Goal: Transaction & Acquisition: Purchase product/service

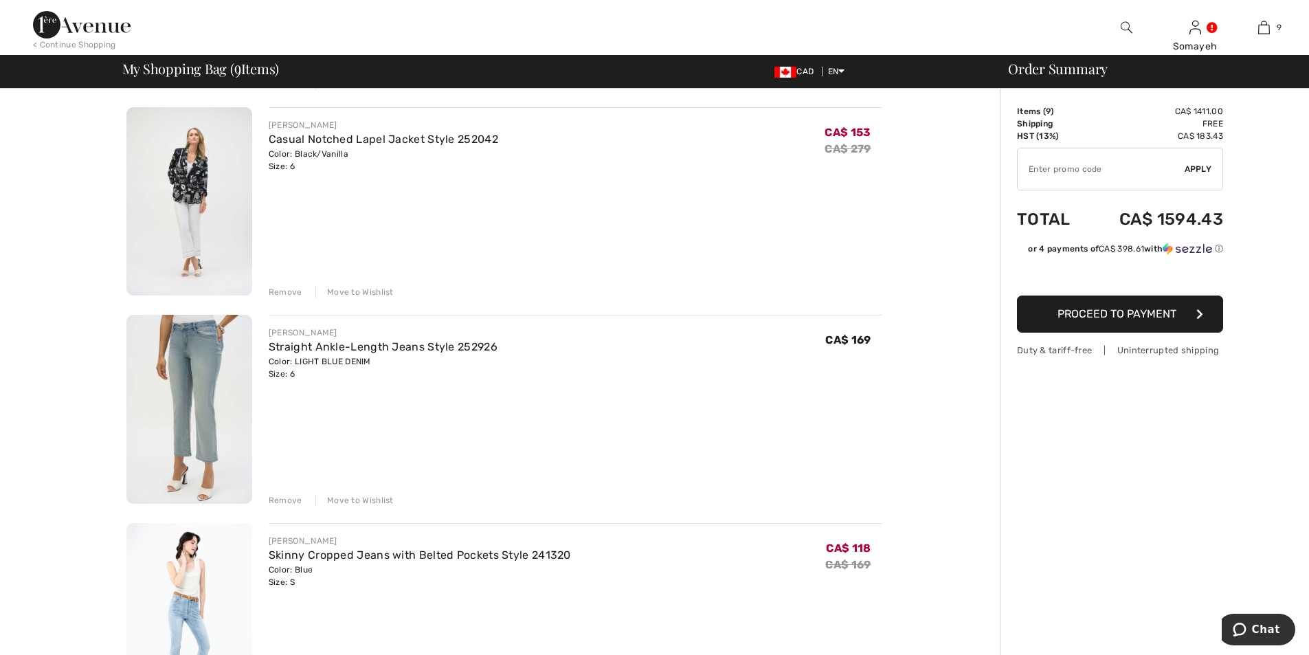
scroll to position [444, 0]
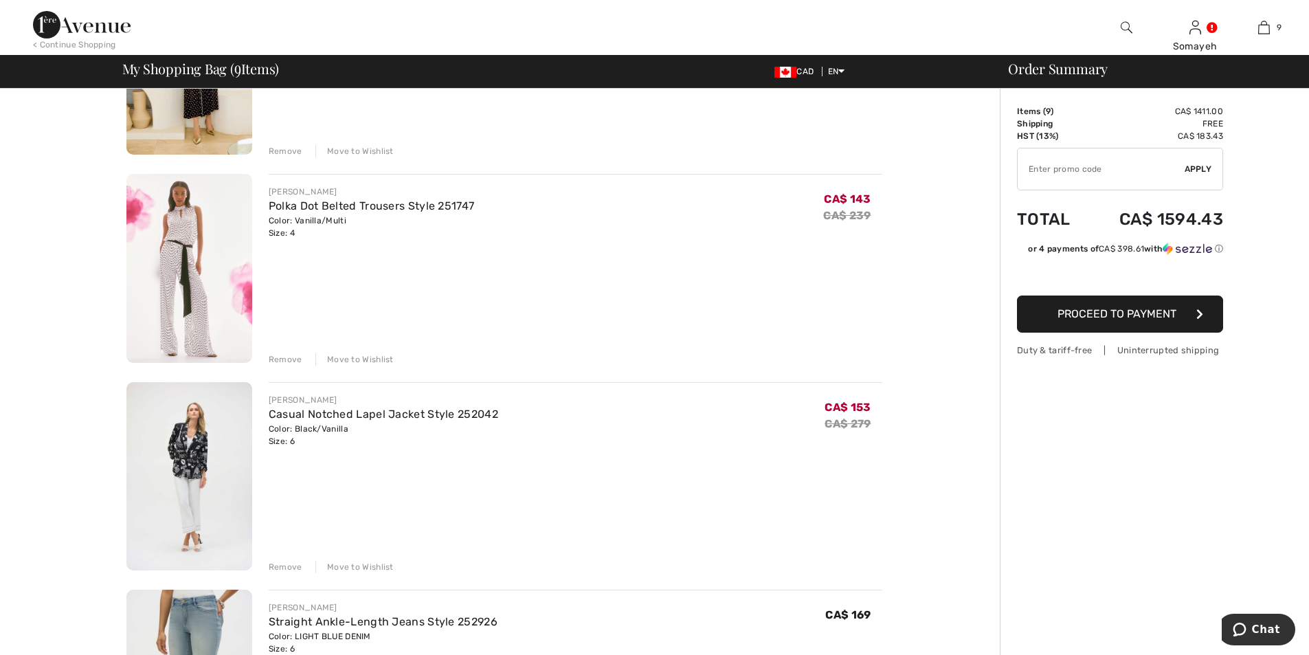
click at [206, 446] on img at bounding box center [189, 476] width 126 height 189
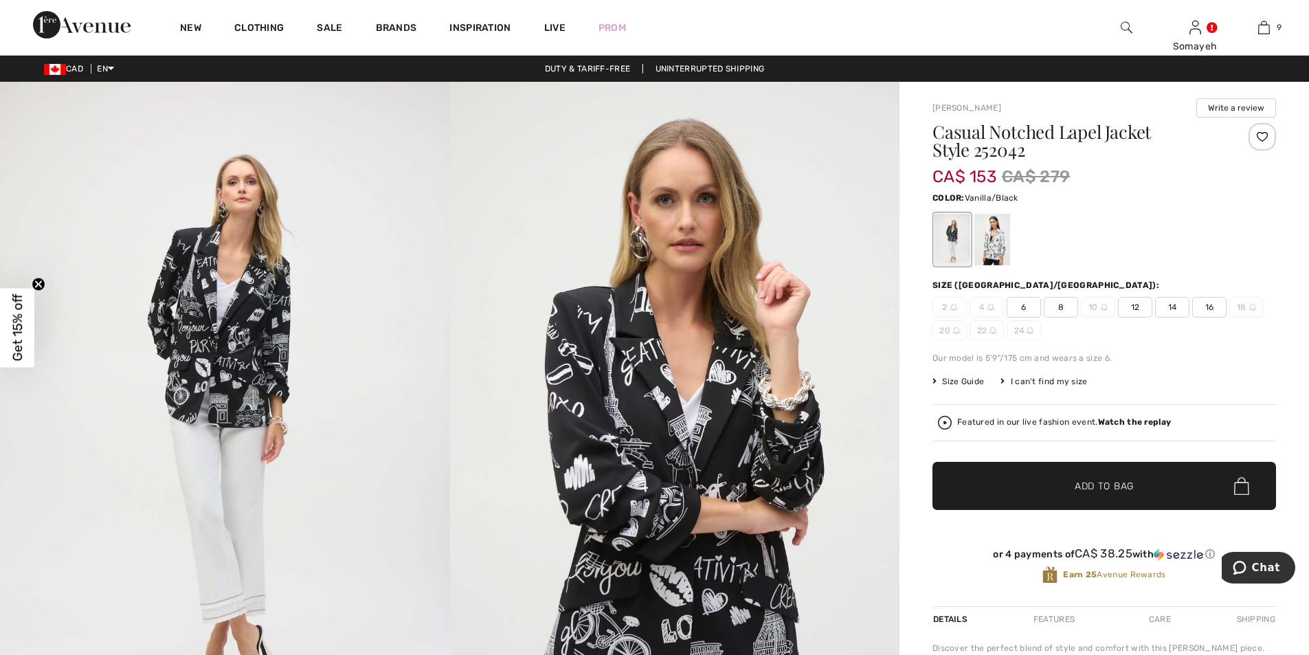
click at [979, 247] on div at bounding box center [992, 240] width 36 height 52
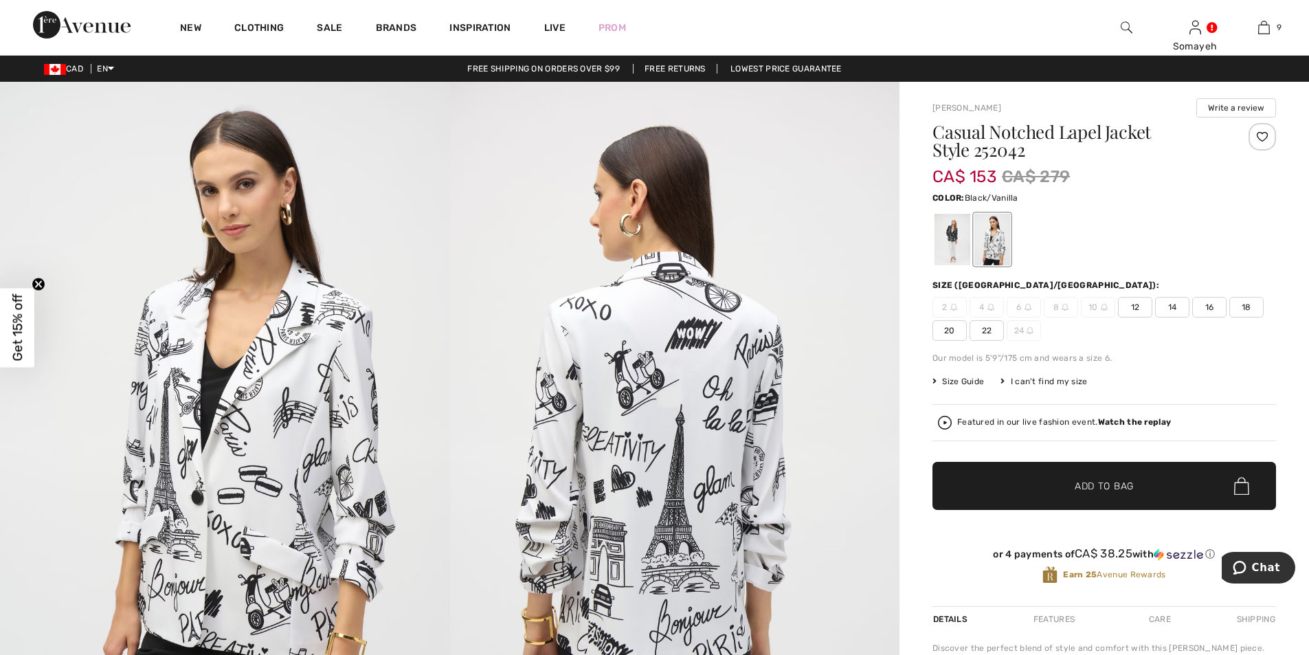
click at [951, 237] on div at bounding box center [952, 240] width 36 height 52
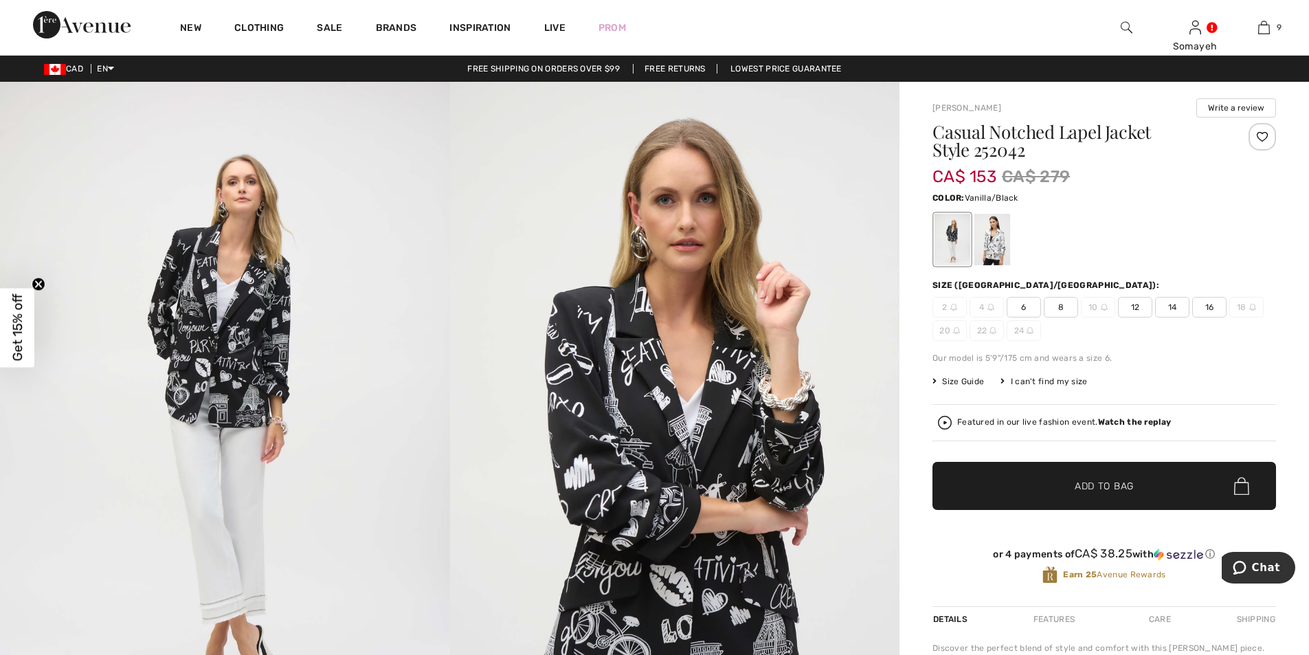
click at [1008, 238] on div at bounding box center [992, 240] width 36 height 52
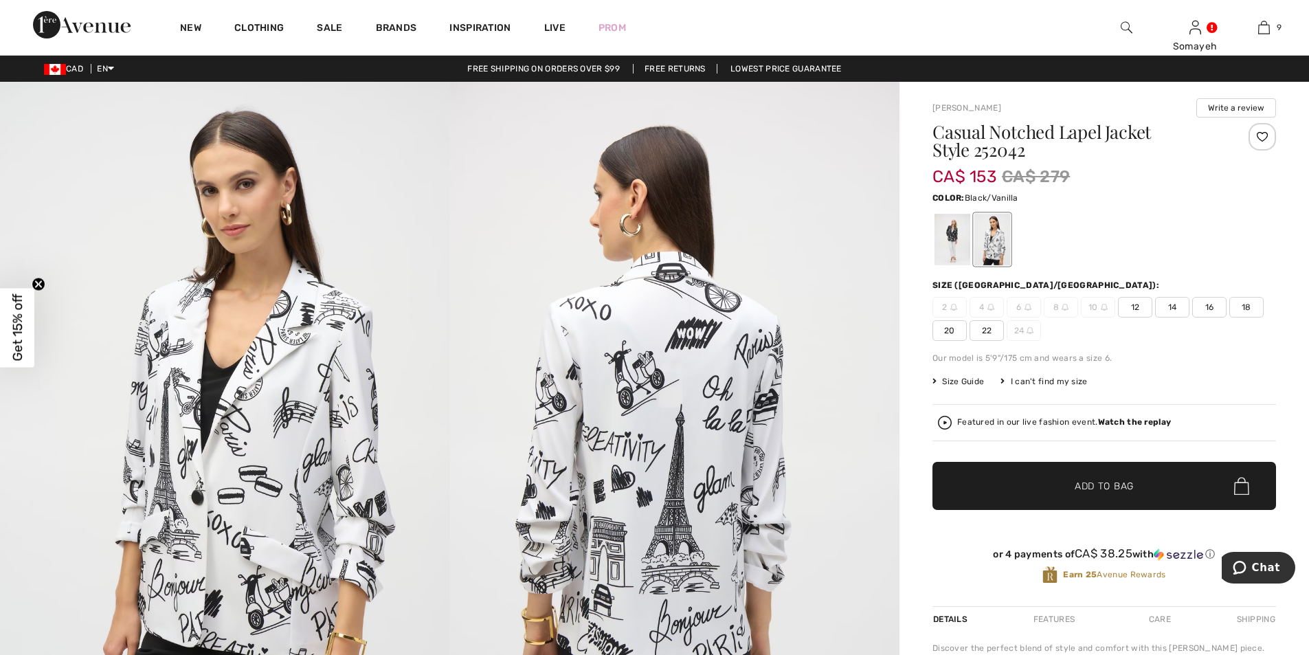
click at [952, 242] on div at bounding box center [952, 240] width 36 height 52
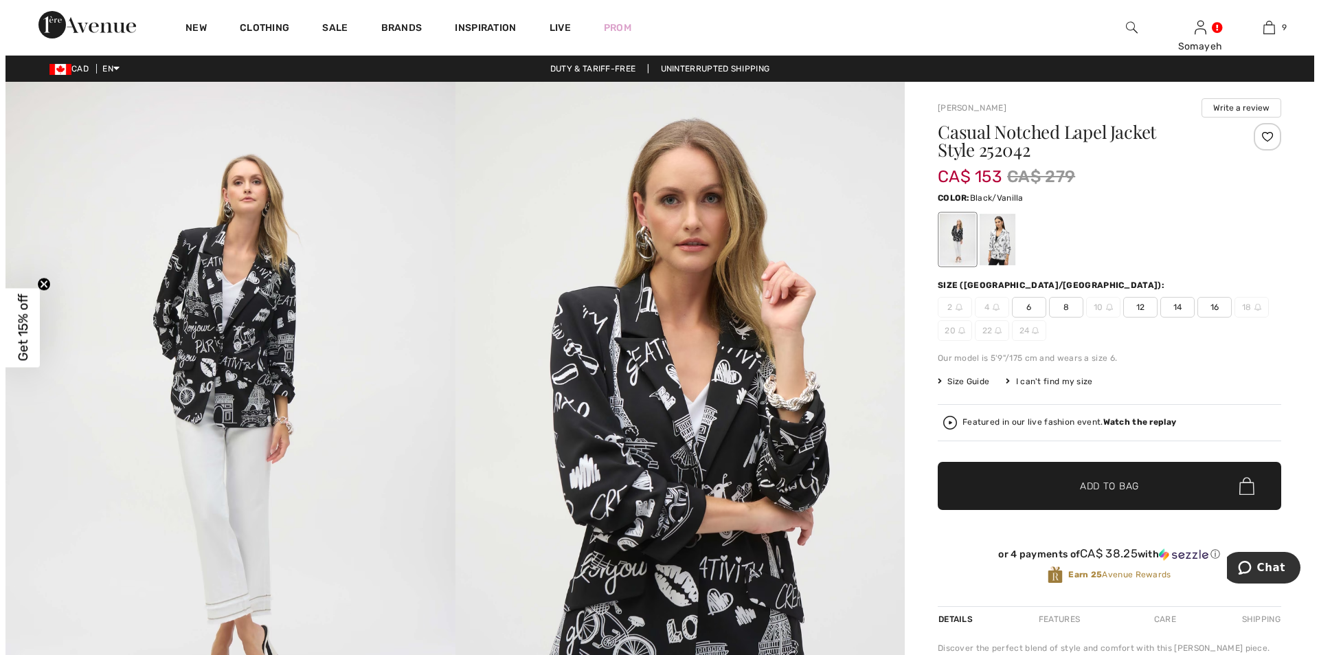
scroll to position [137, 0]
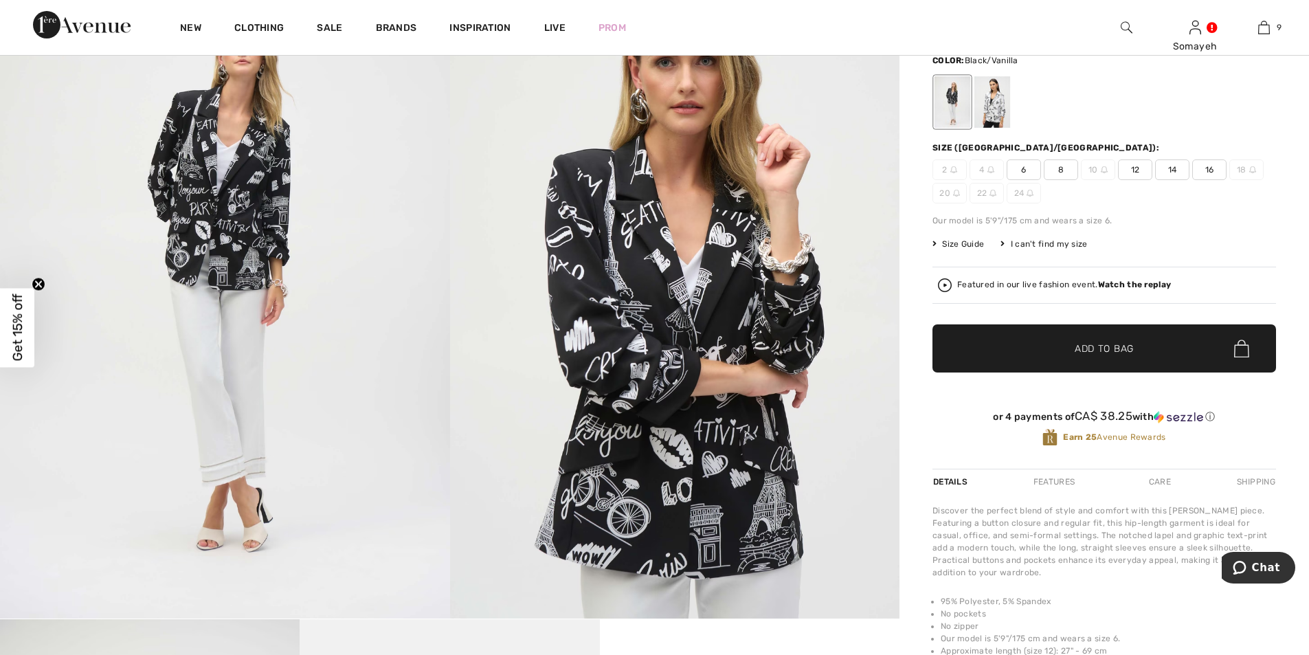
click at [175, 204] on img at bounding box center [225, 281] width 450 height 674
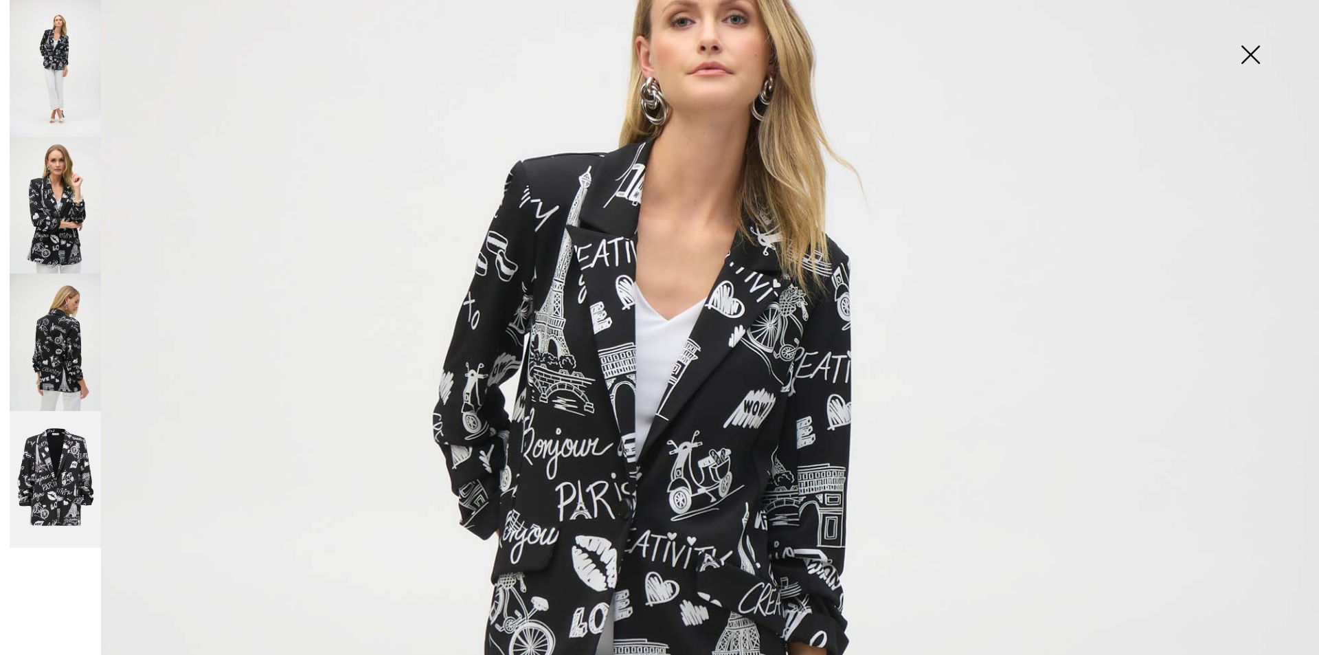
scroll to position [412, 0]
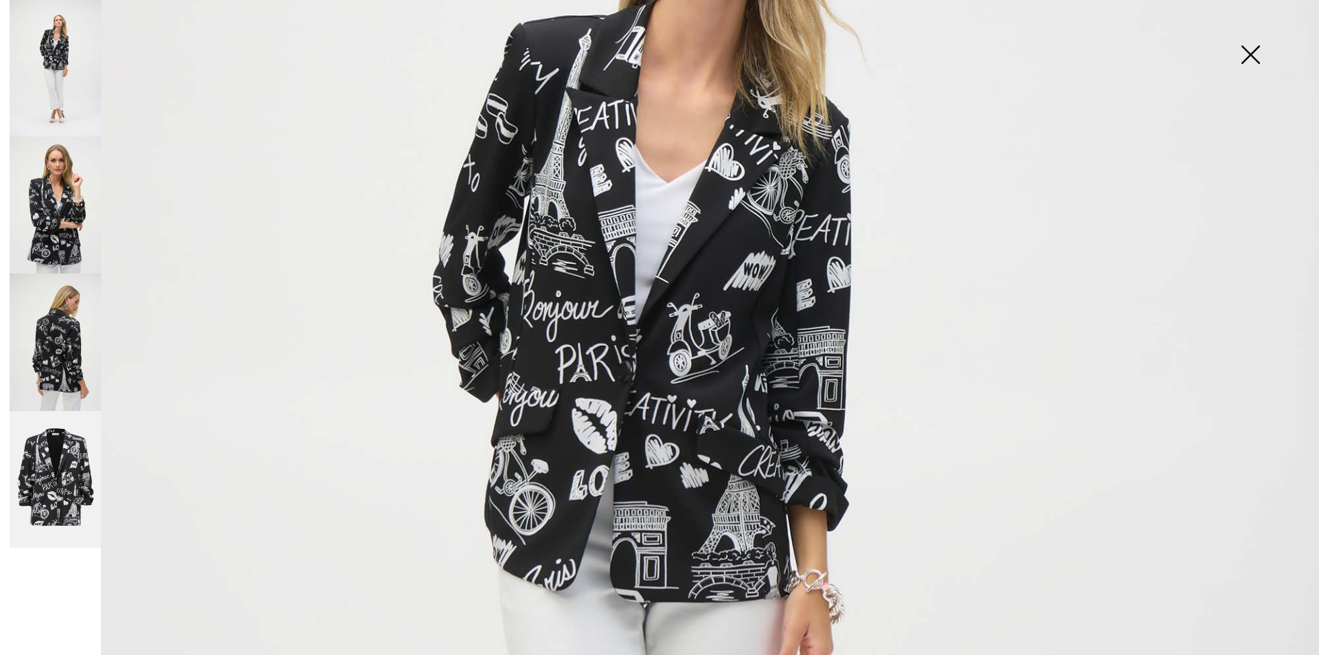
click at [78, 196] on img at bounding box center [55, 205] width 91 height 137
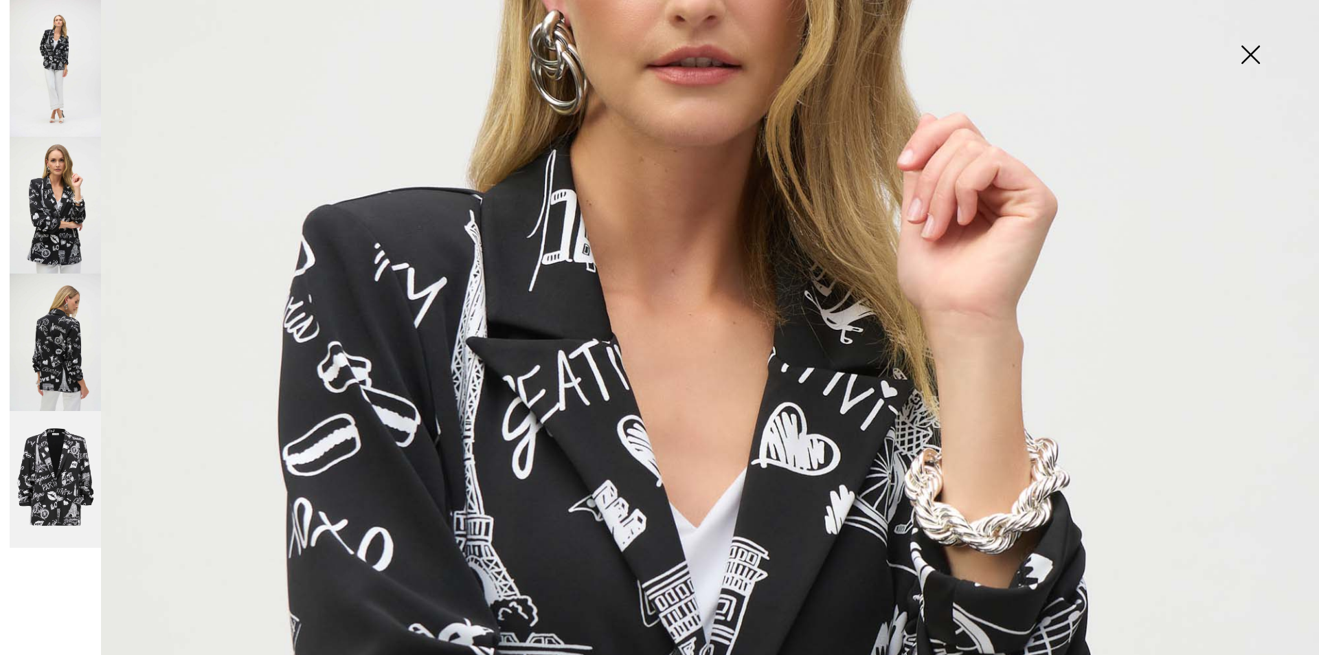
scroll to position [618, 0]
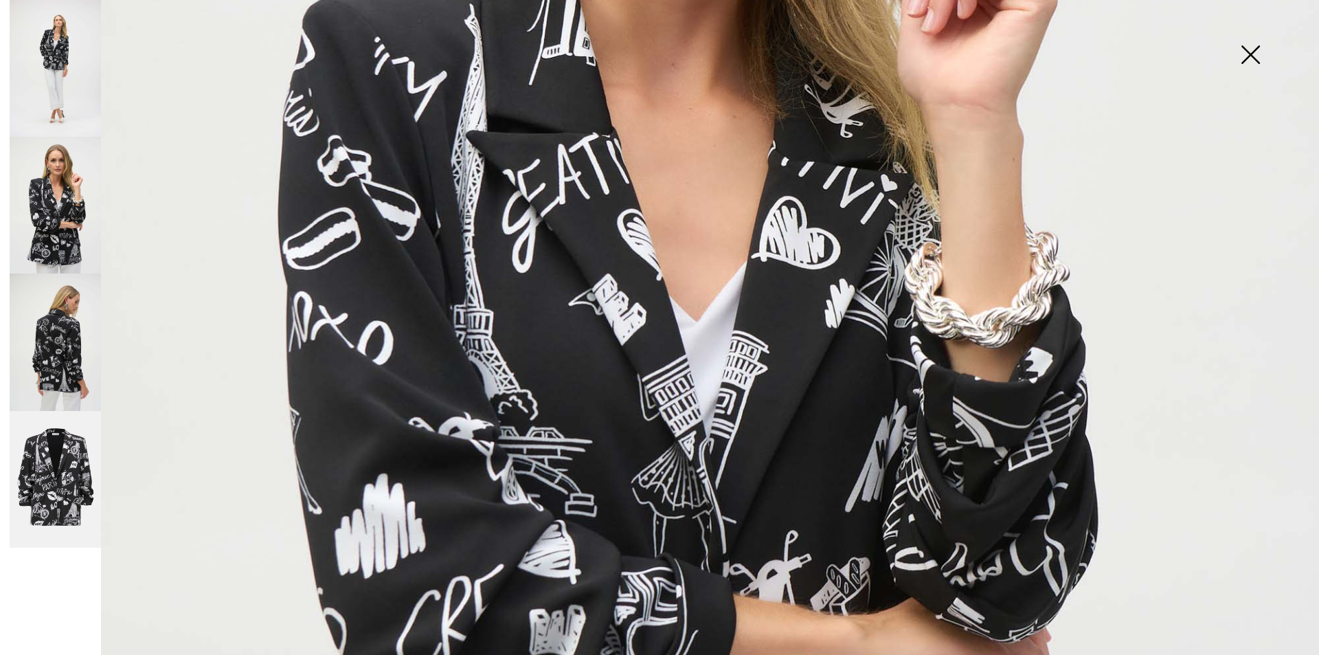
click at [41, 355] on img at bounding box center [55, 341] width 91 height 137
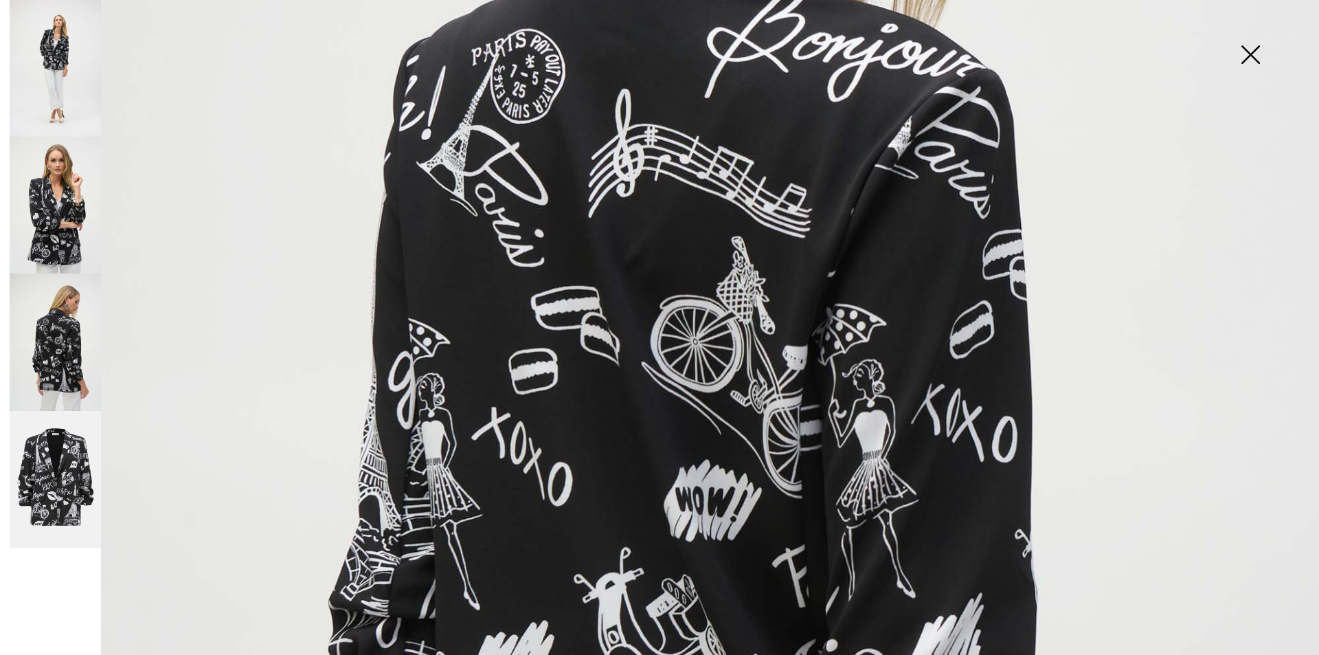
scroll to position [824, 0]
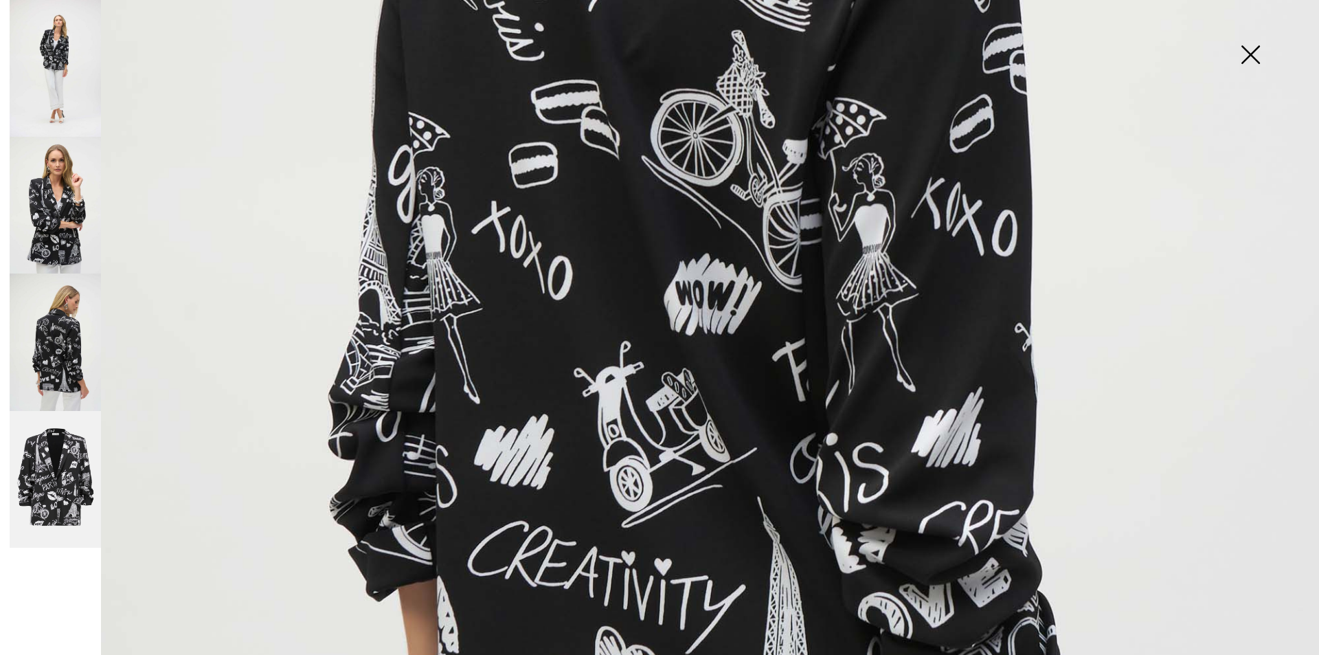
click at [66, 464] on img at bounding box center [55, 479] width 91 height 137
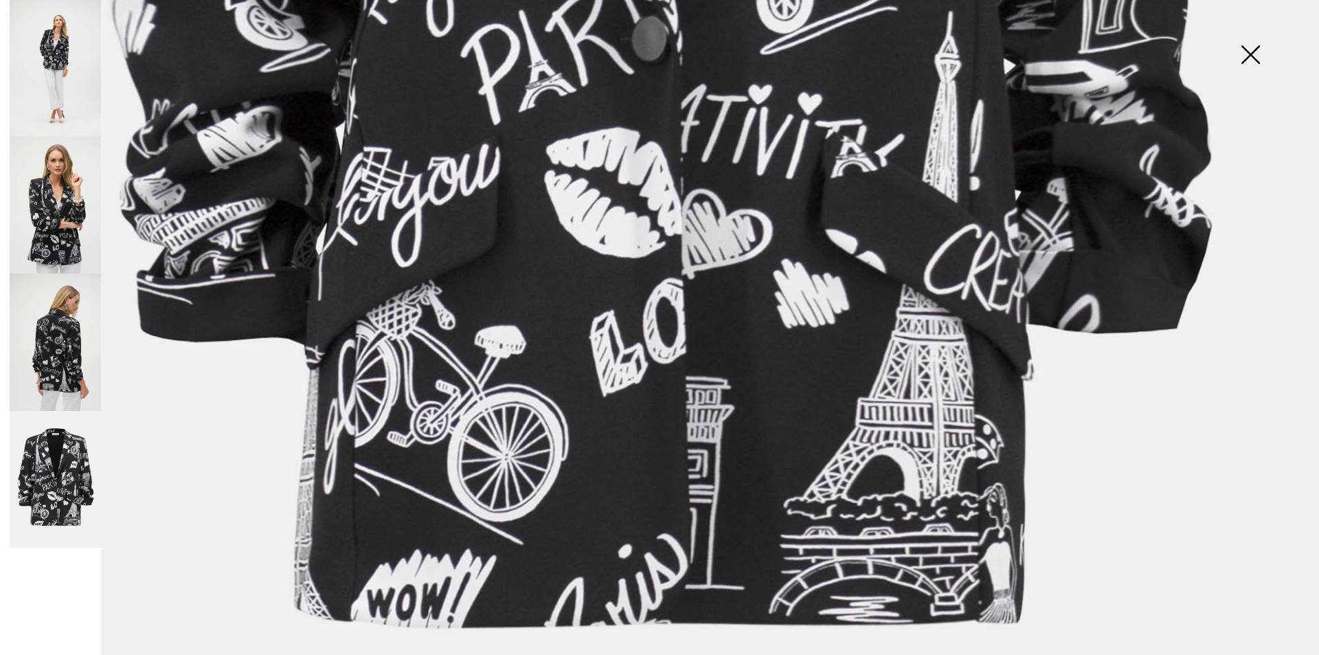
scroll to position [827, 0]
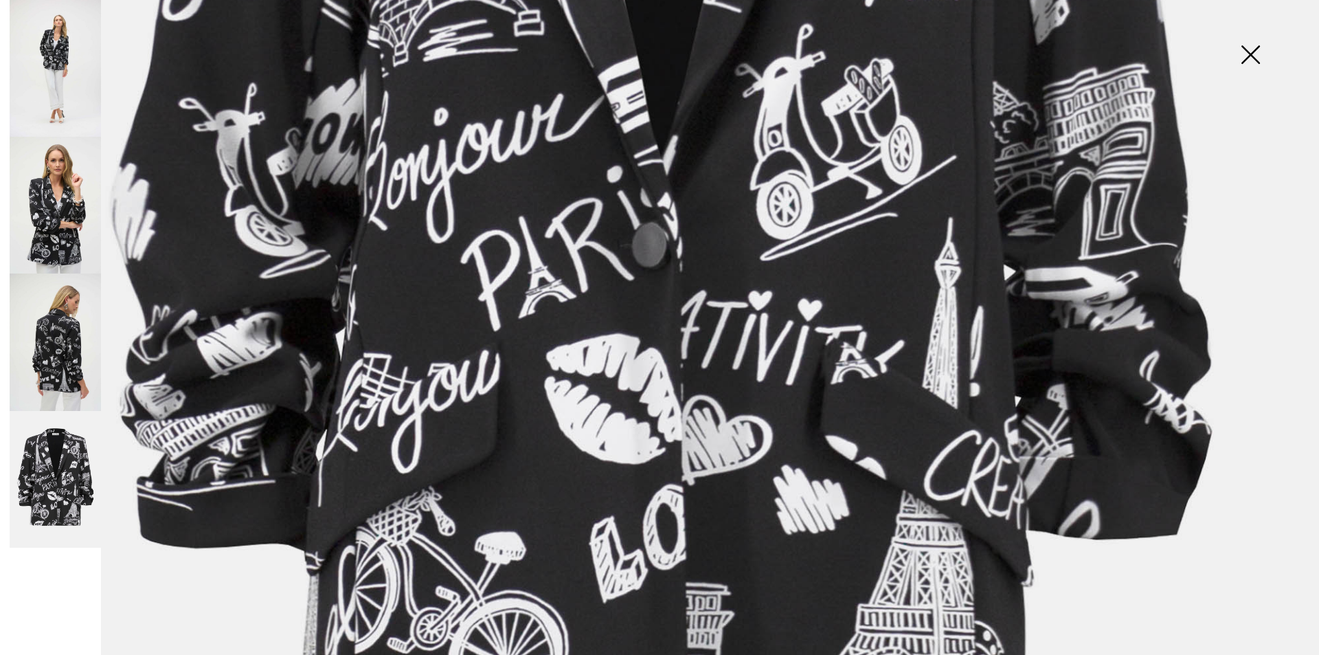
click at [44, 367] on img at bounding box center [55, 341] width 91 height 137
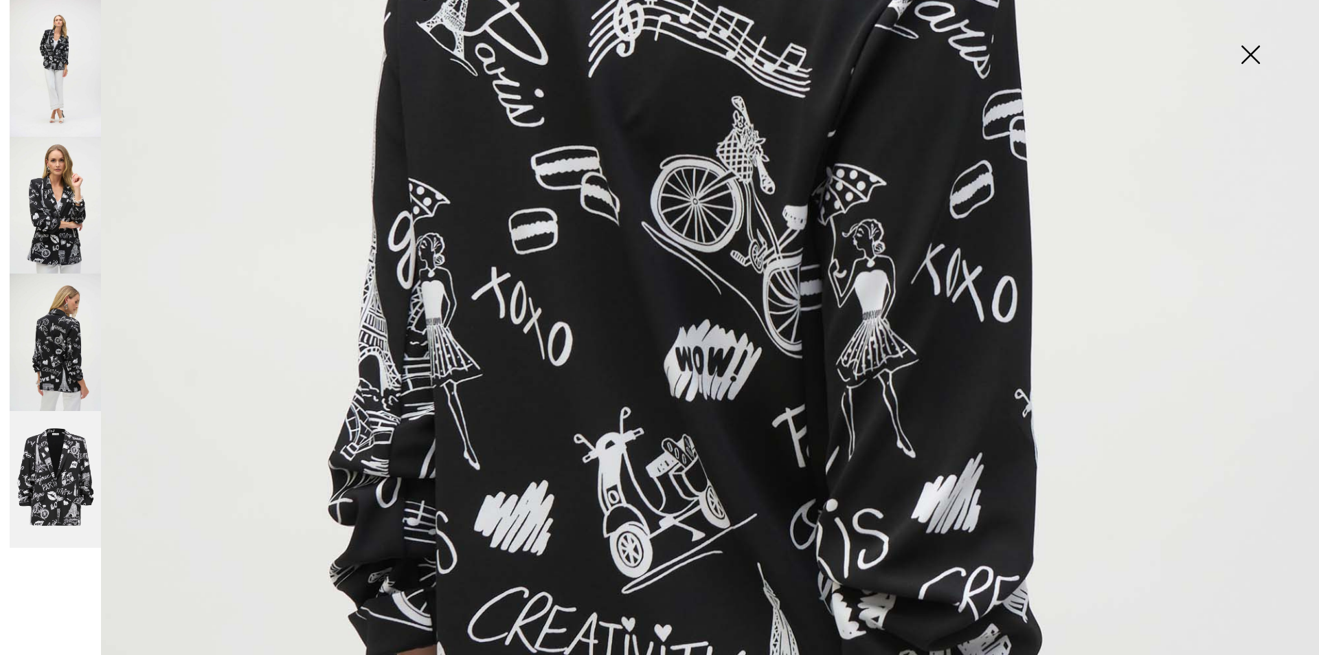
scroll to position [621, 0]
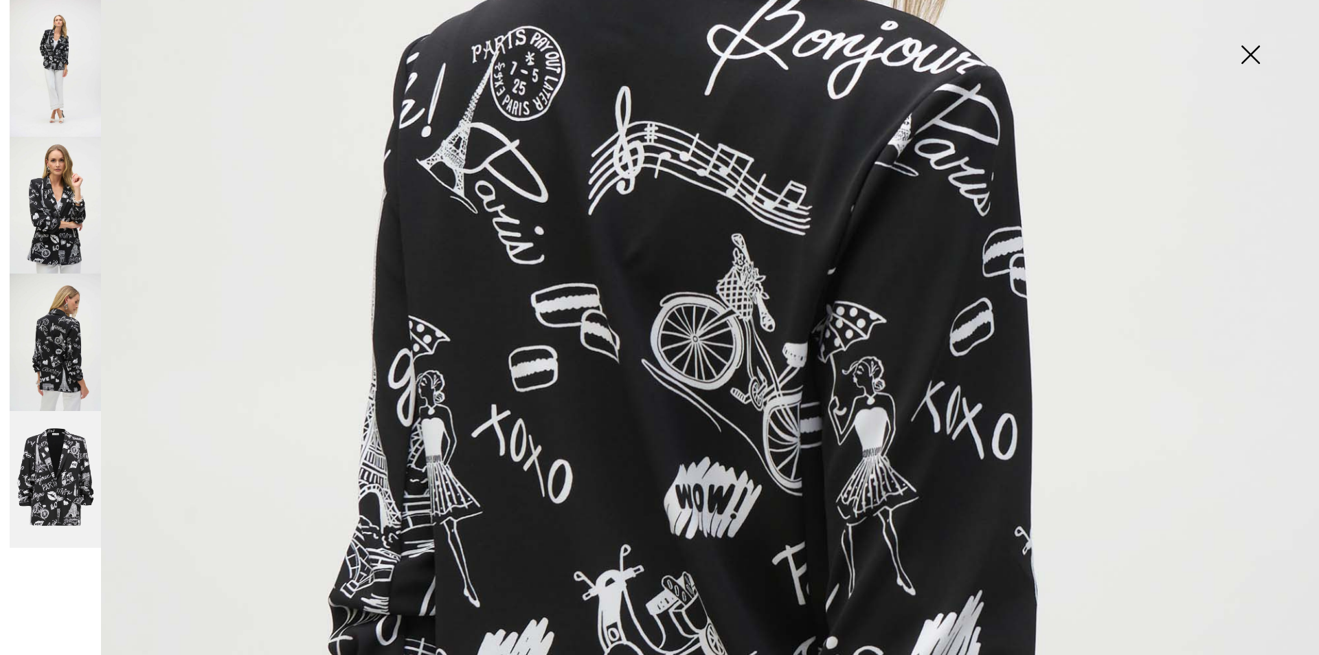
click at [49, 219] on img at bounding box center [55, 205] width 91 height 137
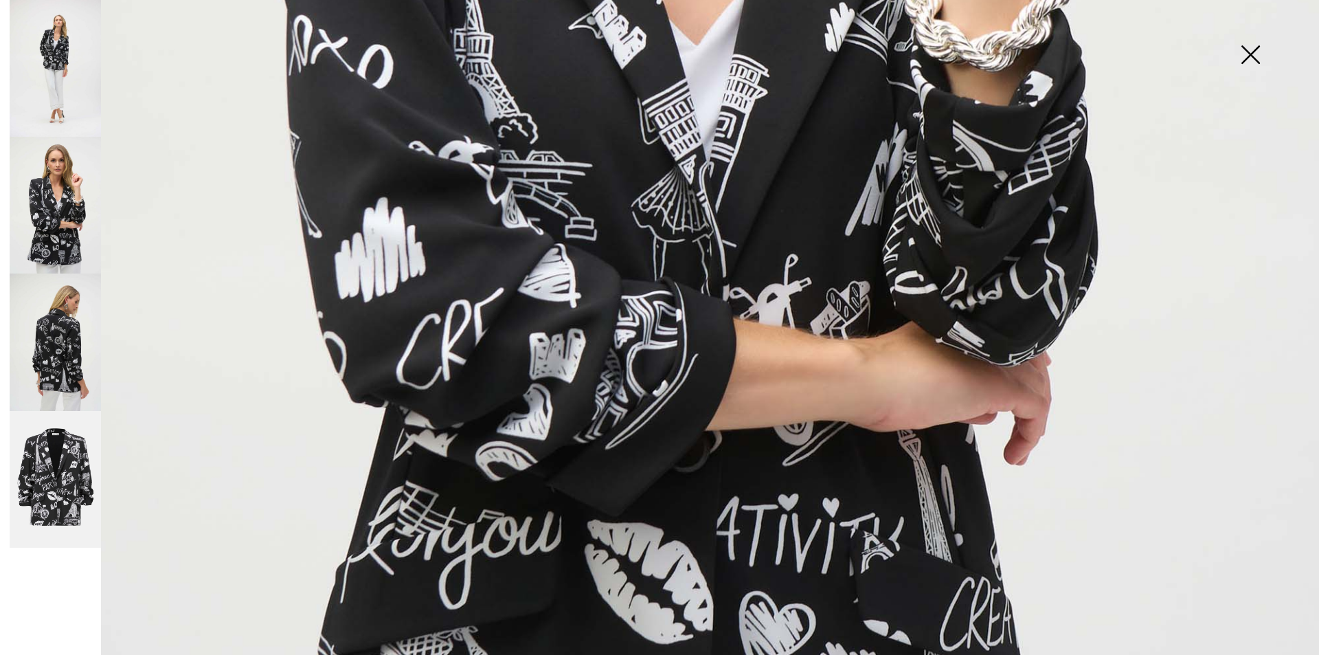
scroll to position [688, 0]
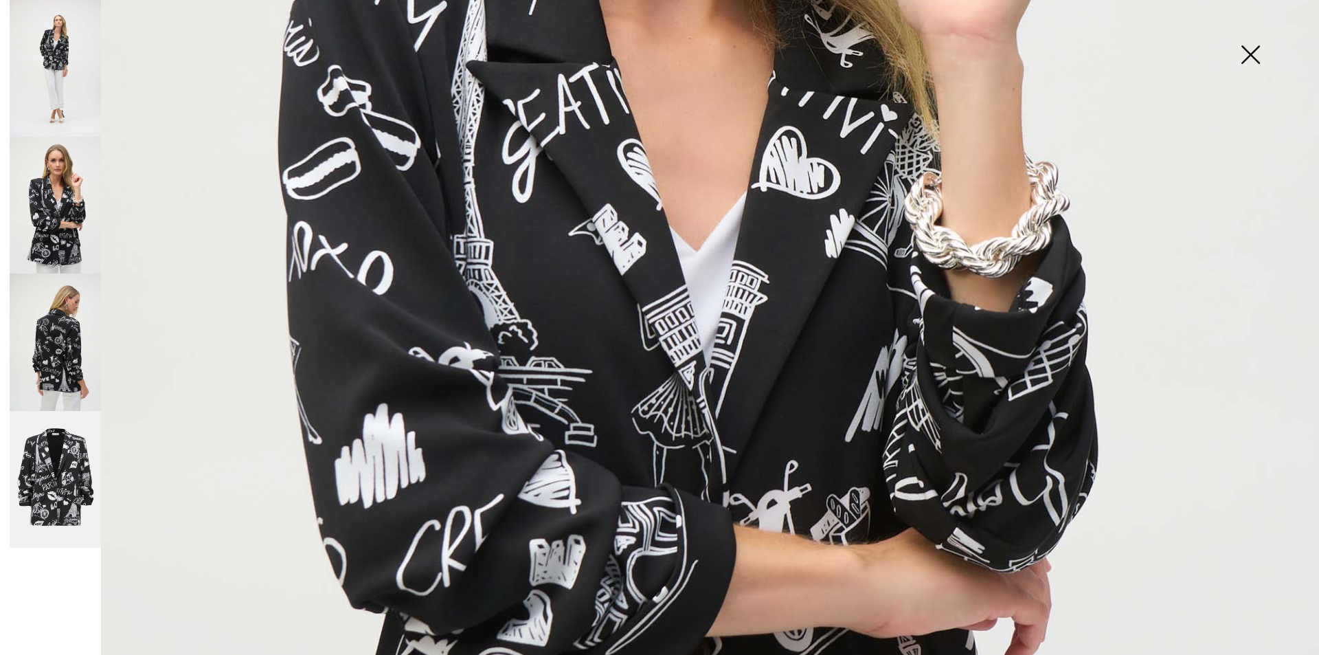
click at [54, 60] on img at bounding box center [55, 68] width 91 height 137
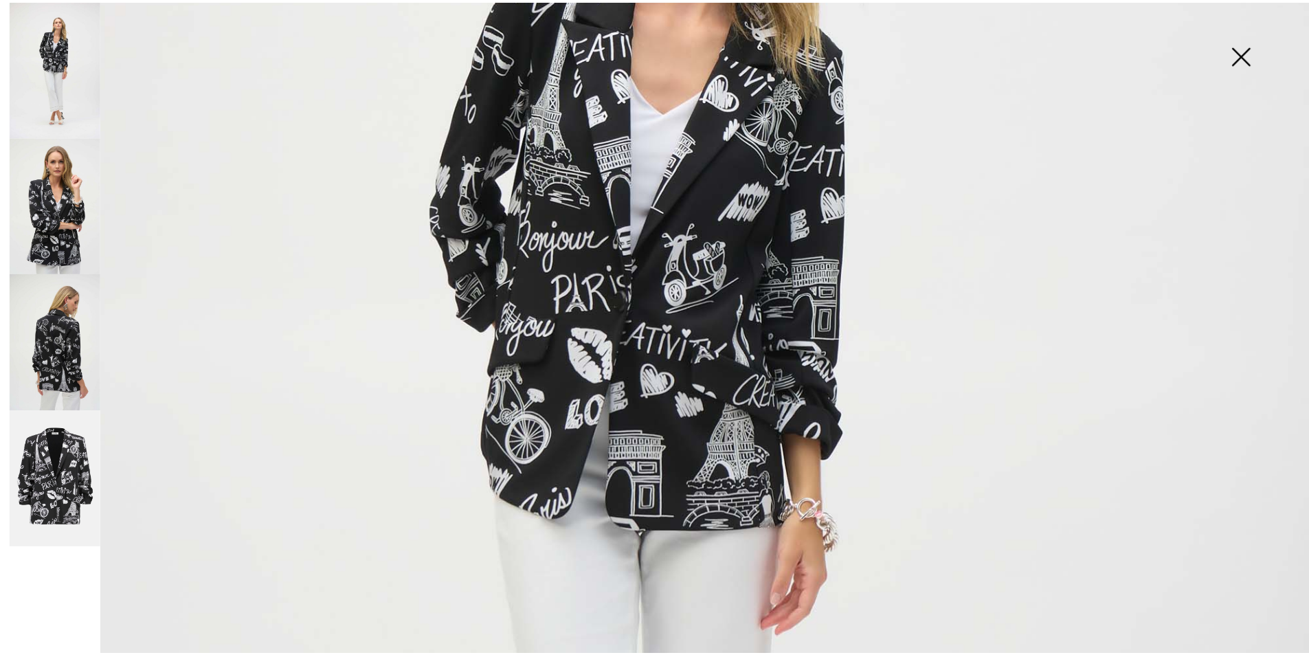
scroll to position [276, 0]
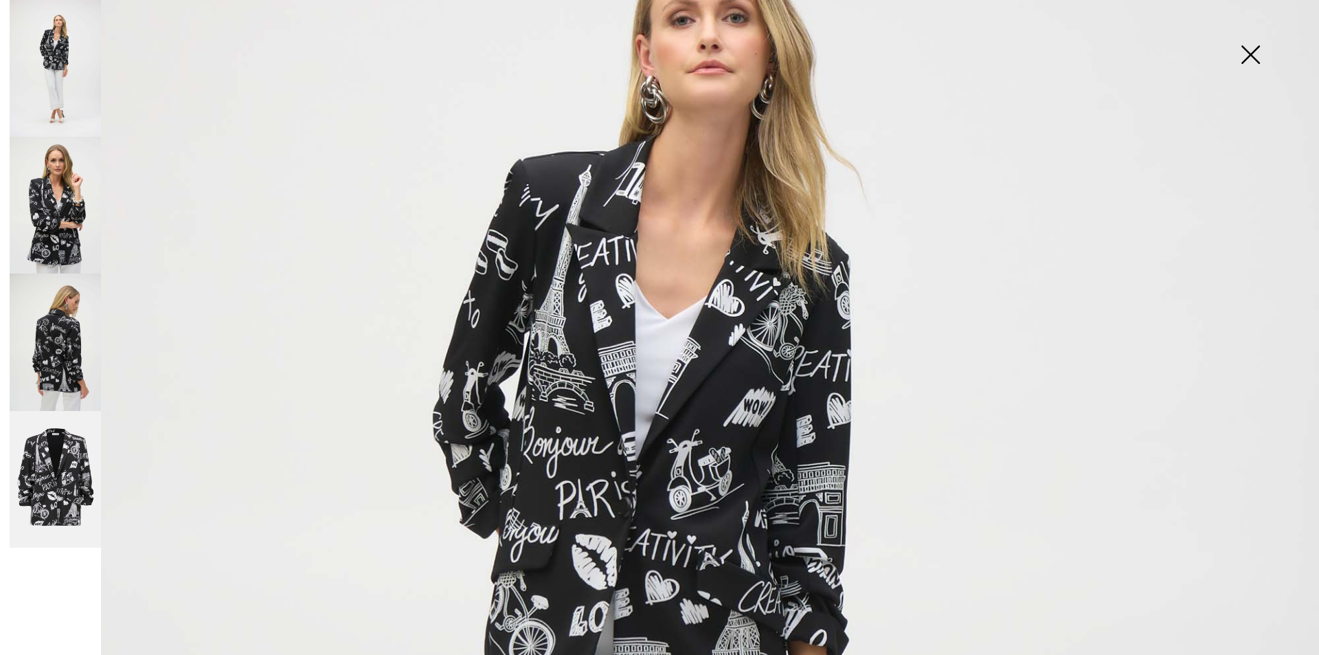
click at [1241, 53] on img at bounding box center [1250, 56] width 69 height 71
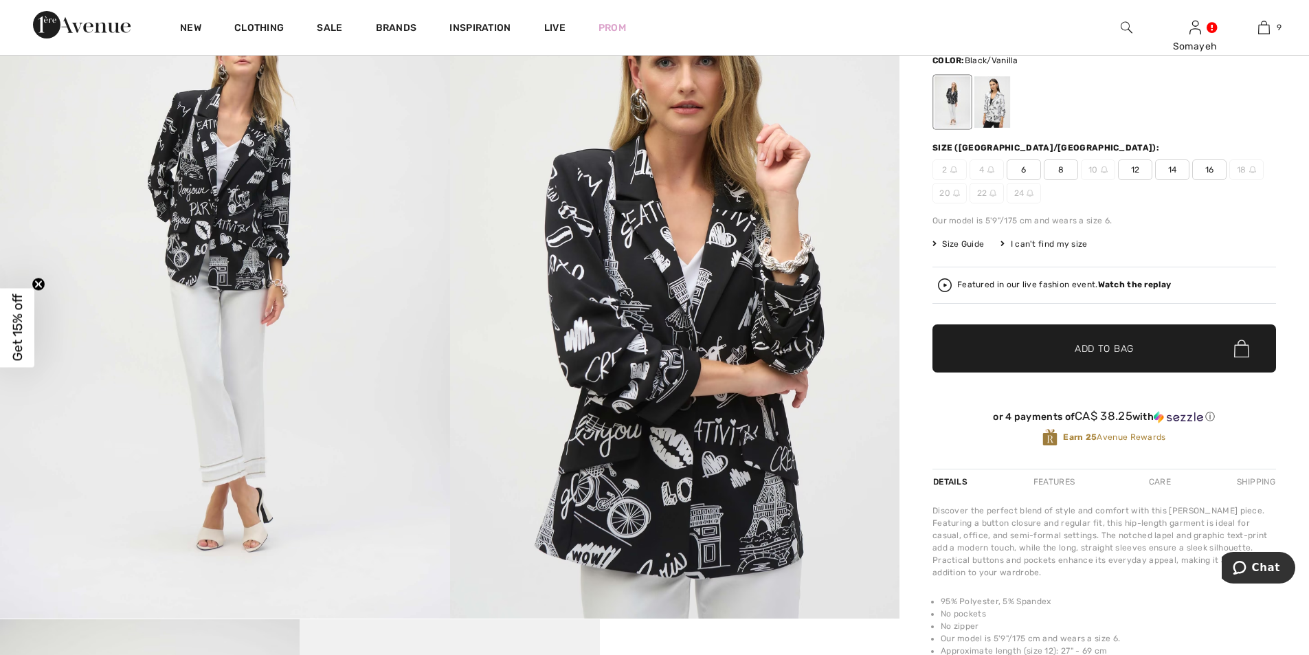
scroll to position [0, 0]
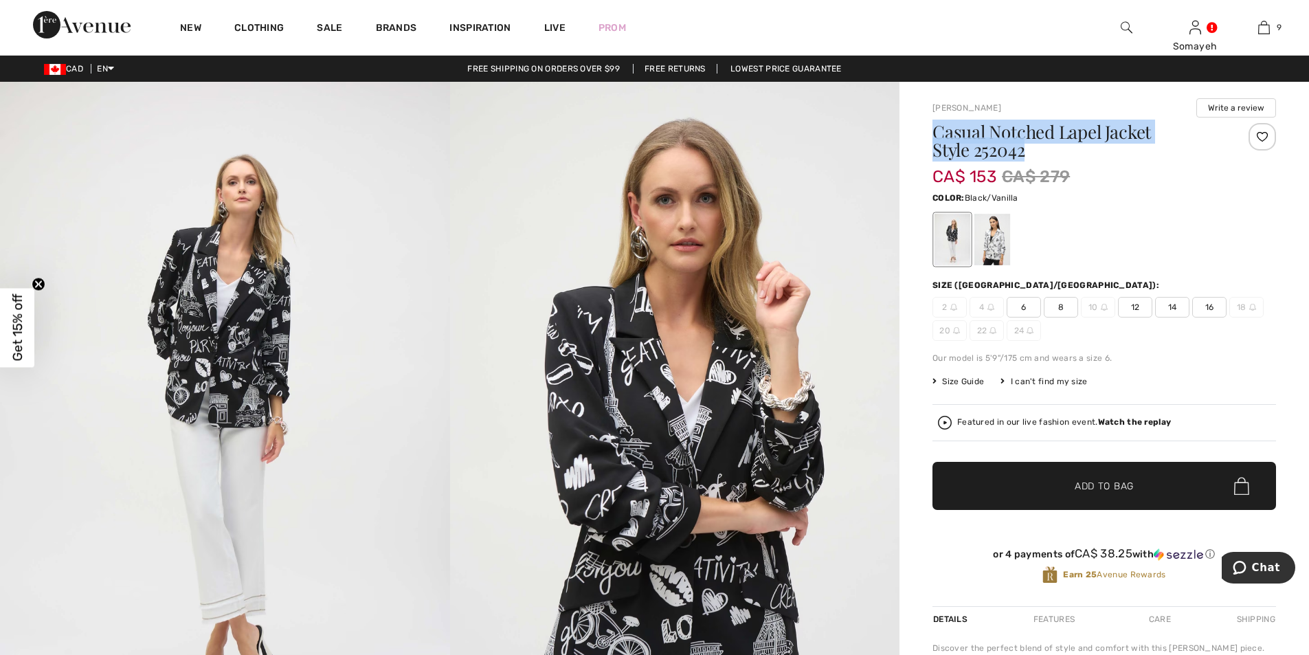
drag, startPoint x: 1044, startPoint y: 149, endPoint x: 936, endPoint y: 131, distance: 109.4
click at [936, 131] on h1 "Casual Notched Lapel Jacket Style 252042" at bounding box center [1075, 141] width 286 height 36
copy h1 "Casual Notched Lapel Jacket Style 252042"
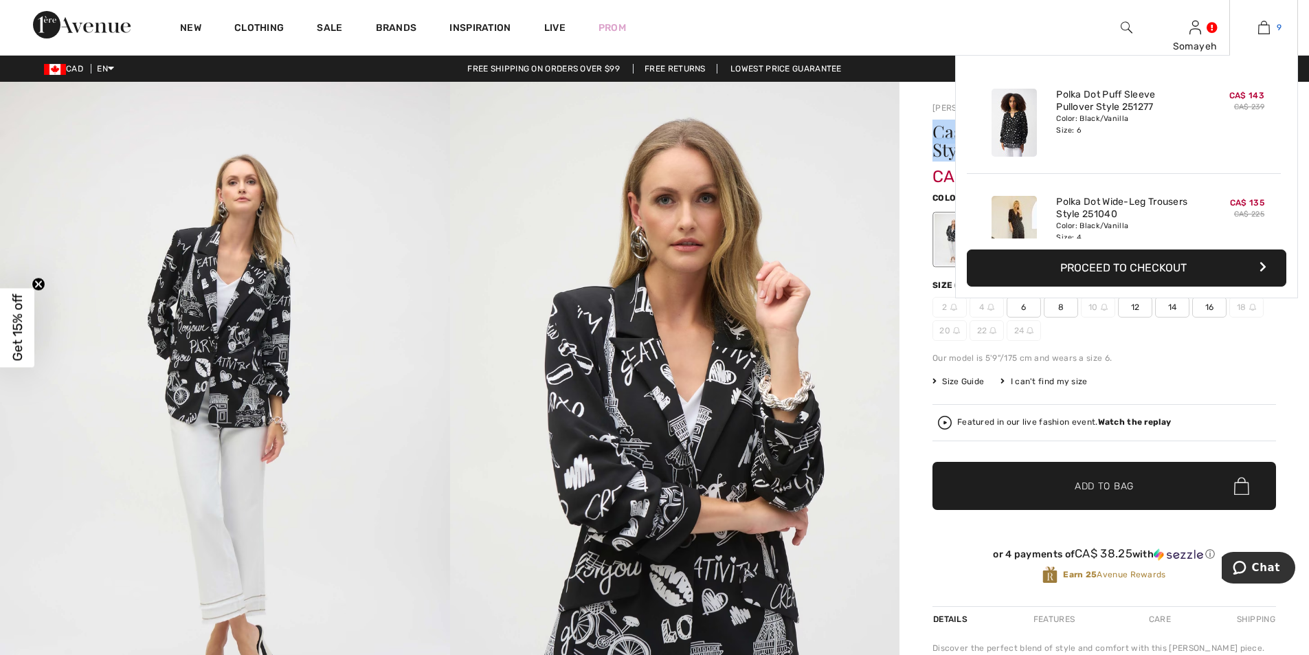
click at [1256, 27] on link "9" at bounding box center [1263, 27] width 67 height 16
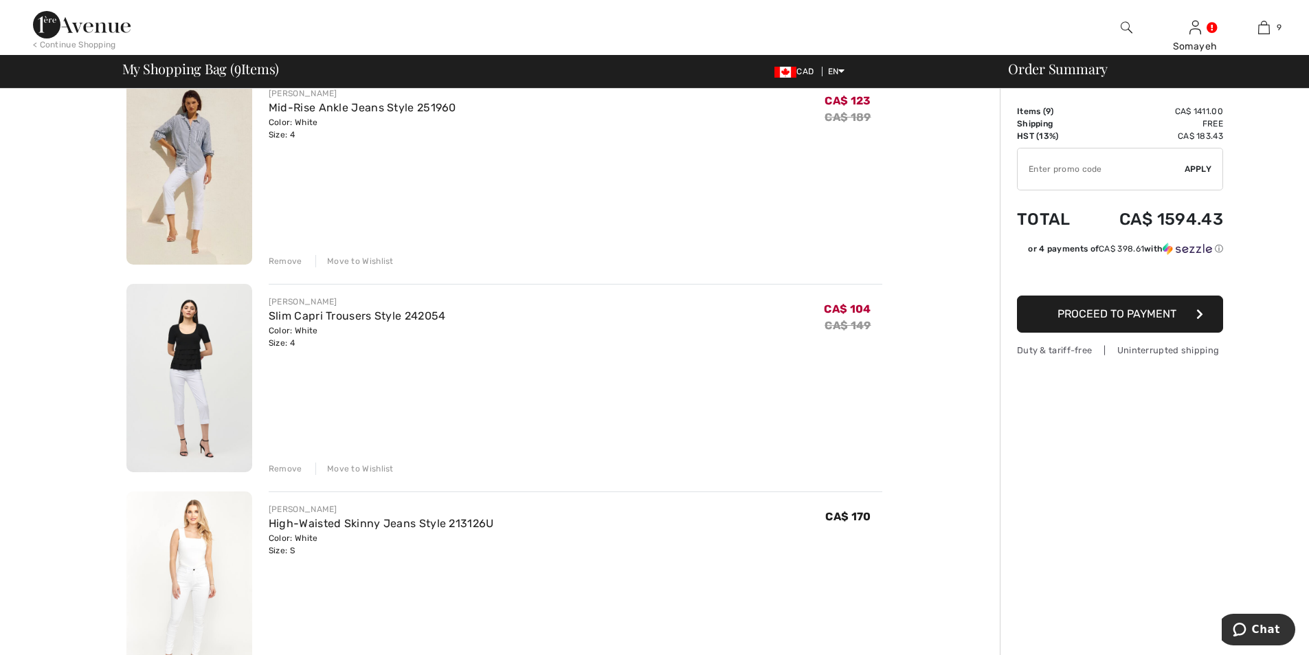
scroll to position [1099, 0]
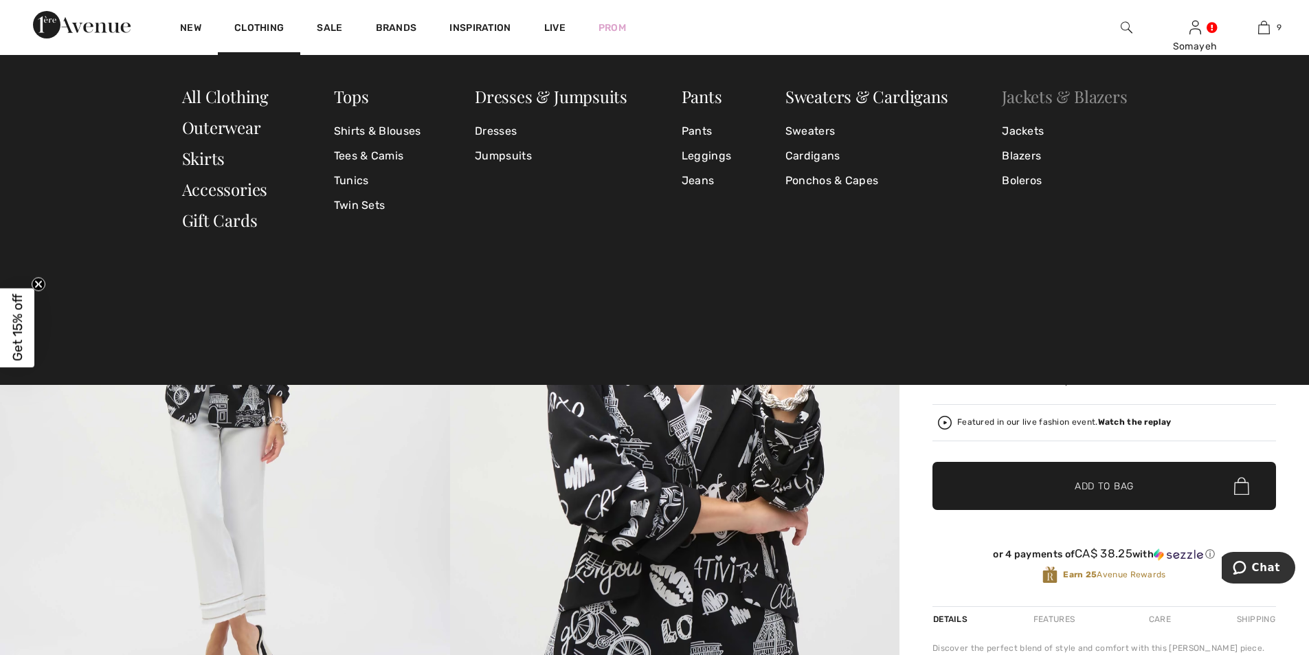
click at [1059, 98] on link "Jackets & Blazers" at bounding box center [1064, 96] width 125 height 22
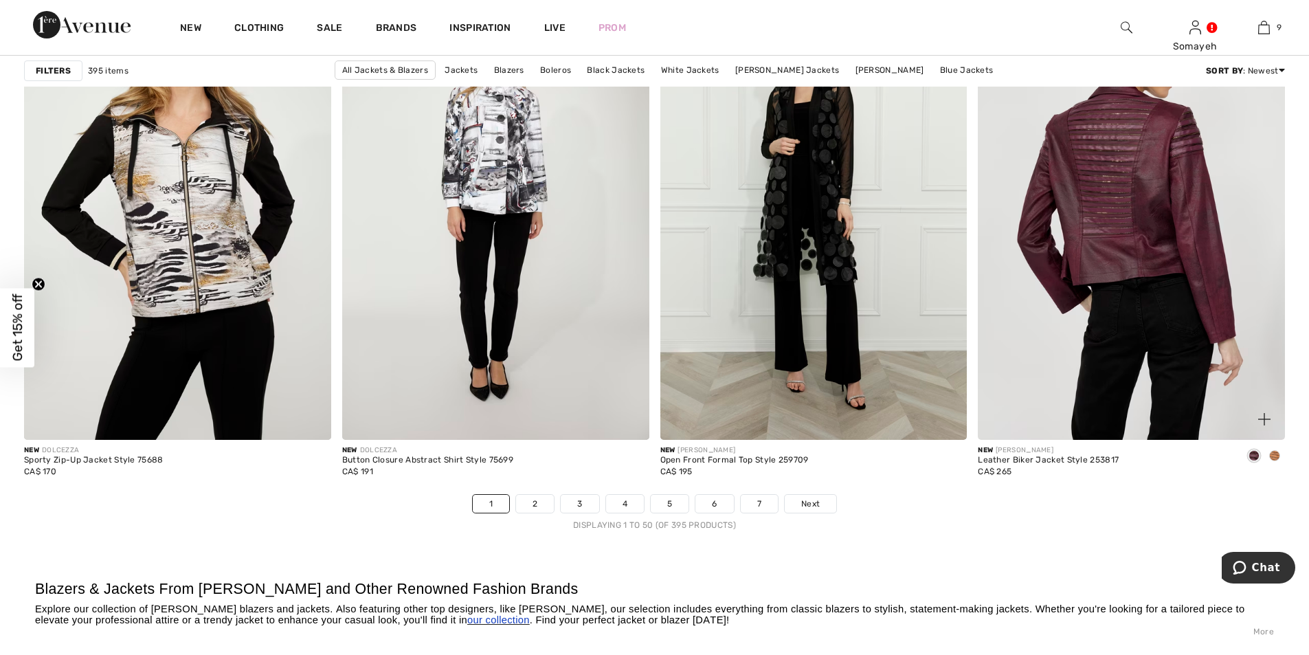
scroll to position [7968, 0]
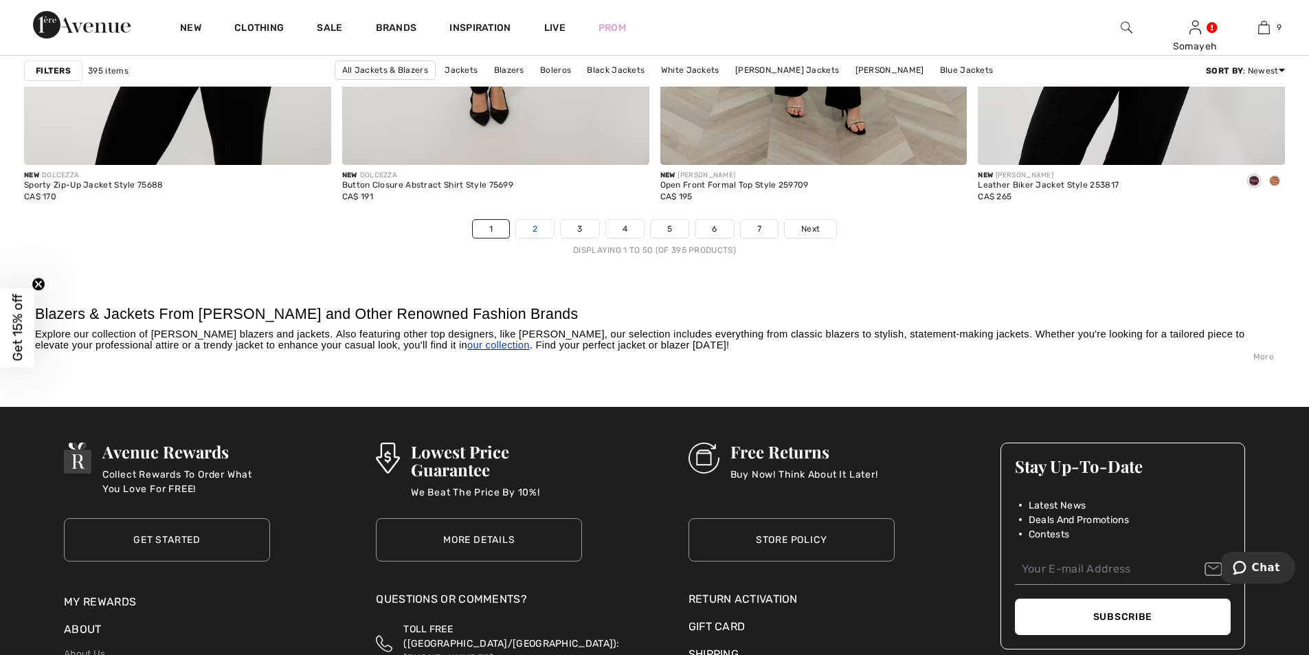
click at [527, 227] on link "2" at bounding box center [535, 229] width 38 height 18
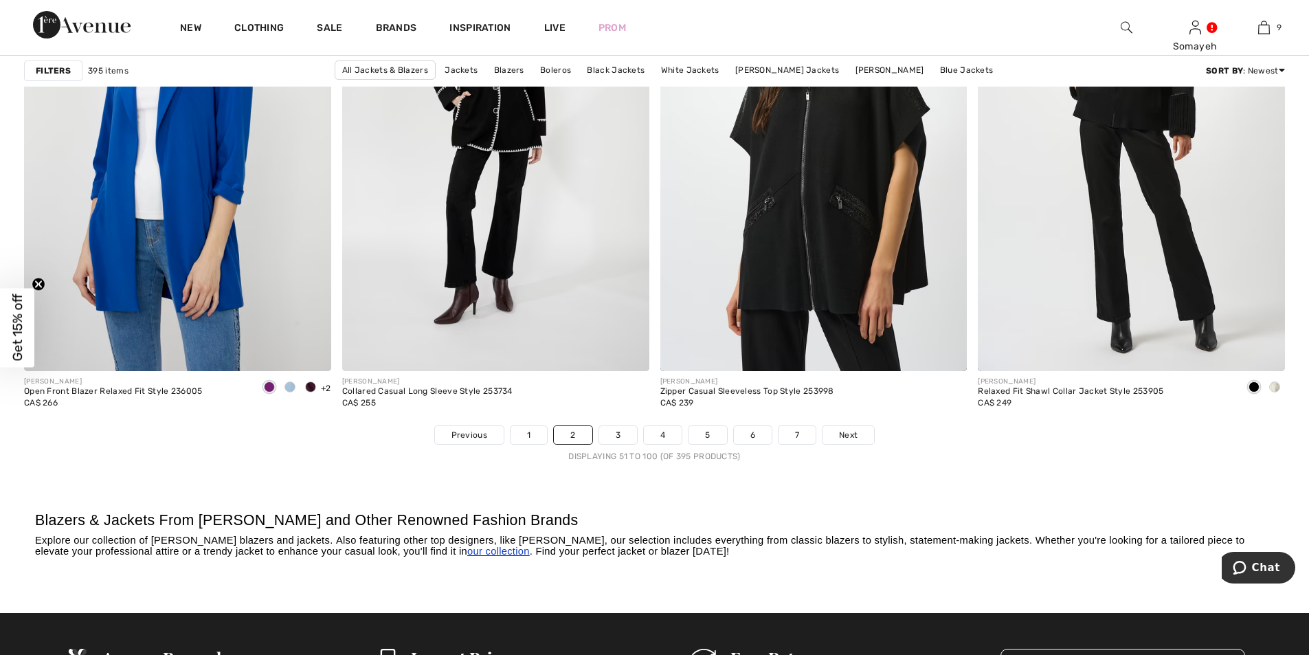
scroll to position [7831, 0]
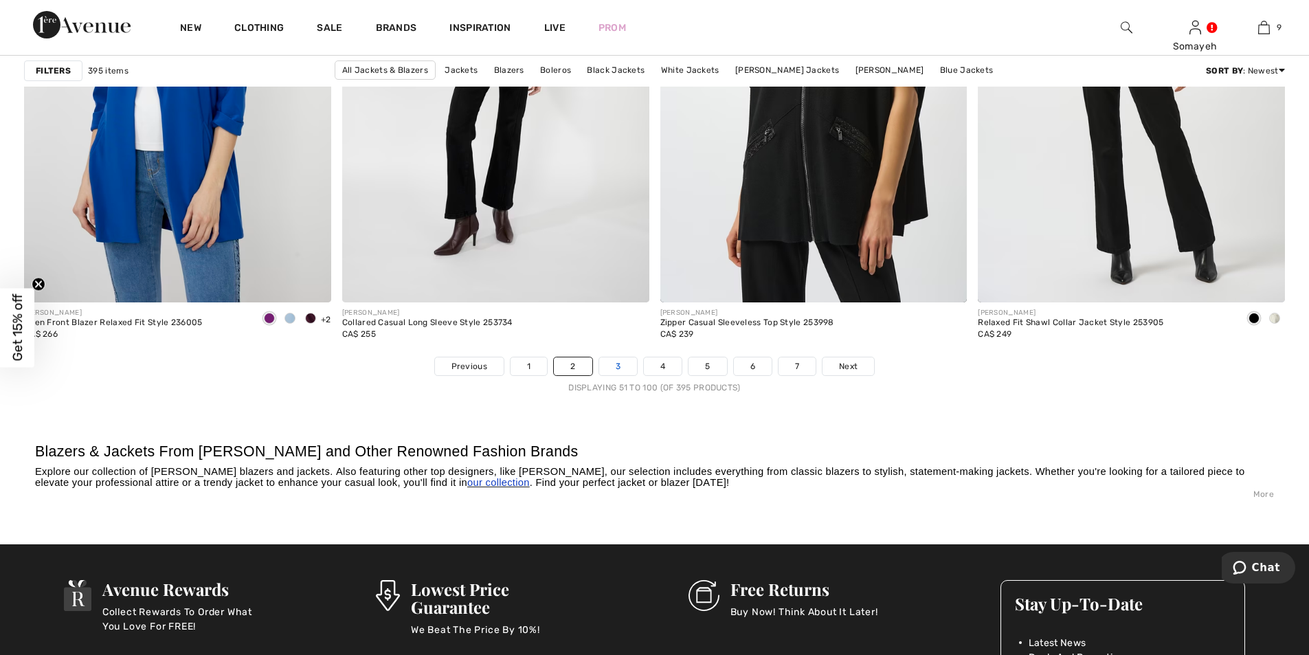
click at [618, 361] on link "3" at bounding box center [618, 366] width 38 height 18
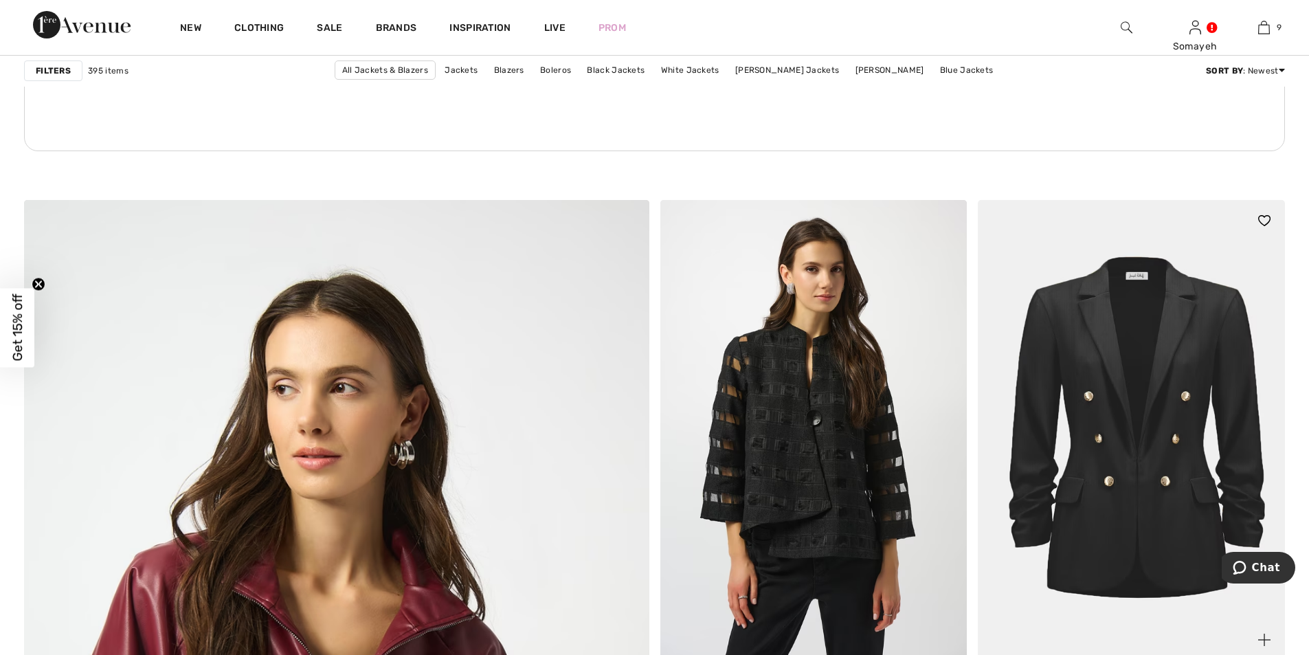
scroll to position [4190, 0]
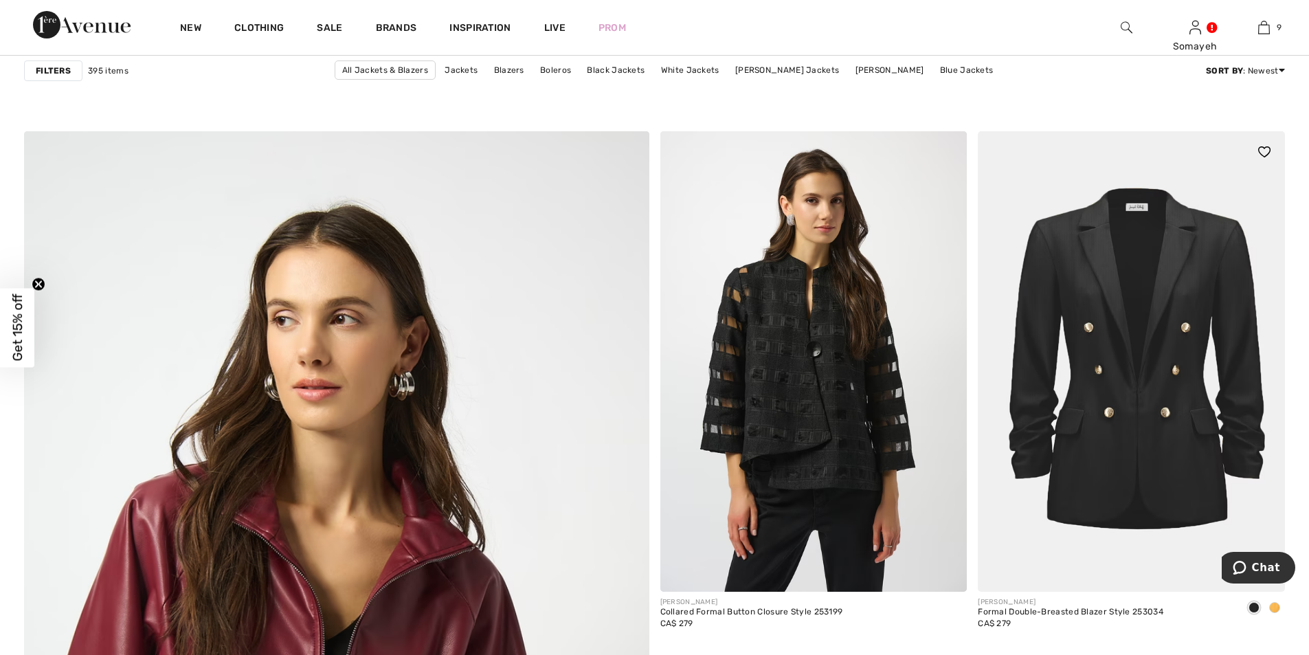
click at [1277, 608] on span at bounding box center [1274, 607] width 11 height 11
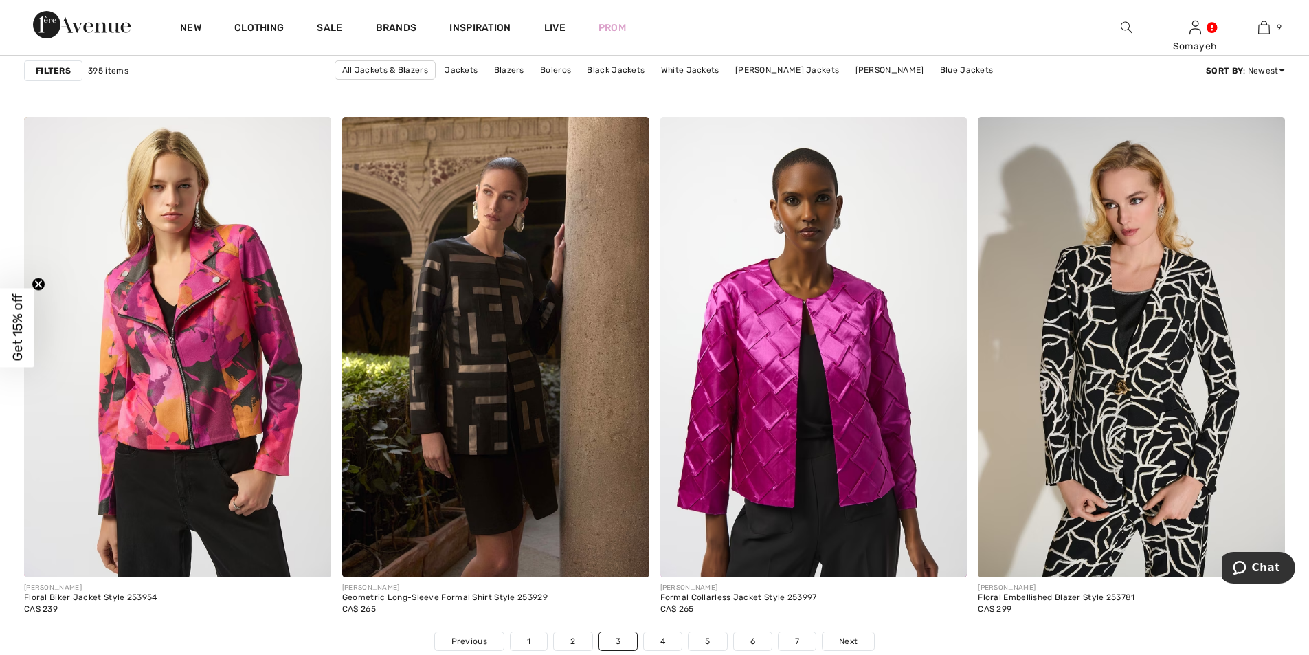
scroll to position [7693, 0]
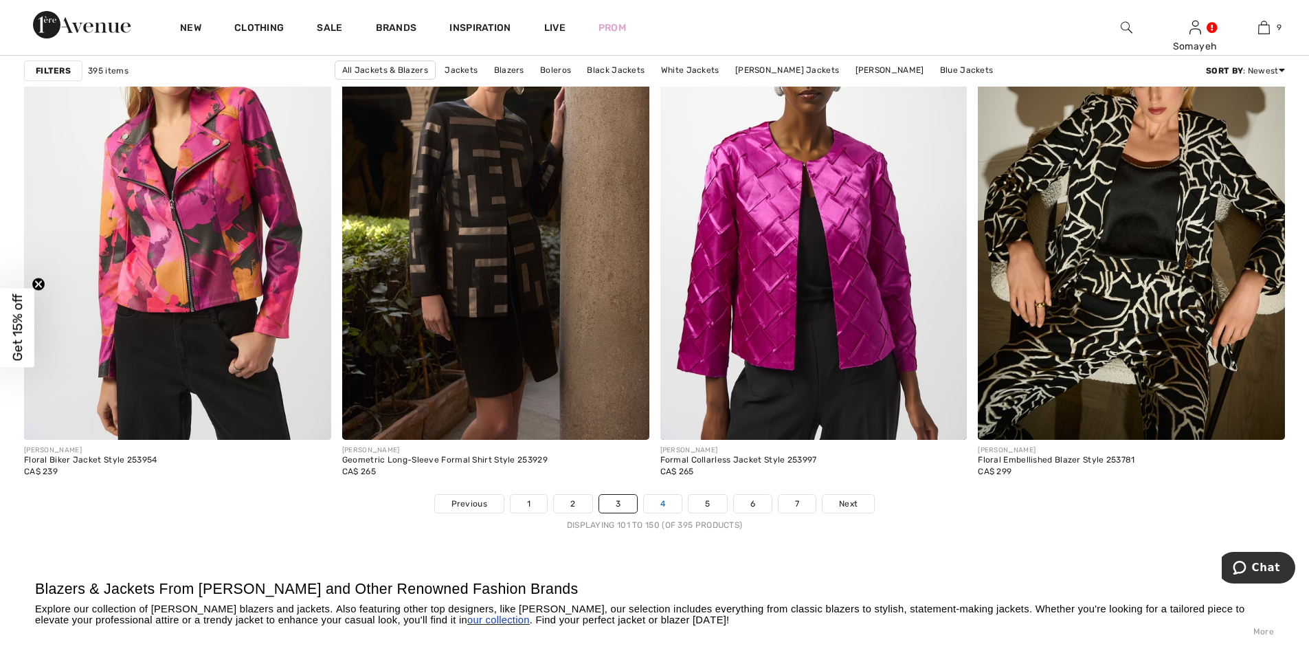
click at [661, 502] on link "4" at bounding box center [663, 504] width 38 height 18
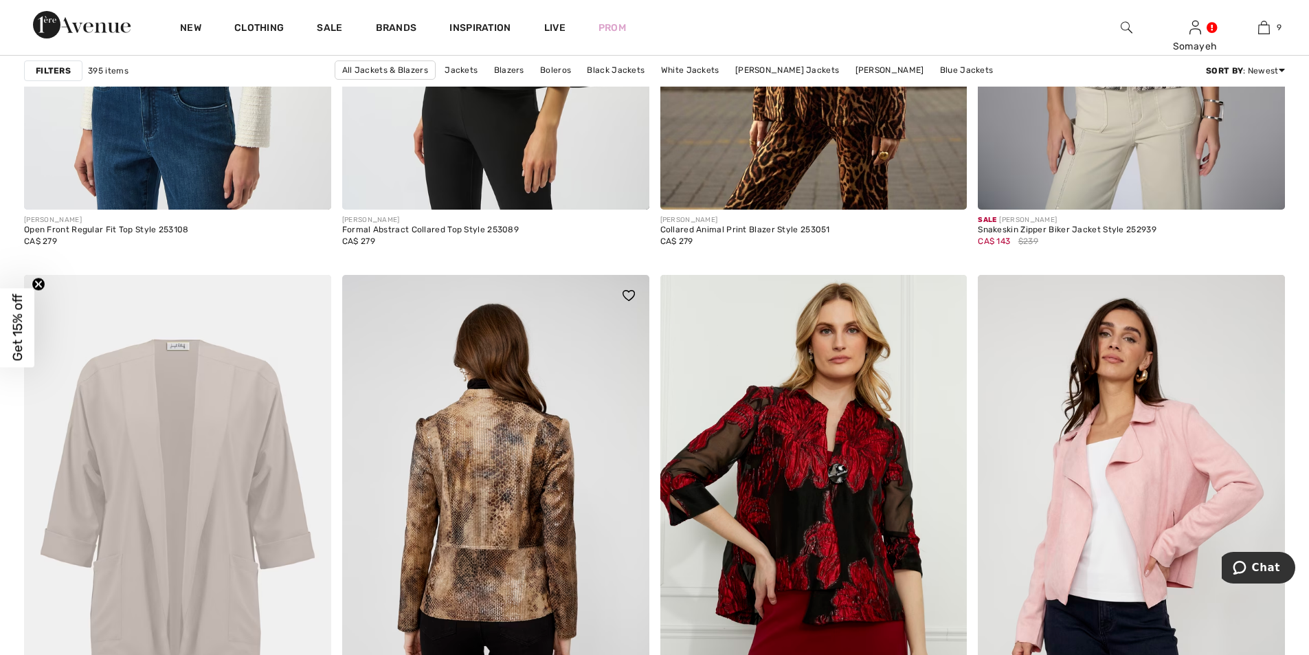
scroll to position [1786, 0]
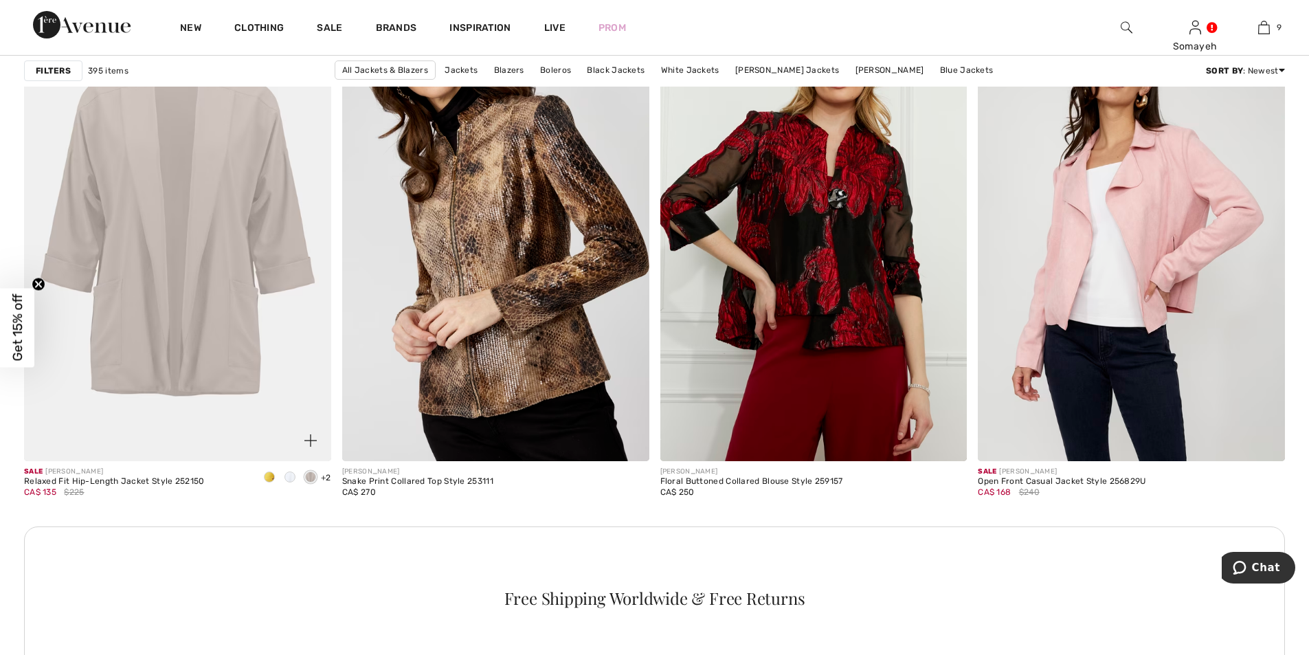
click at [271, 477] on span at bounding box center [269, 476] width 11 height 11
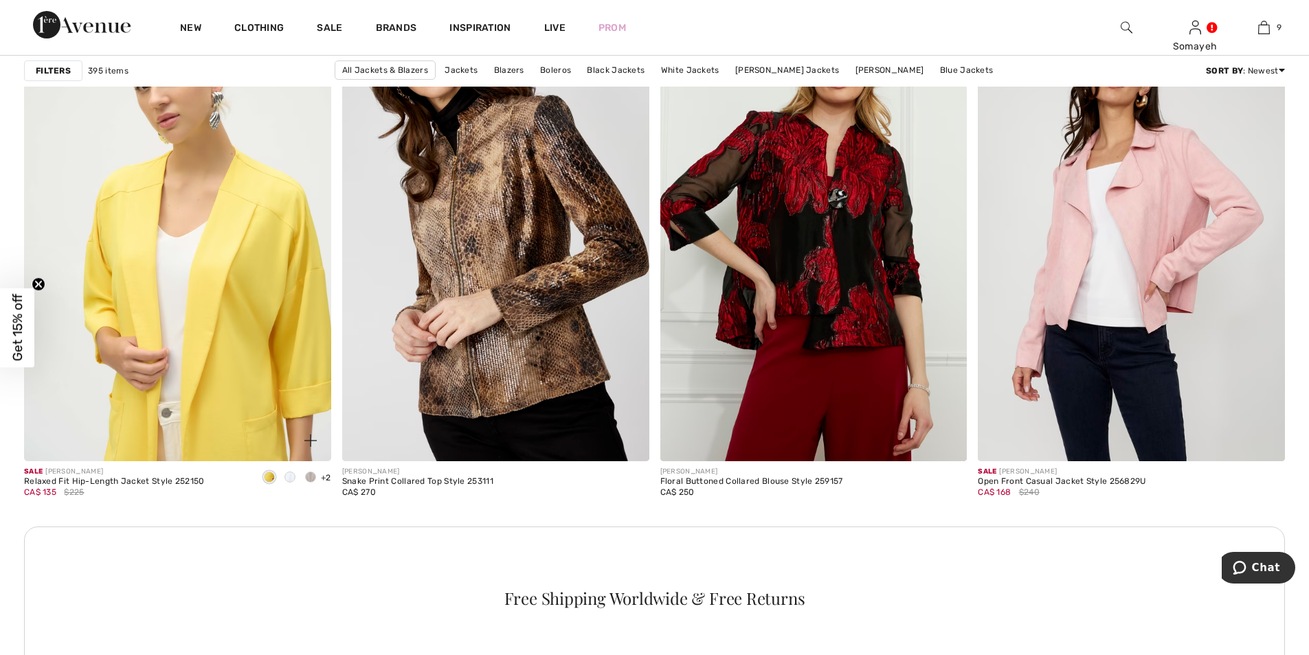
click at [195, 238] on img at bounding box center [177, 230] width 307 height 460
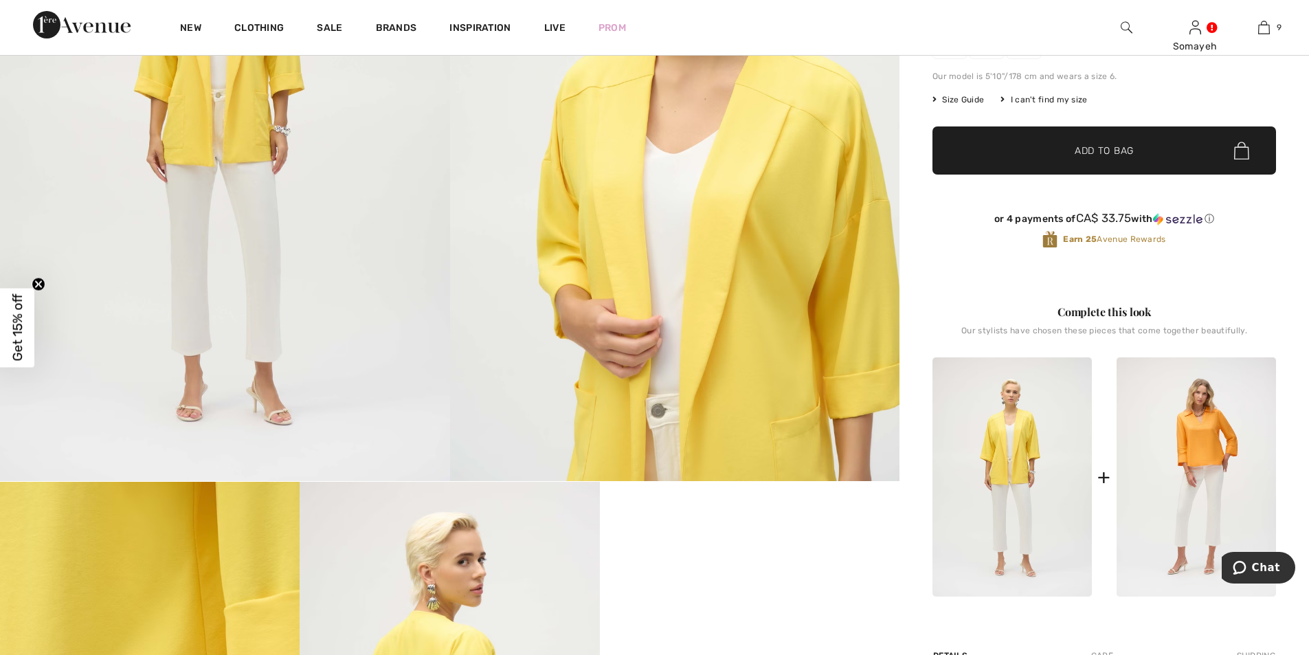
scroll to position [69, 0]
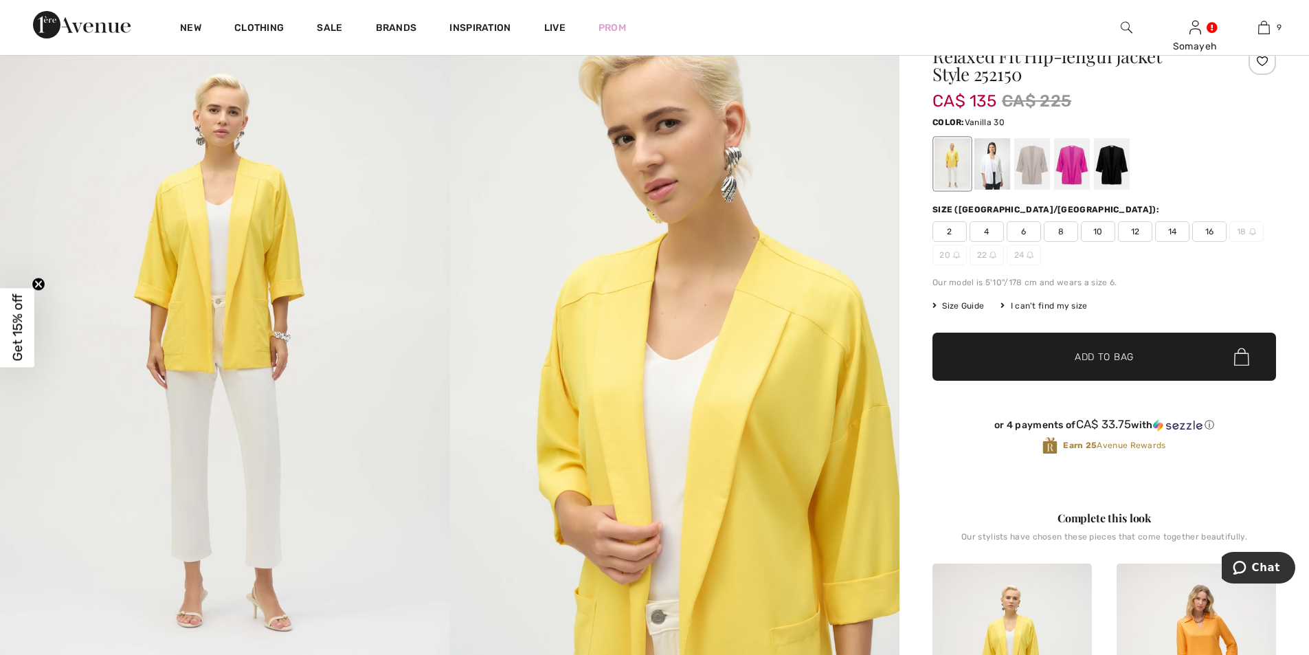
click at [1002, 166] on div at bounding box center [992, 164] width 36 height 52
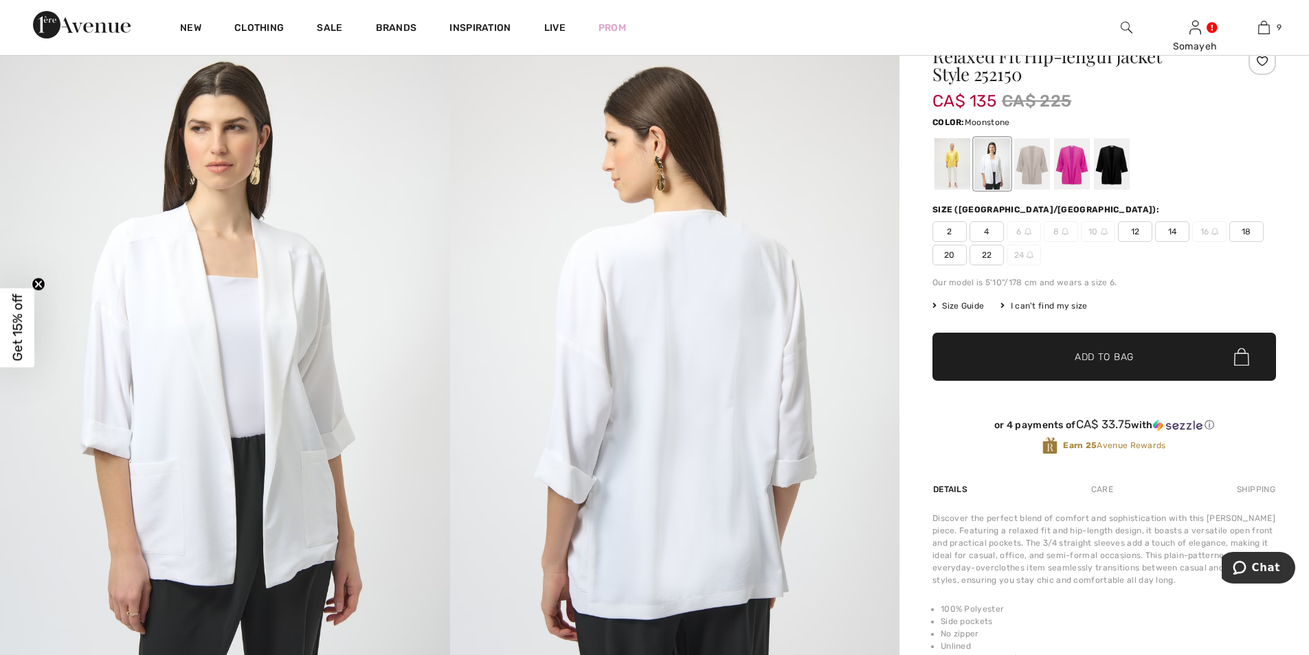
click at [1030, 167] on div at bounding box center [1032, 164] width 36 height 52
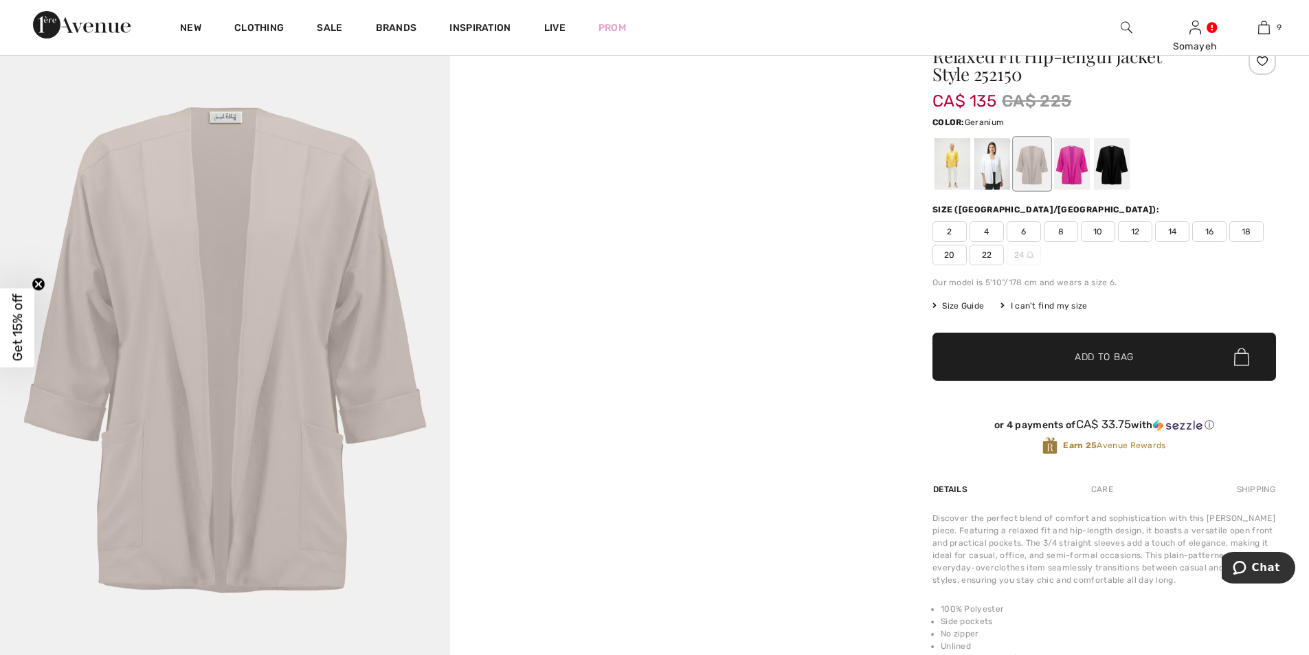
click at [1067, 162] on div at bounding box center [1072, 164] width 36 height 52
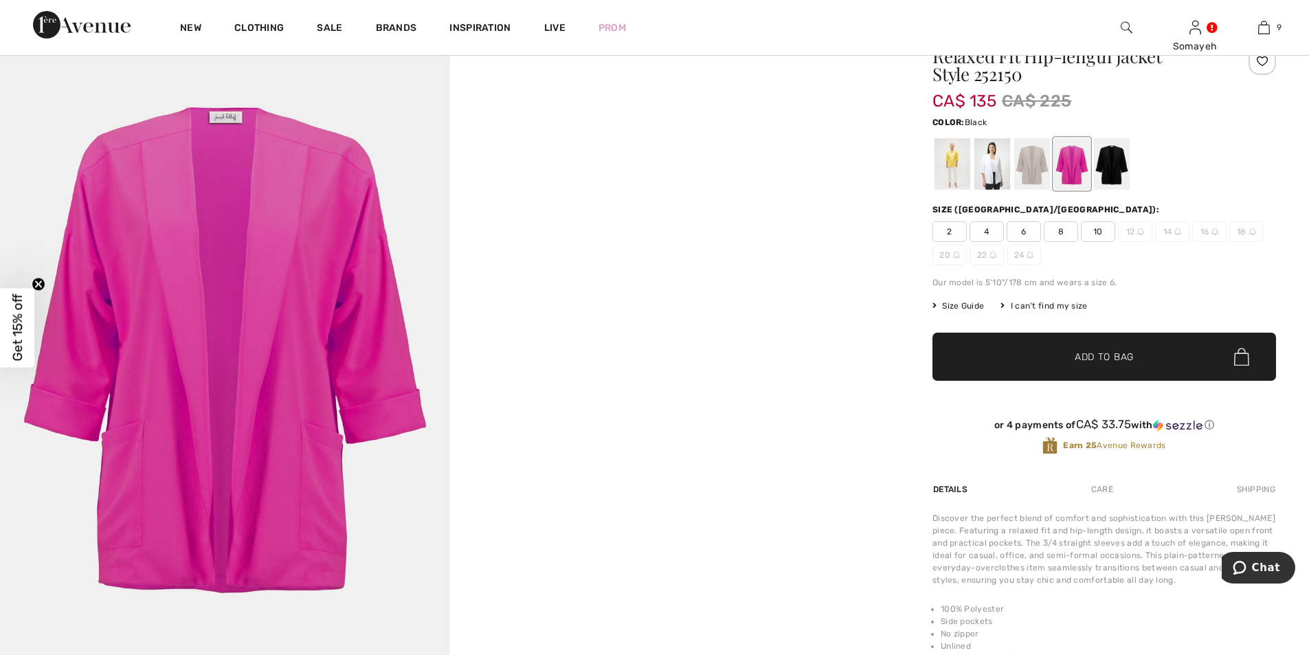
click at [1122, 168] on div at bounding box center [1112, 164] width 36 height 52
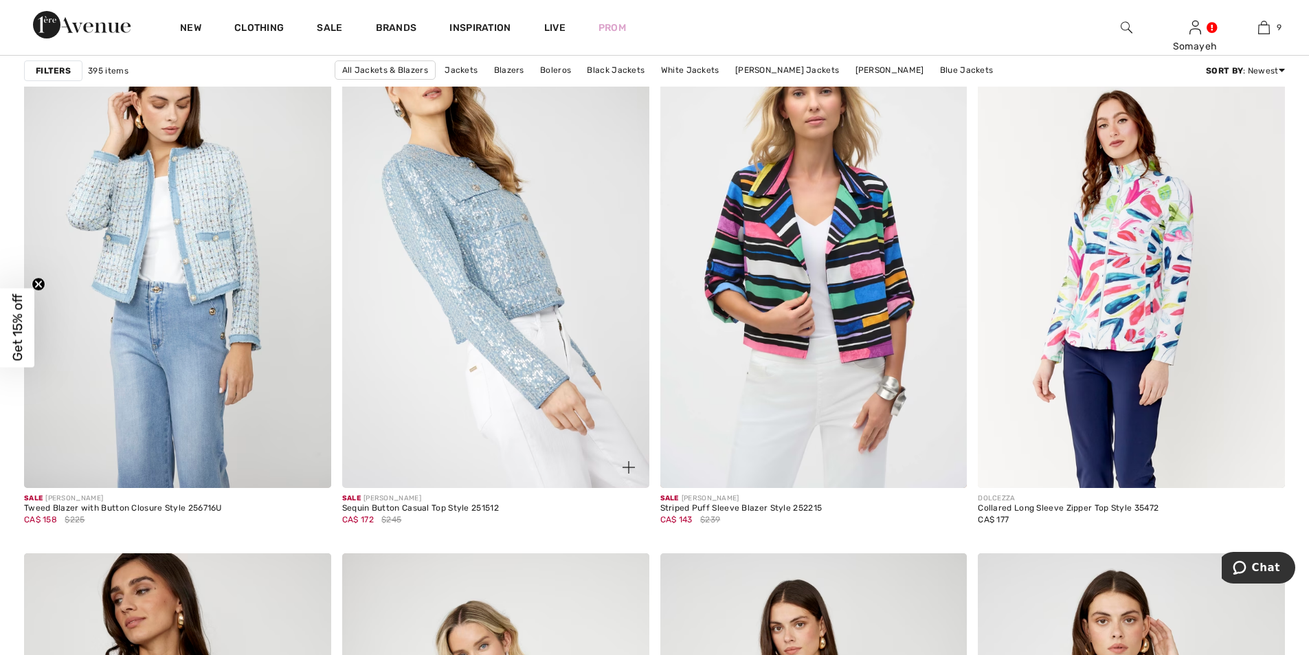
scroll to position [6526, 0]
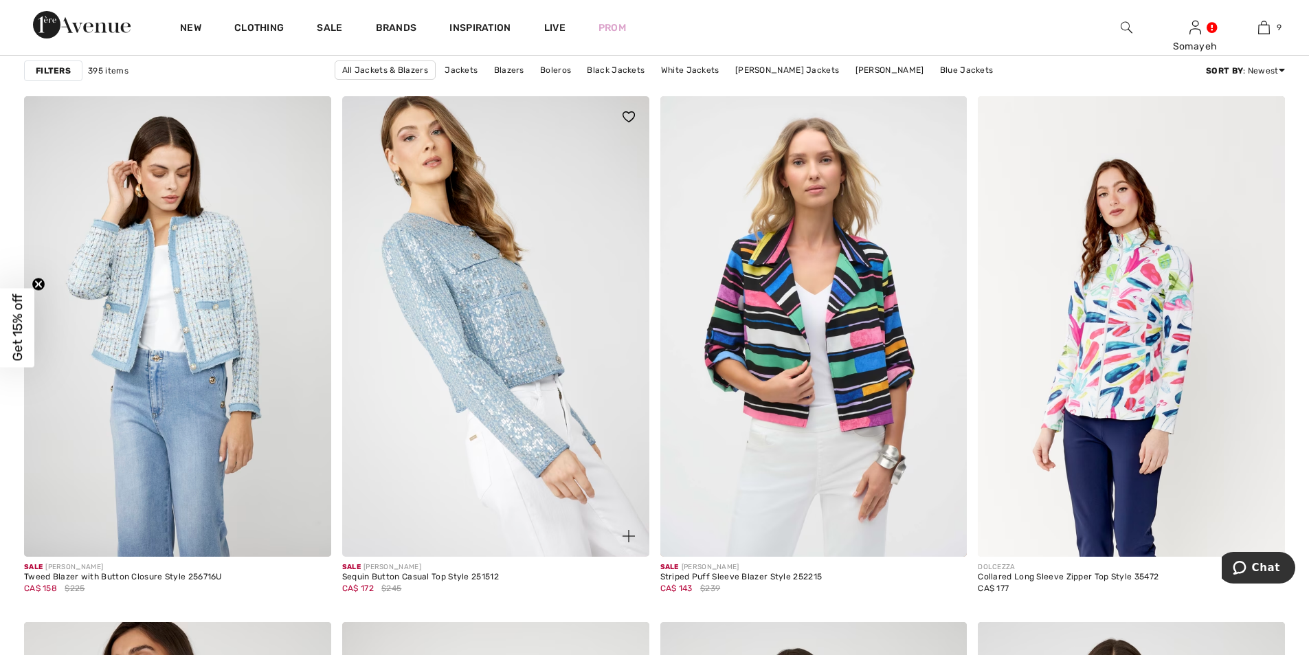
click at [501, 265] on img at bounding box center [495, 326] width 307 height 460
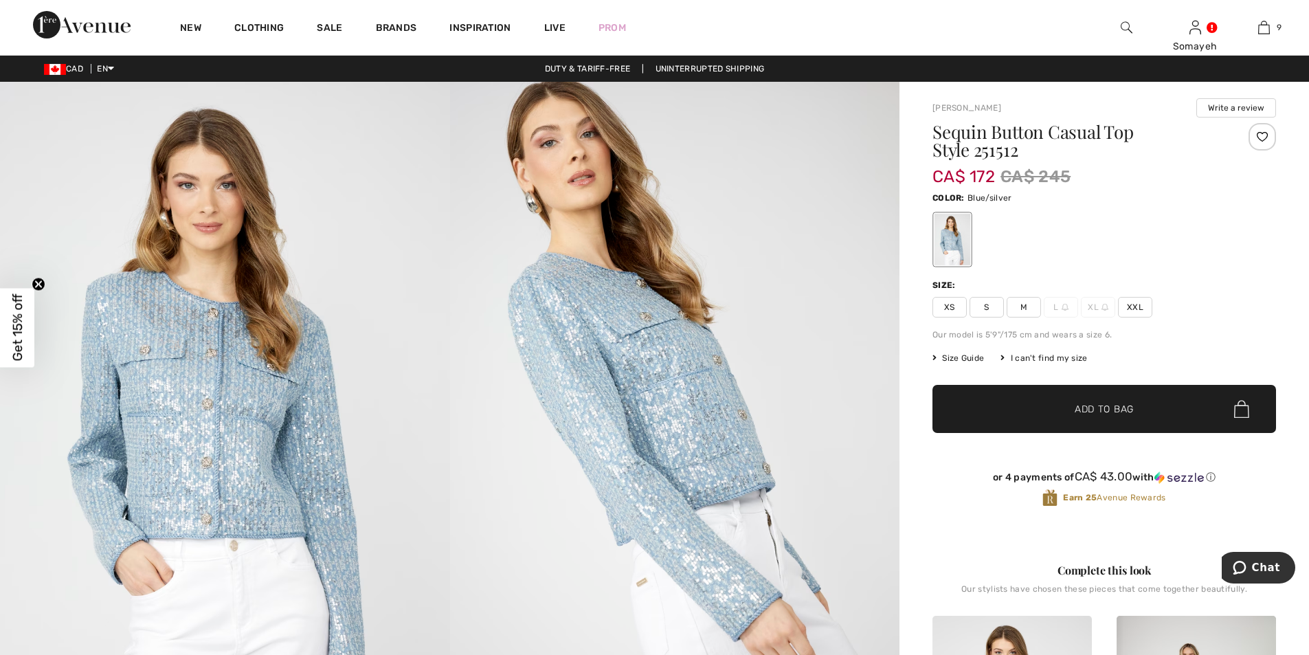
click at [166, 418] on img at bounding box center [225, 419] width 450 height 675
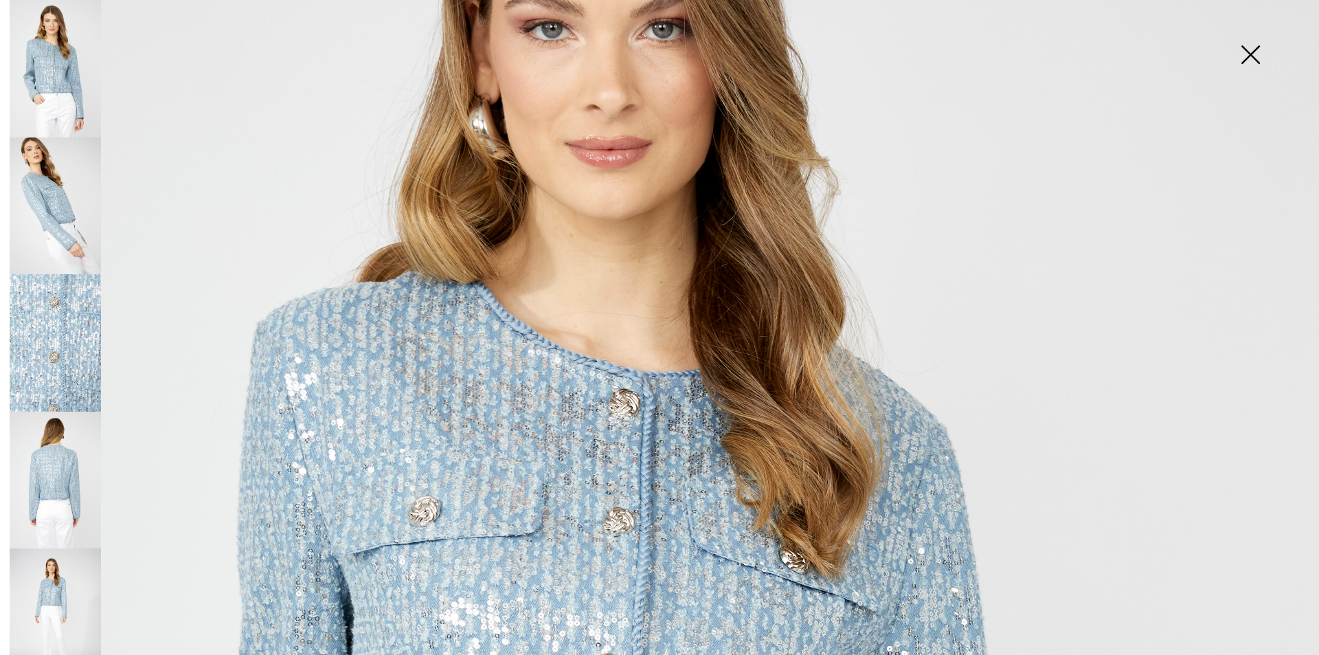
scroll to position [550, 0]
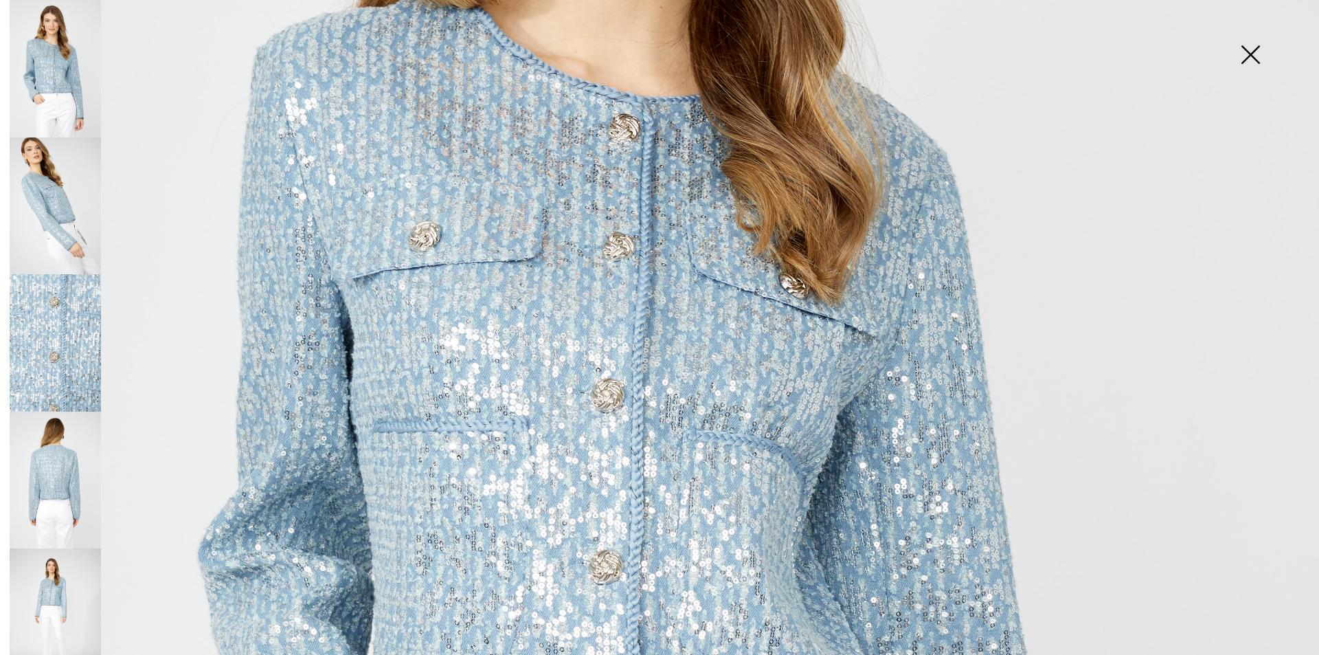
click at [67, 177] on img at bounding box center [55, 205] width 91 height 137
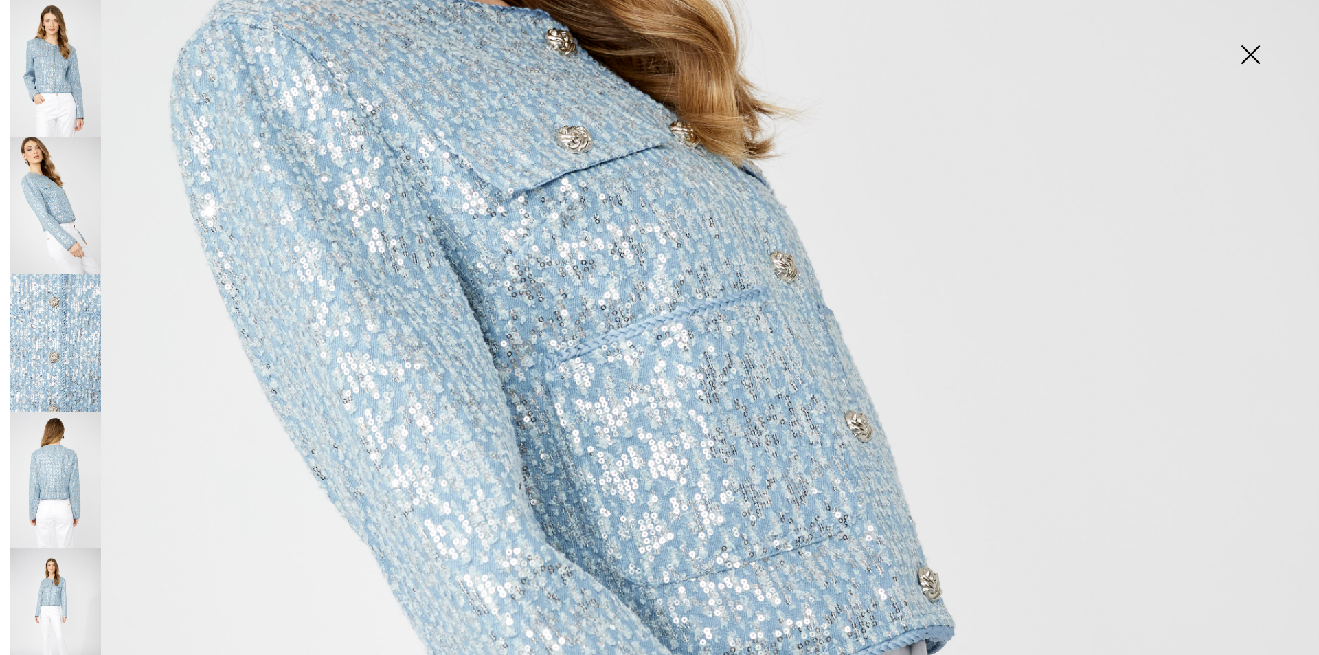
scroll to position [893, 0]
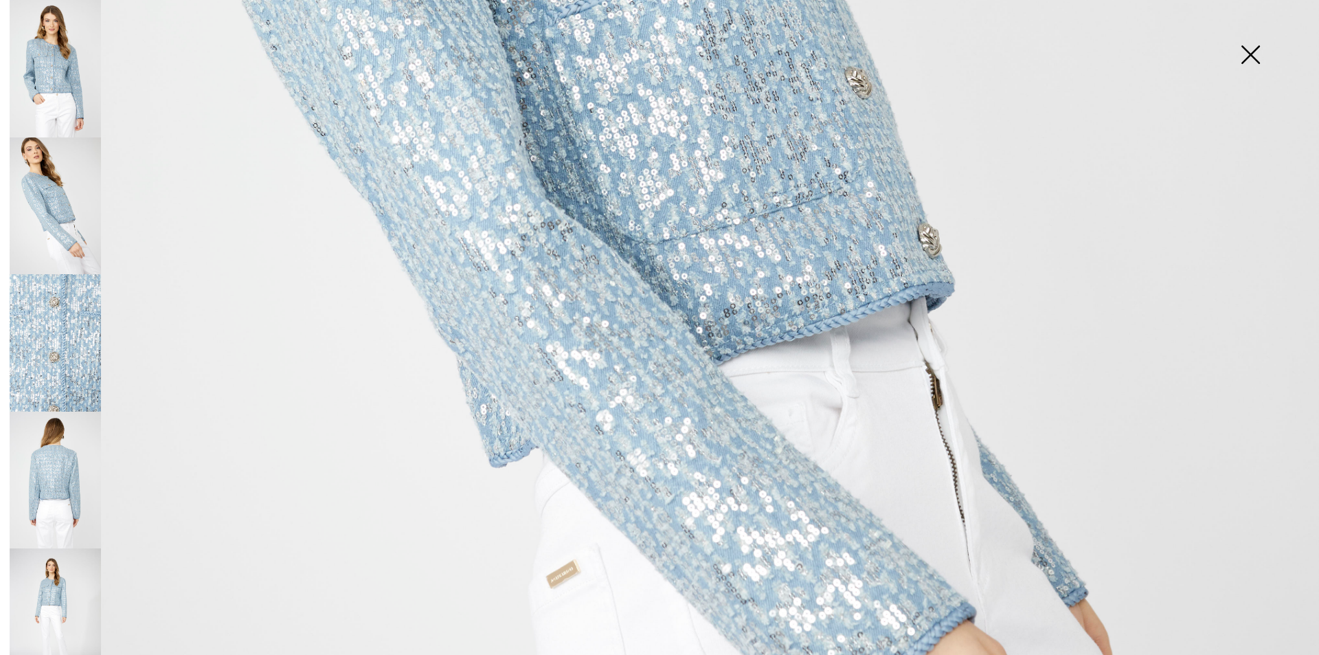
click at [86, 343] on img at bounding box center [55, 342] width 91 height 137
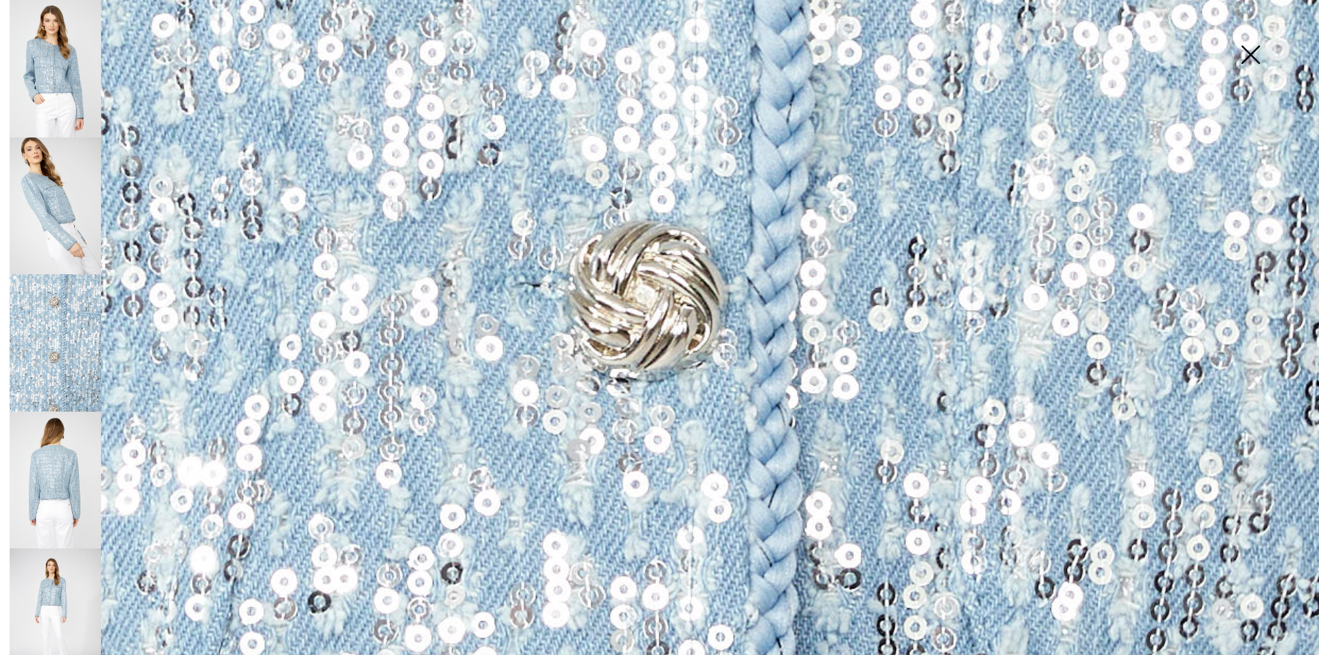
click at [62, 459] on img at bounding box center [55, 479] width 91 height 137
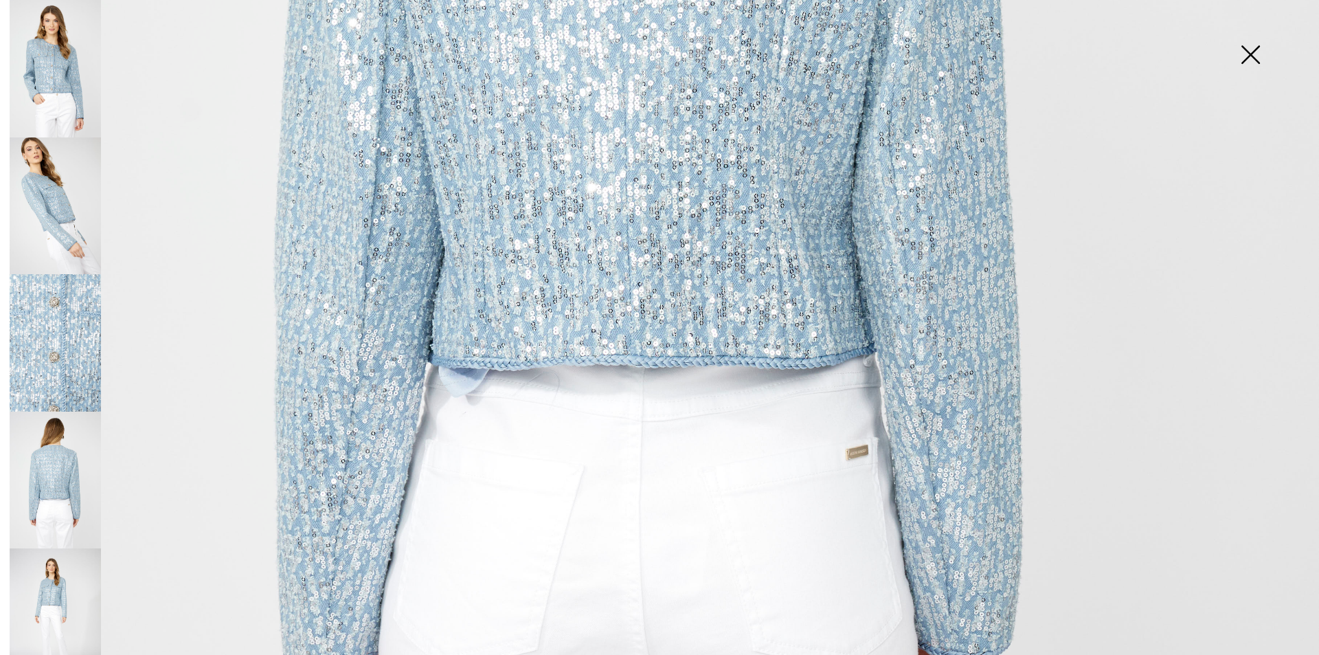
click at [60, 562] on img at bounding box center [55, 616] width 91 height 137
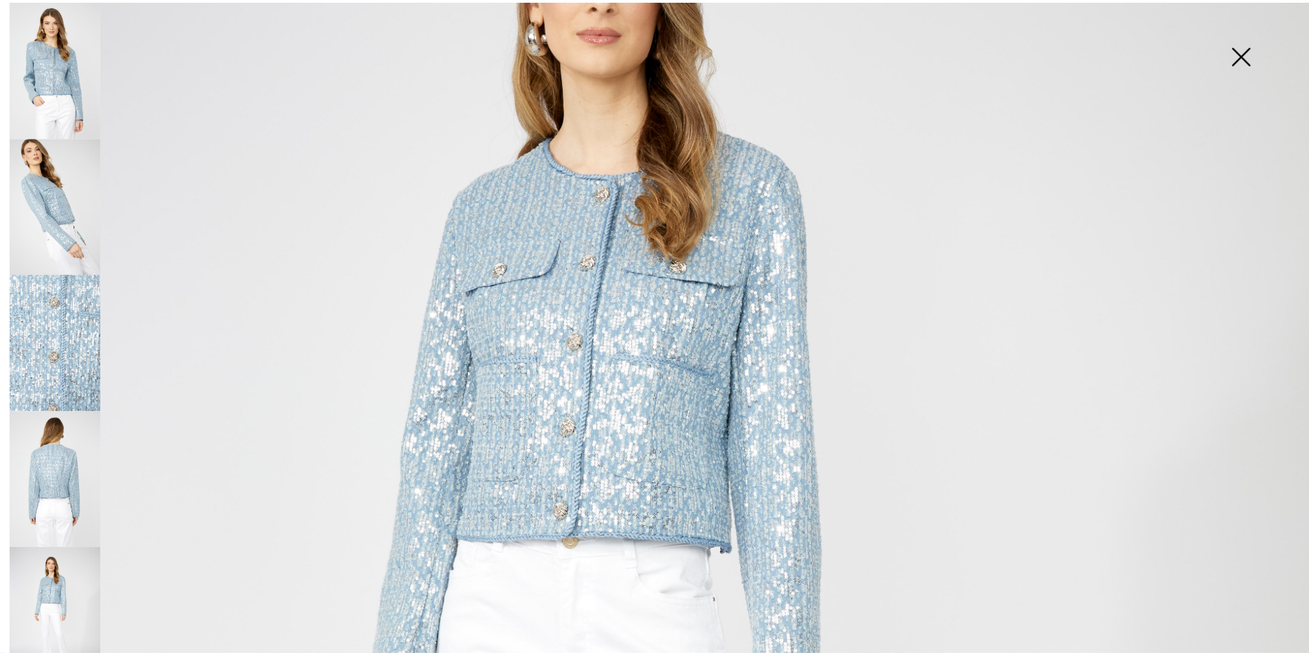
scroll to position [206, 0]
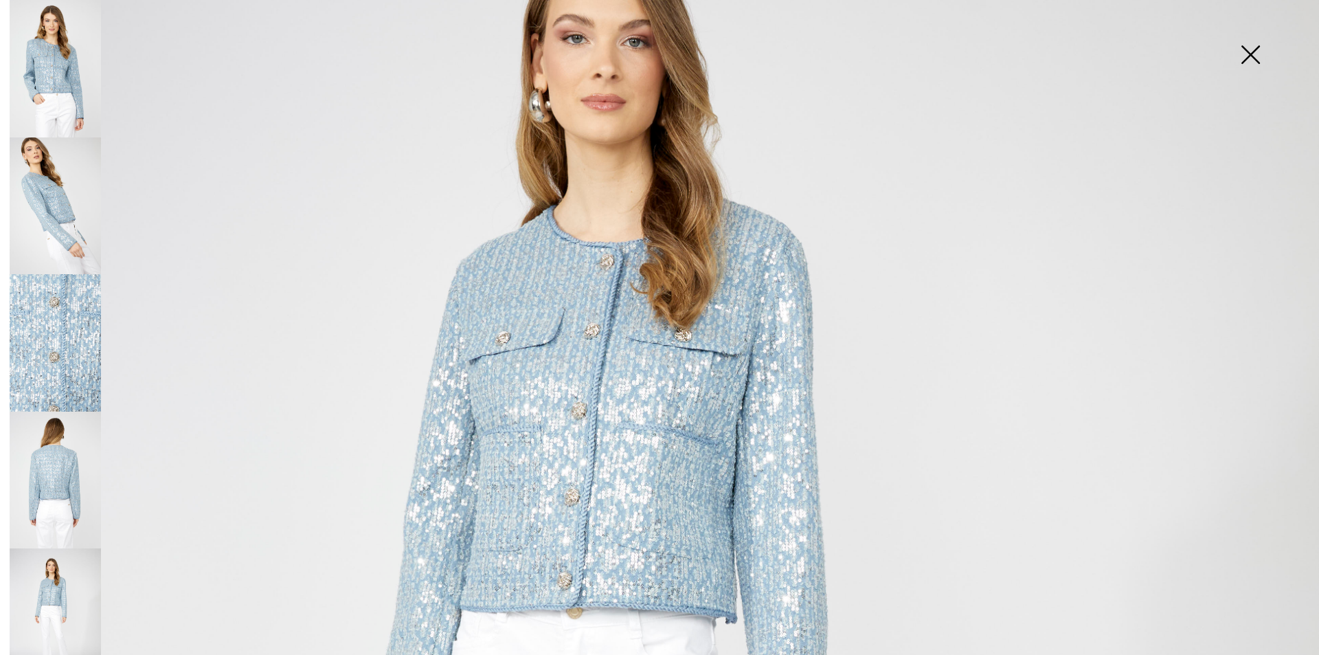
click at [1234, 55] on img at bounding box center [1250, 56] width 69 height 71
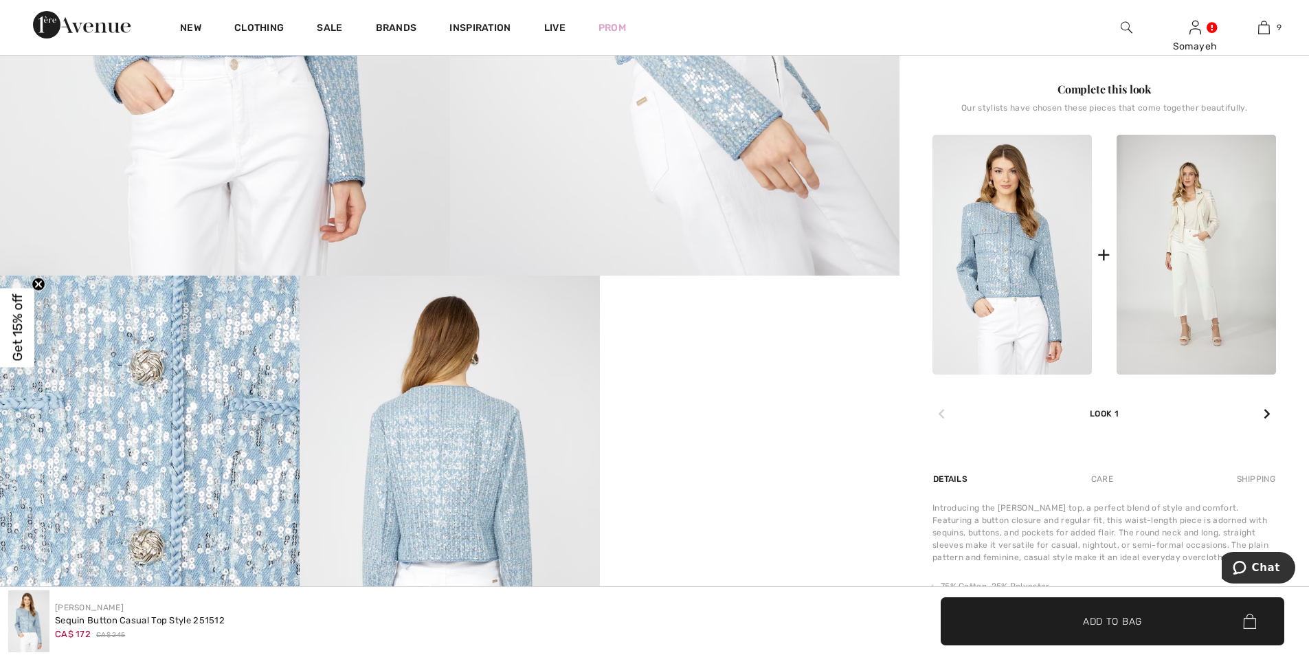
scroll to position [618, 0]
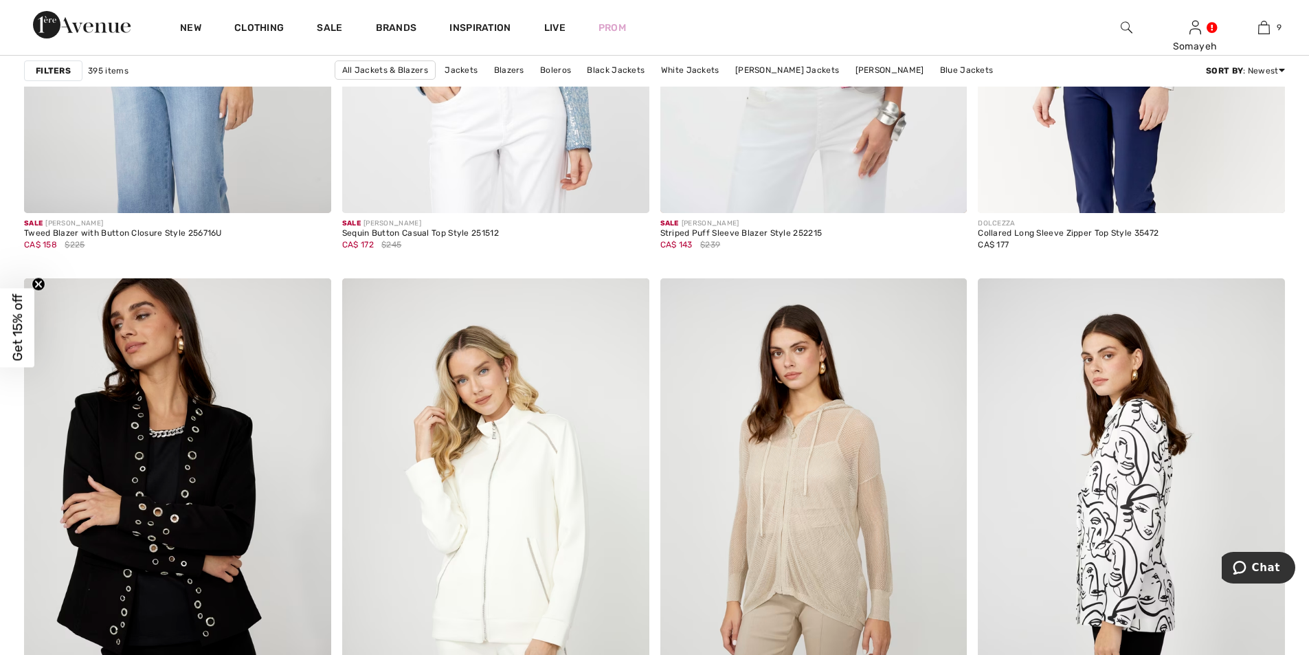
scroll to position [6938, 0]
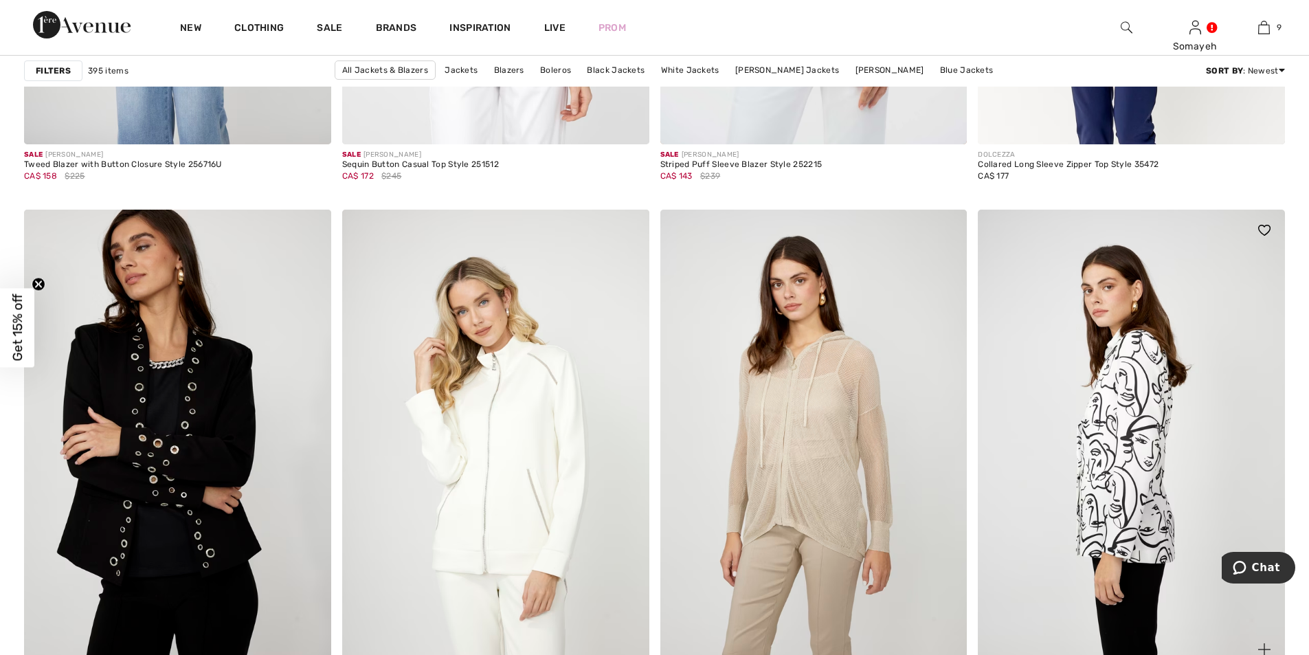
click at [1164, 449] on img at bounding box center [1130, 440] width 307 height 460
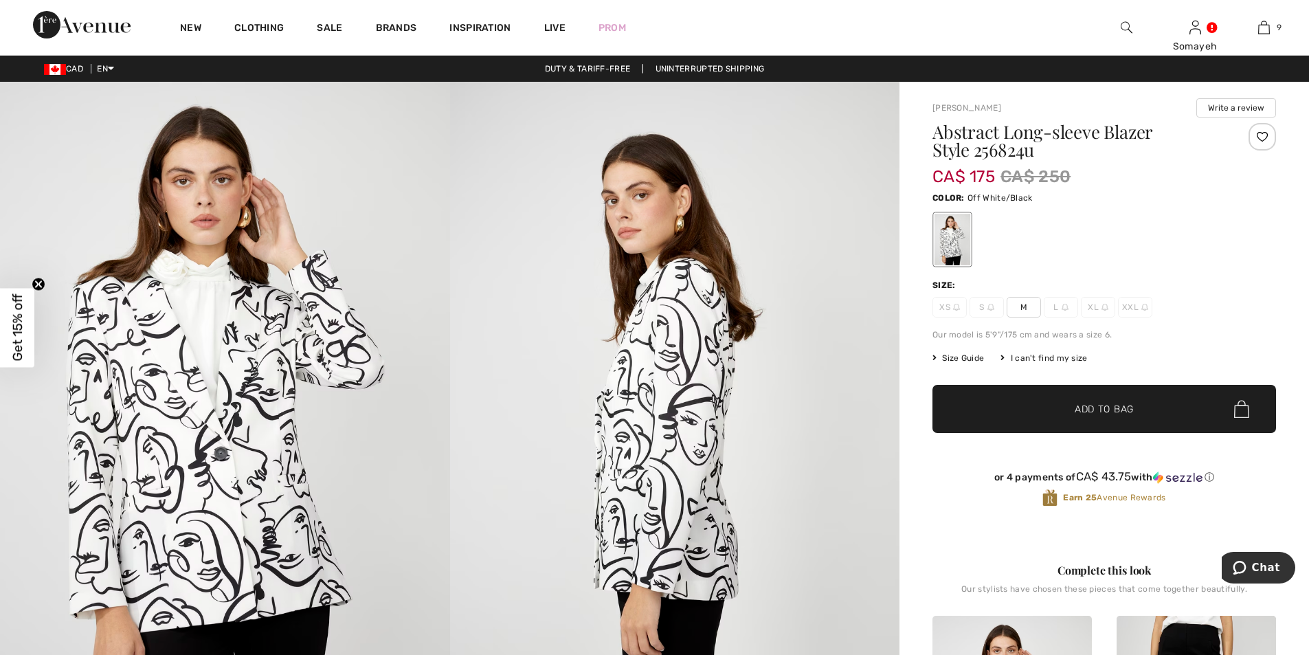
click at [980, 354] on span "Size Guide" at bounding box center [958, 358] width 52 height 12
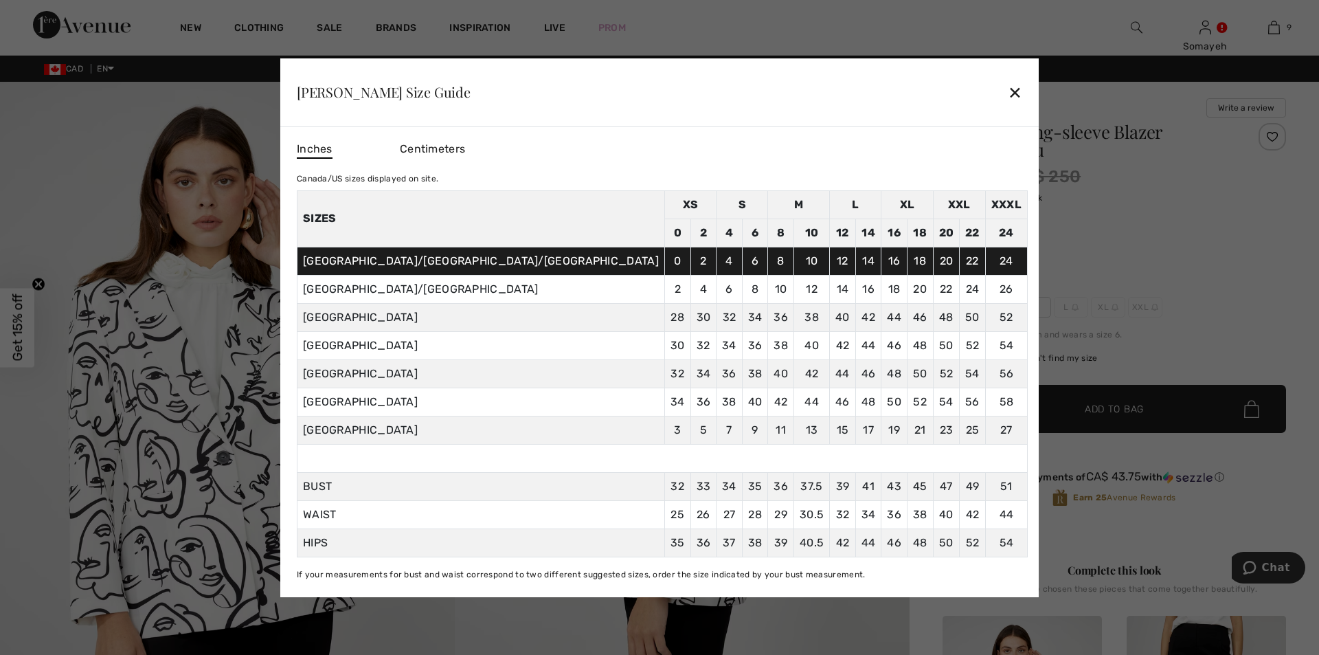
click at [1008, 90] on div "✕" at bounding box center [1015, 92] width 14 height 29
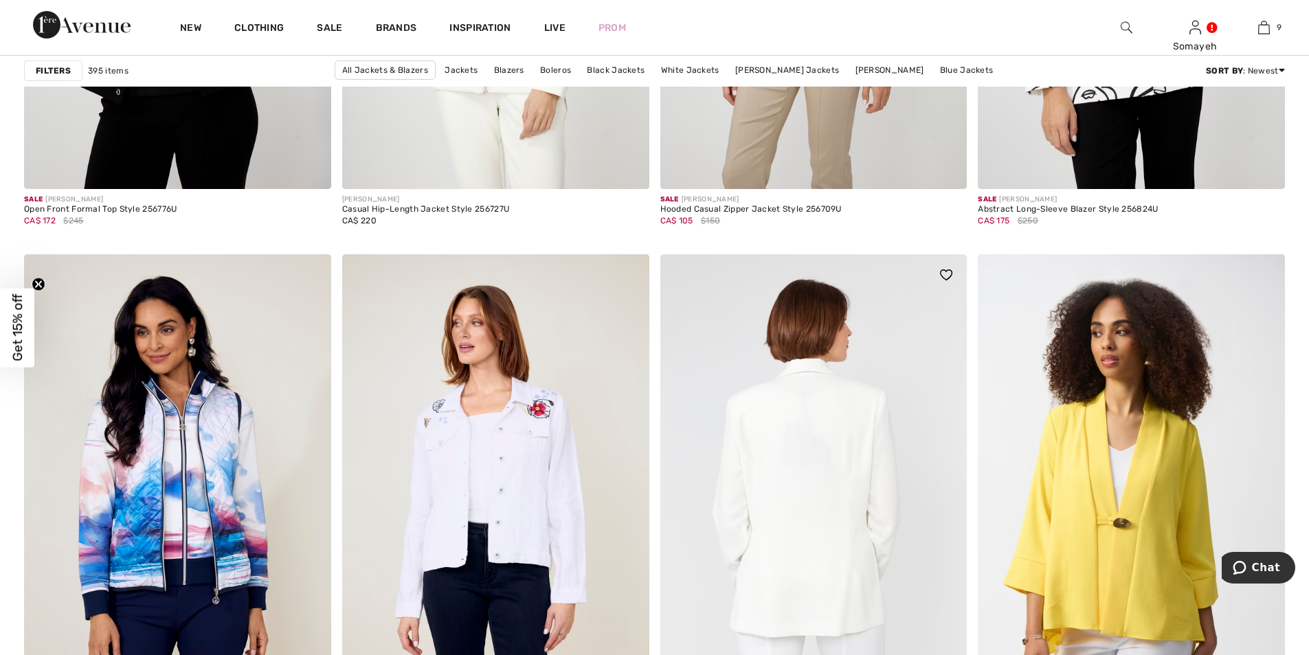
scroll to position [7625, 0]
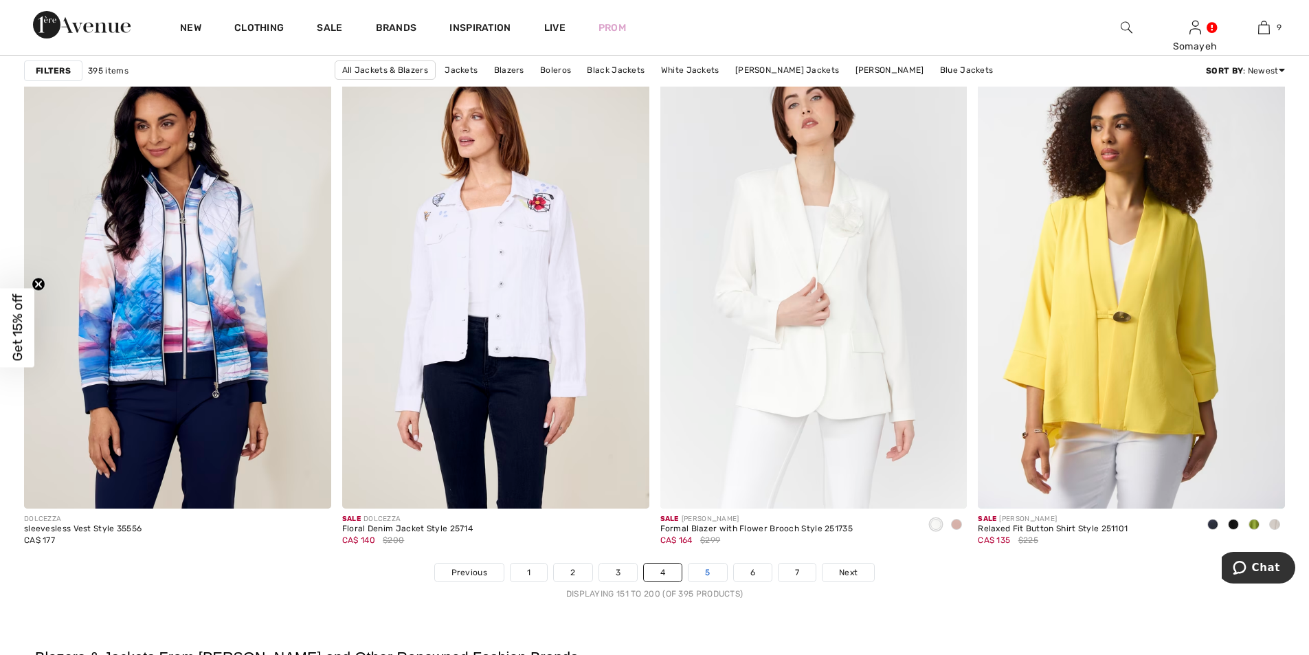
click at [699, 576] on link "5" at bounding box center [707, 572] width 38 height 18
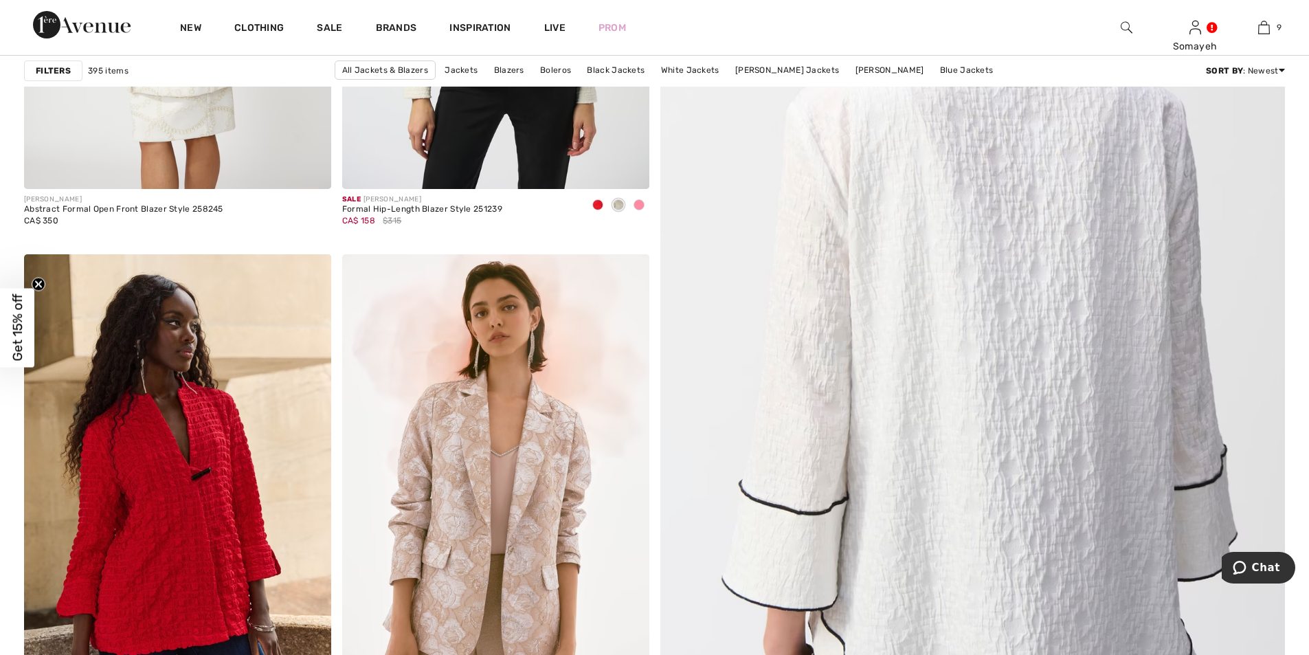
scroll to position [687, 0]
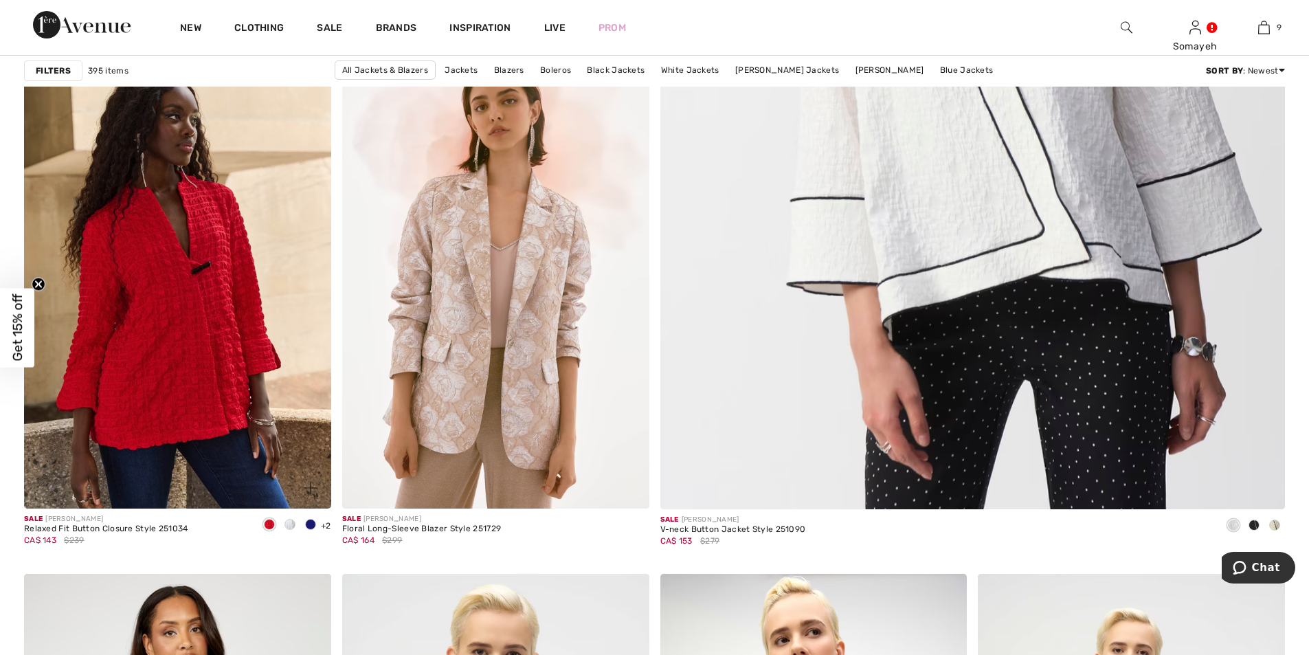
click at [310, 521] on span at bounding box center [310, 524] width 11 height 11
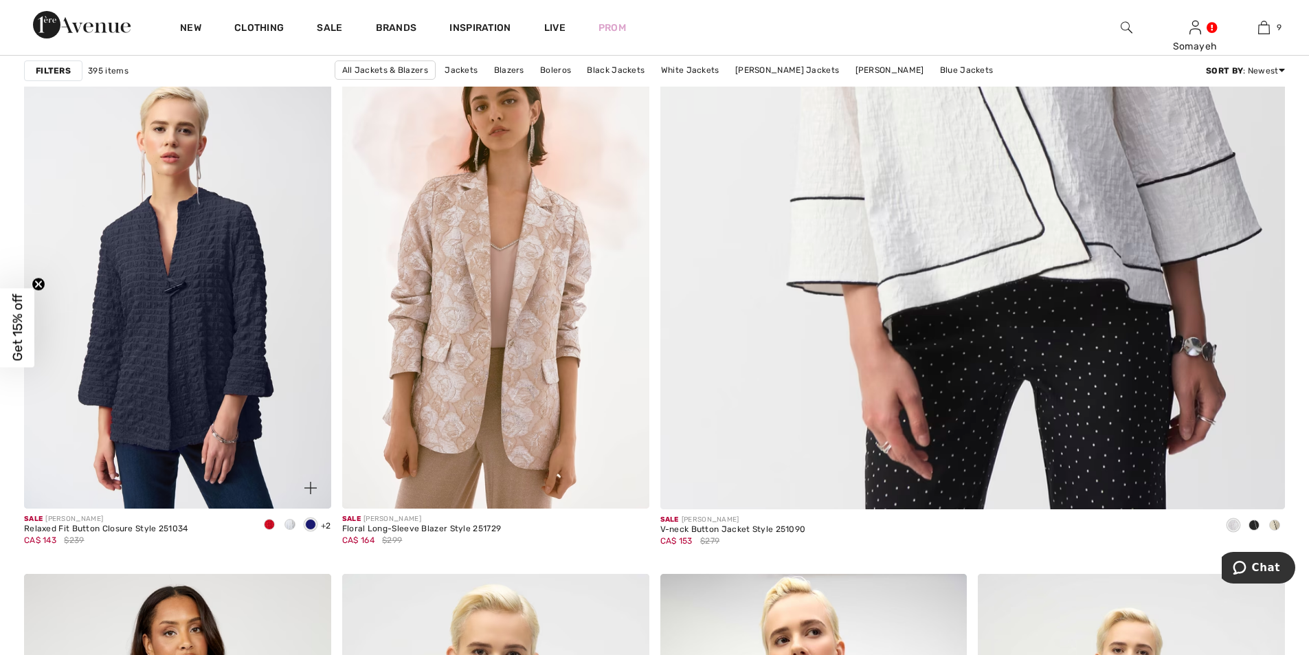
click at [328, 526] on span "+2" at bounding box center [326, 526] width 10 height 10
click at [313, 486] on img at bounding box center [310, 488] width 12 height 12
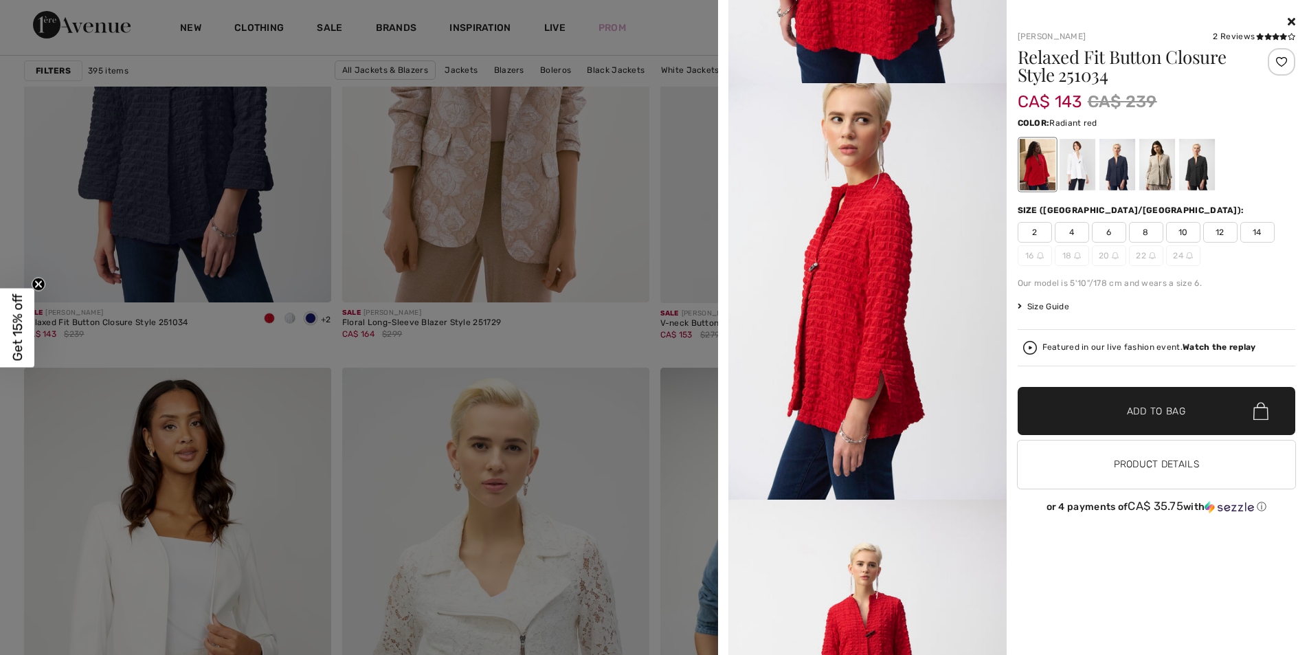
scroll to position [1580, 0]
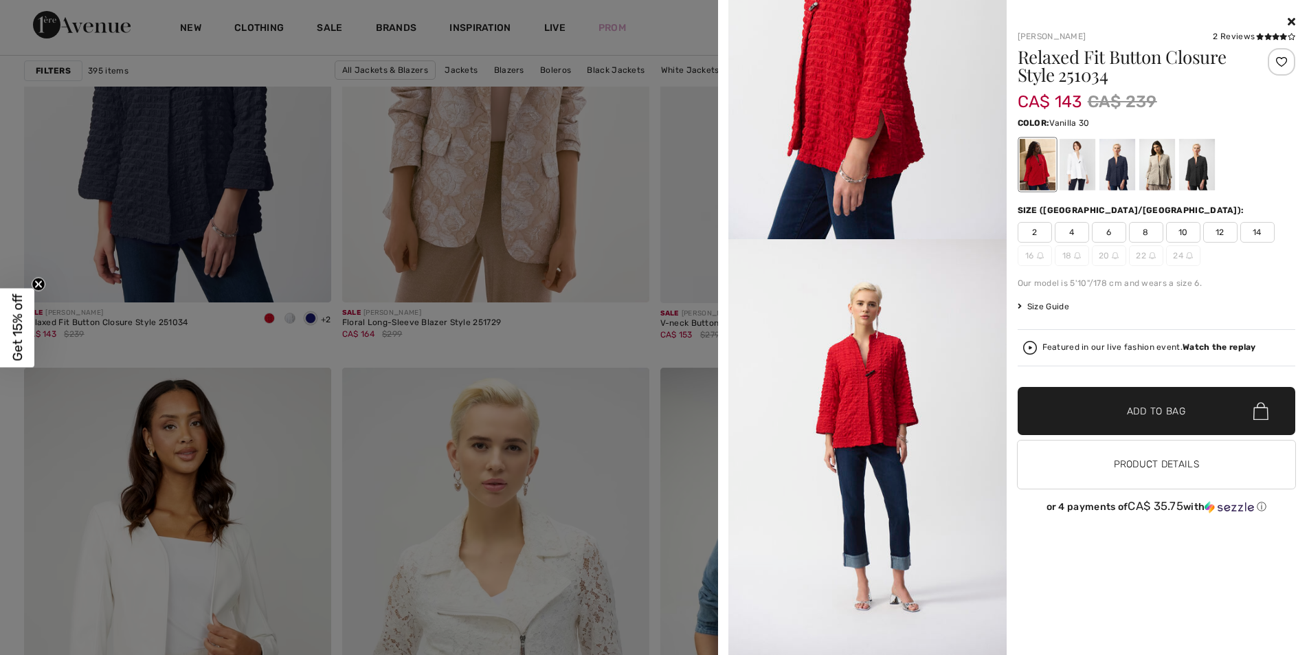
click at [1072, 167] on div at bounding box center [1077, 165] width 36 height 52
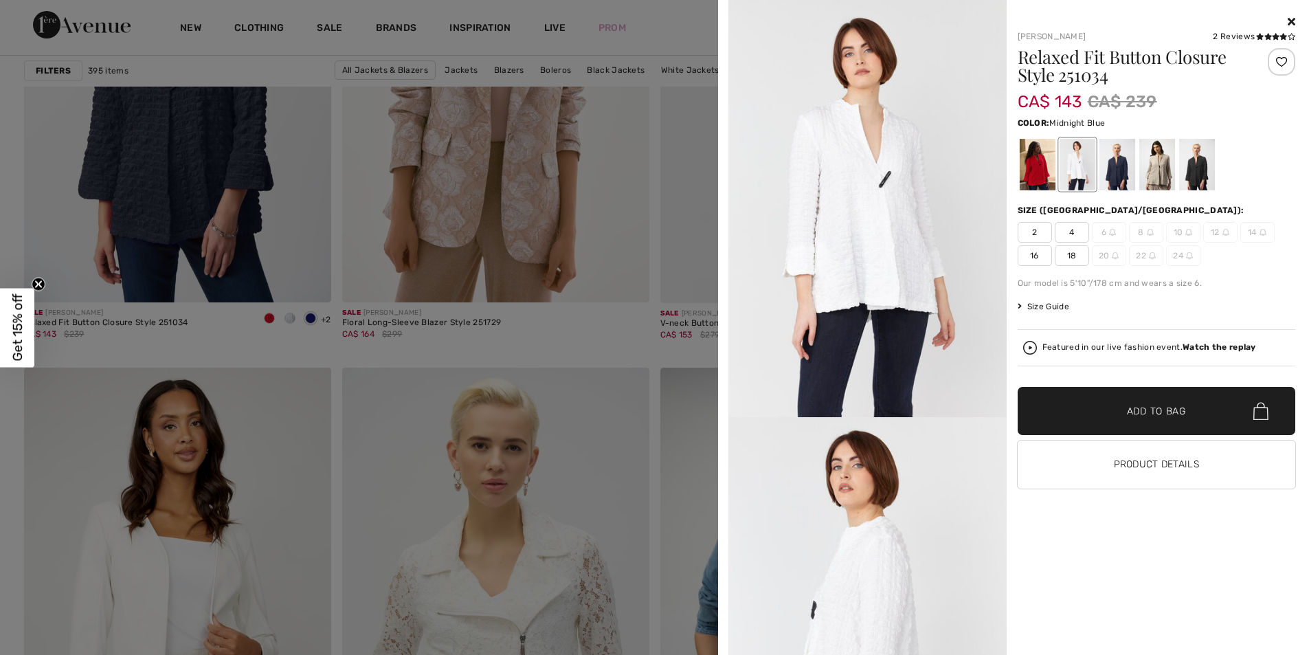
click at [1125, 163] on div at bounding box center [1116, 165] width 36 height 52
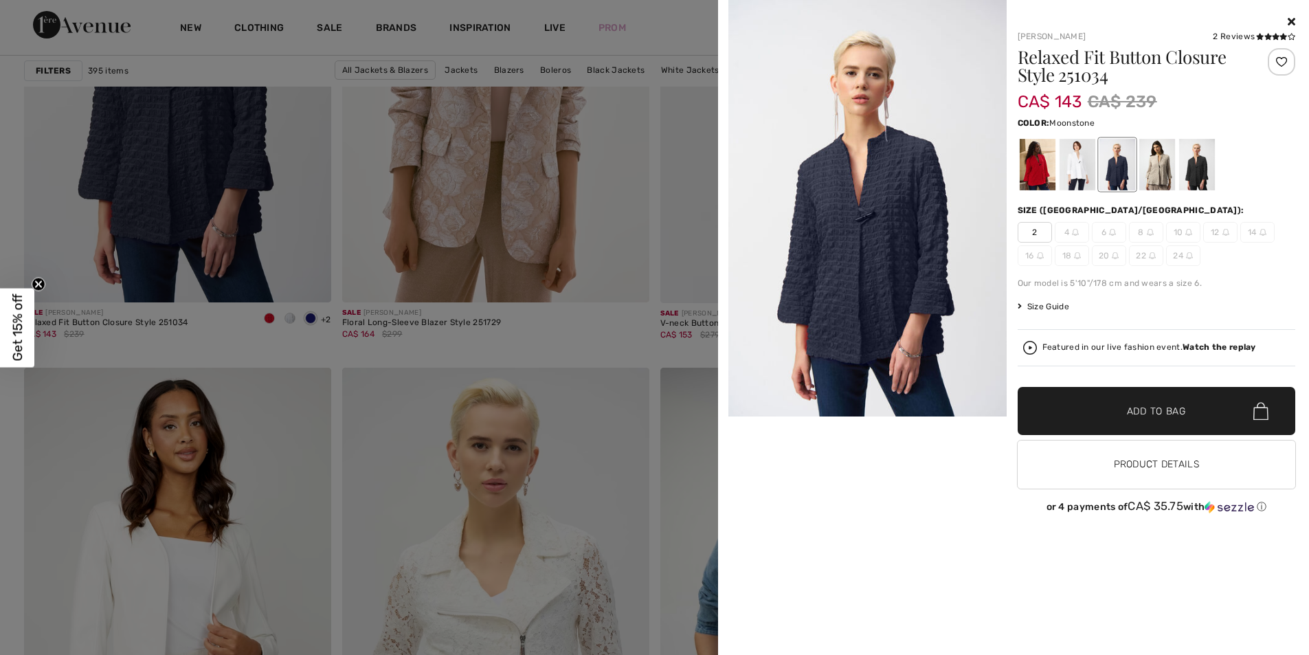
click at [1160, 170] on div at bounding box center [1156, 165] width 36 height 52
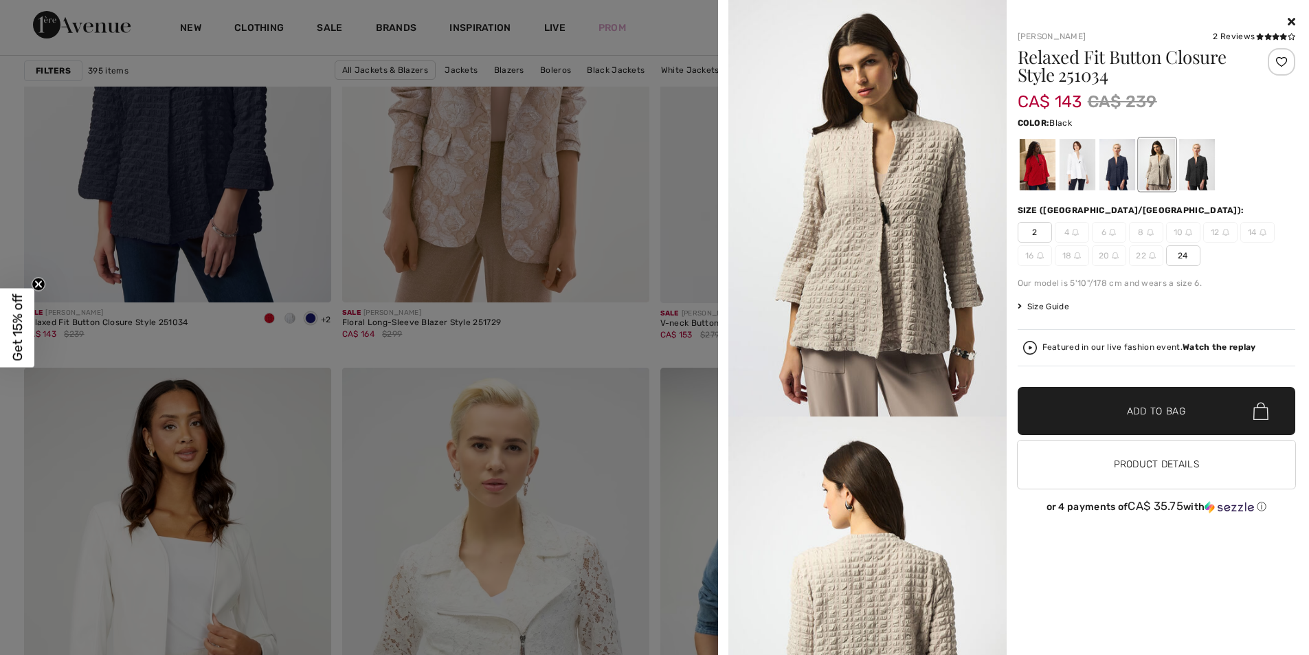
click at [1192, 173] on div at bounding box center [1196, 165] width 36 height 52
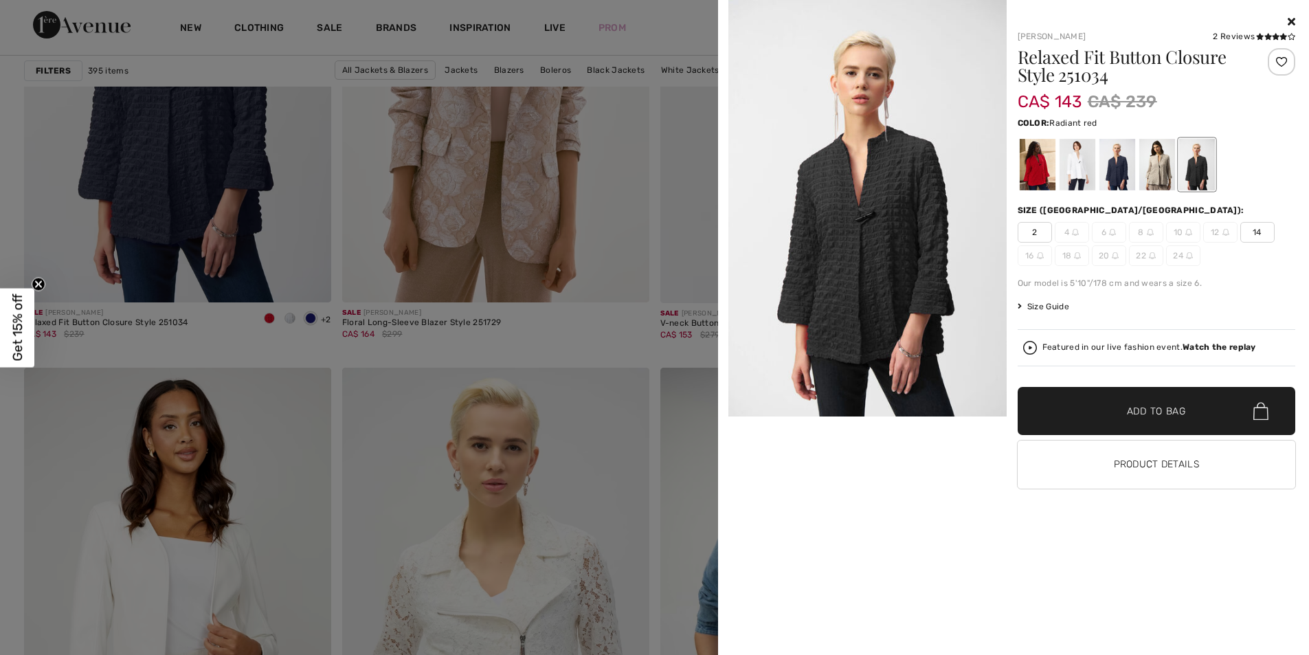
click at [1039, 160] on div at bounding box center [1037, 165] width 36 height 52
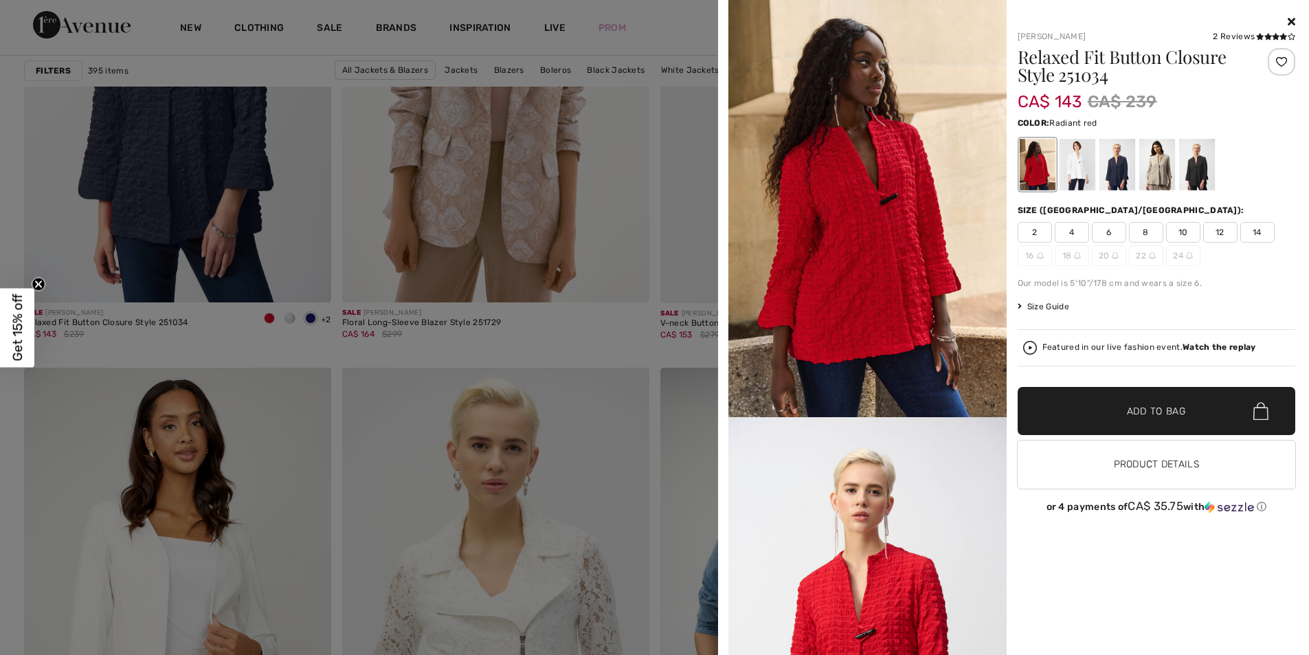
click at [695, 216] on div at bounding box center [654, 327] width 1309 height 655
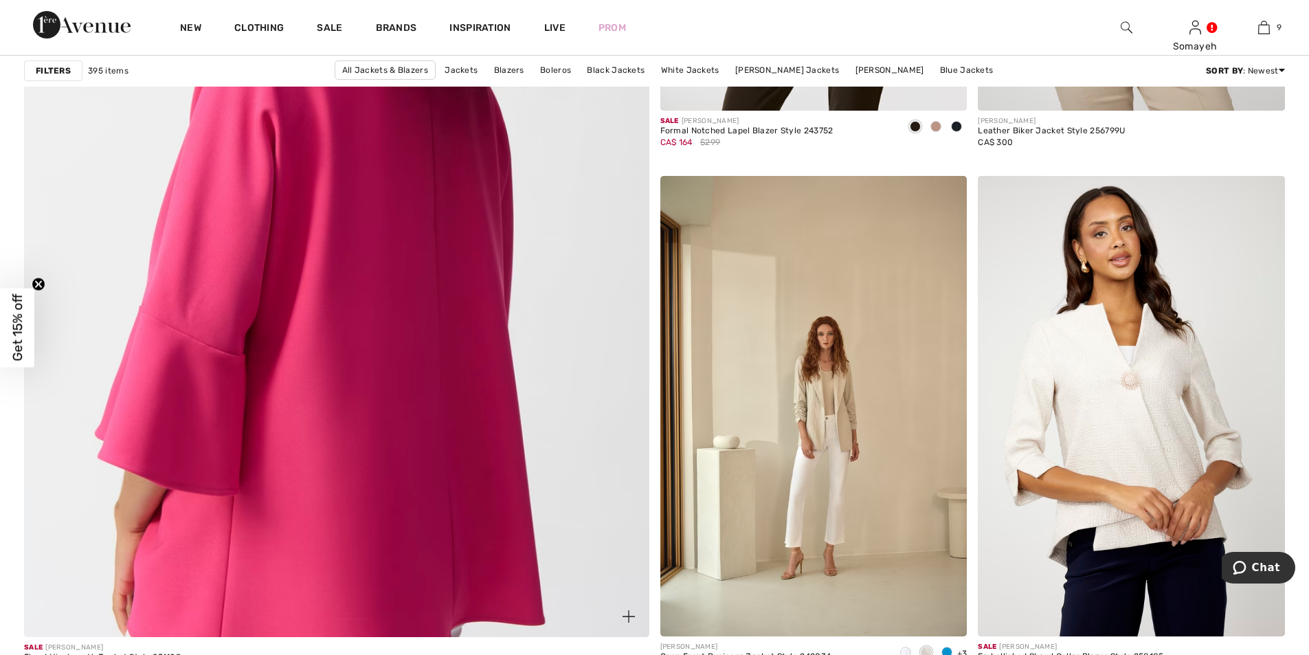
scroll to position [4740, 0]
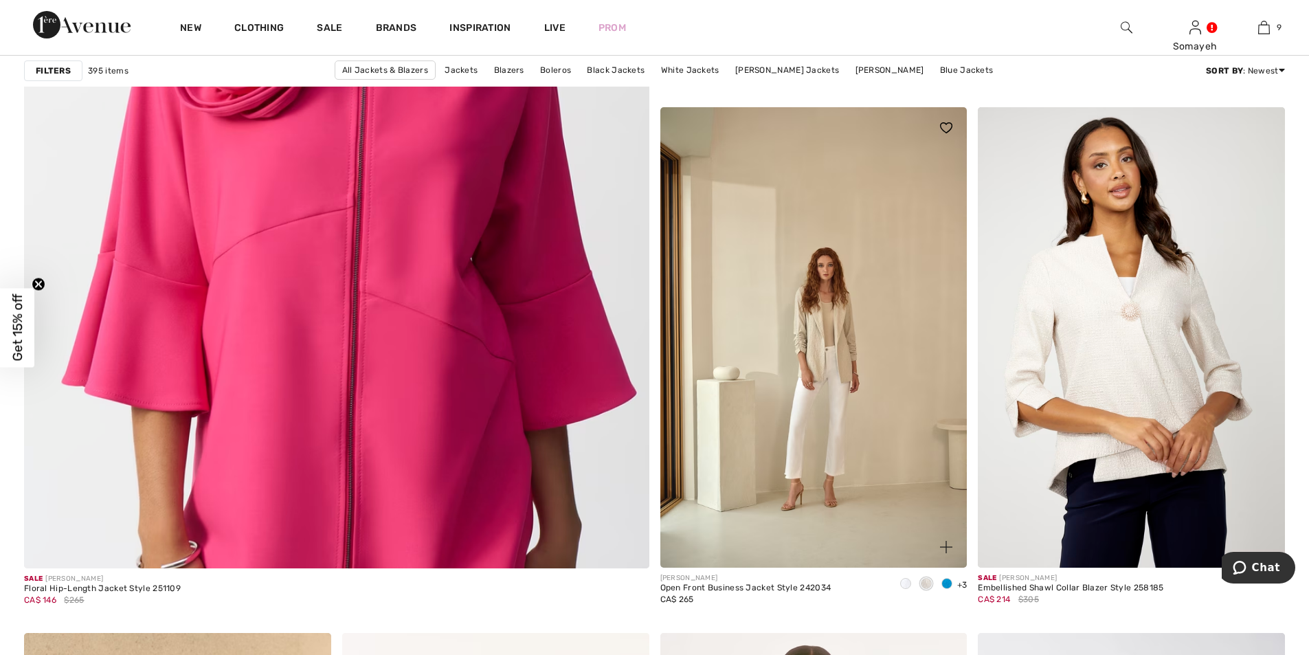
click at [947, 584] on span at bounding box center [946, 583] width 11 height 11
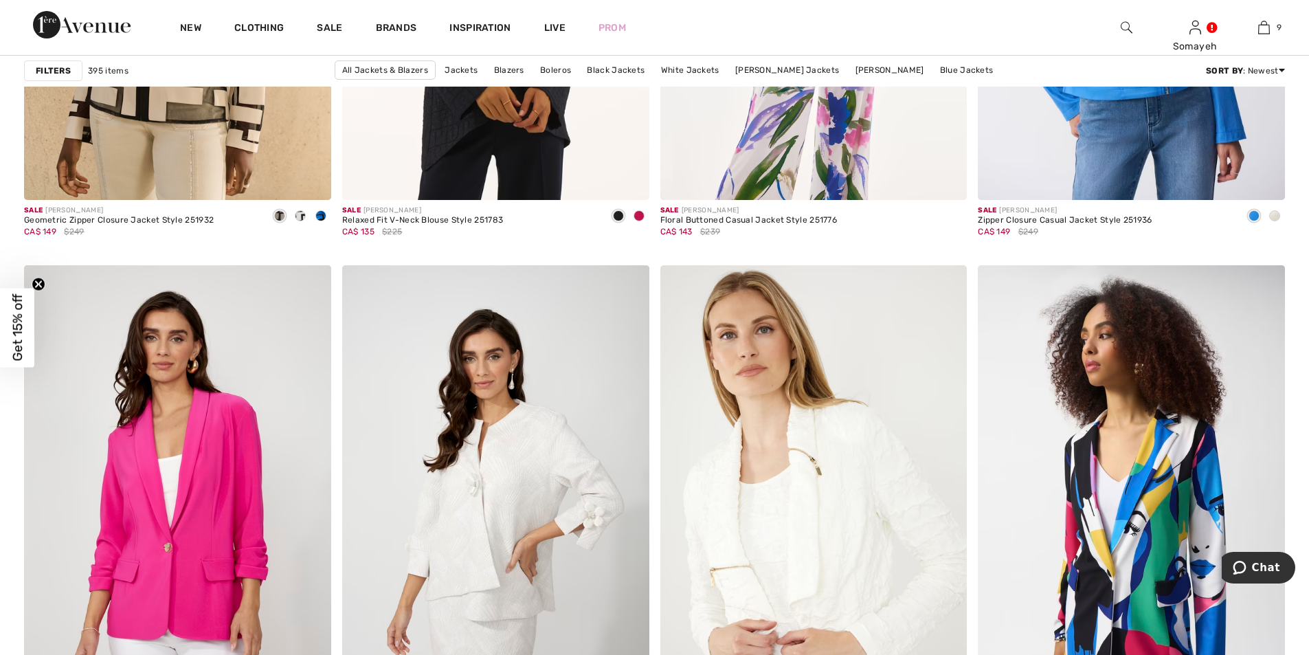
scroll to position [5495, 0]
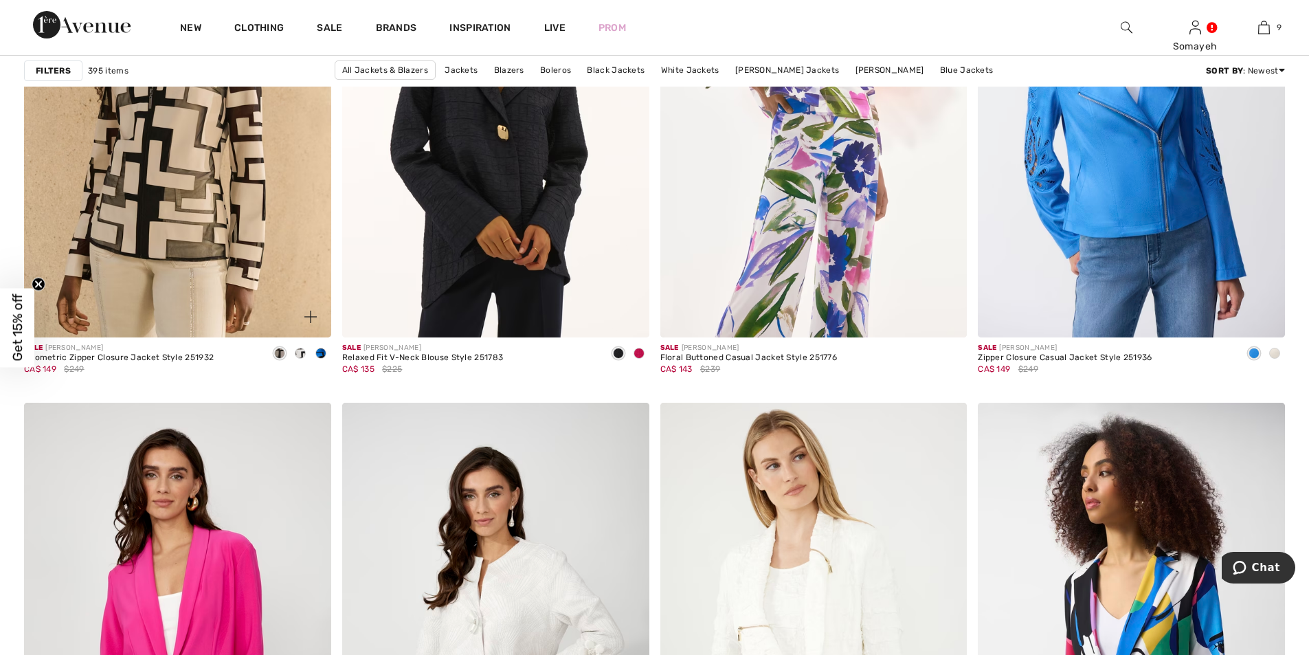
click at [323, 350] on span at bounding box center [320, 353] width 11 height 11
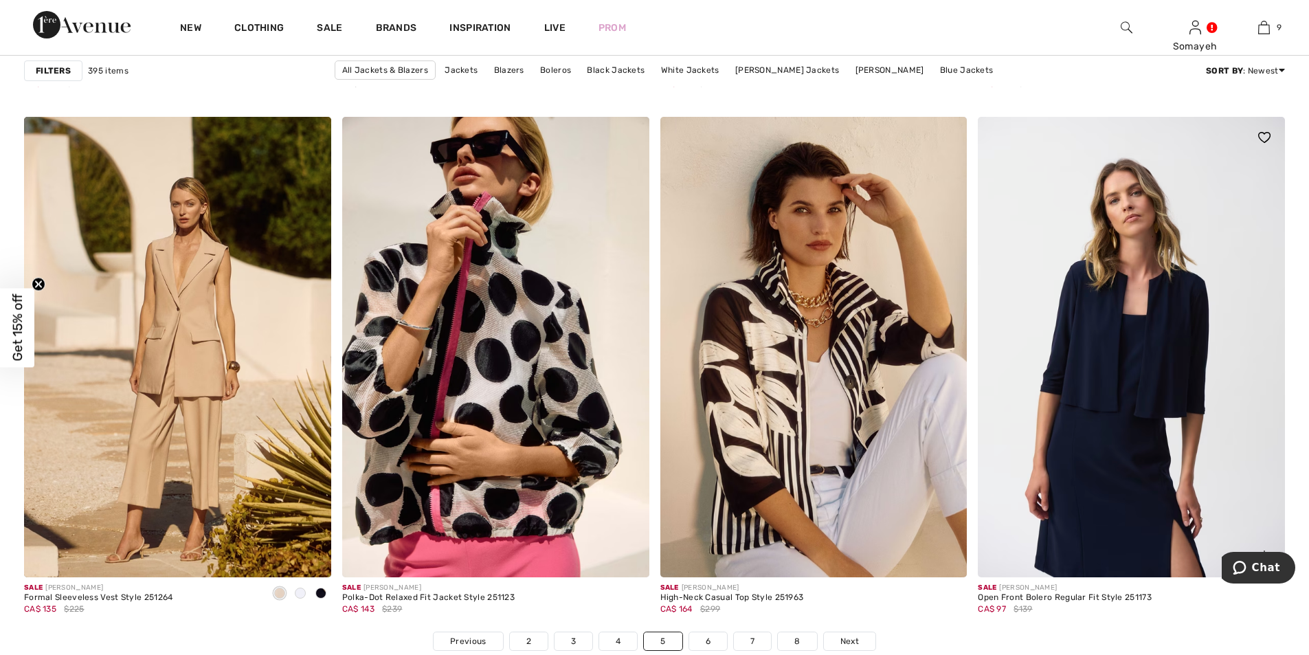
scroll to position [7693, 0]
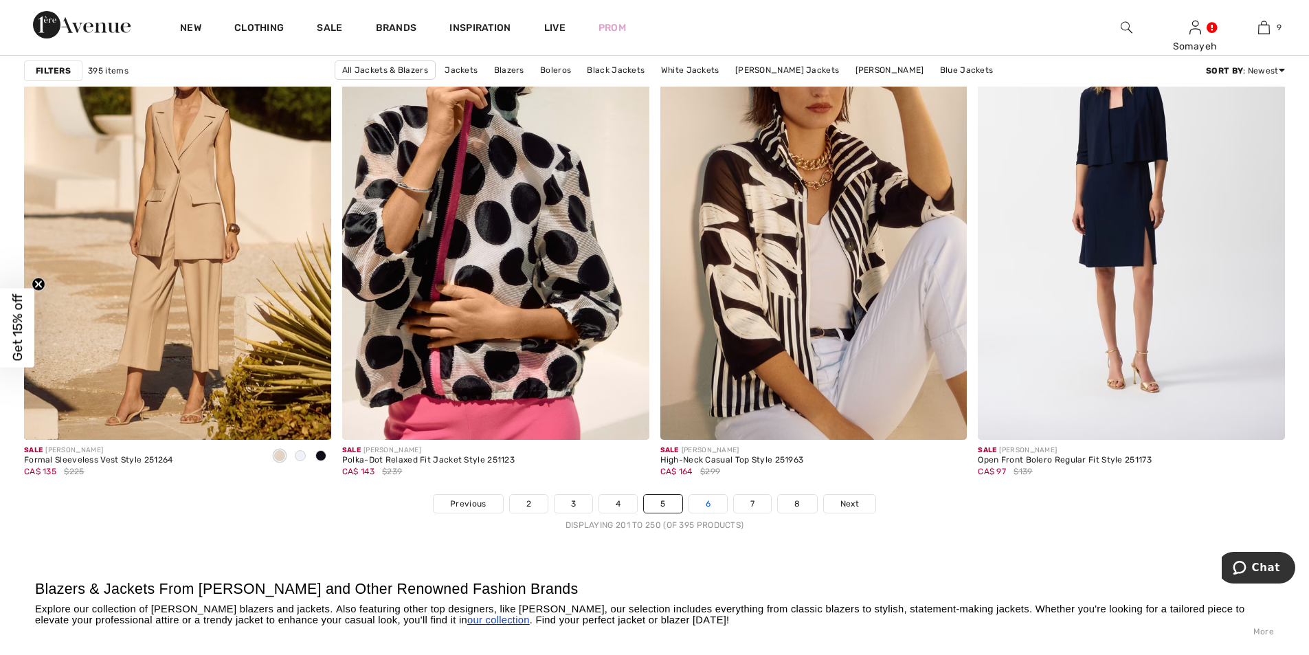
click at [711, 503] on link "6" at bounding box center [708, 504] width 38 height 18
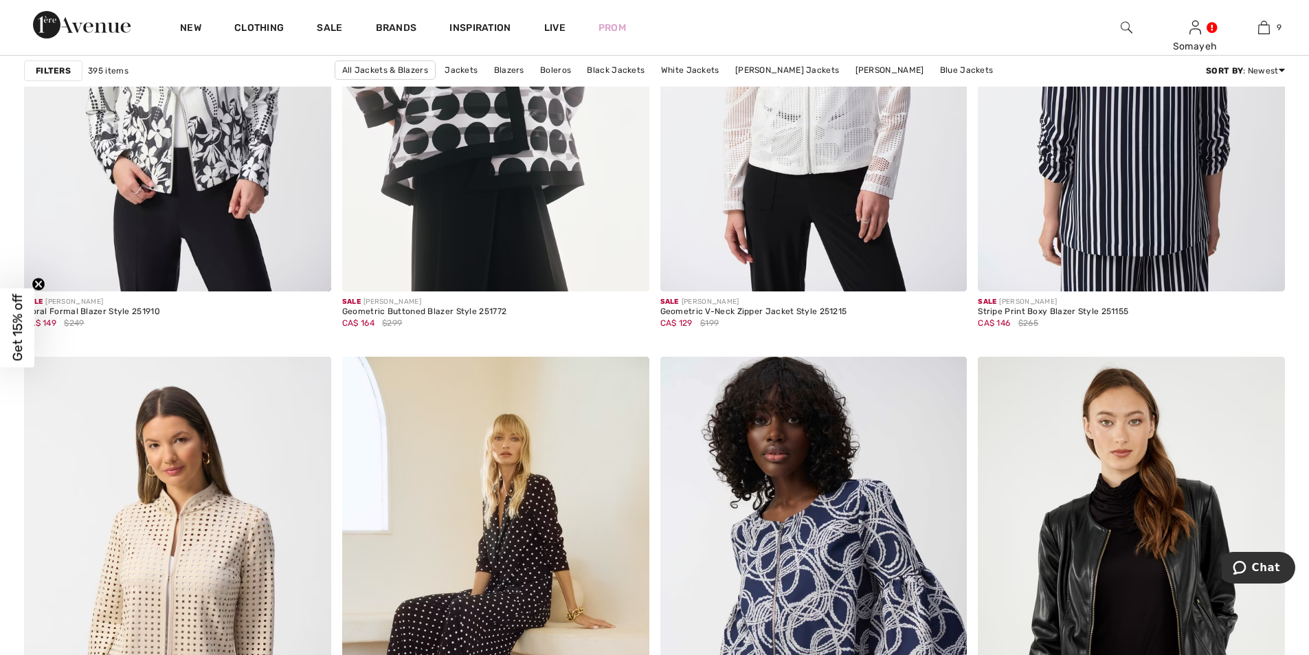
scroll to position [2885, 0]
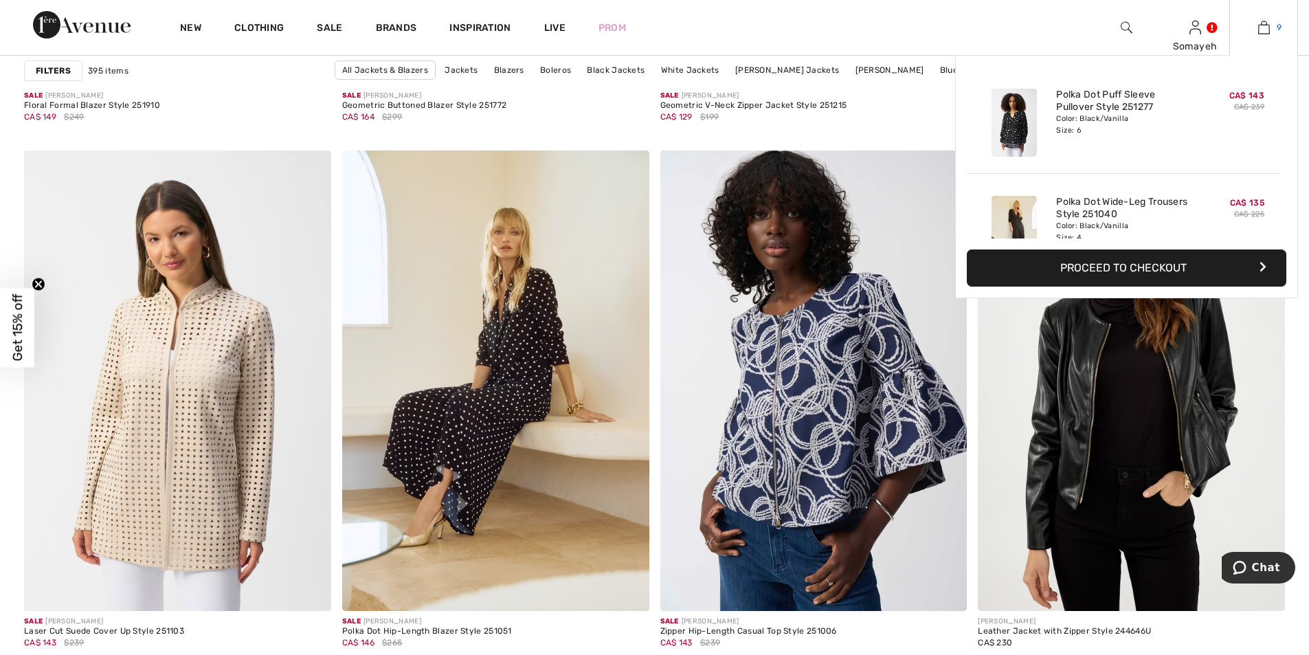
click at [1260, 27] on img at bounding box center [1264, 27] width 12 height 16
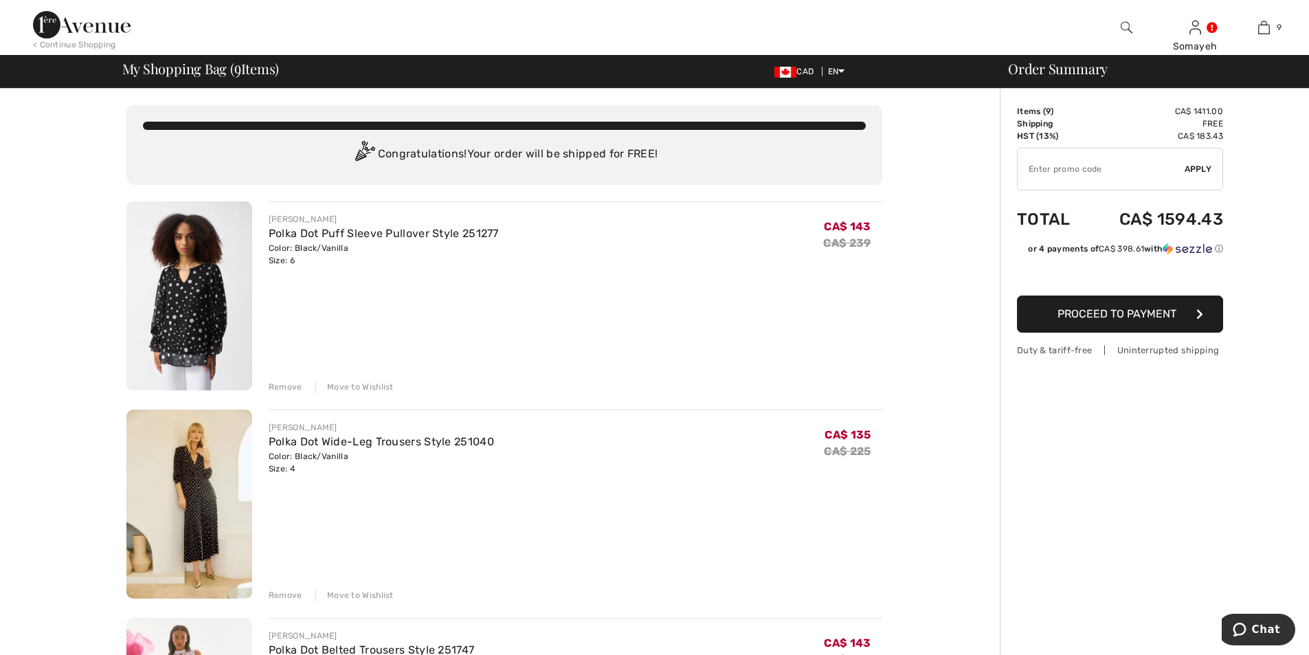
click at [185, 449] on img at bounding box center [189, 503] width 126 height 189
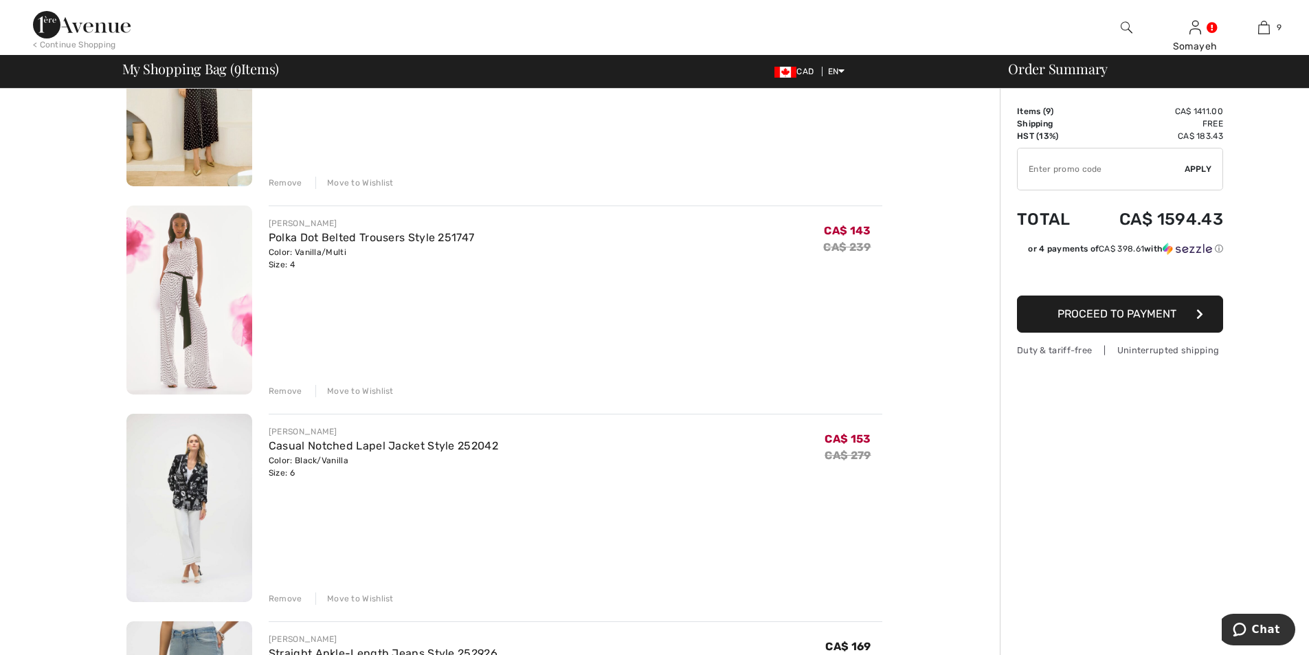
scroll to position [618, 0]
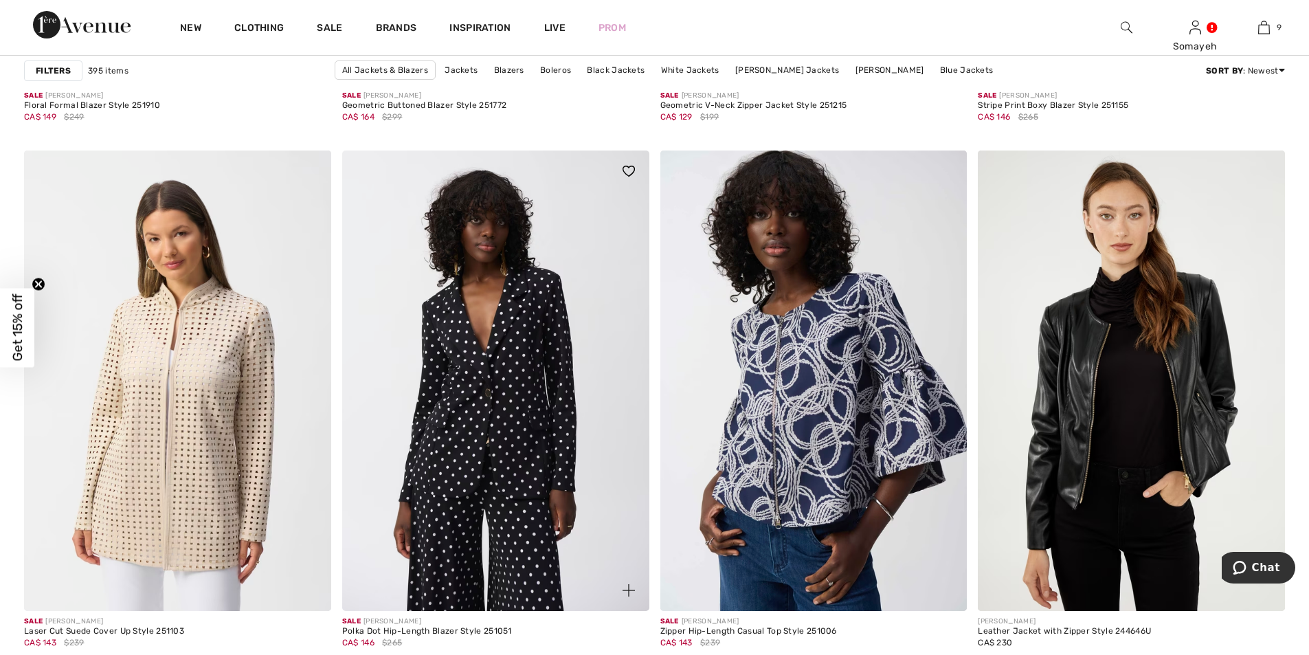
click at [481, 387] on img at bounding box center [495, 380] width 307 height 460
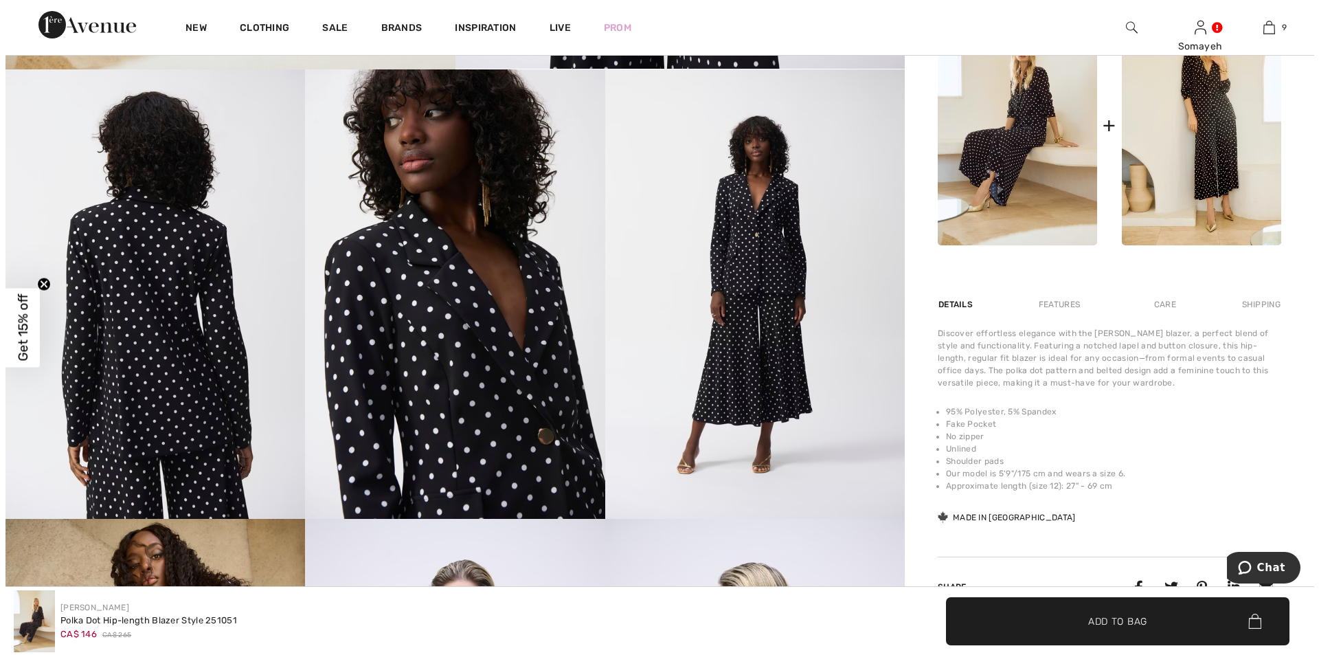
scroll to position [550, 0]
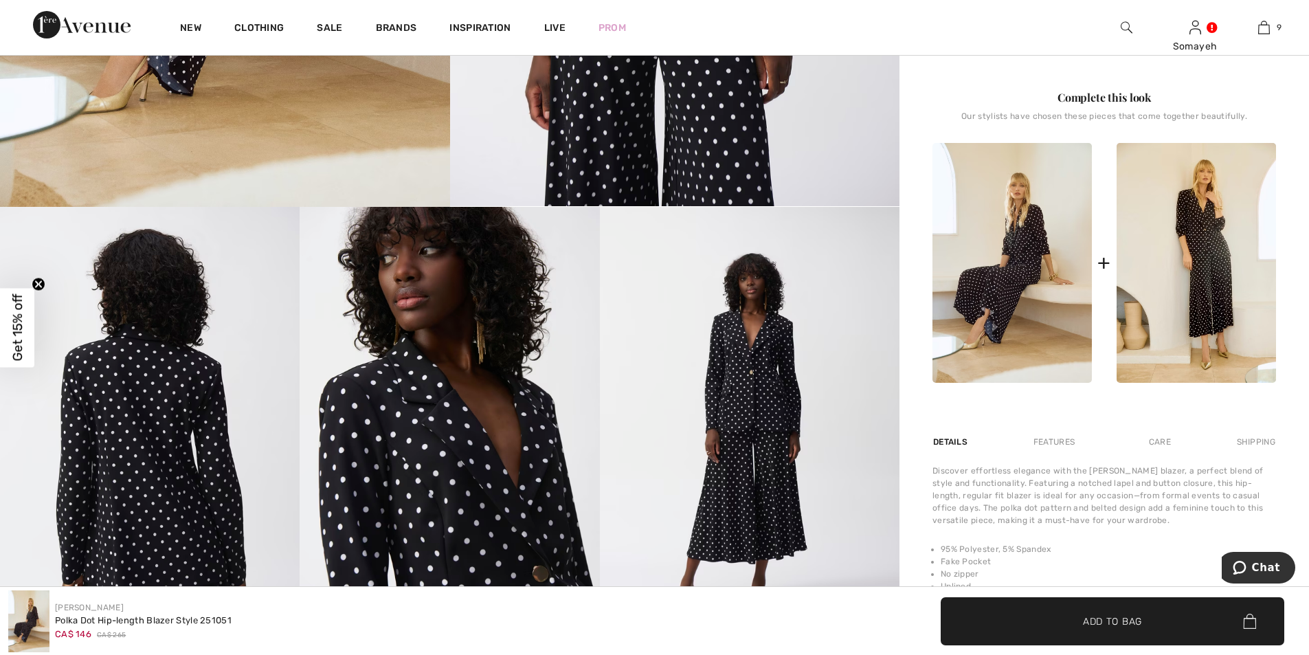
click at [522, 447] on img at bounding box center [448, 431] width 299 height 449
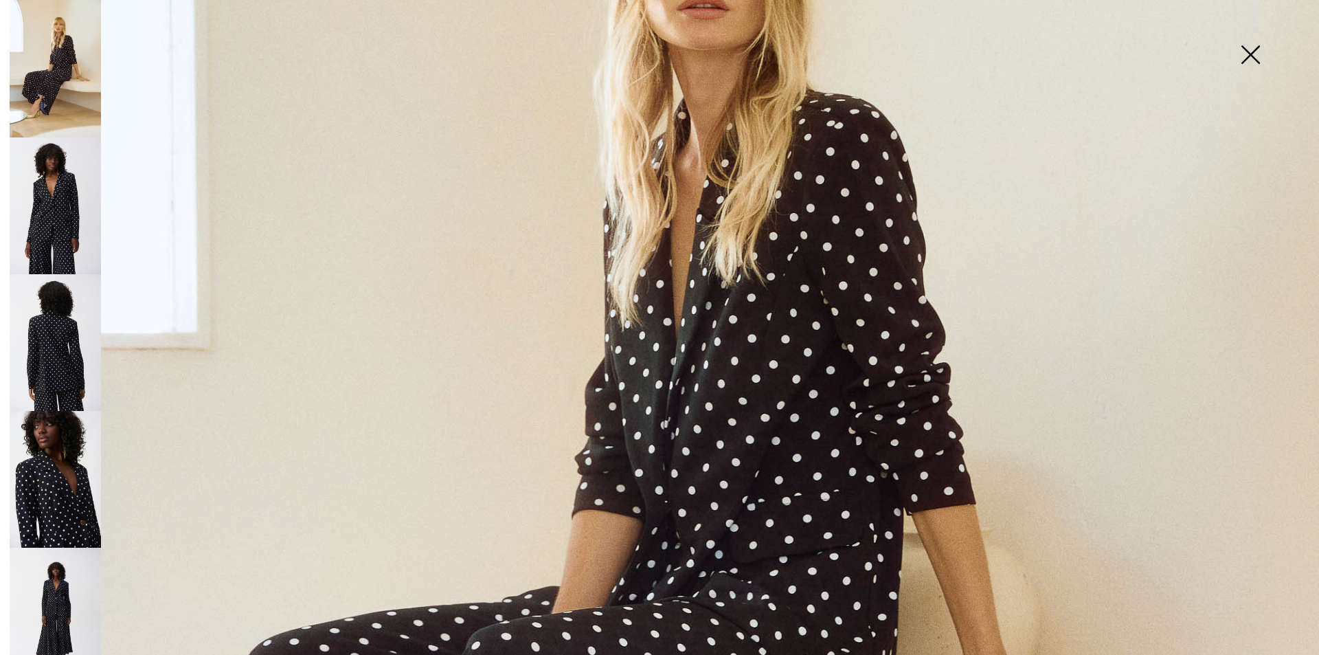
scroll to position [481, 0]
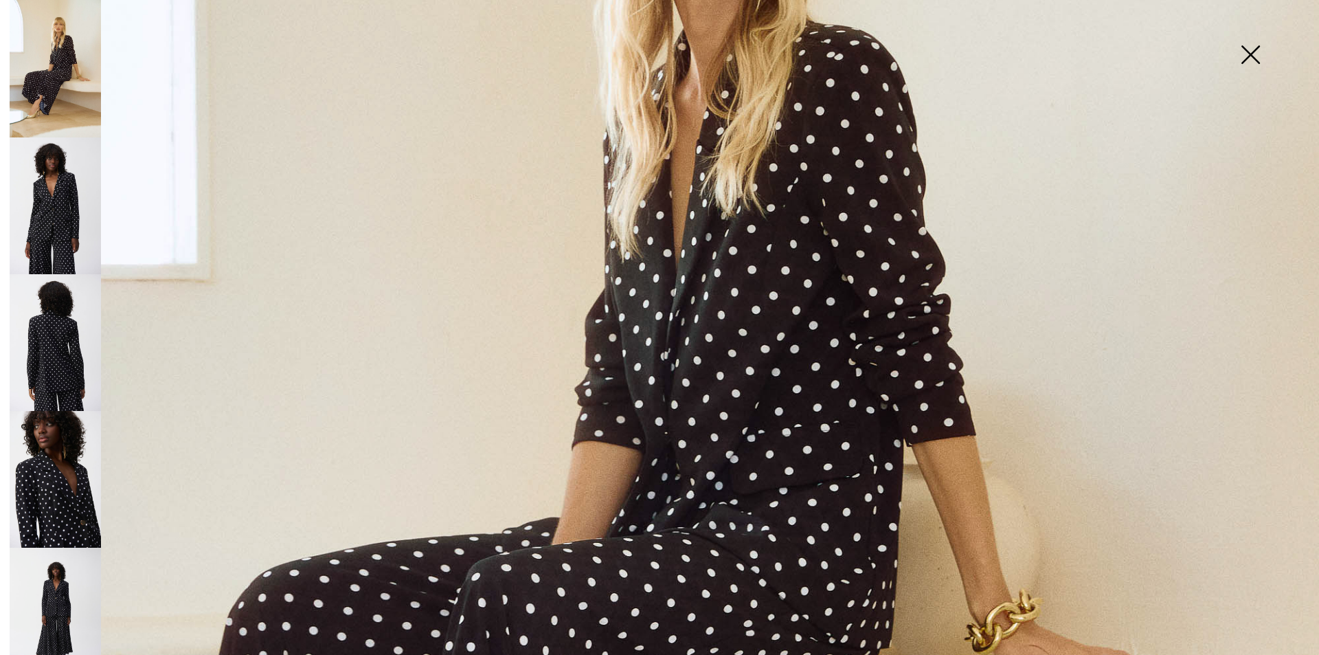
click at [62, 363] on img at bounding box center [55, 342] width 91 height 137
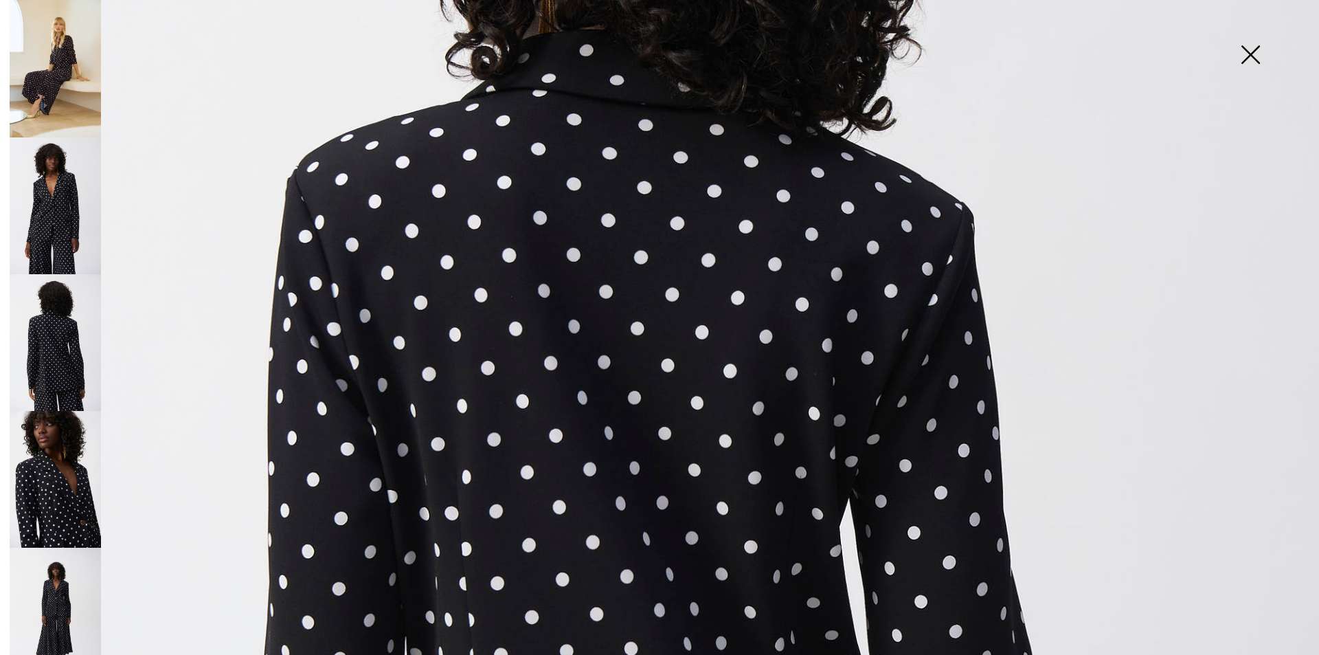
click at [37, 195] on img at bounding box center [55, 205] width 91 height 137
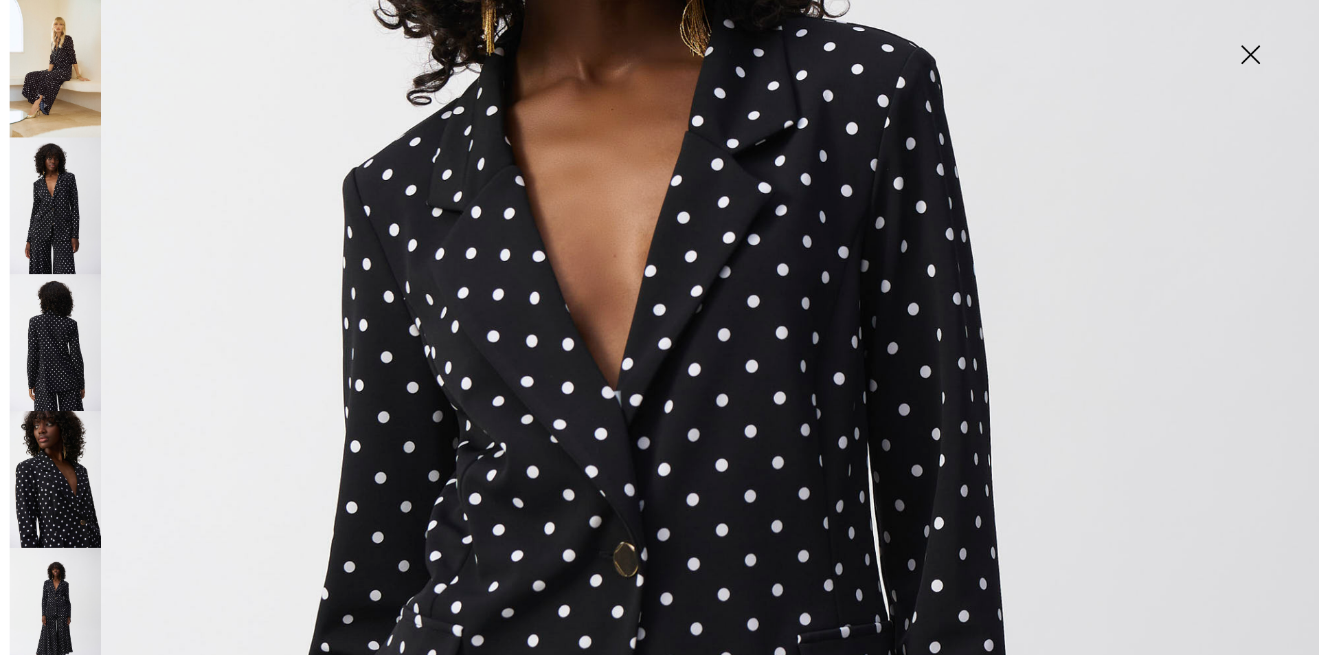
click at [75, 52] on img at bounding box center [55, 68] width 91 height 137
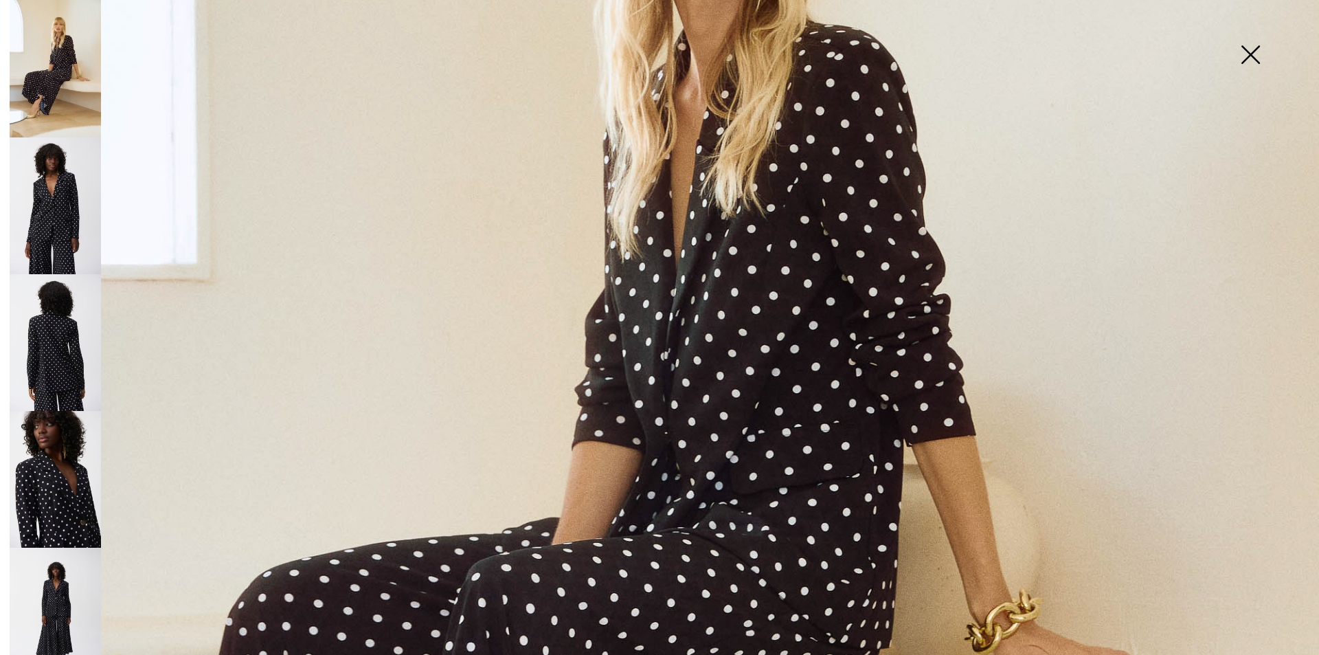
click at [43, 583] on img at bounding box center [55, 615] width 91 height 137
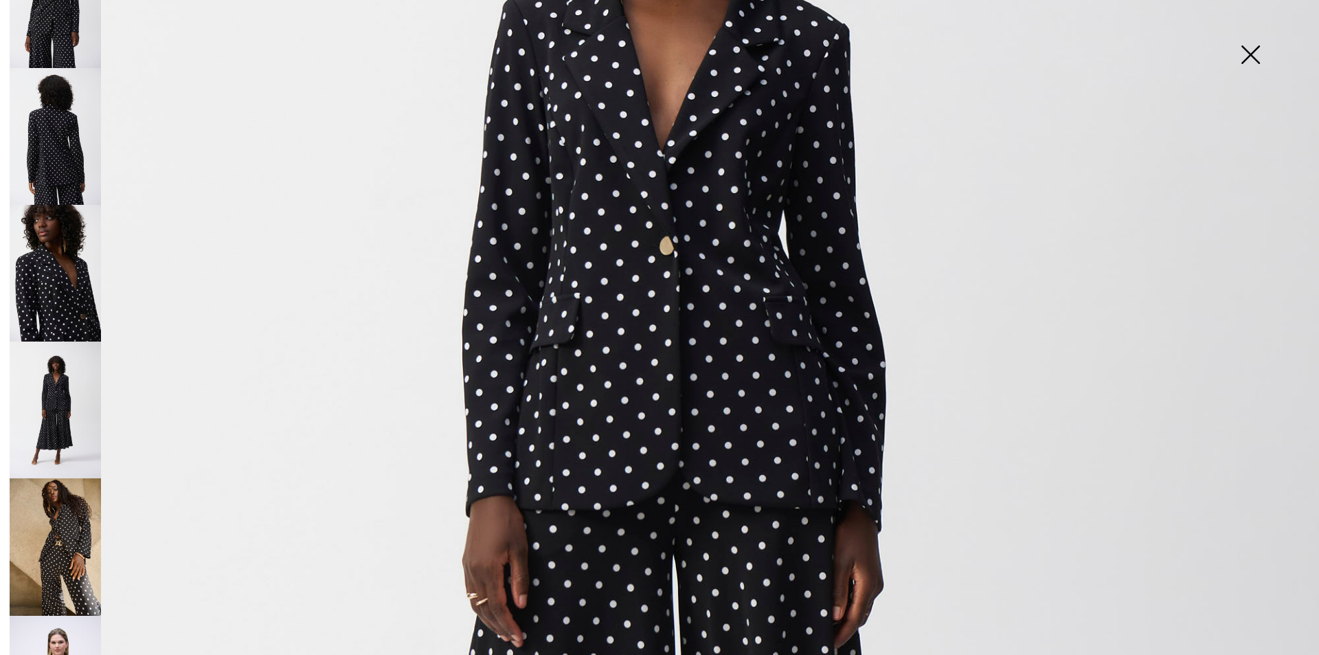
scroll to position [275, 0]
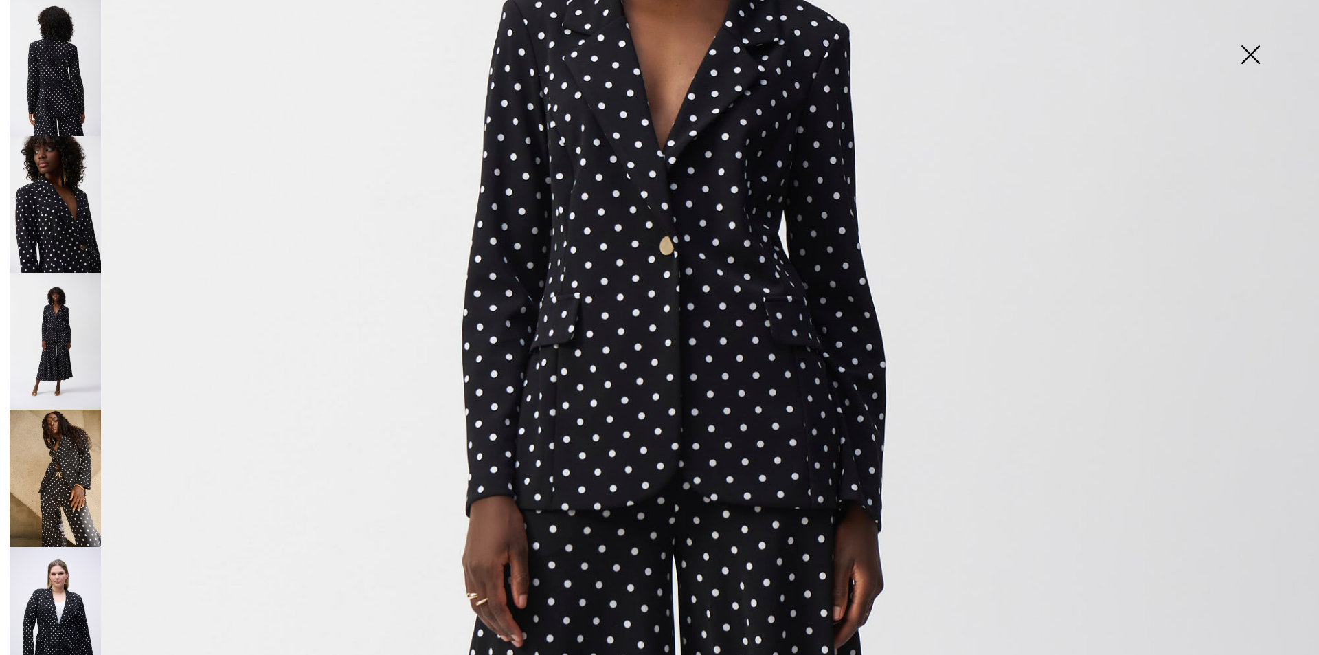
click at [54, 444] on img at bounding box center [55, 477] width 91 height 137
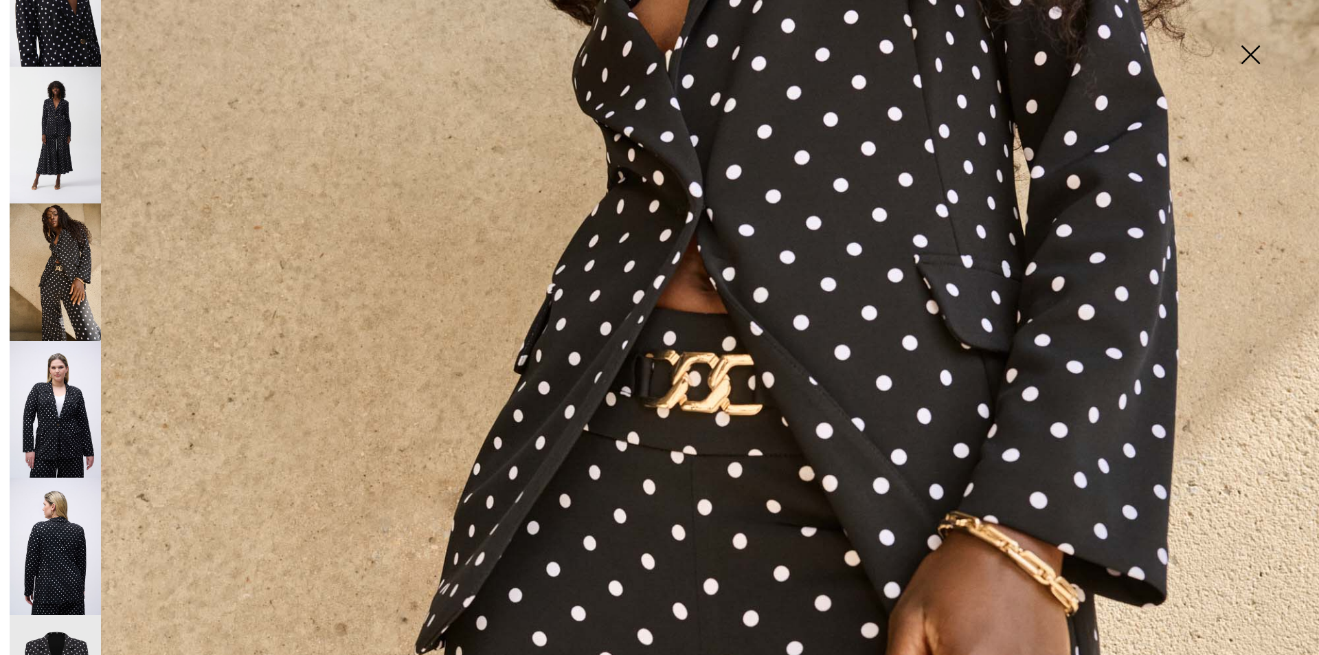
scroll to position [532, 0]
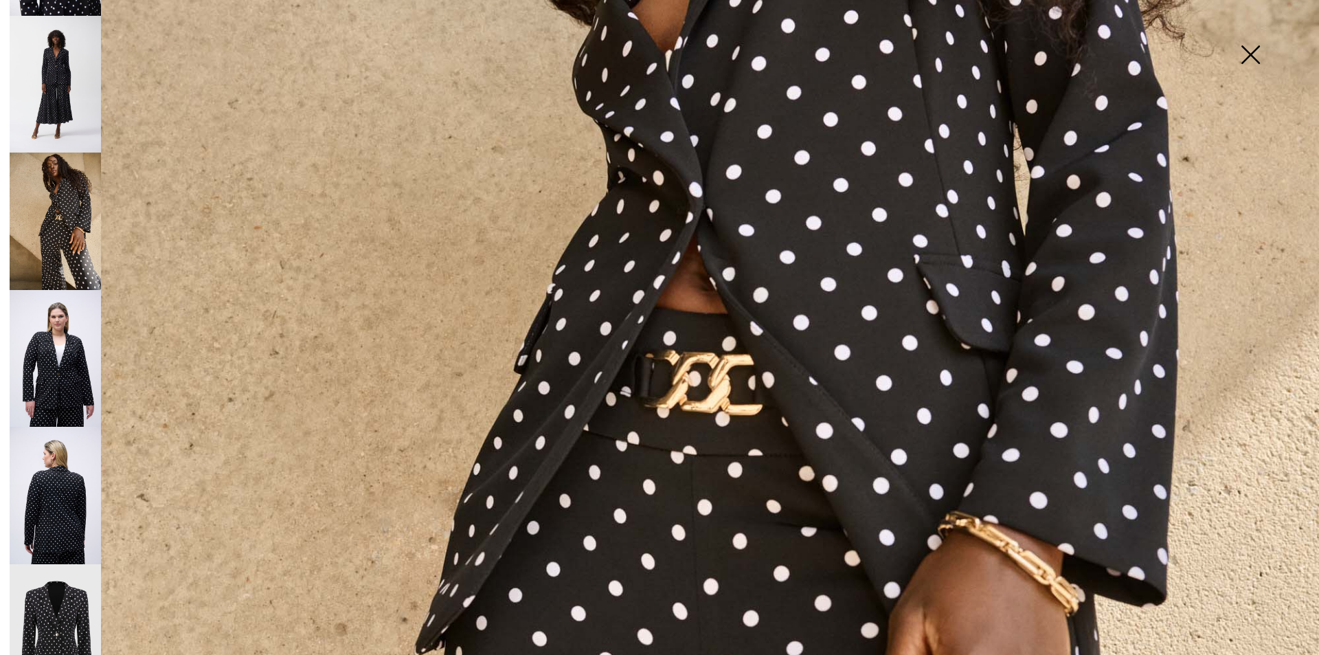
click at [43, 576] on img at bounding box center [55, 632] width 91 height 137
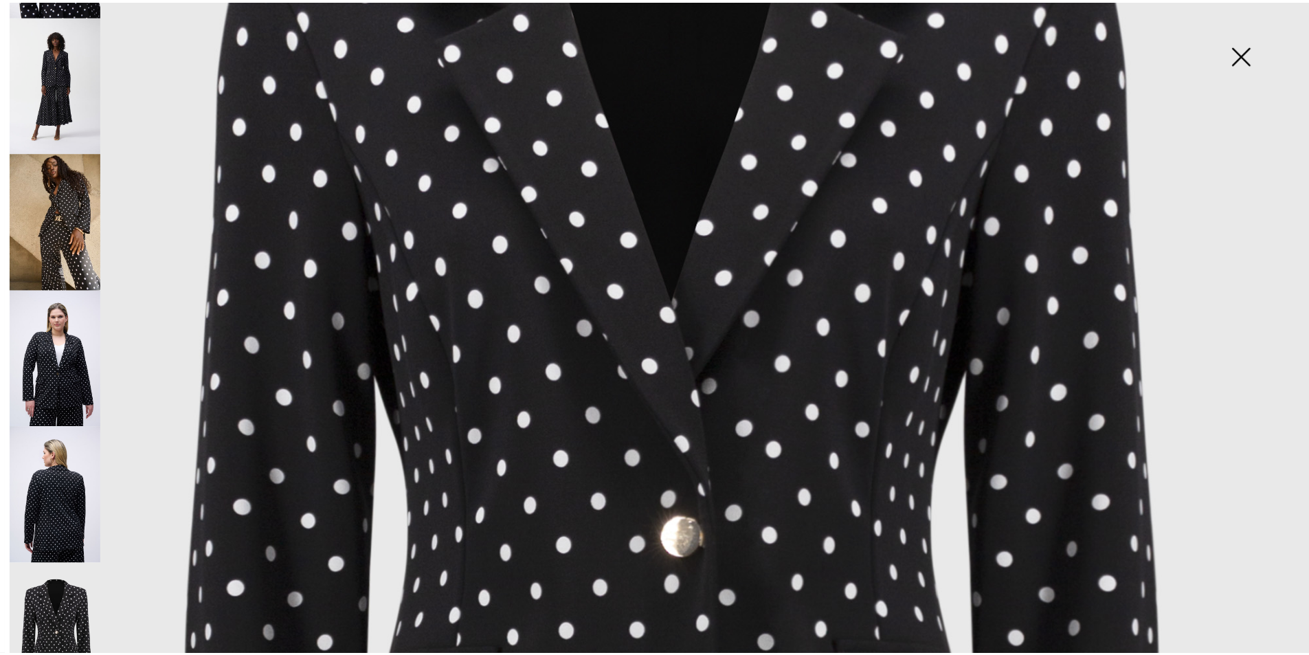
scroll to position [412, 0]
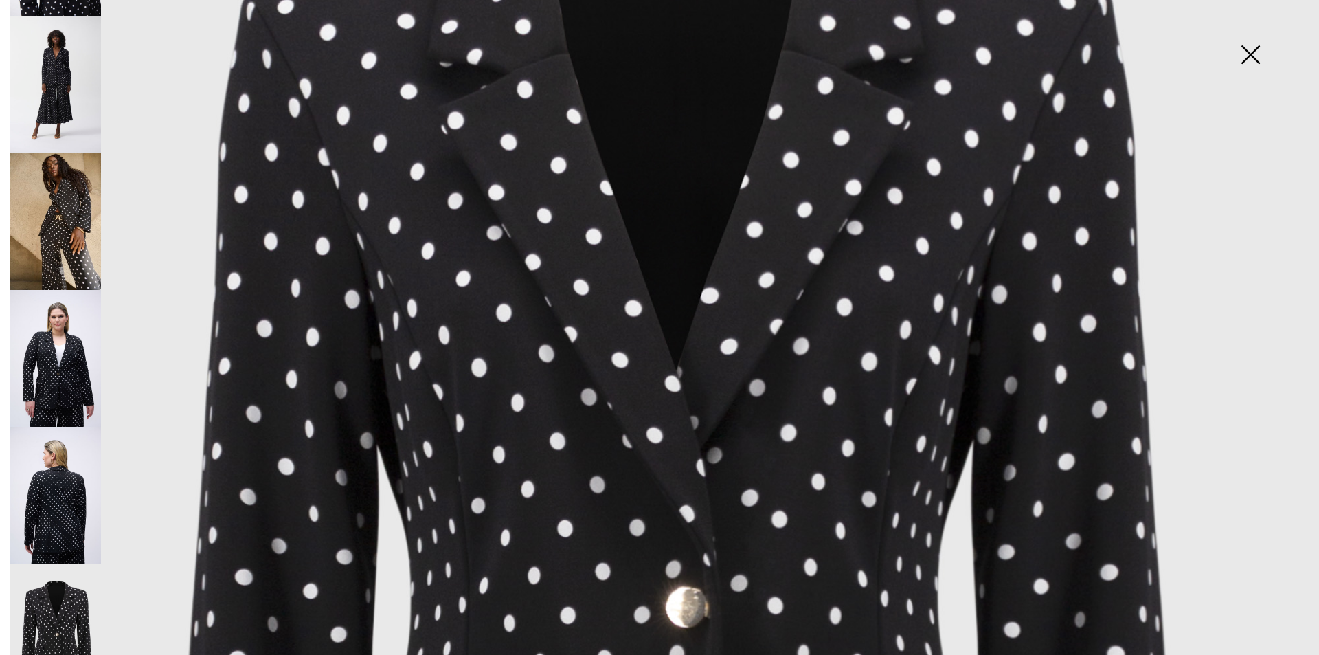
click at [1245, 49] on img at bounding box center [1250, 56] width 69 height 71
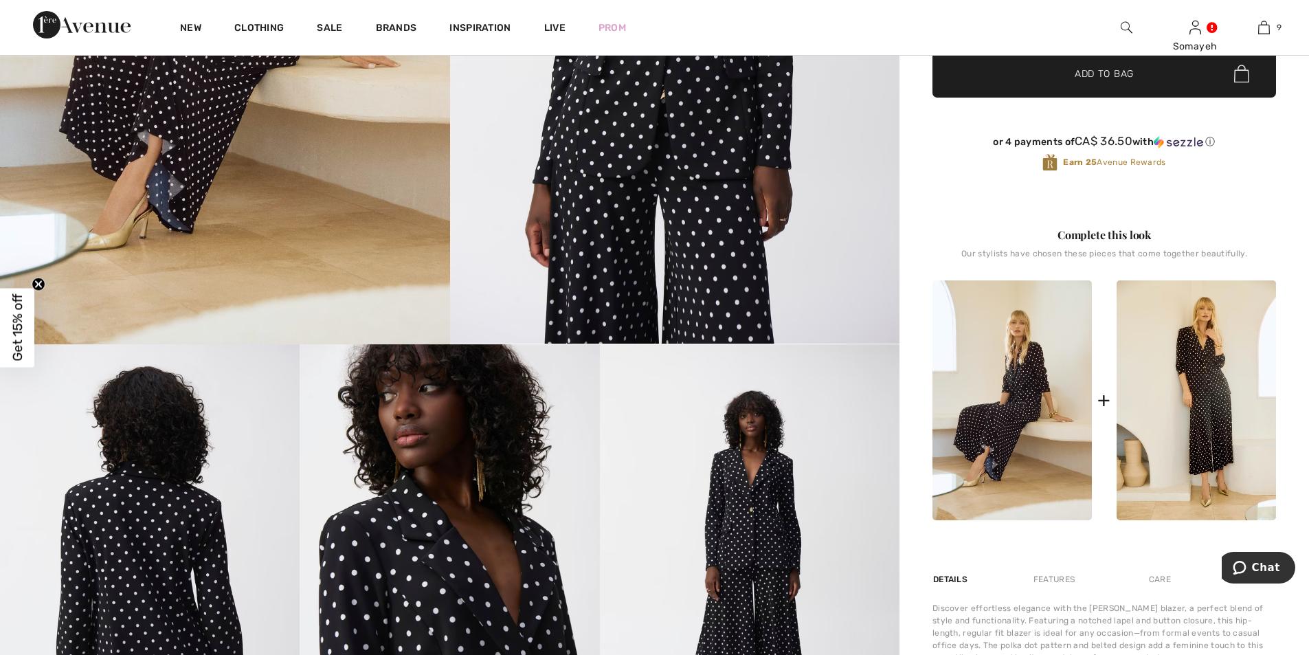
scroll to position [137, 0]
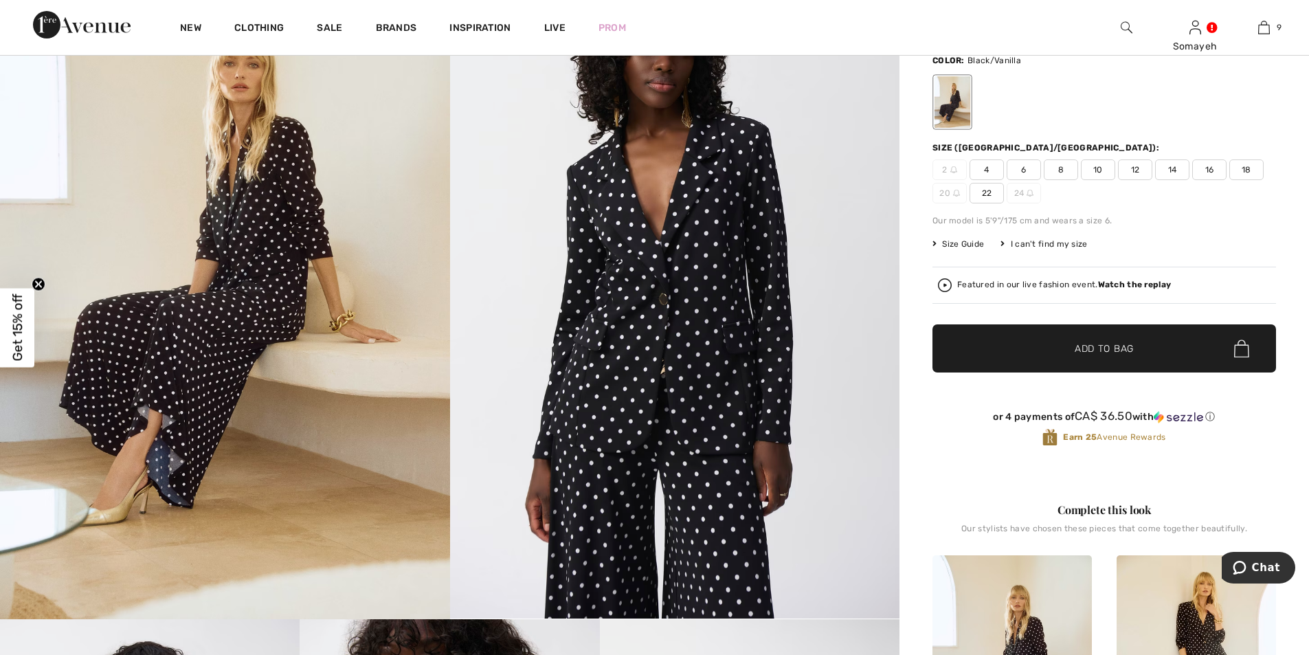
click at [977, 170] on span "4" at bounding box center [986, 169] width 34 height 21
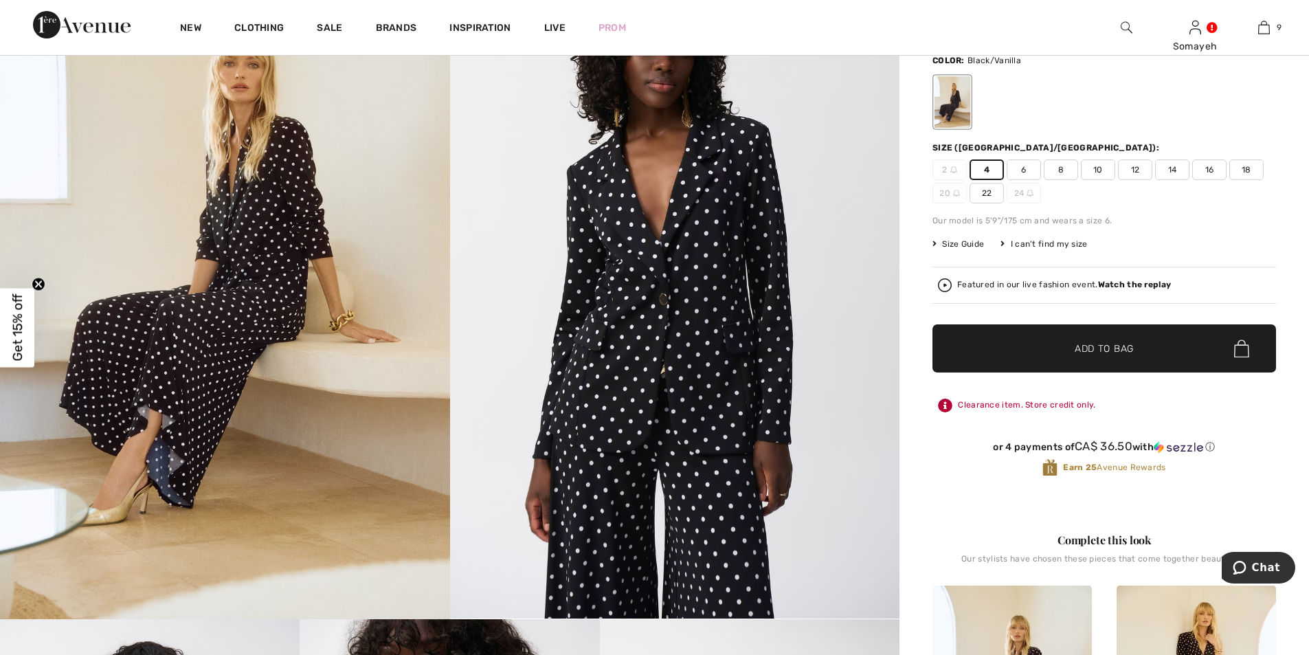
click at [1092, 352] on span "Add to Bag" at bounding box center [1103, 348] width 59 height 14
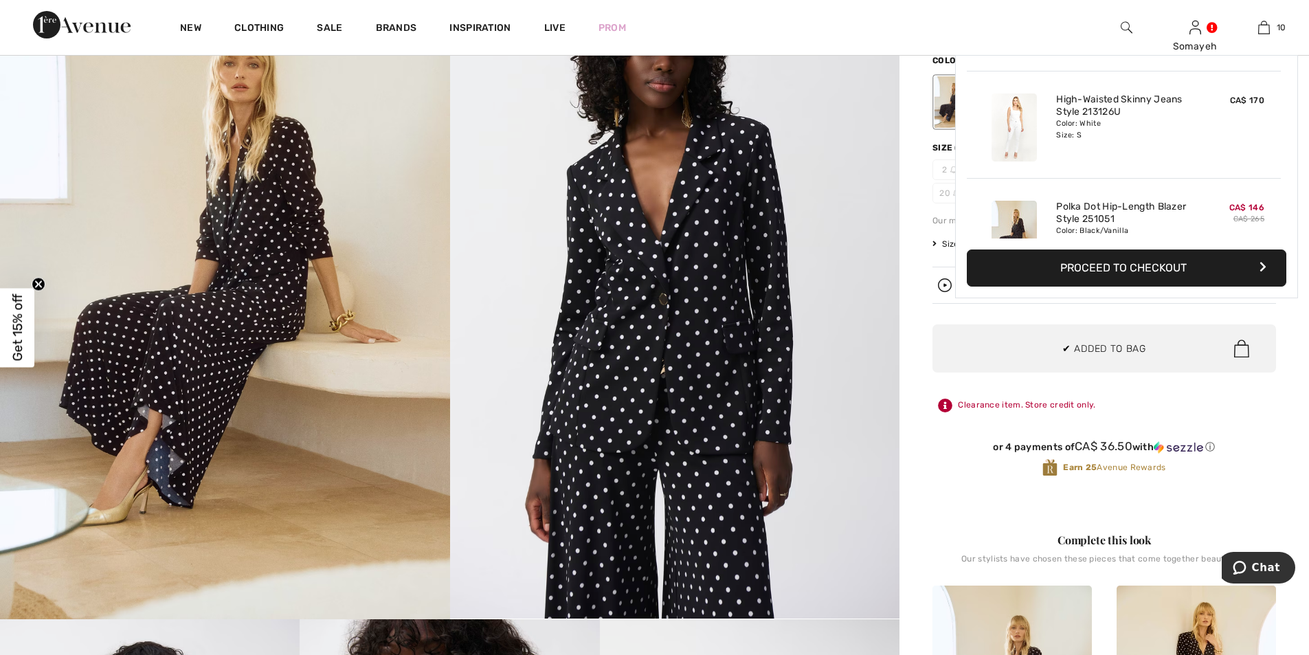
scroll to position [900, 0]
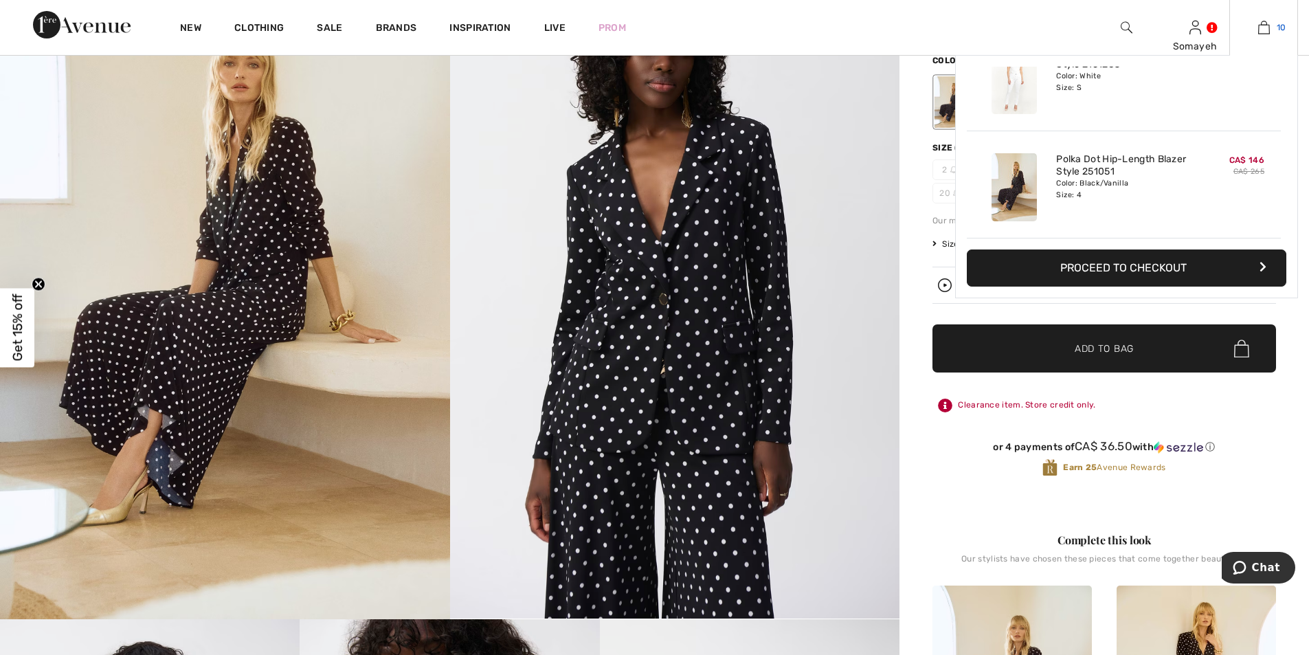
click at [1263, 28] on img at bounding box center [1264, 27] width 12 height 16
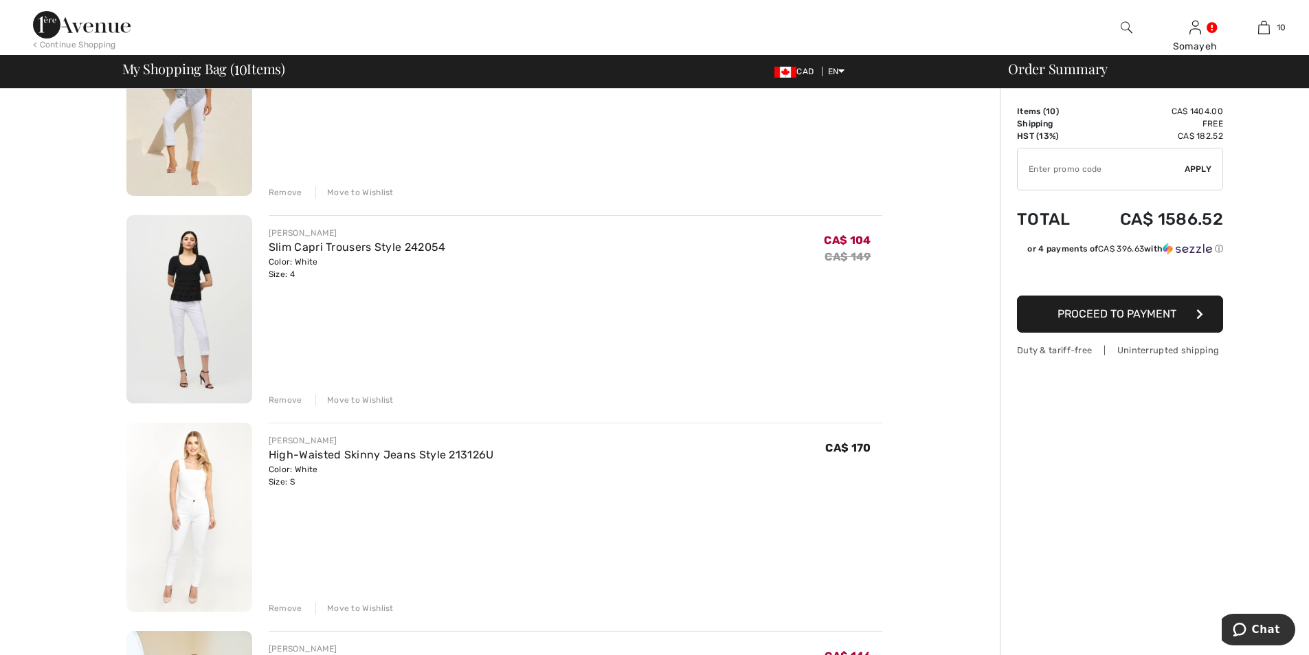
scroll to position [1649, 0]
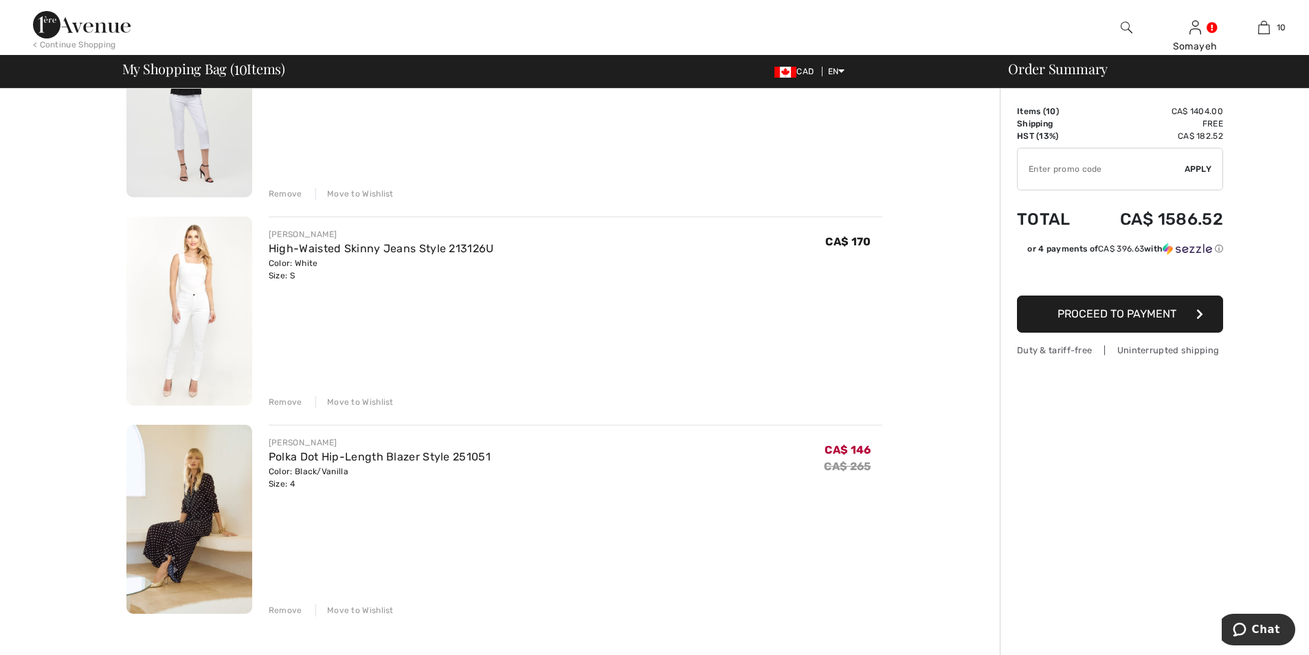
drag, startPoint x: 374, startPoint y: 477, endPoint x: 253, endPoint y: 456, distance: 122.0
click at [253, 456] on div "[PERSON_NAME] Polka Dot Hip-Length Blazer Style 251051 Color: Black/Vanilla Siz…" at bounding box center [567, 521] width 630 height 192
click at [331, 486] on div "Color: Black/Vanilla Size: 4" at bounding box center [380, 477] width 222 height 25
drag, startPoint x: 306, startPoint y: 481, endPoint x: 251, endPoint y: 464, distance: 57.6
click at [251, 464] on div "[PERSON_NAME] Polka Dot Hip-Length Blazer Style 251051 Color: Black/Vanilla Siz…" at bounding box center [504, 521] width 756 height 192
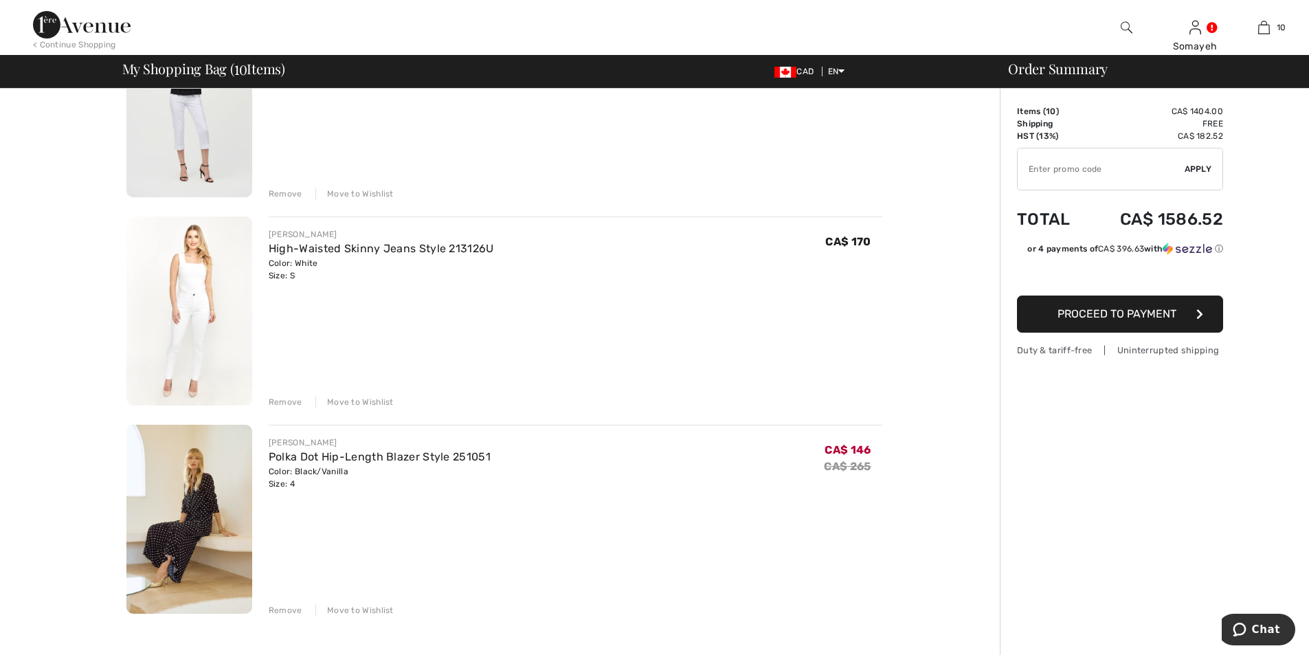
copy div "[PERSON_NAME] Polka Dot Hip-Length Blazer Style 251051 Color: Black/Vanilla Siz…"
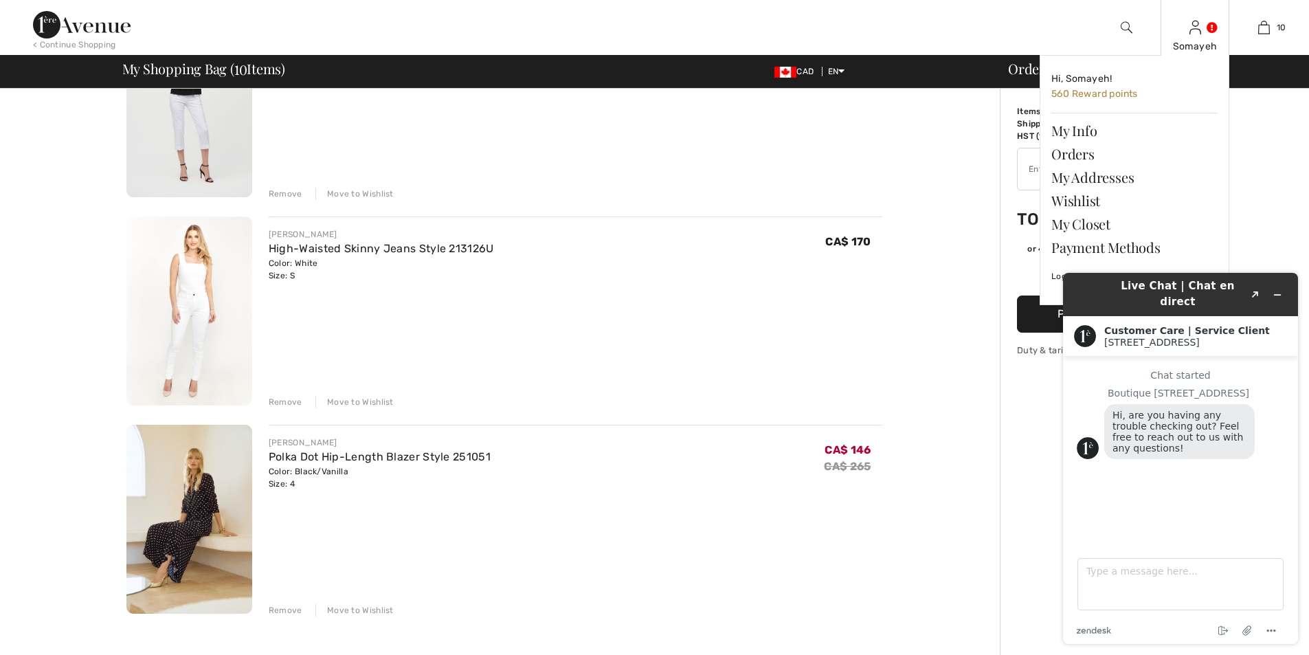
scroll to position [0, 0]
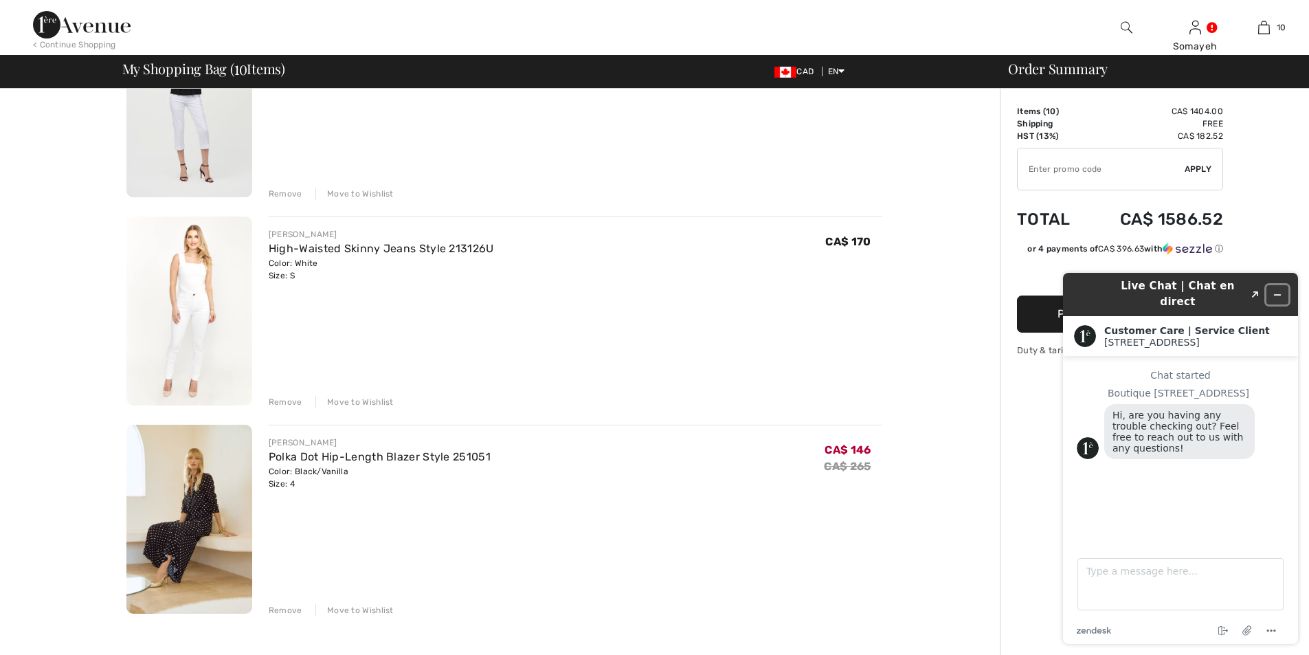
click at [1277, 290] on icon "Minimize widget" at bounding box center [1277, 295] width 10 height 10
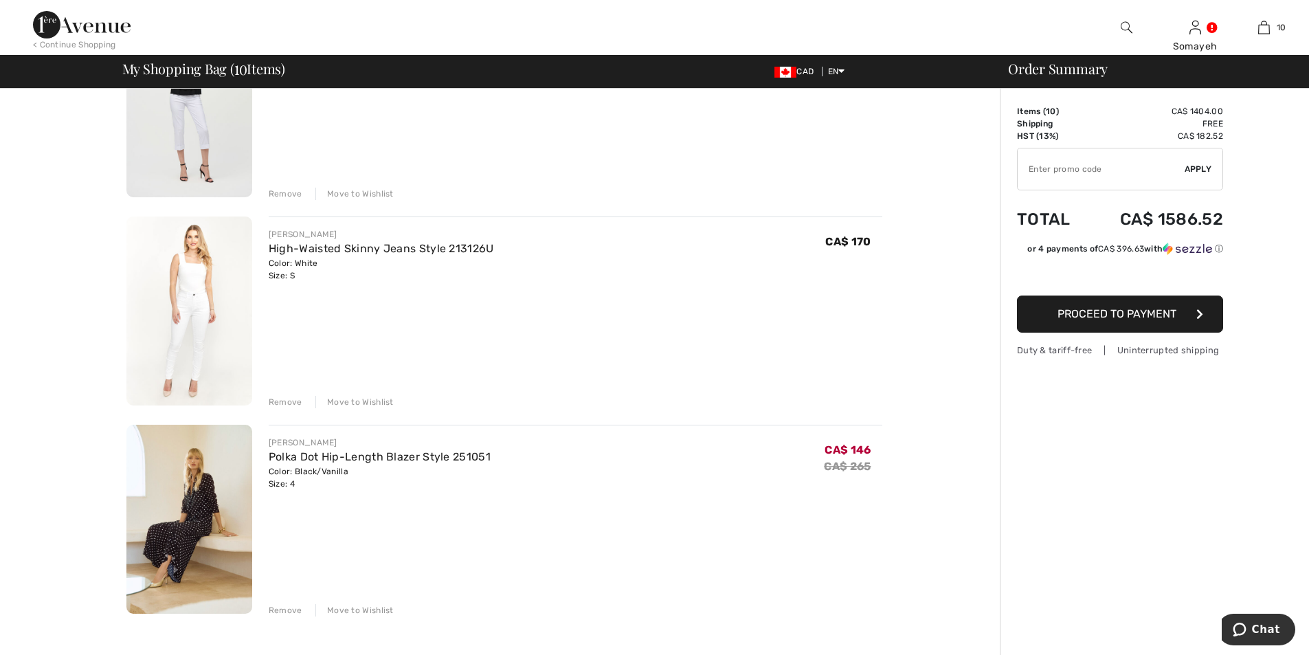
click at [479, 537] on div "JOSEPH RIBKOFF Polka Dot Hip-Length Blazer Style 251051 Color: Black/Vanilla Si…" at bounding box center [575, 521] width 613 height 192
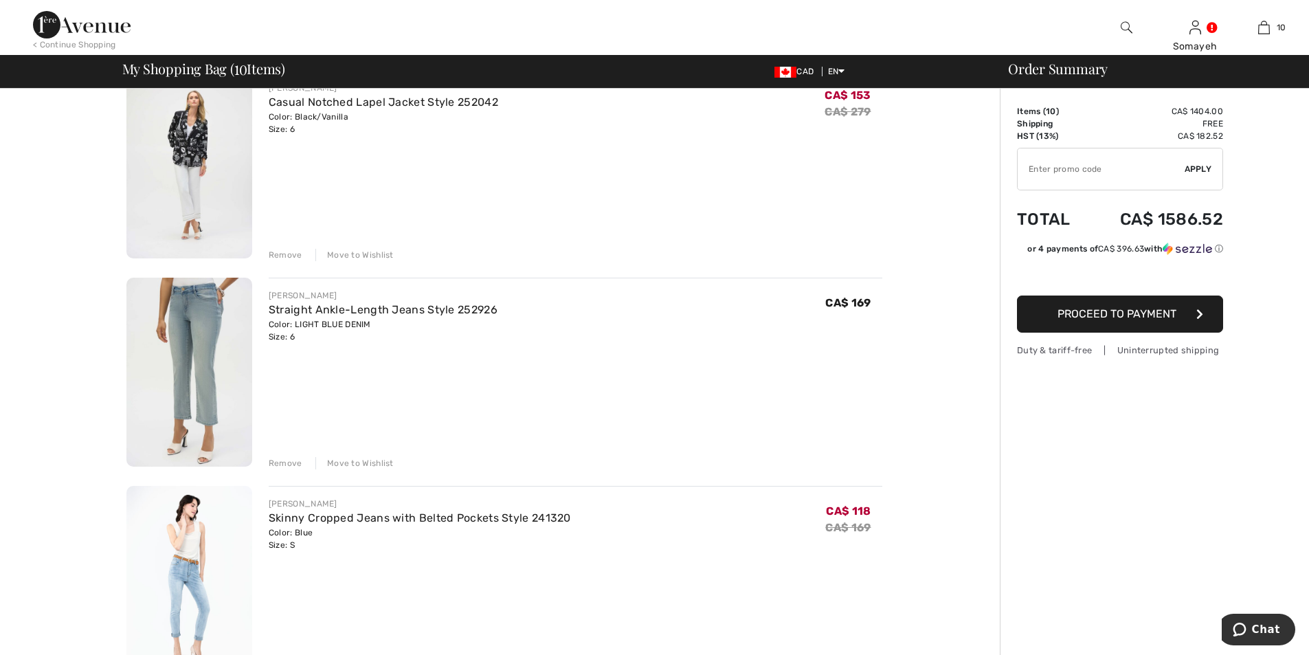
scroll to position [687, 0]
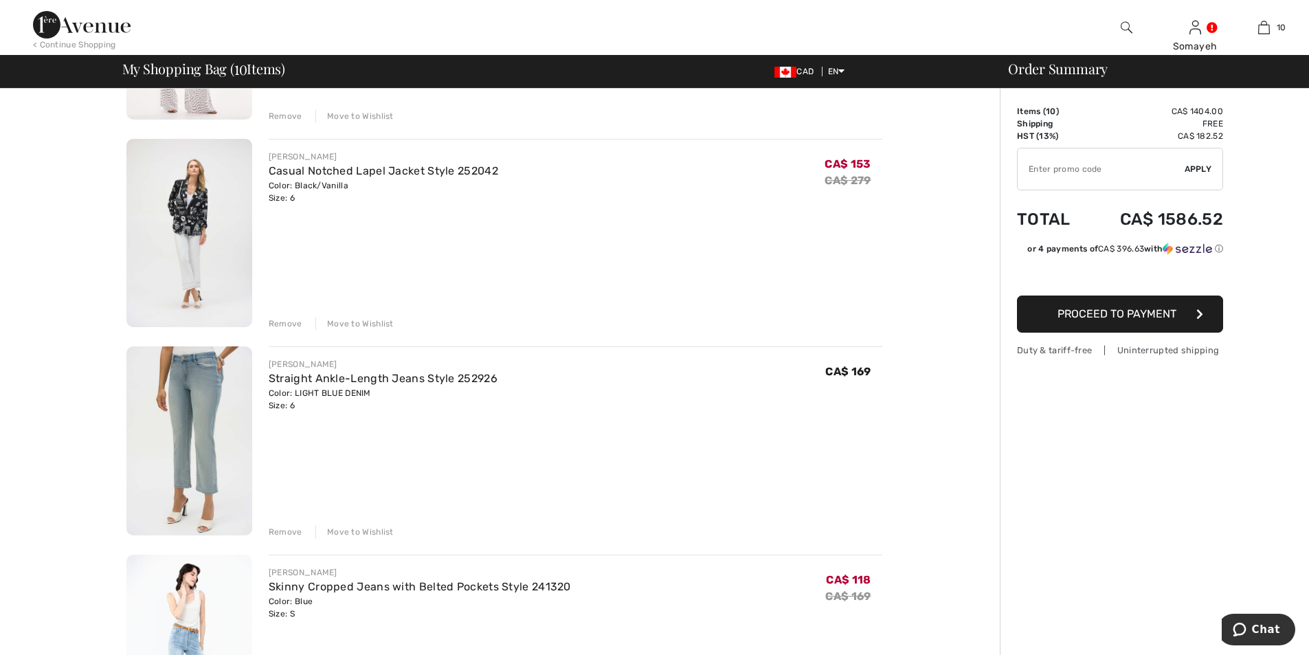
click at [201, 224] on img at bounding box center [189, 233] width 126 height 189
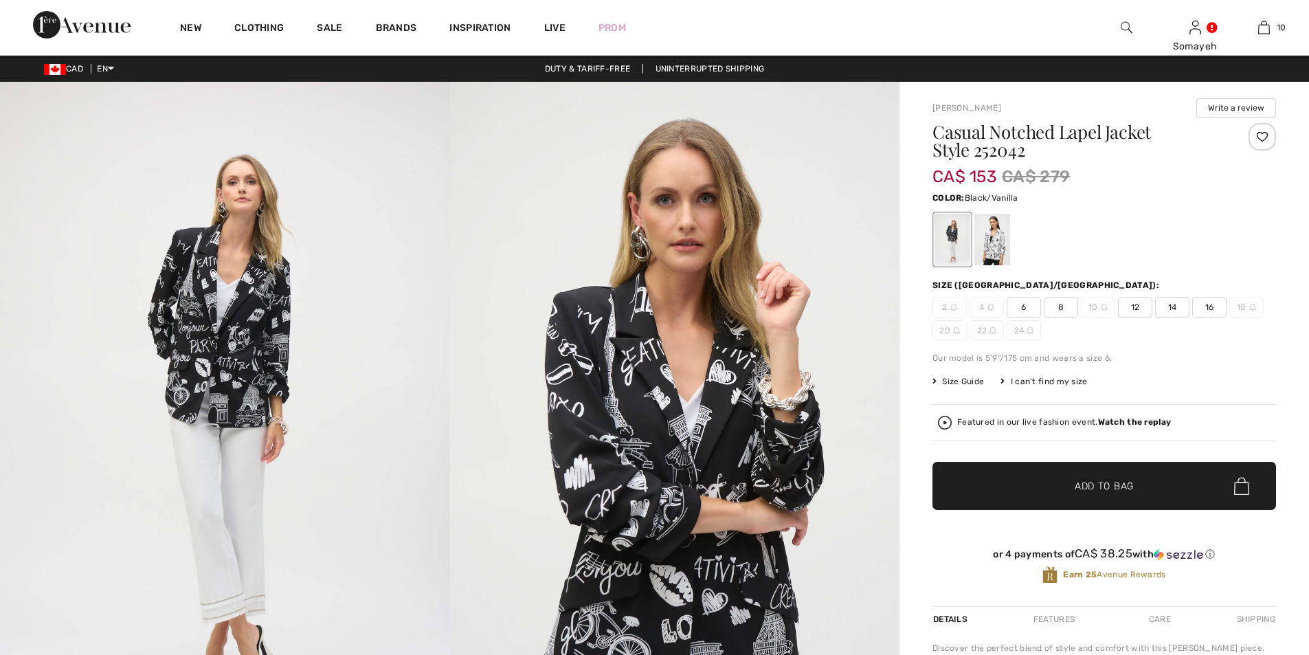
click at [249, 315] on img at bounding box center [225, 419] width 450 height 674
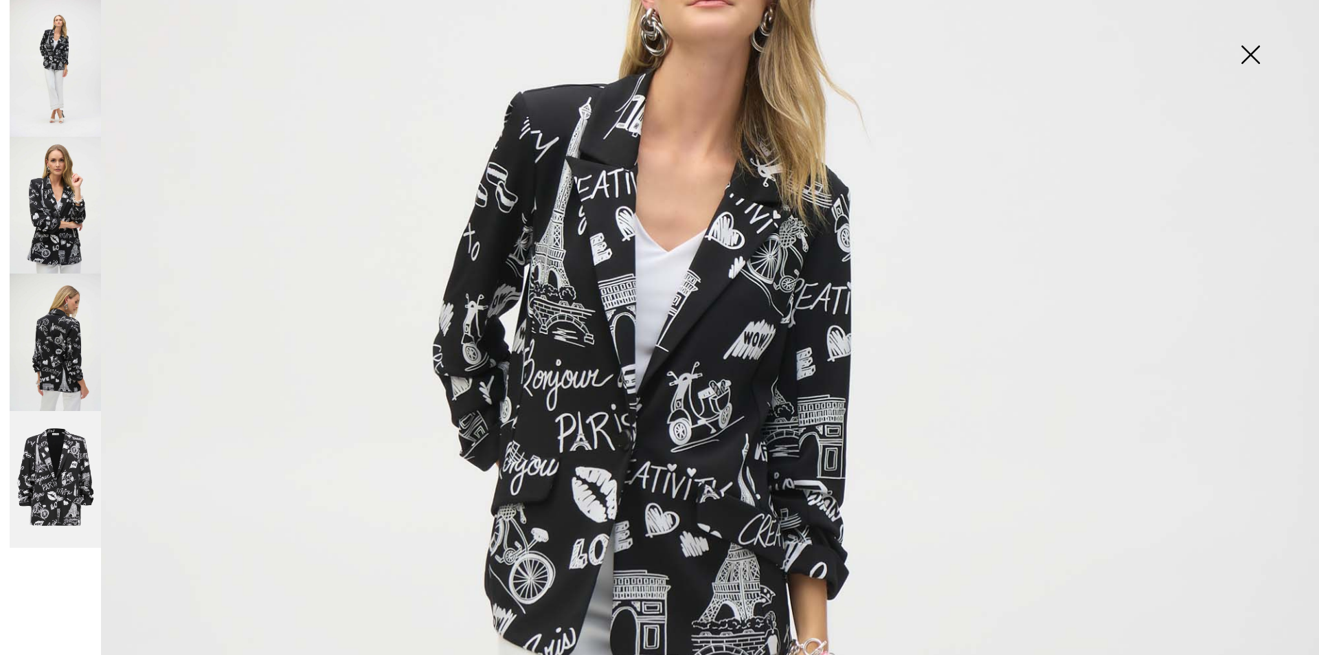
click at [76, 199] on img at bounding box center [55, 205] width 91 height 137
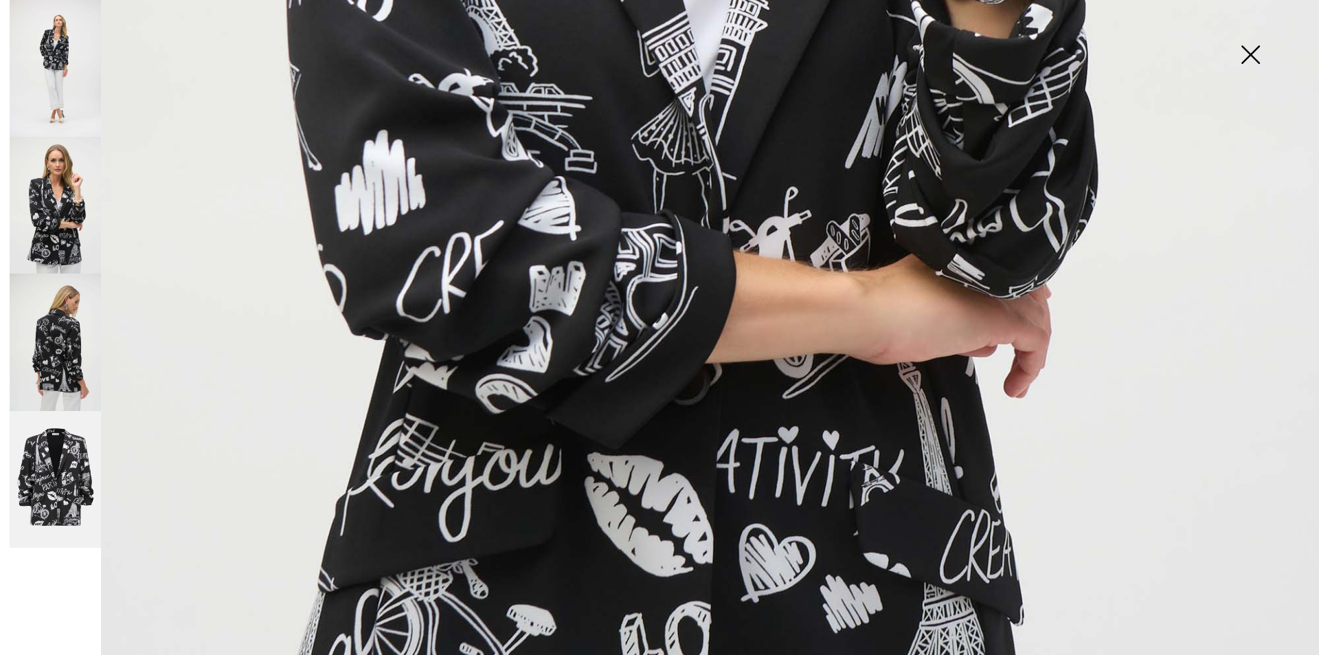
scroll to position [1030, 0]
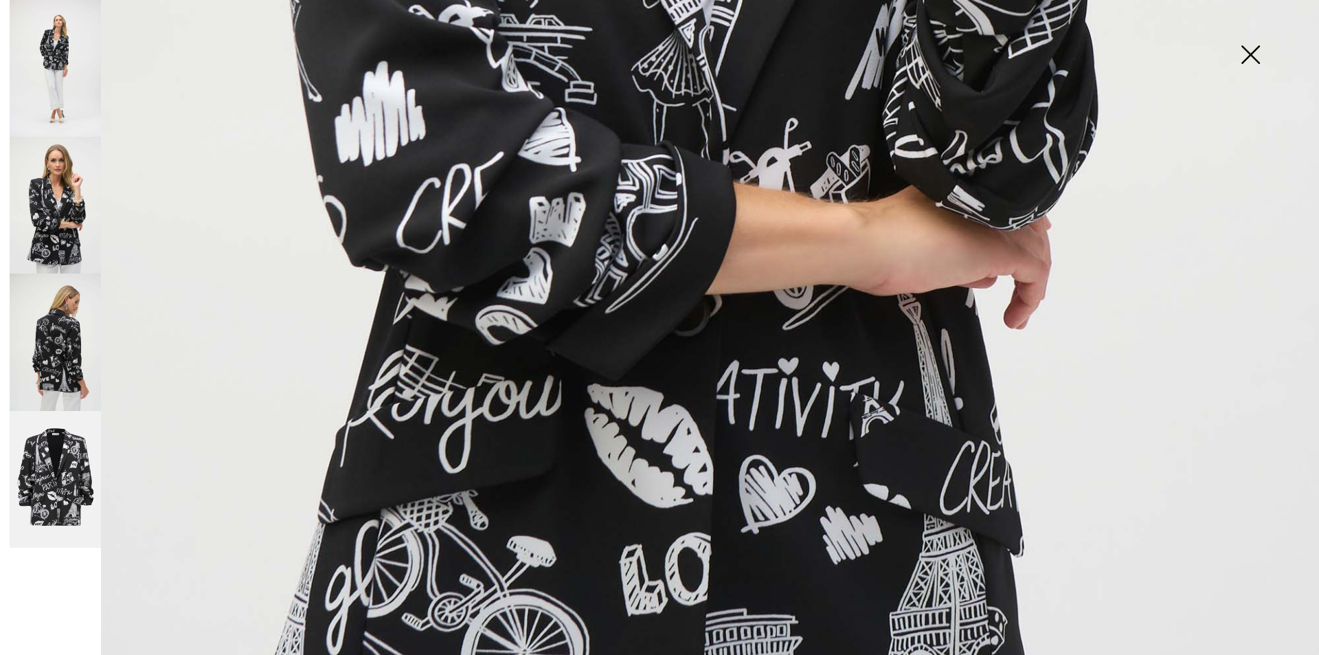
click at [84, 335] on img at bounding box center [55, 341] width 91 height 137
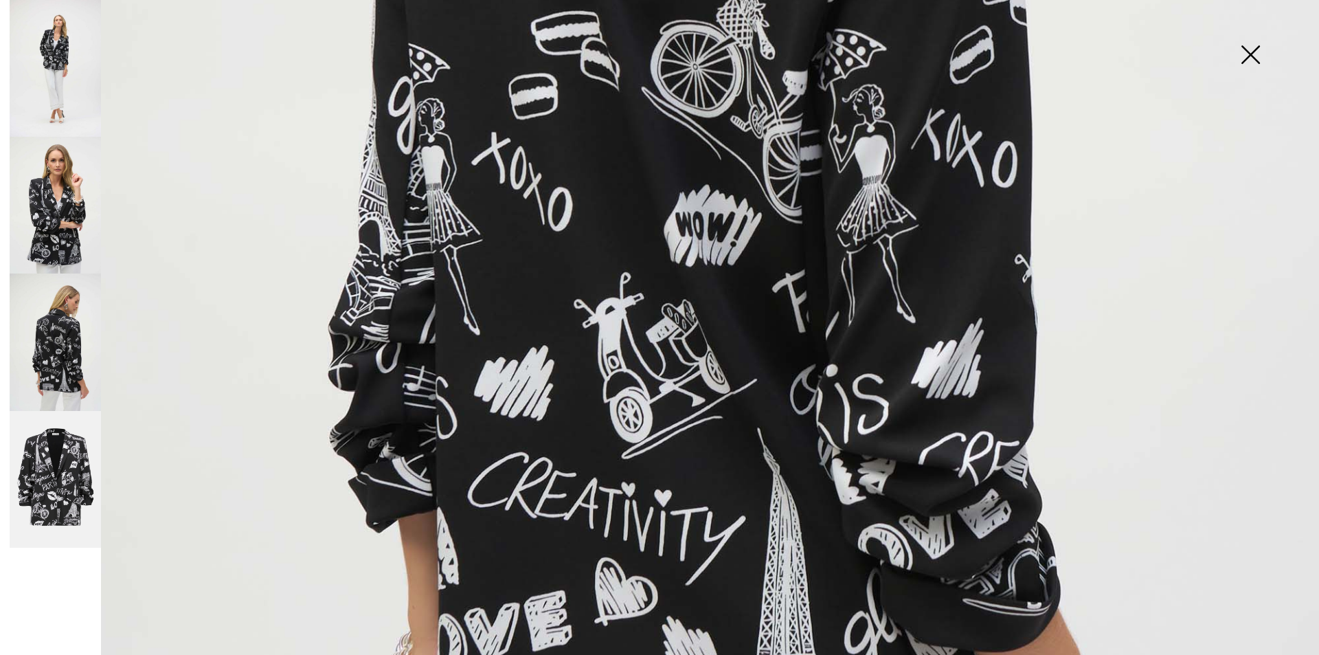
scroll to position [1236, 0]
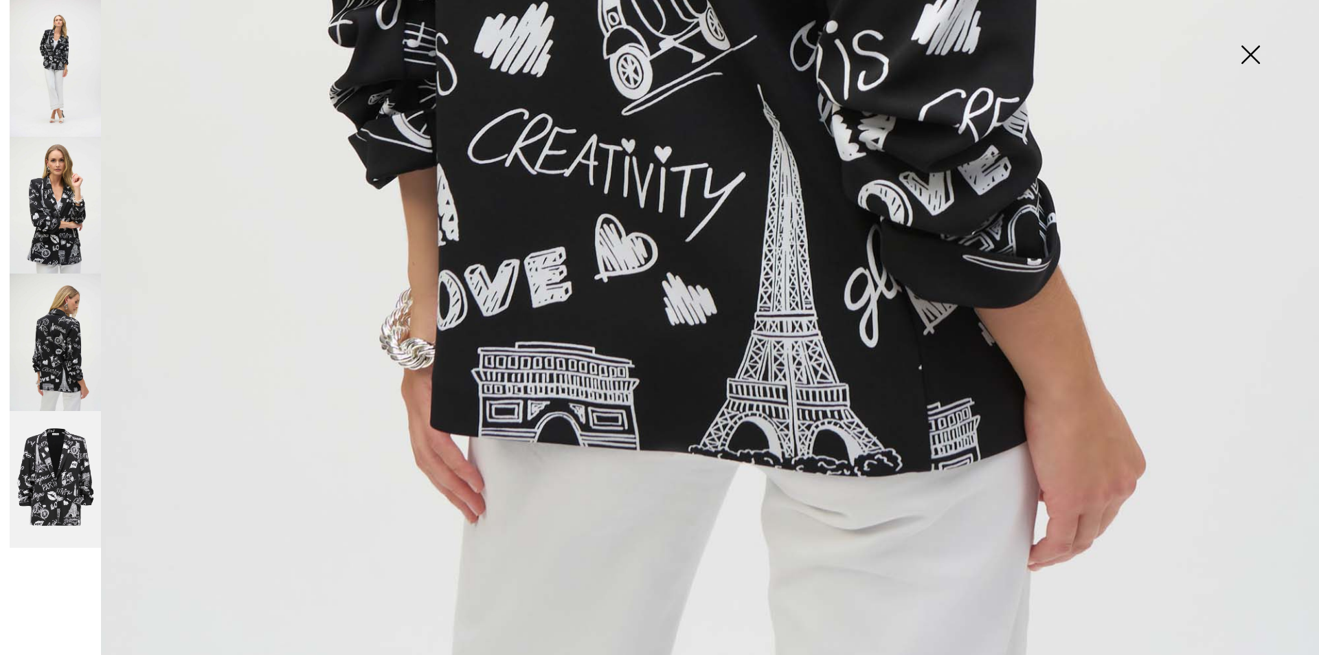
click at [80, 476] on img at bounding box center [55, 479] width 91 height 137
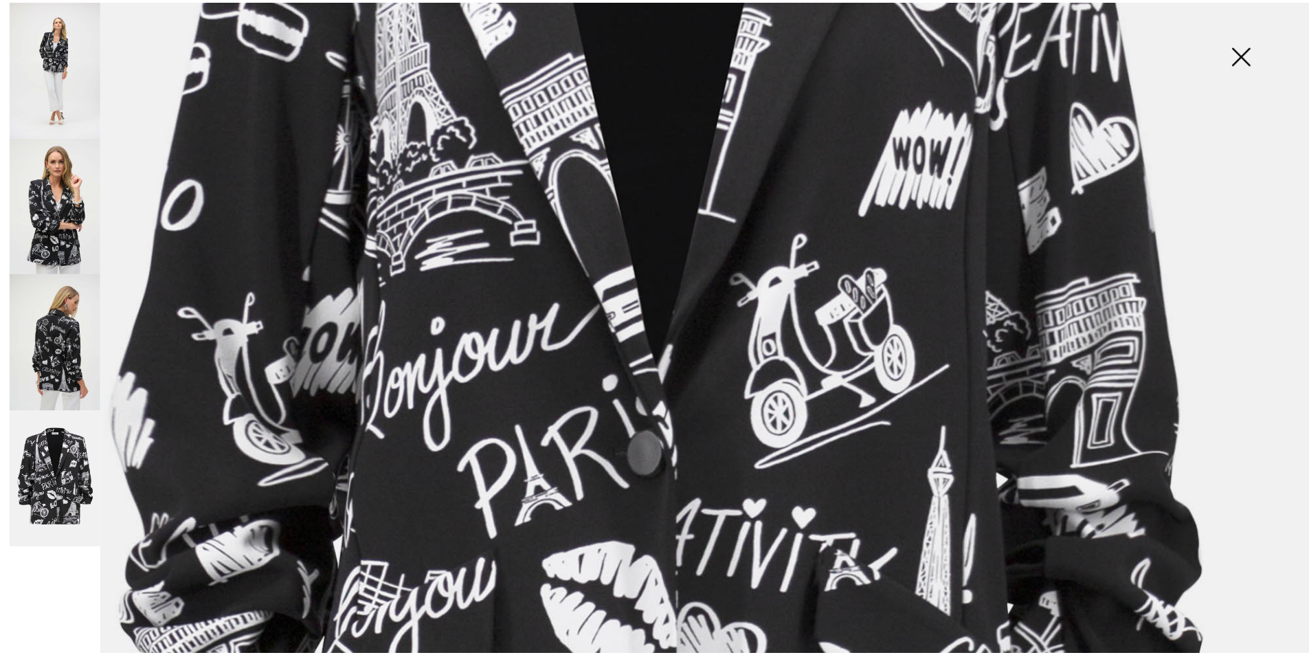
scroll to position [893, 0]
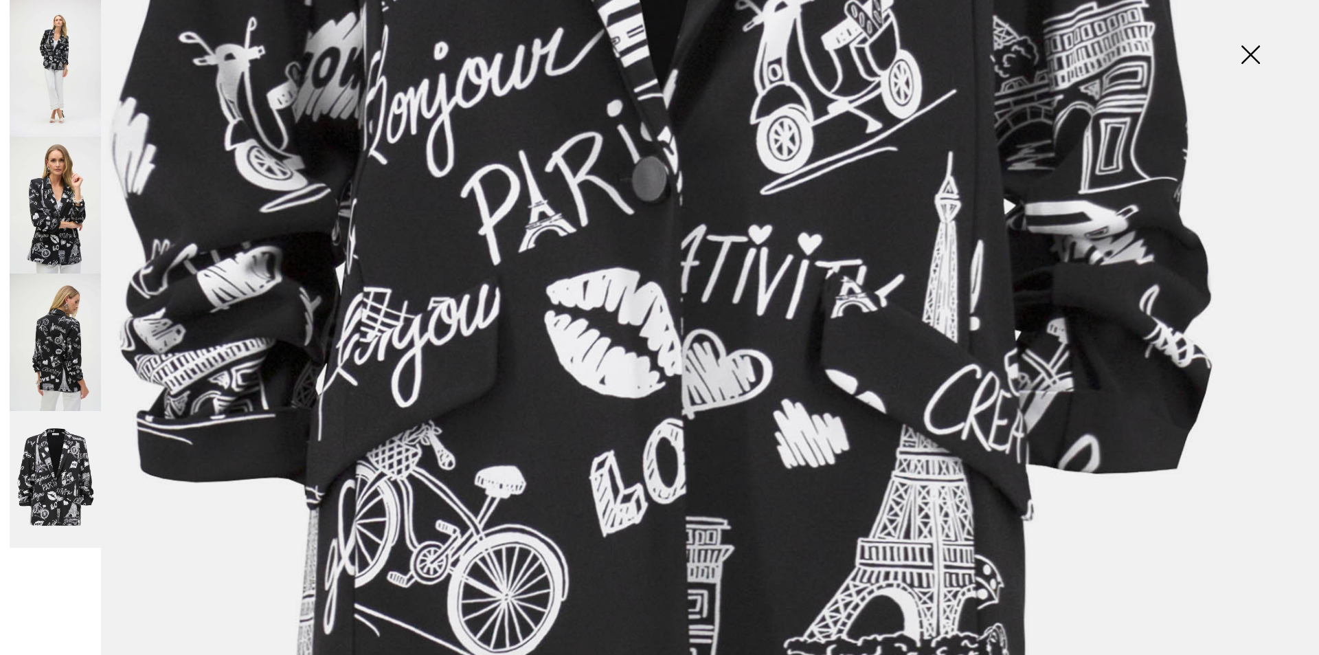
click at [1246, 54] on img at bounding box center [1250, 56] width 69 height 71
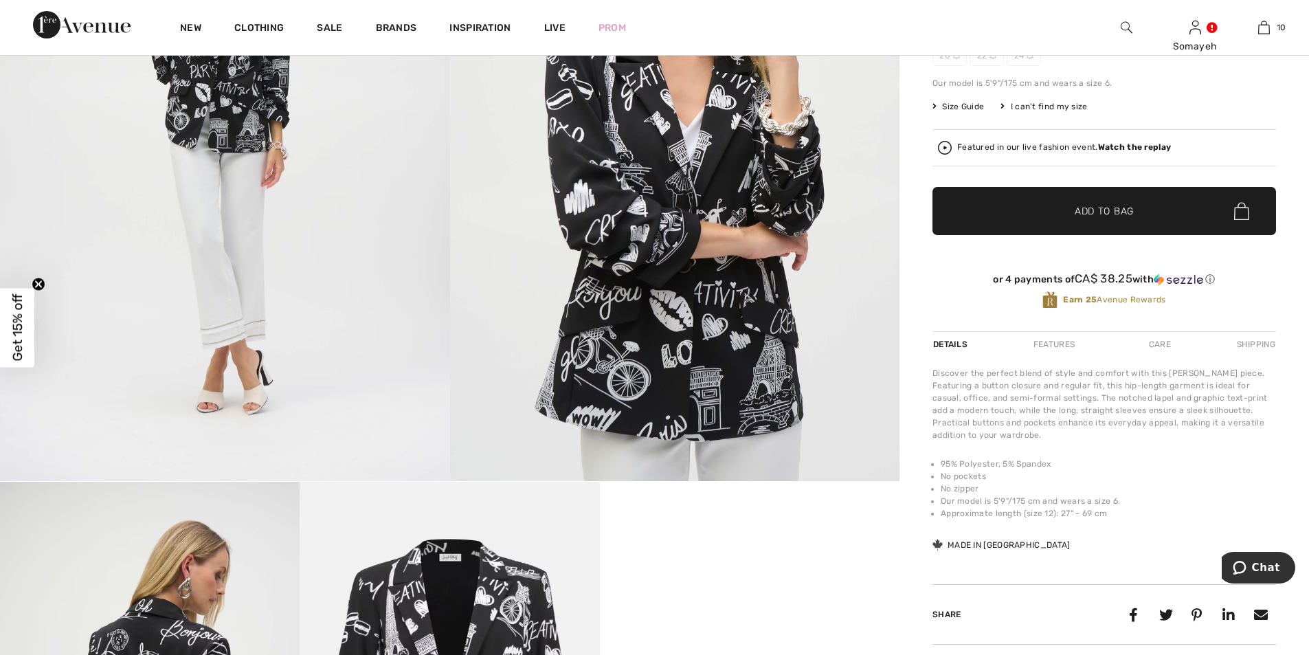
scroll to position [0, 0]
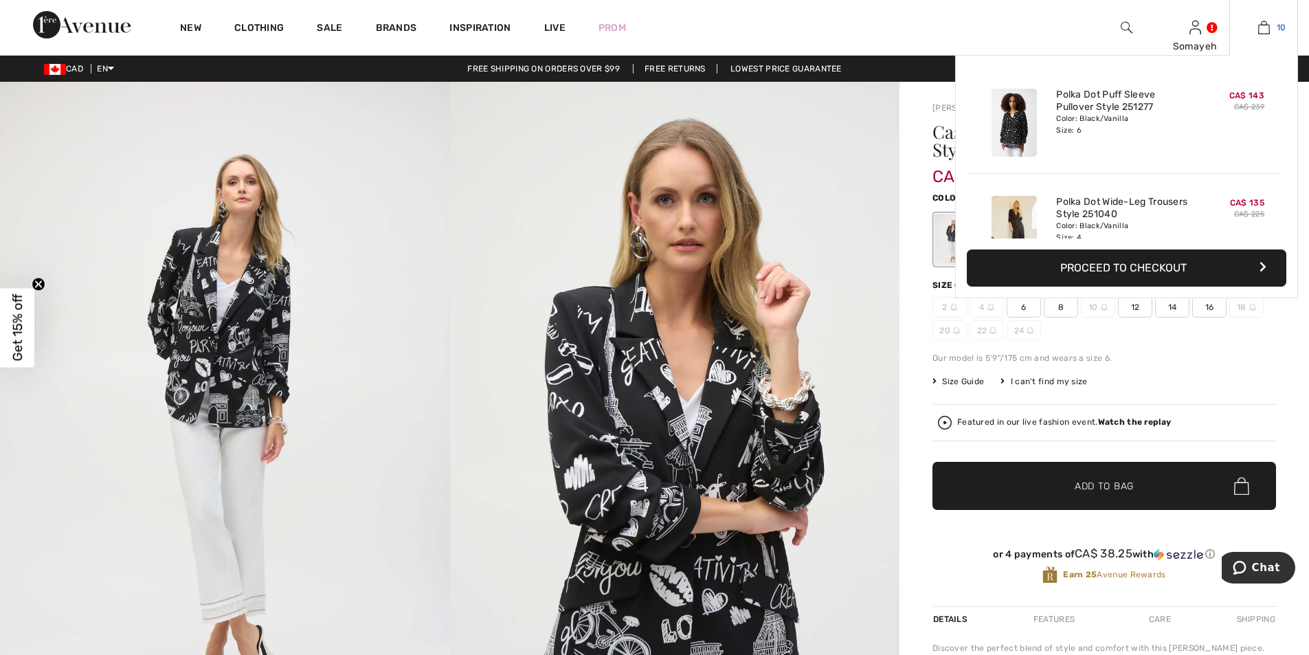
click at [1258, 30] on img at bounding box center [1264, 27] width 12 height 16
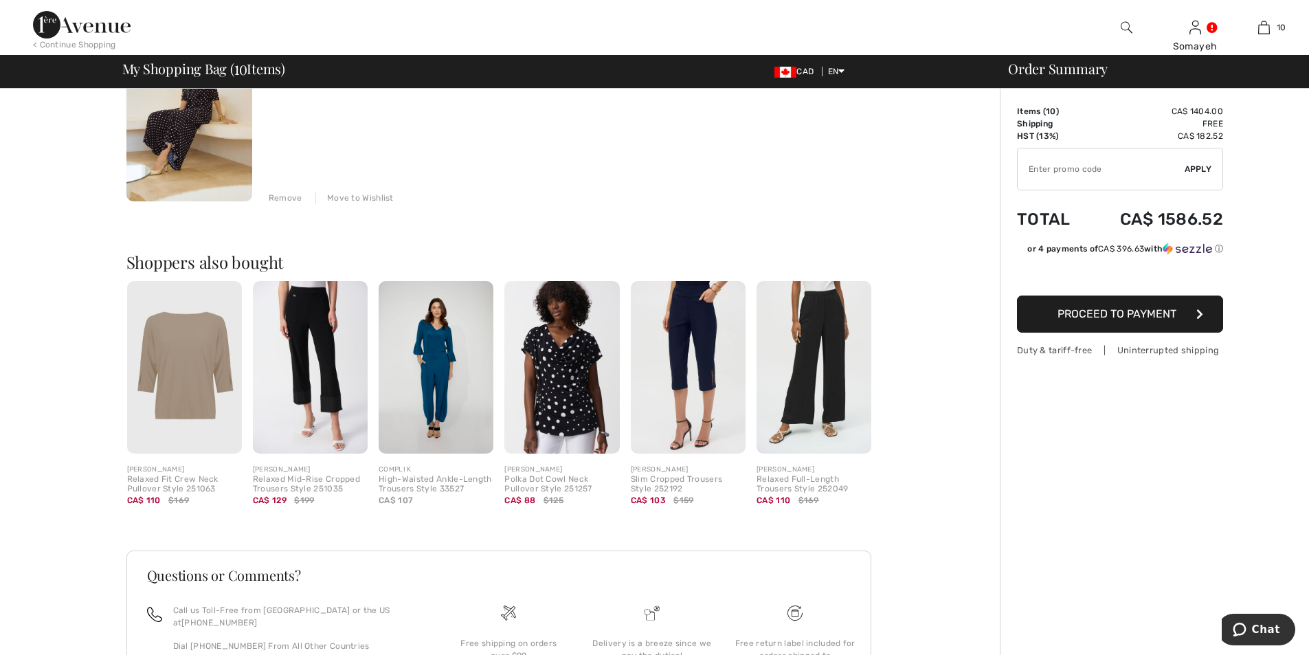
scroll to position [1786, 0]
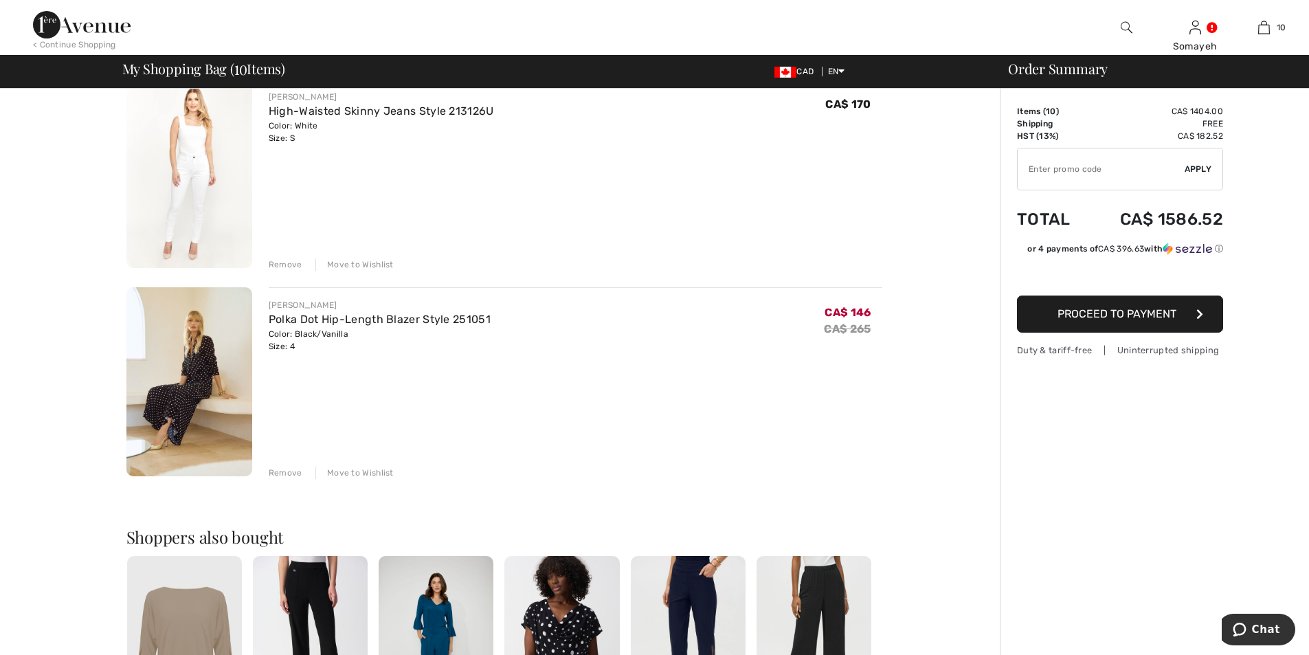
click at [219, 374] on img at bounding box center [189, 381] width 126 height 189
click at [217, 374] on img at bounding box center [189, 381] width 126 height 189
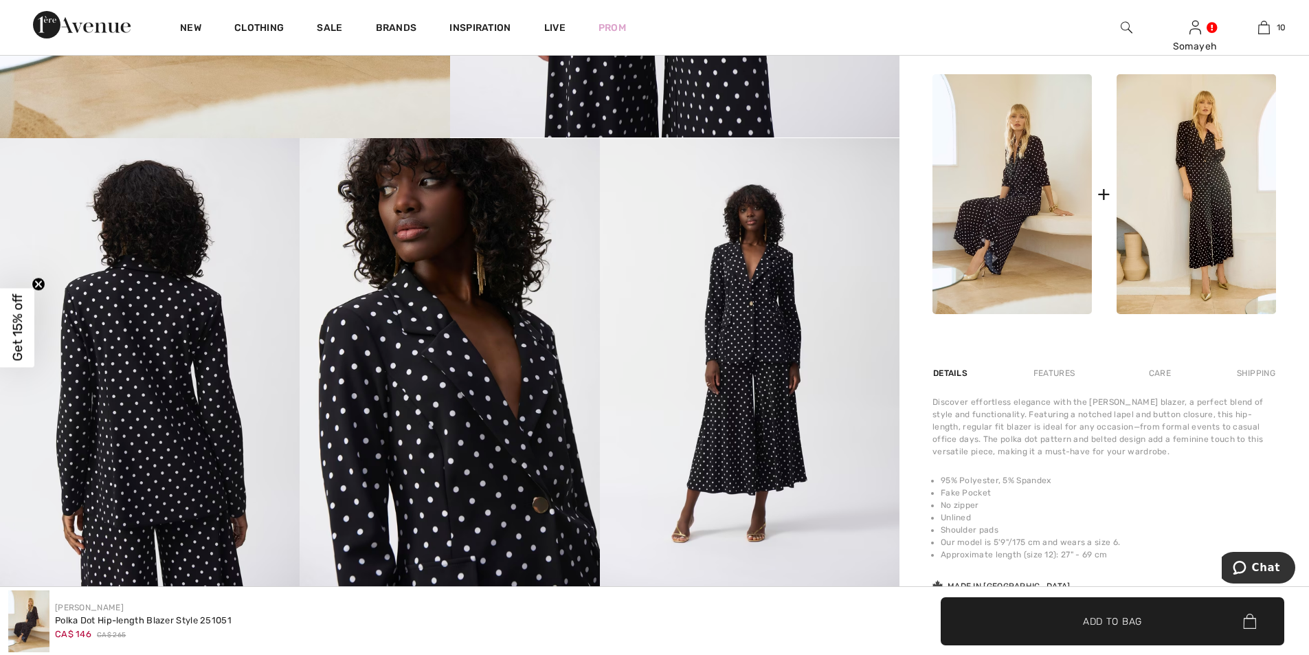
scroll to position [343, 0]
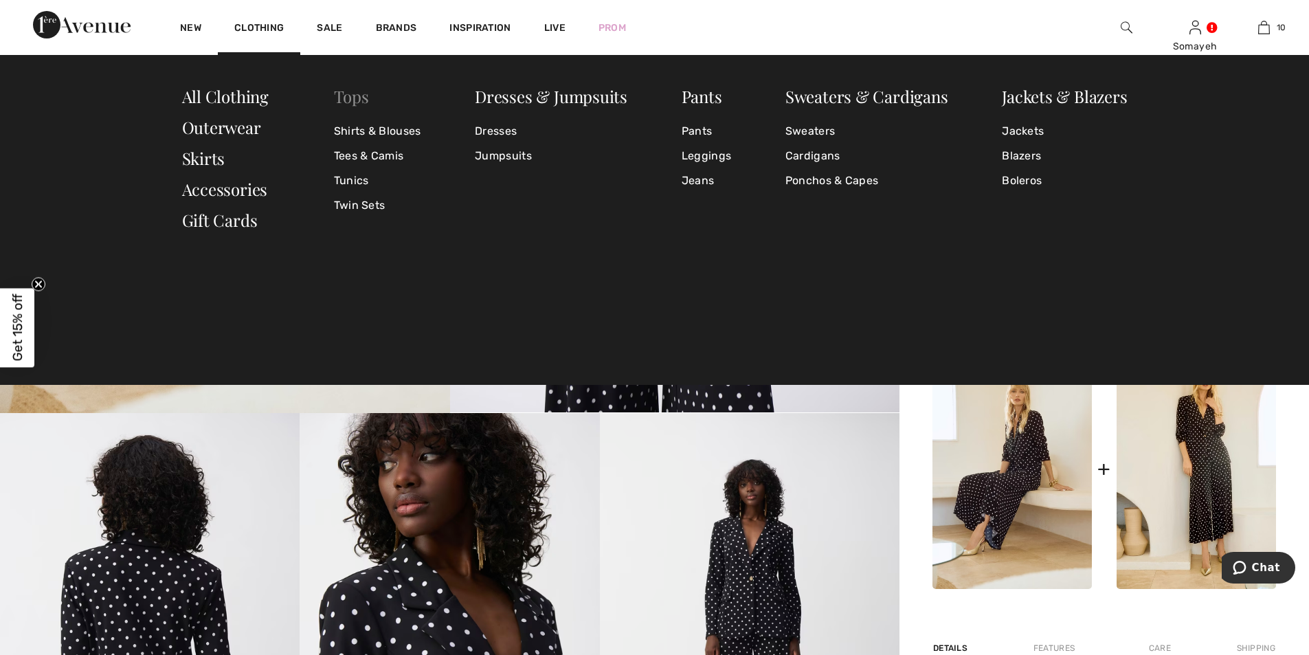
click at [355, 101] on link "Tops" at bounding box center [351, 96] width 35 height 22
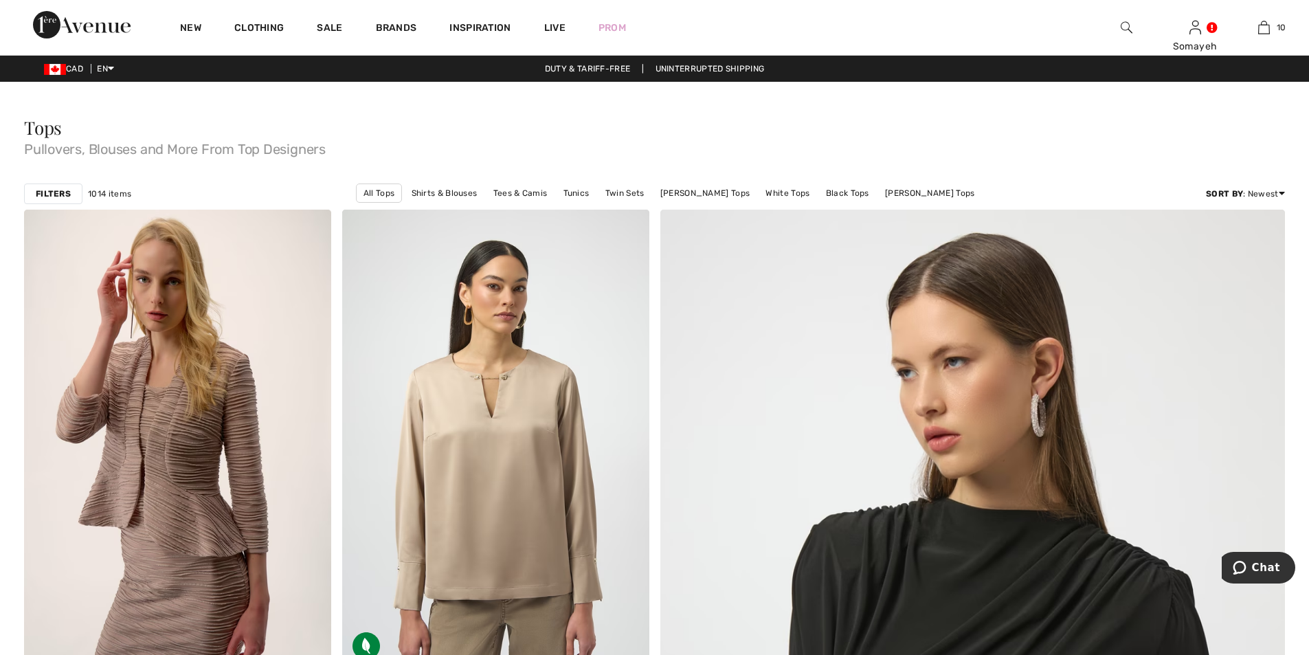
click at [74, 192] on div "Filters" at bounding box center [53, 193] width 58 height 21
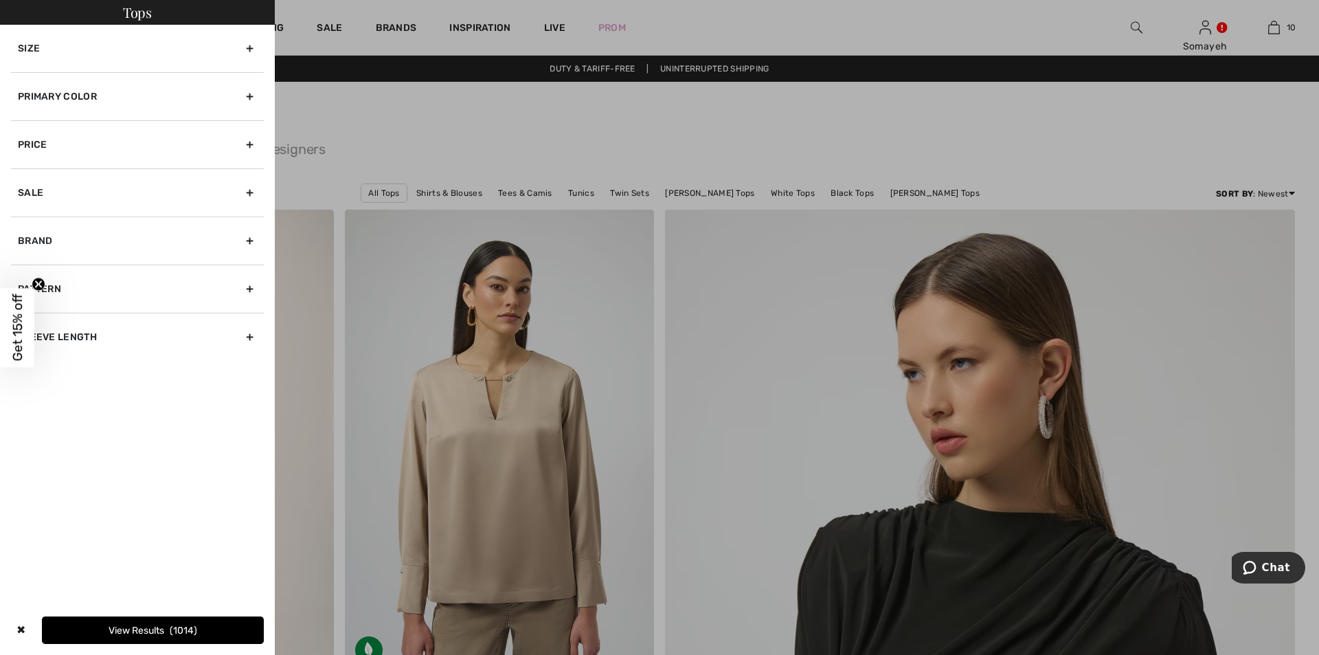
click at [251, 91] on div "Primary Color" at bounding box center [137, 96] width 253 height 48
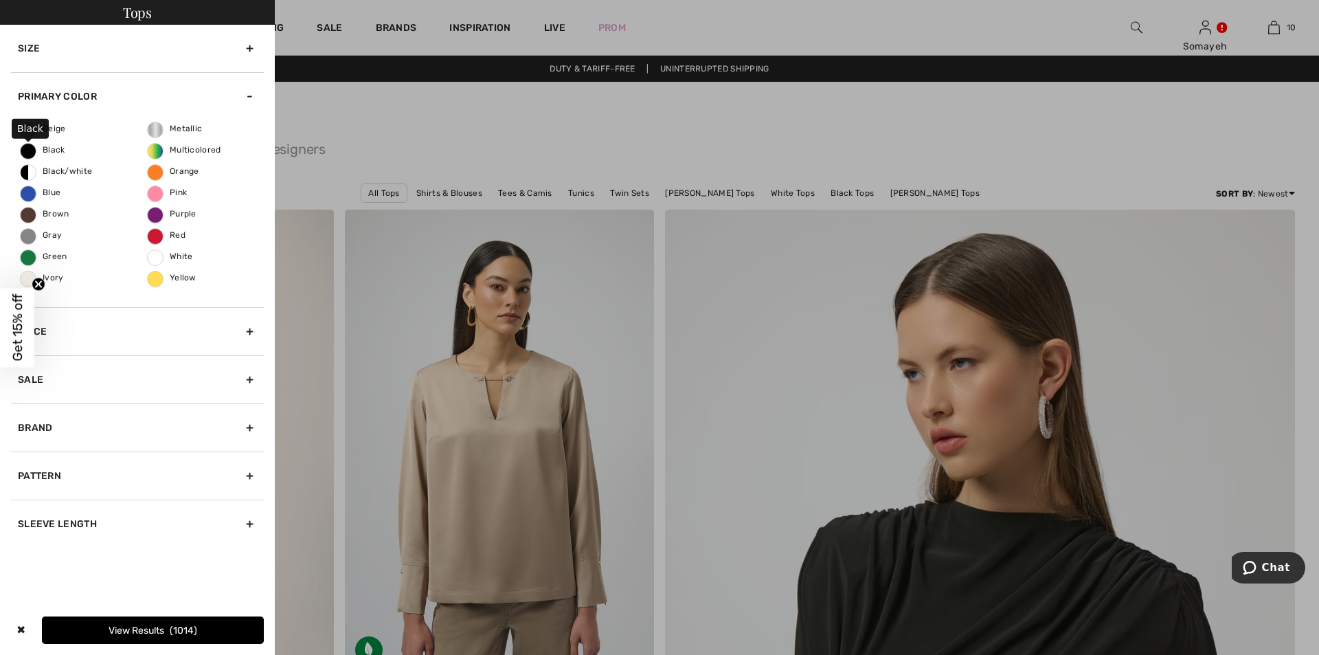
click at [29, 152] on span "Black" at bounding box center [43, 150] width 45 height 10
click at [0, 0] on input "Black" at bounding box center [0, 0] width 0 height 0
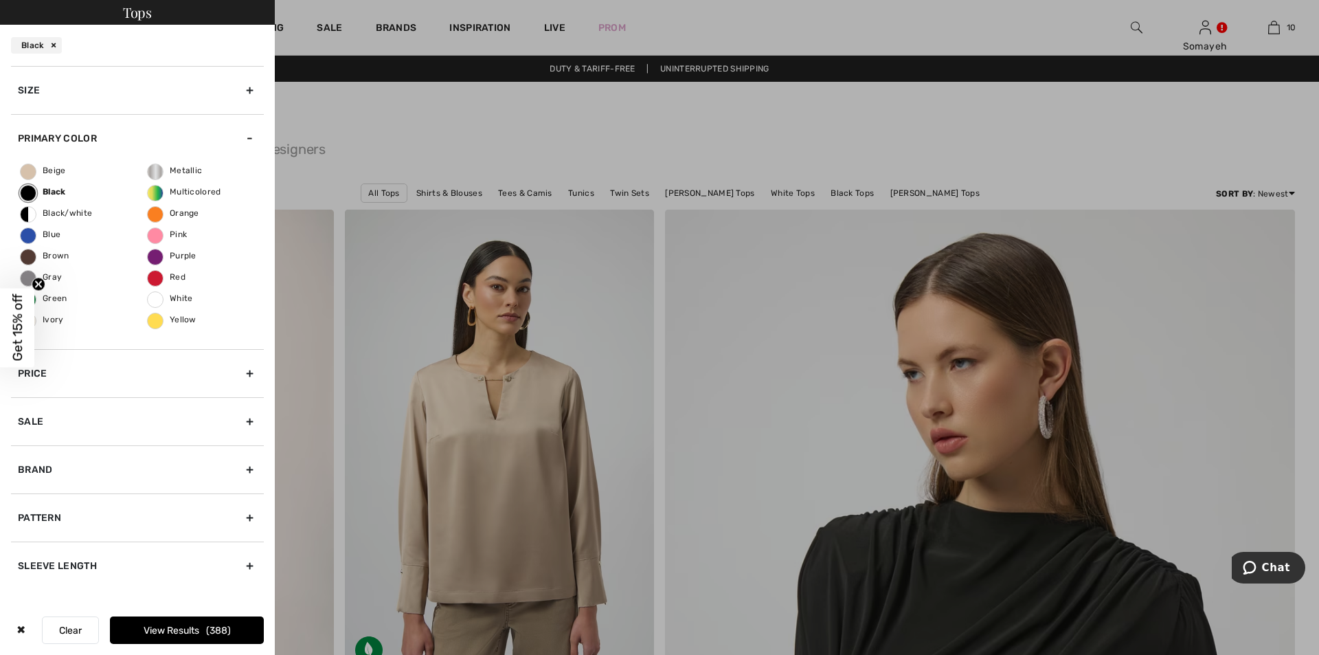
click at [201, 629] on button "View Results 388" at bounding box center [187, 629] width 154 height 27
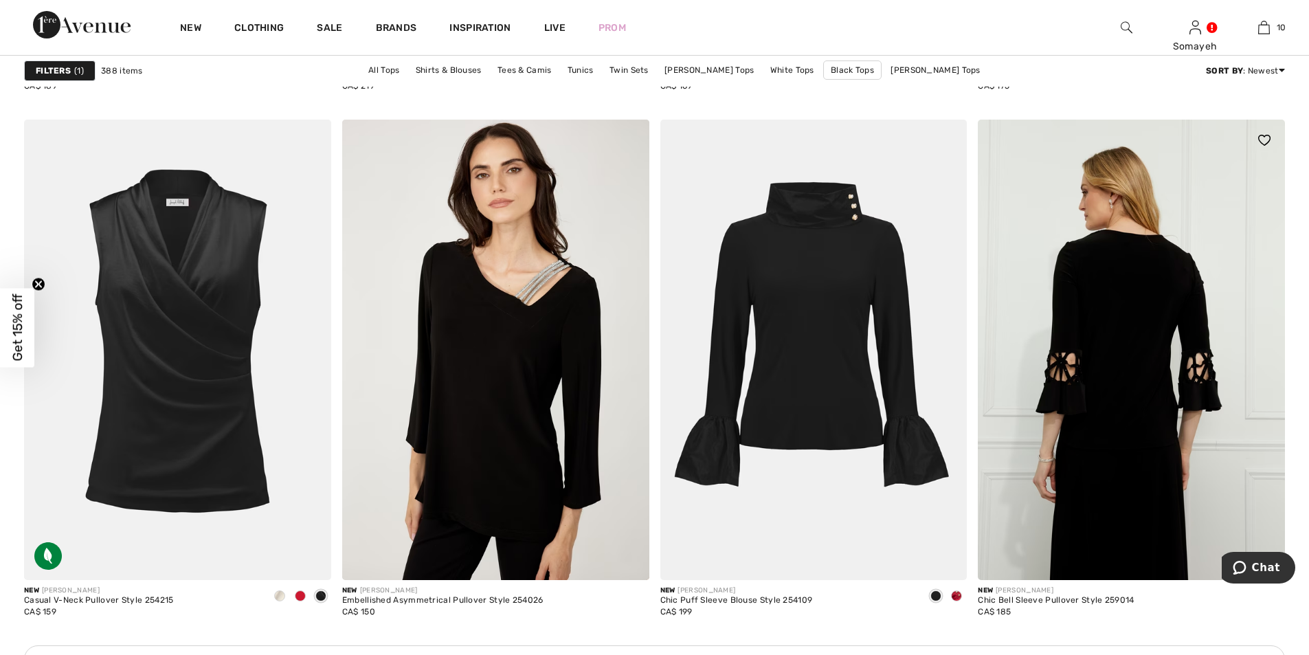
scroll to position [3572, 0]
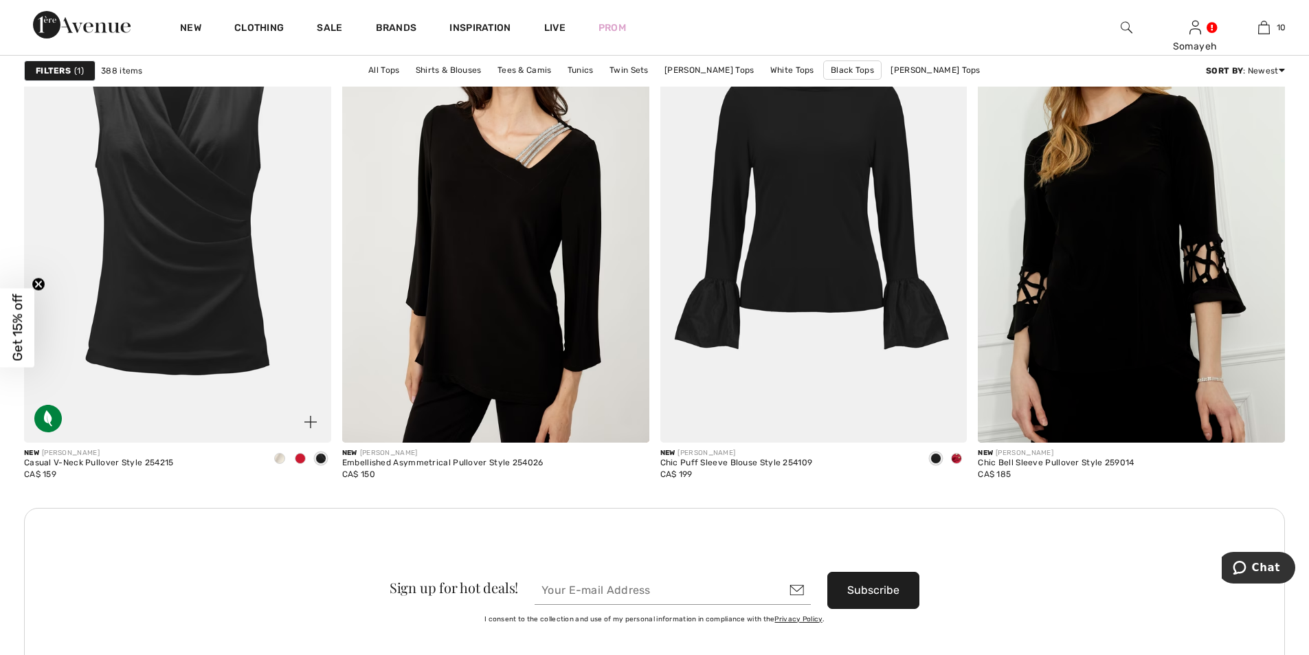
click at [301, 453] on span at bounding box center [300, 458] width 11 height 11
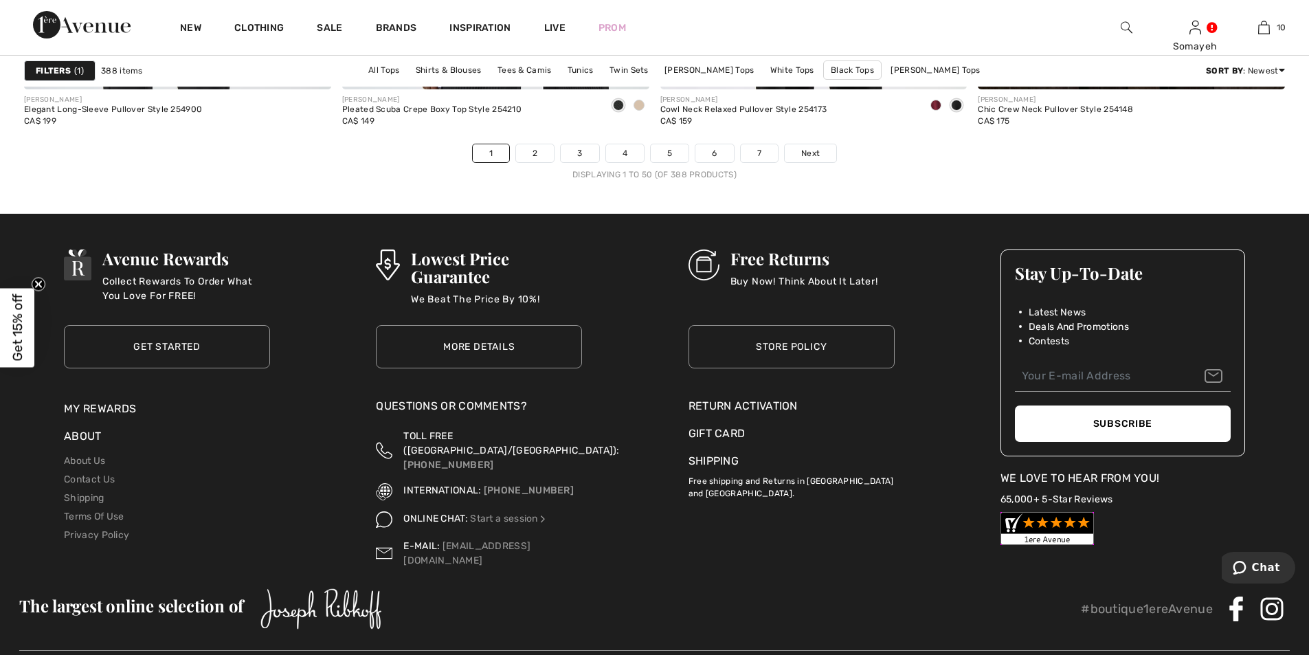
scroll to position [7693, 0]
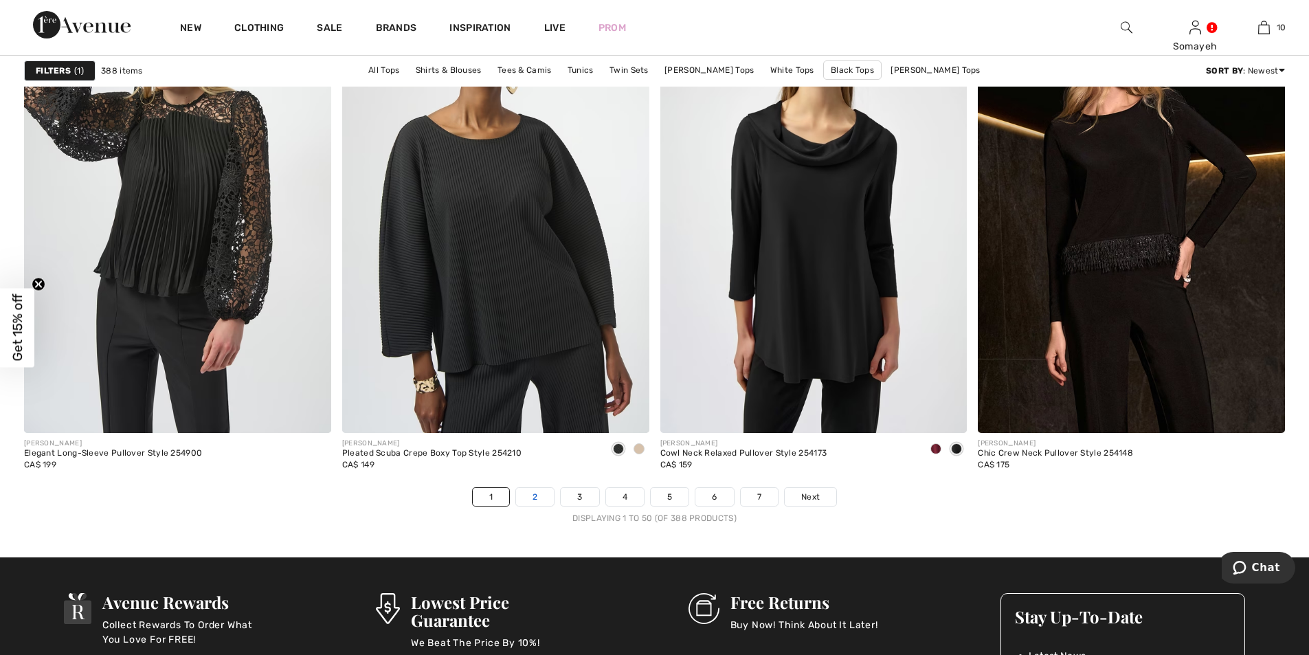
click at [531, 497] on link "2" at bounding box center [535, 497] width 38 height 18
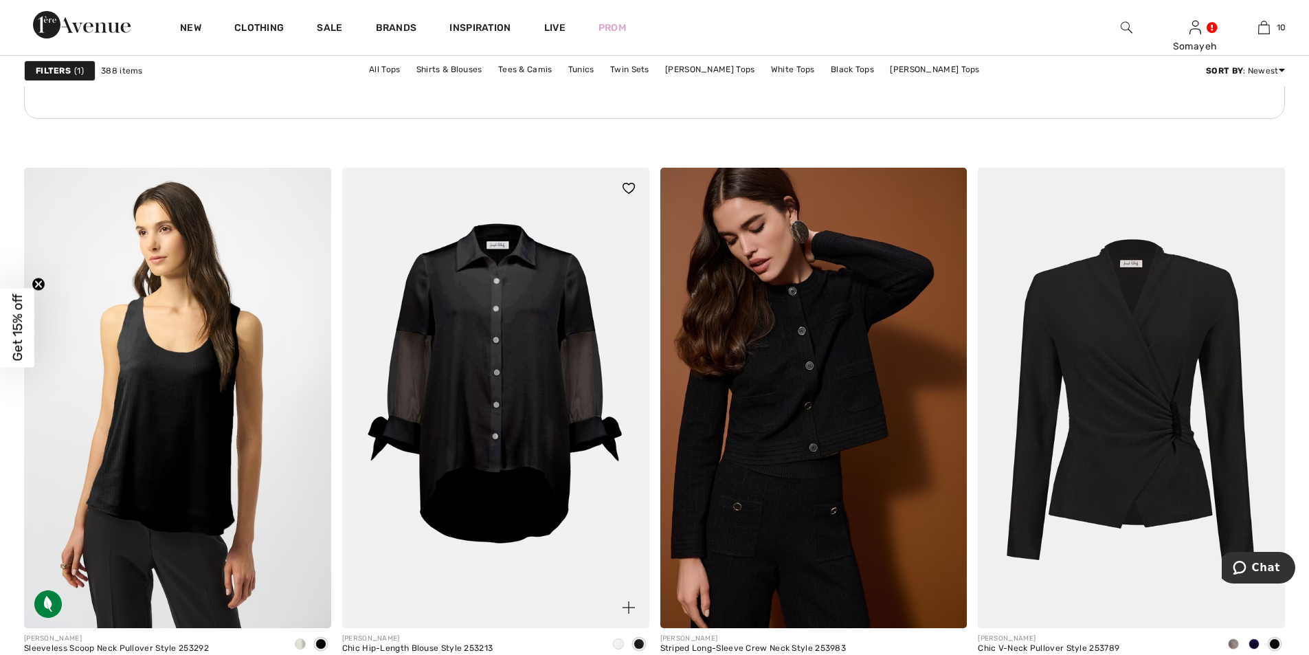
scroll to position [2404, 0]
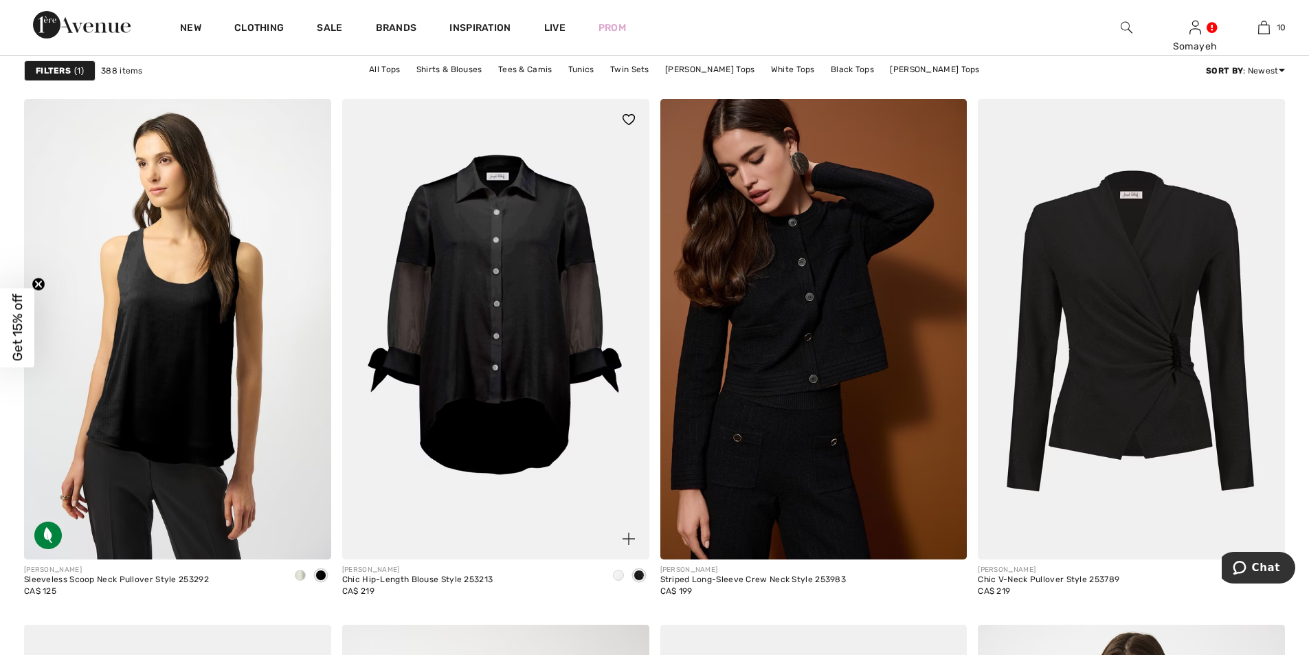
click at [620, 573] on span at bounding box center [618, 574] width 11 height 11
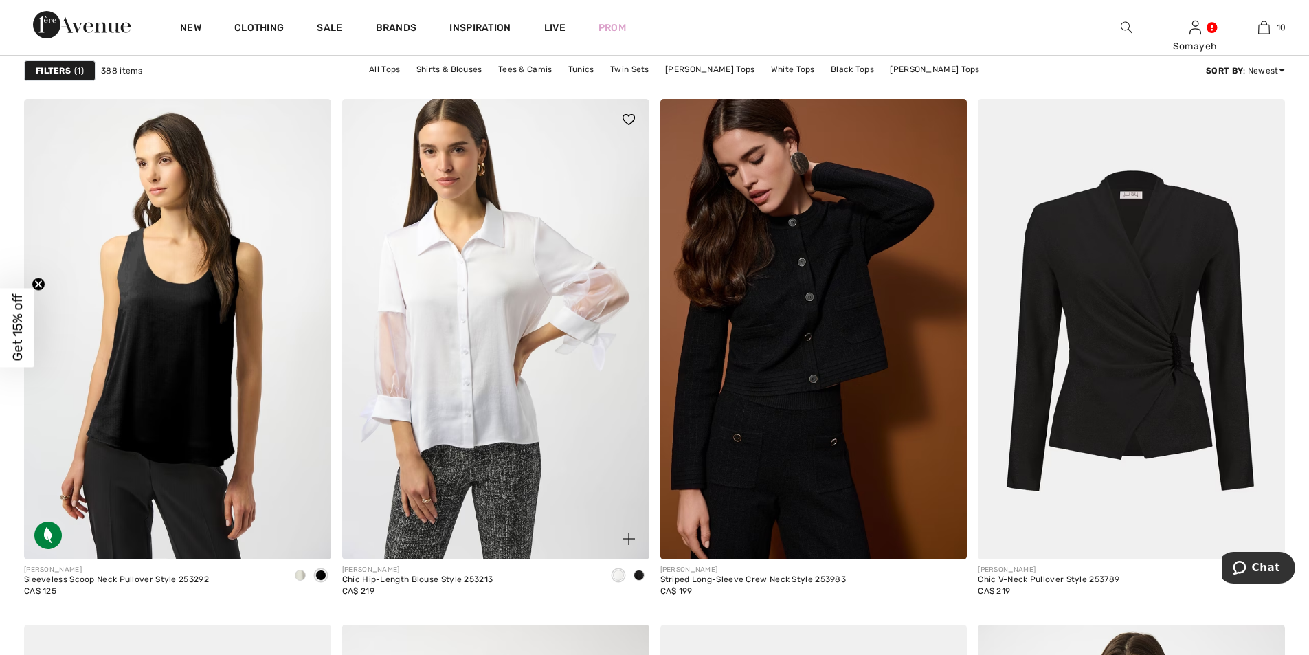
click at [641, 575] on span at bounding box center [638, 574] width 11 height 11
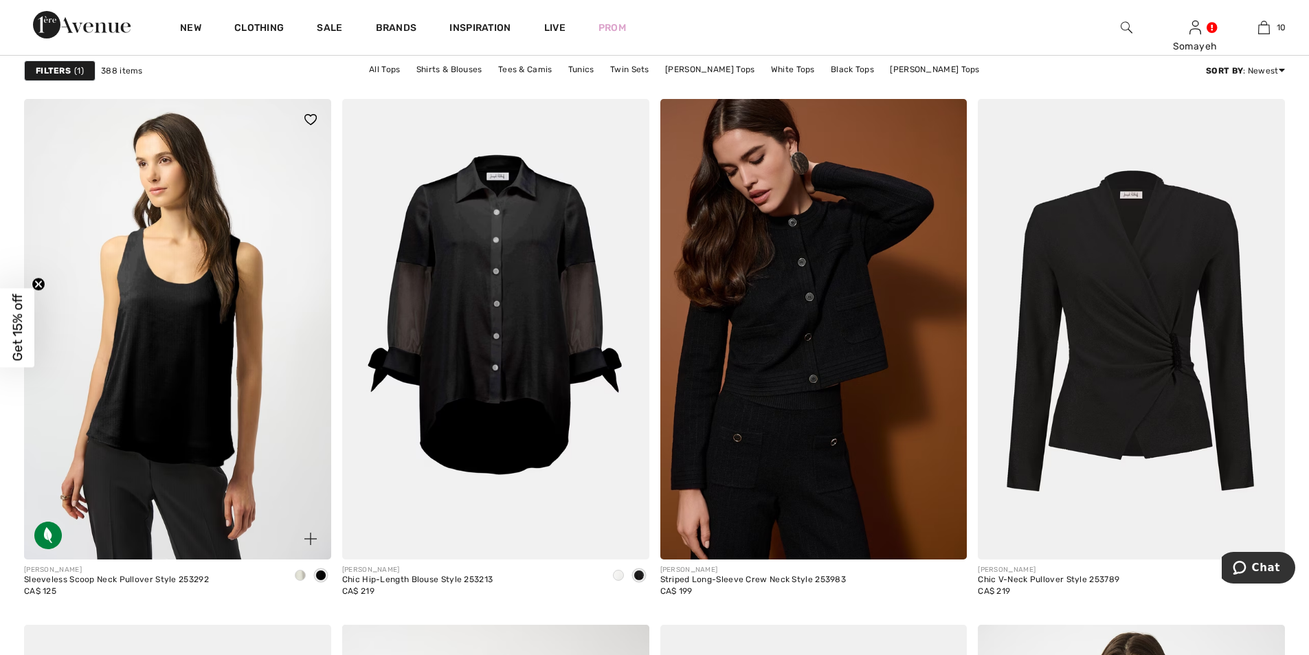
click at [301, 574] on span at bounding box center [300, 574] width 11 height 11
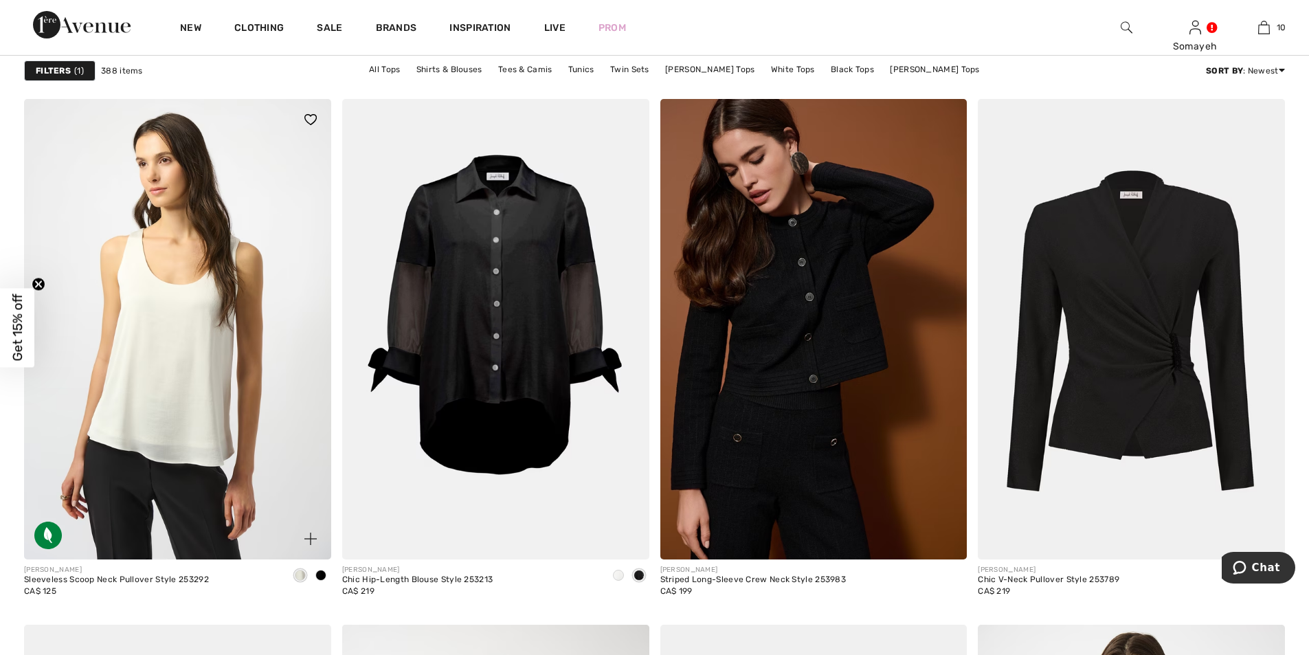
click at [312, 571] on div at bounding box center [320, 576] width 21 height 23
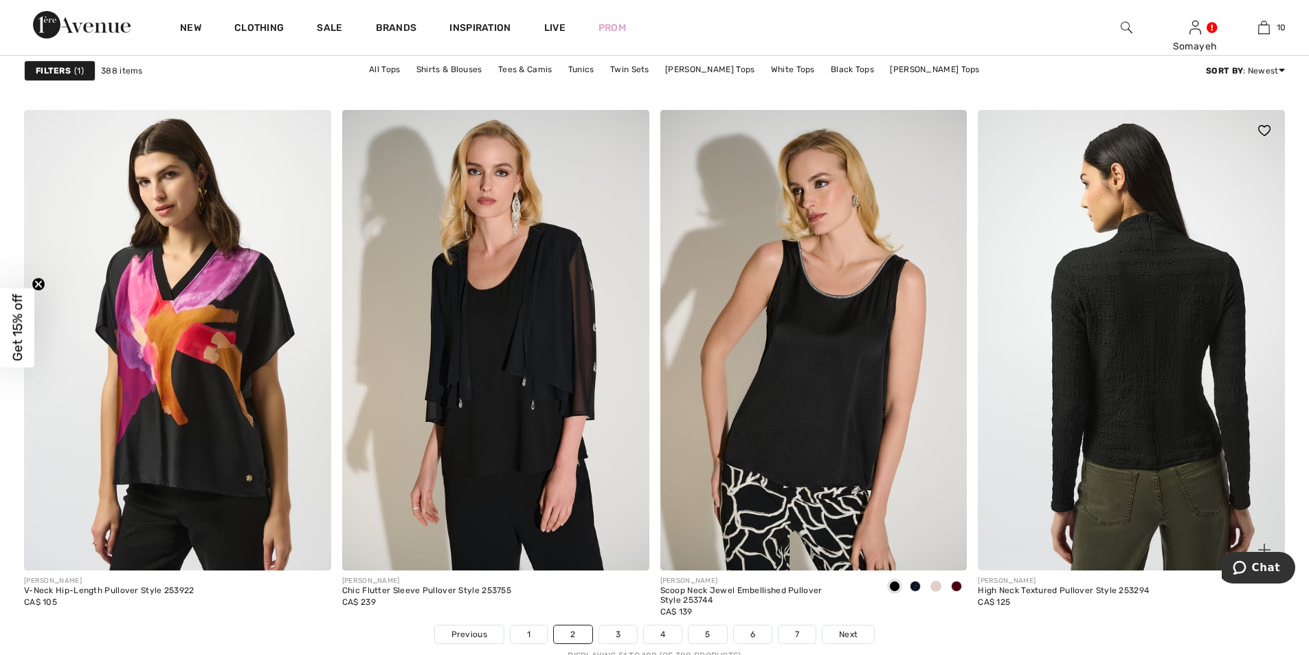
scroll to position [7625, 0]
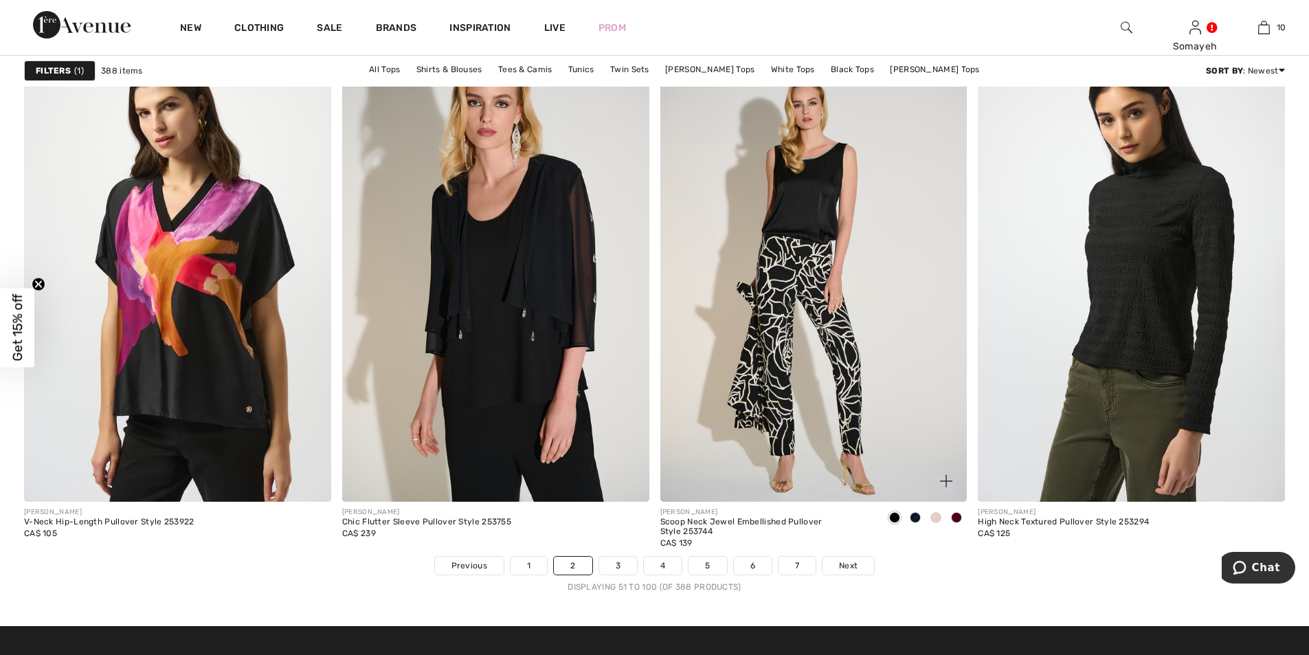
click at [823, 234] on img at bounding box center [813, 271] width 307 height 460
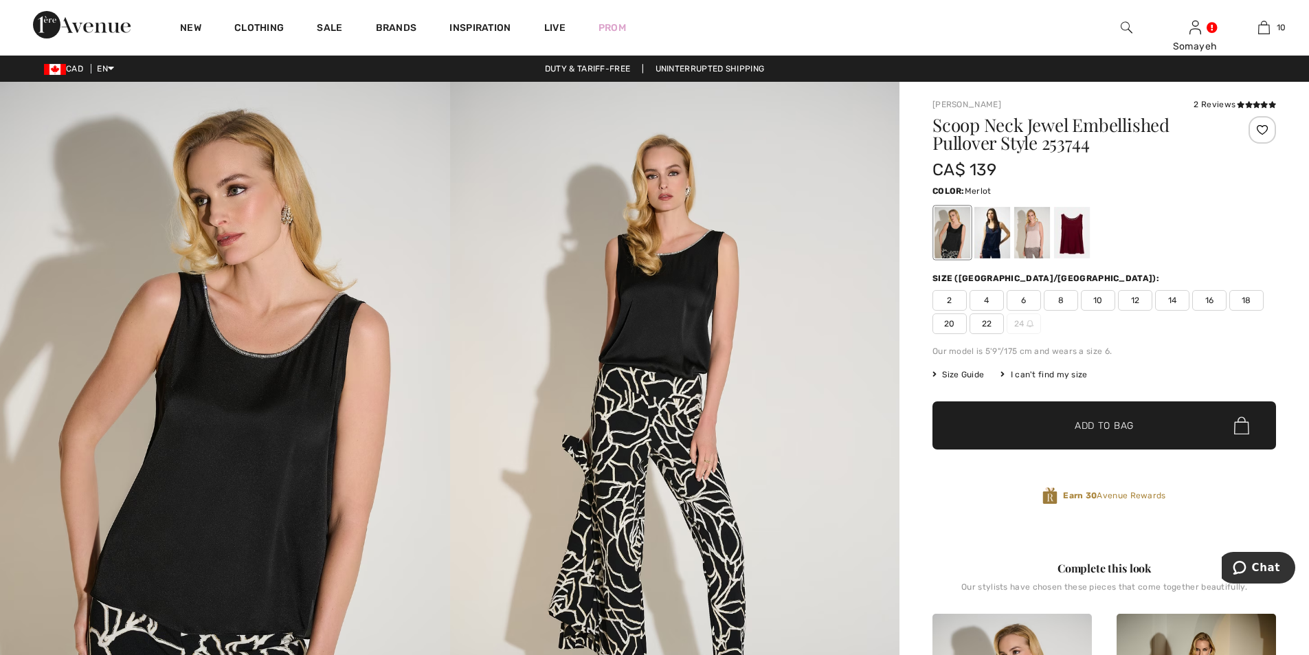
click at [1075, 236] on div at bounding box center [1072, 233] width 36 height 52
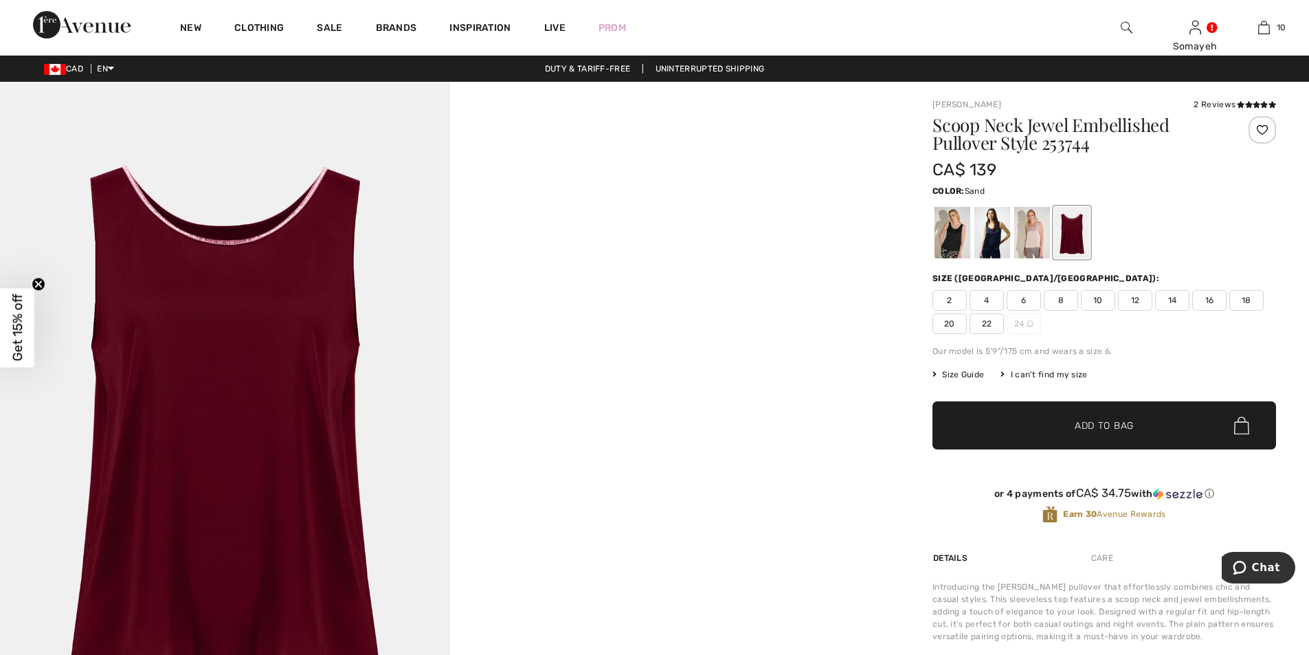
click at [1032, 233] on div at bounding box center [1032, 233] width 36 height 52
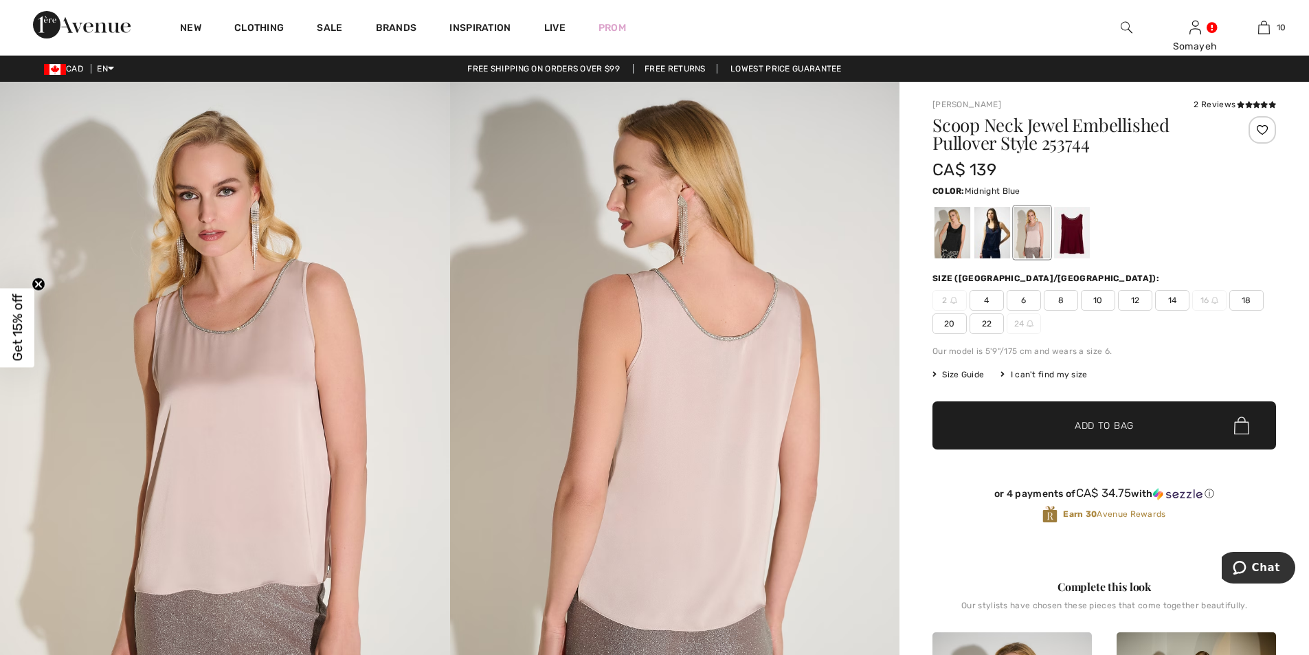
click at [993, 235] on div at bounding box center [992, 233] width 36 height 52
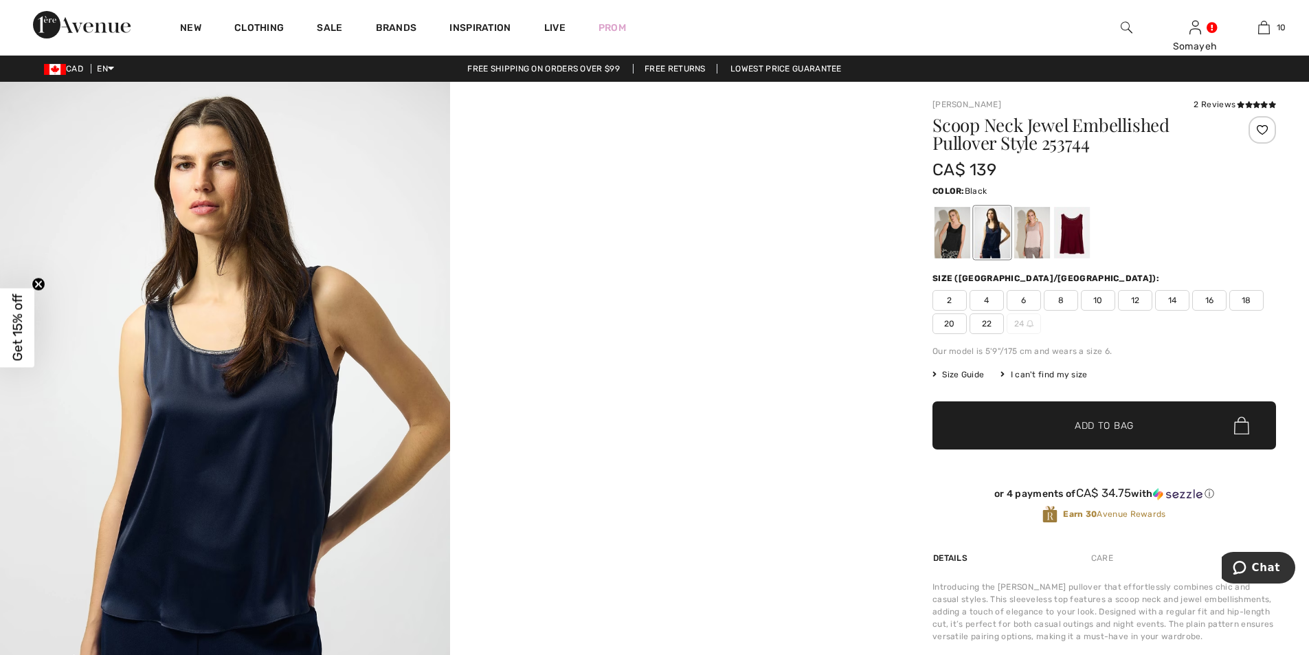
click at [964, 235] on div at bounding box center [952, 233] width 36 height 52
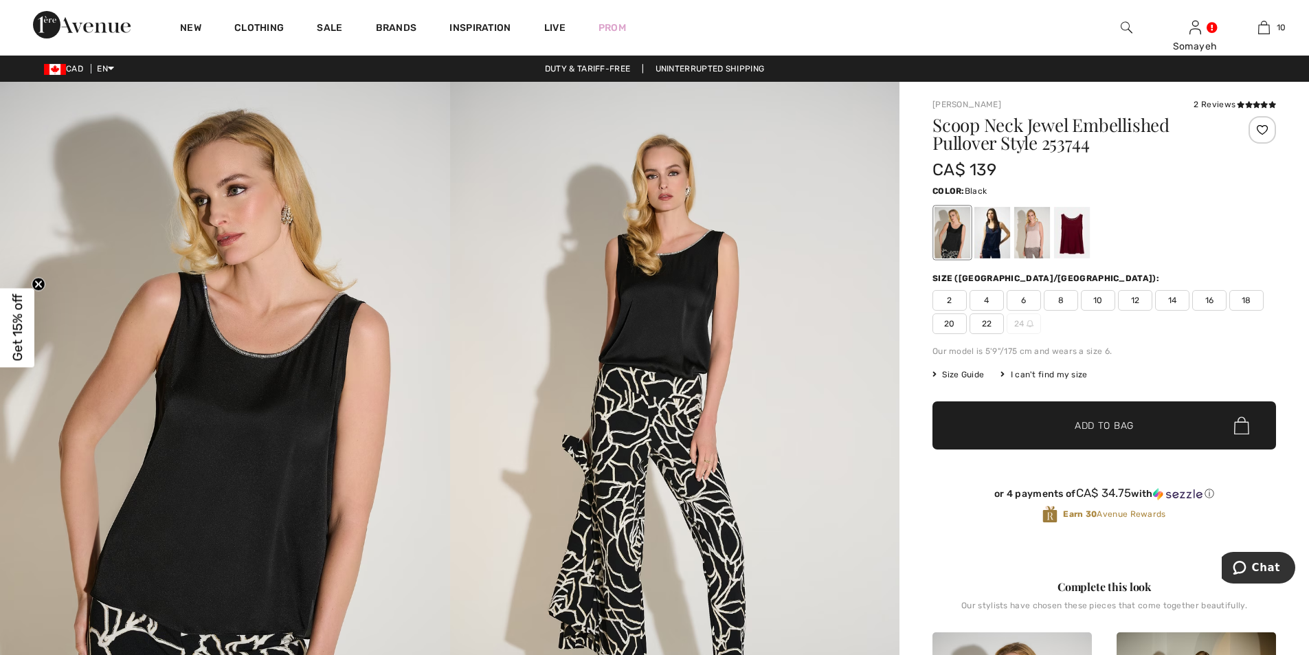
click at [1027, 297] on span "6" at bounding box center [1023, 300] width 34 height 21
click at [1118, 425] on span "Add to Bag" at bounding box center [1103, 425] width 59 height 14
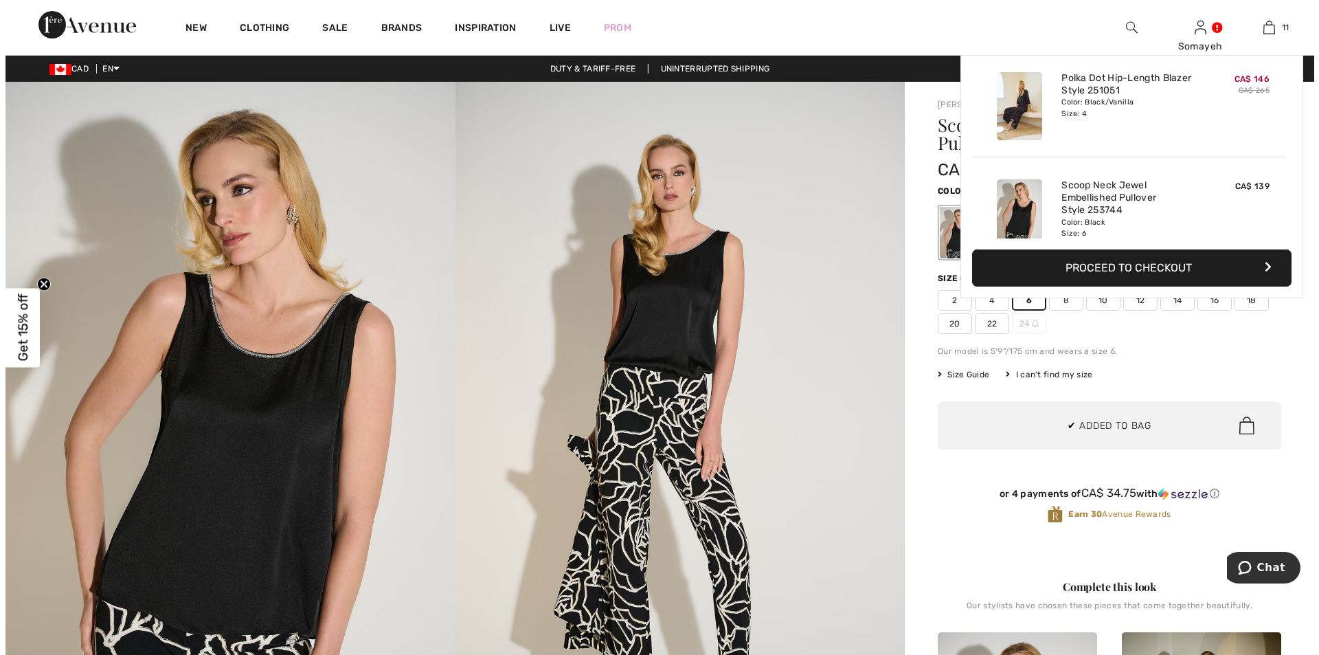
scroll to position [1007, 0]
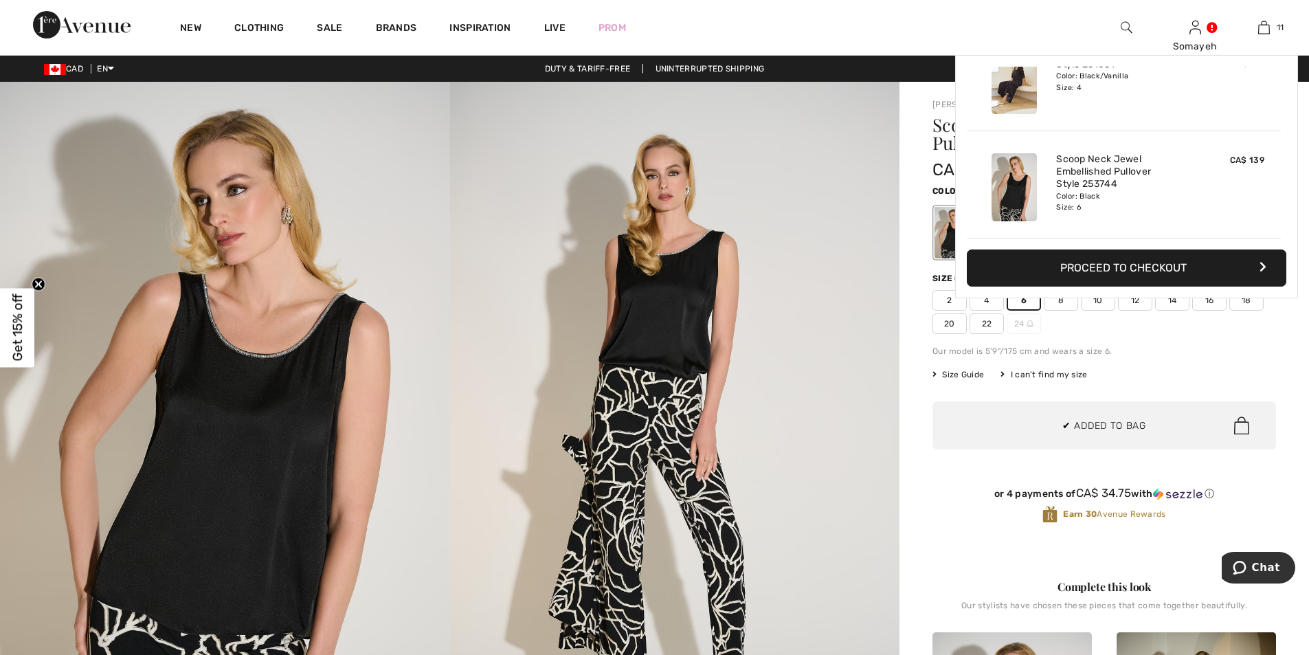
click at [255, 391] on img at bounding box center [225, 419] width 450 height 675
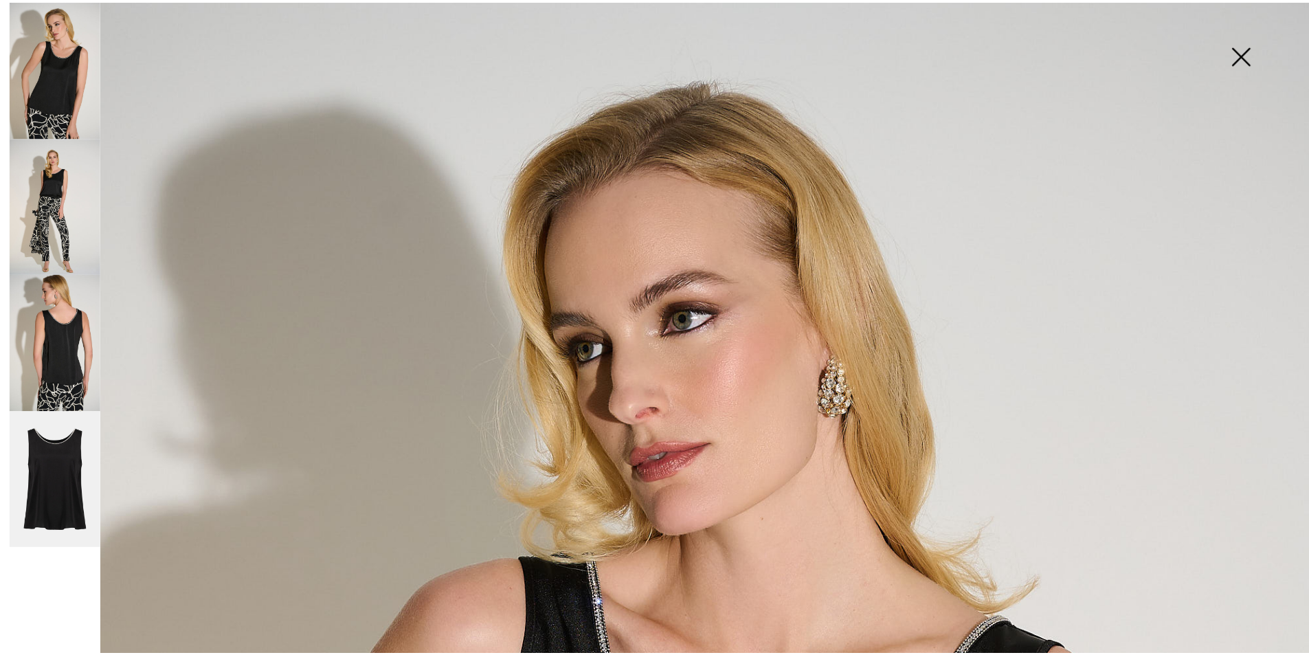
scroll to position [412, 0]
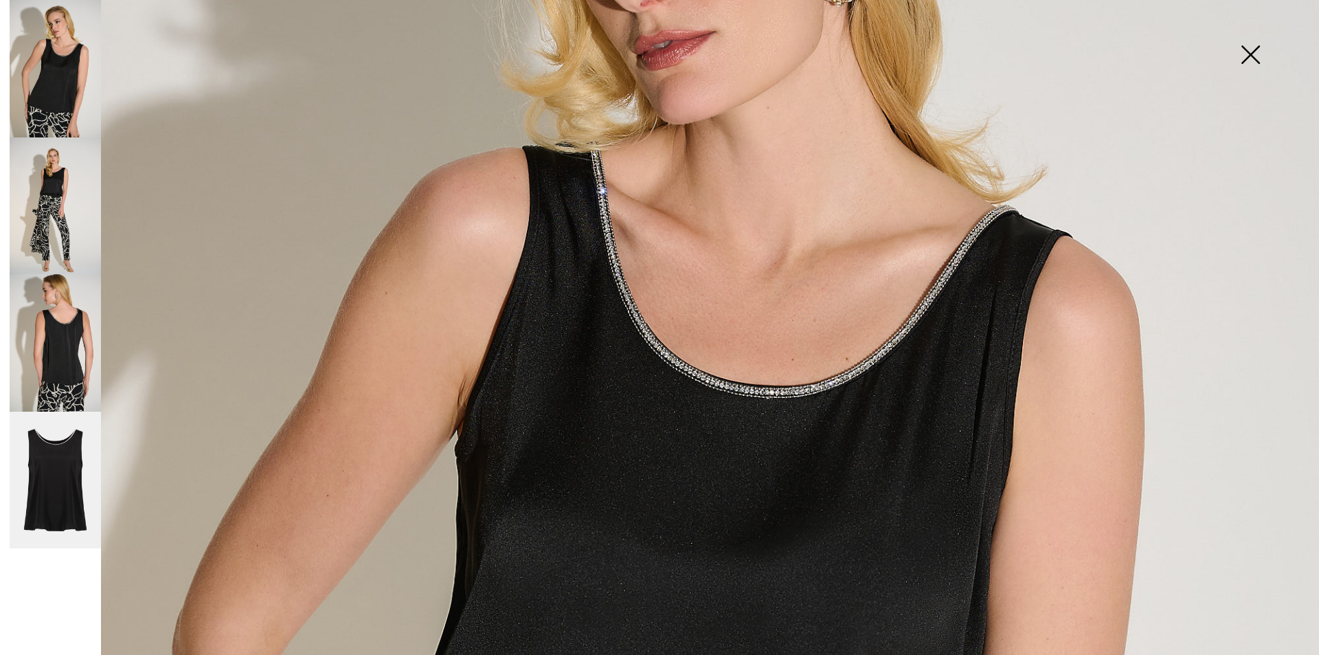
click at [52, 205] on img at bounding box center [55, 205] width 91 height 137
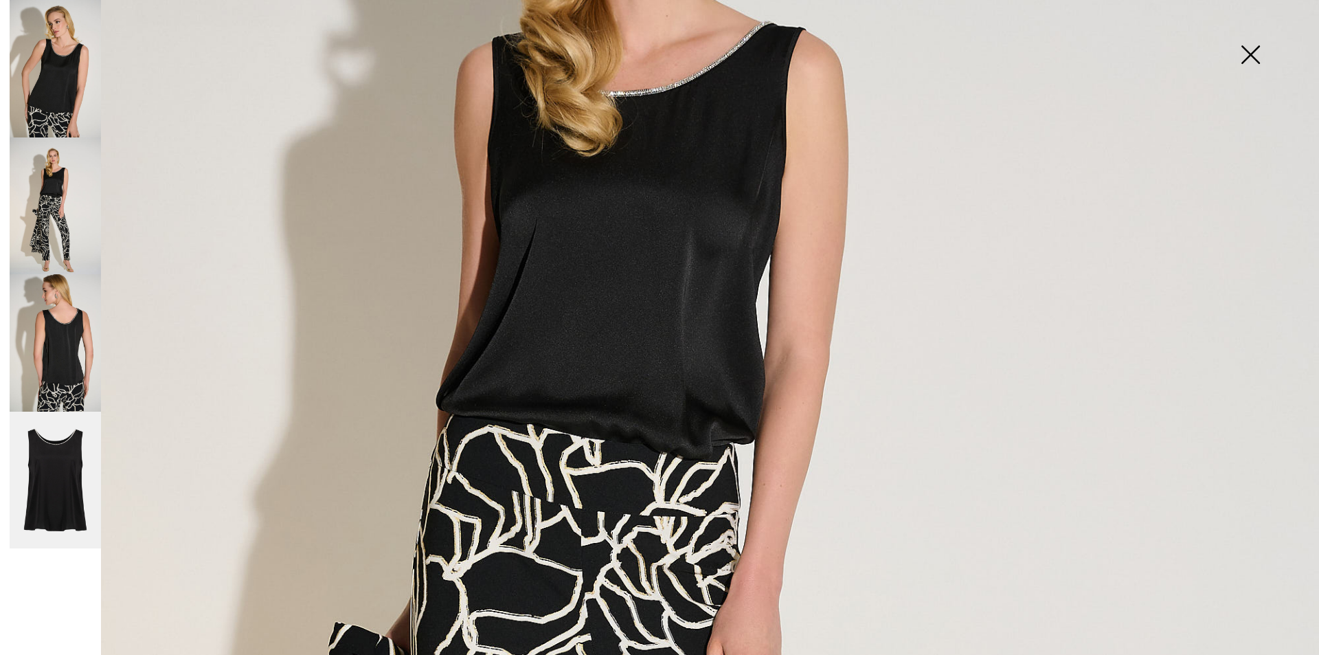
click at [82, 361] on img at bounding box center [55, 342] width 91 height 137
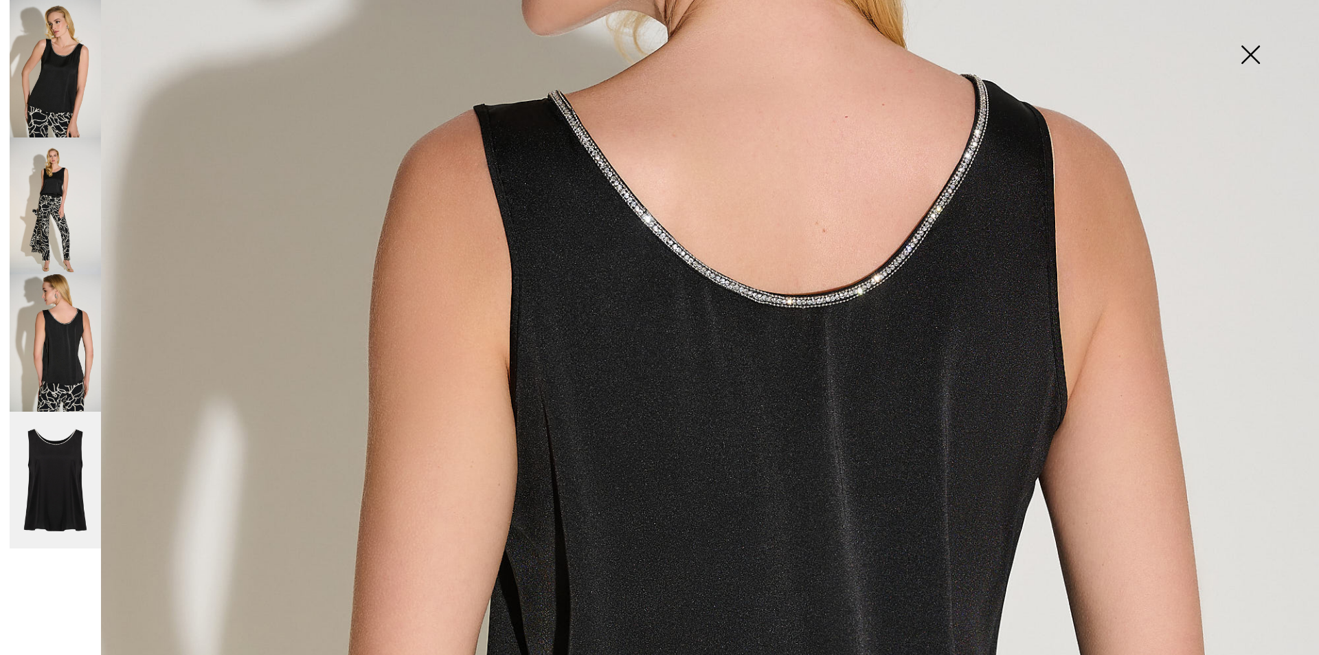
click at [52, 447] on img at bounding box center [55, 479] width 91 height 137
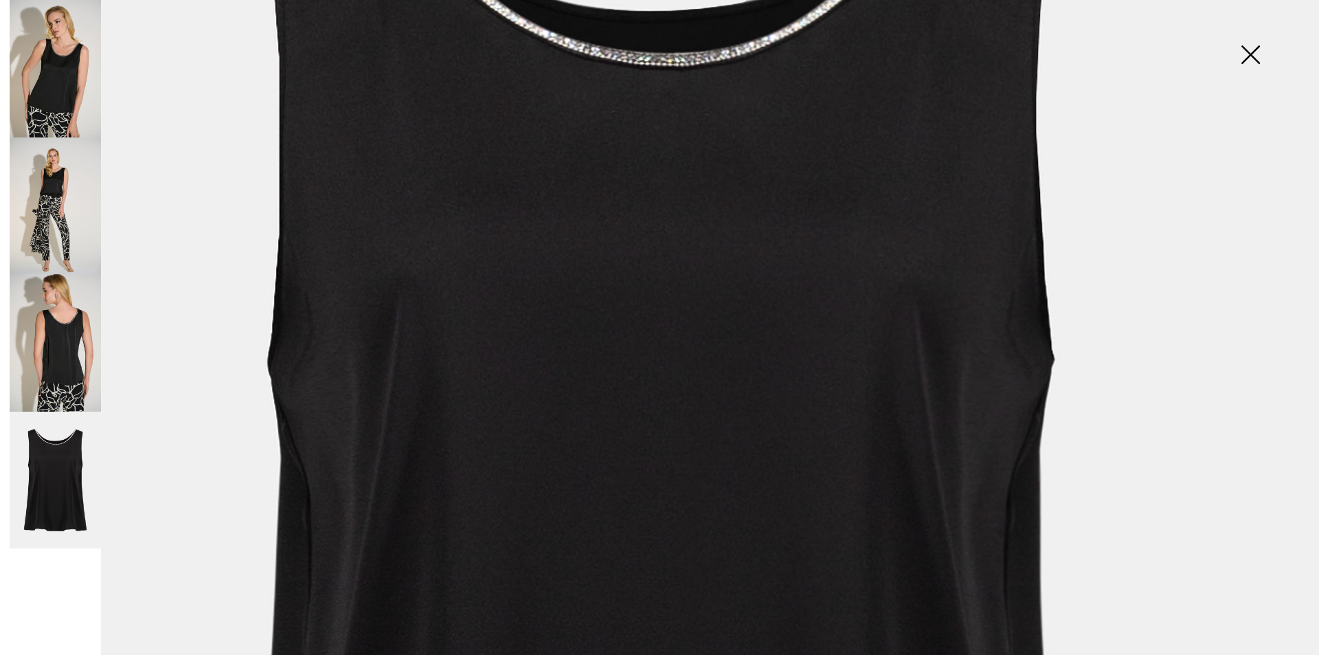
click at [1256, 45] on img at bounding box center [1250, 56] width 69 height 71
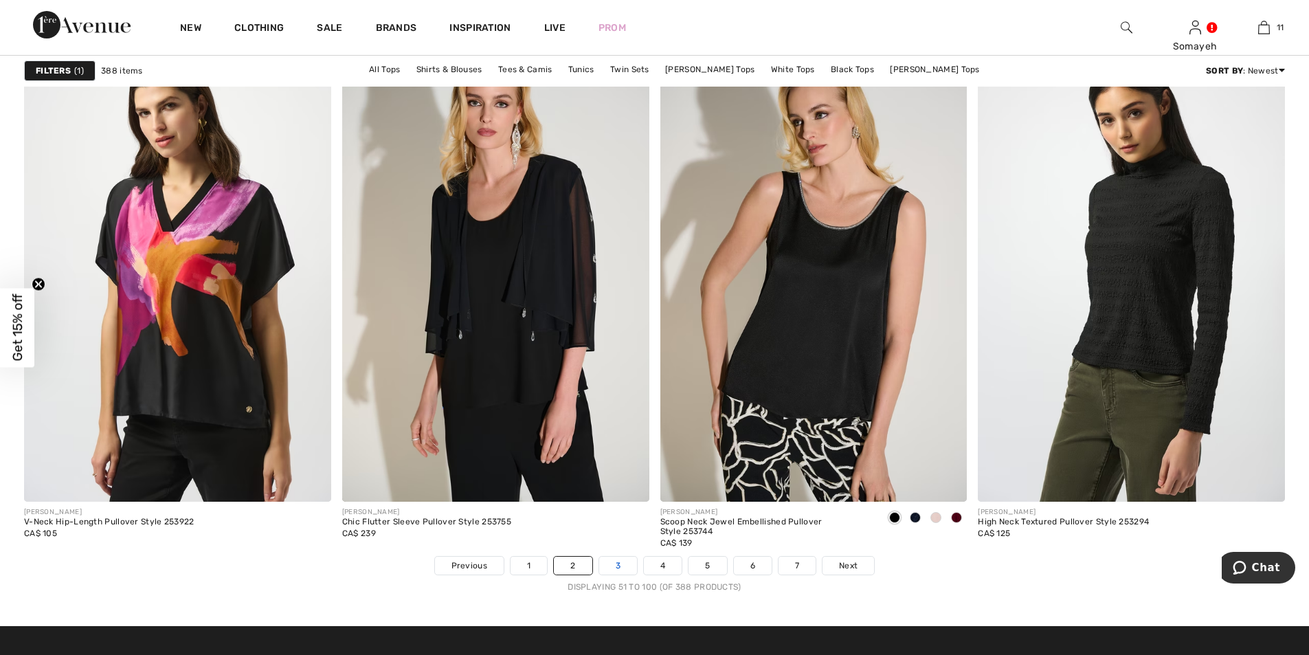
click at [619, 566] on link "3" at bounding box center [618, 565] width 38 height 18
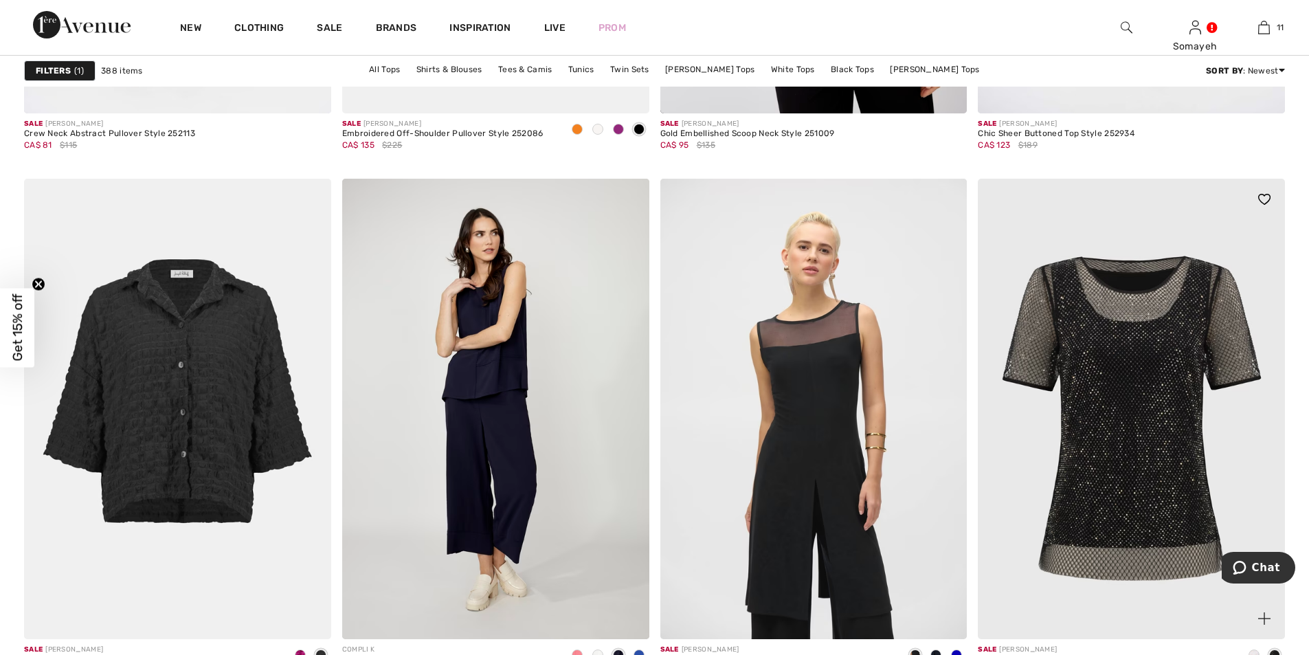
scroll to position [7625, 0]
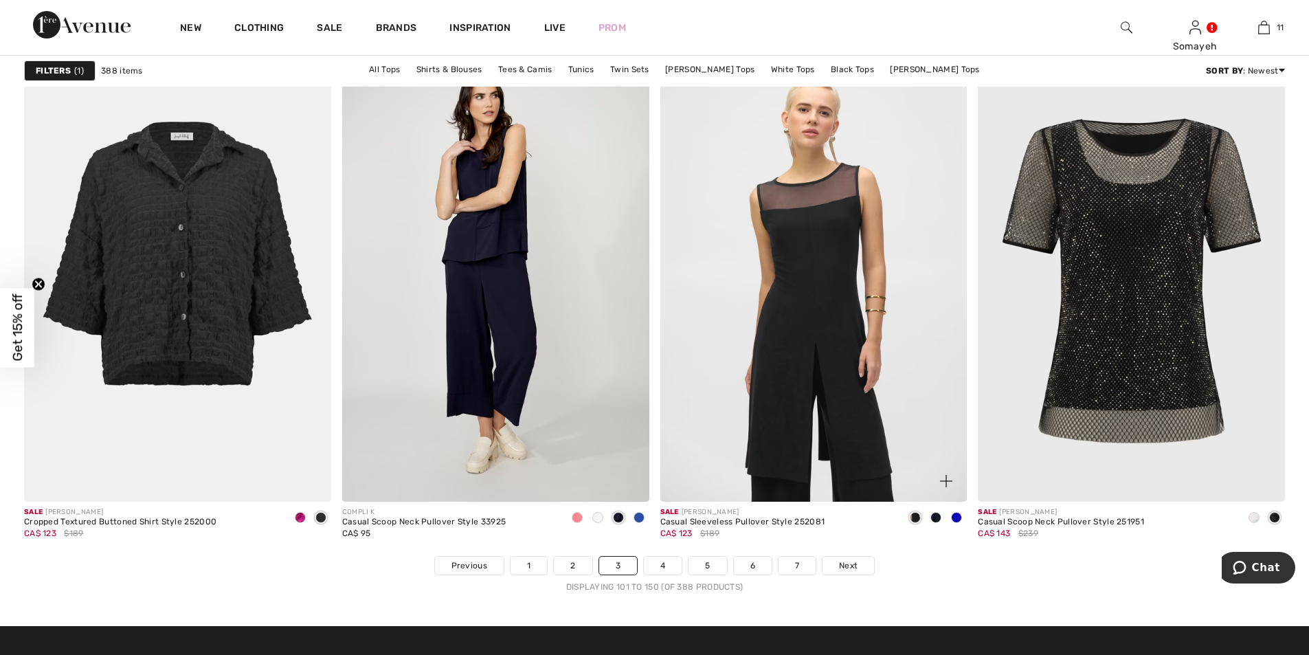
click at [951, 515] on span at bounding box center [956, 517] width 11 height 11
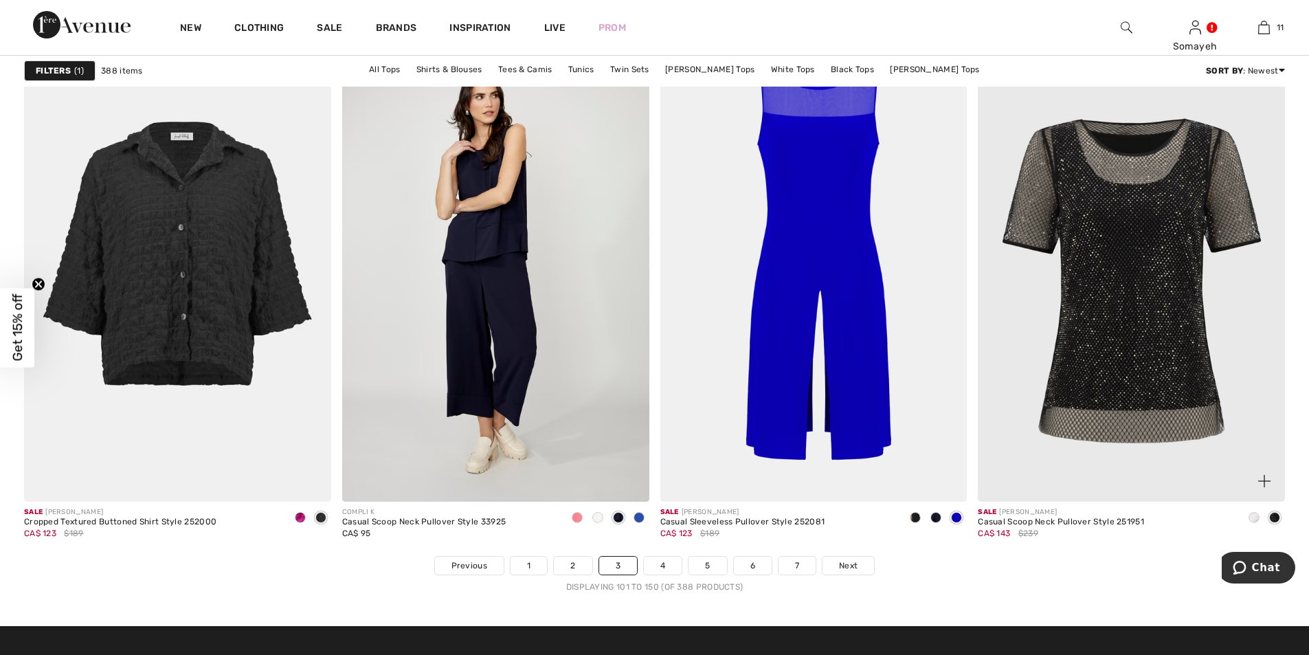
scroll to position [7693, 0]
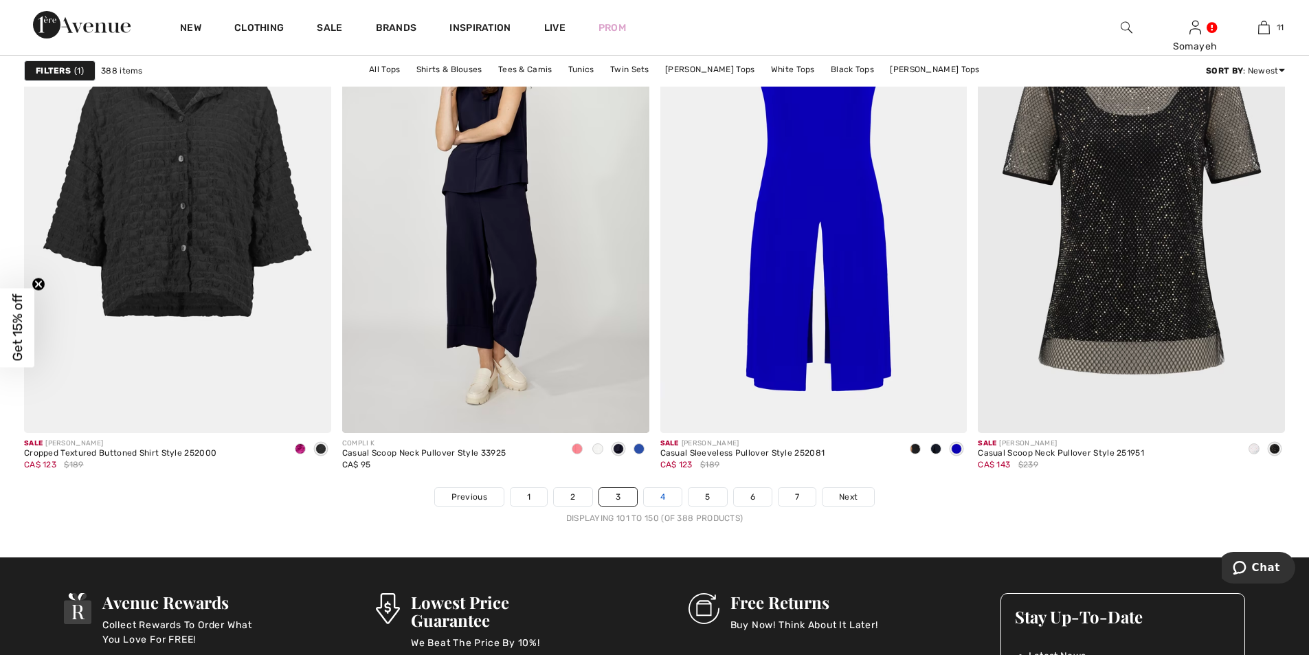
click at [666, 496] on link "4" at bounding box center [663, 497] width 38 height 18
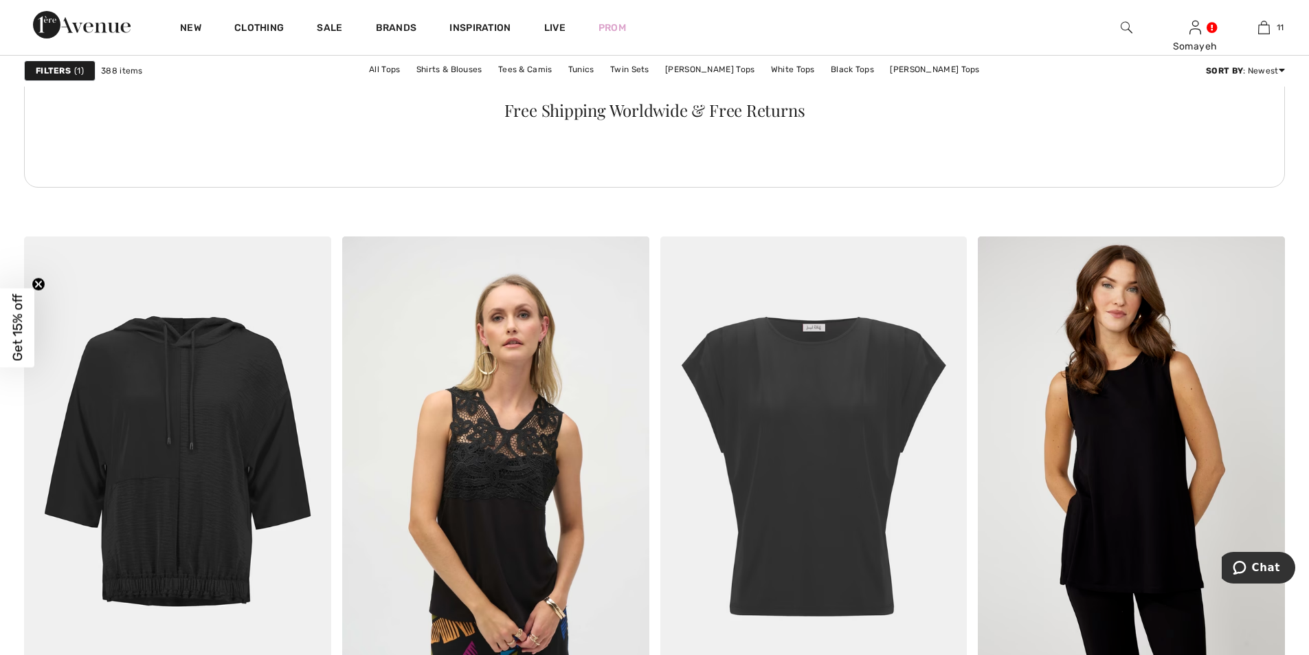
scroll to position [2473, 0]
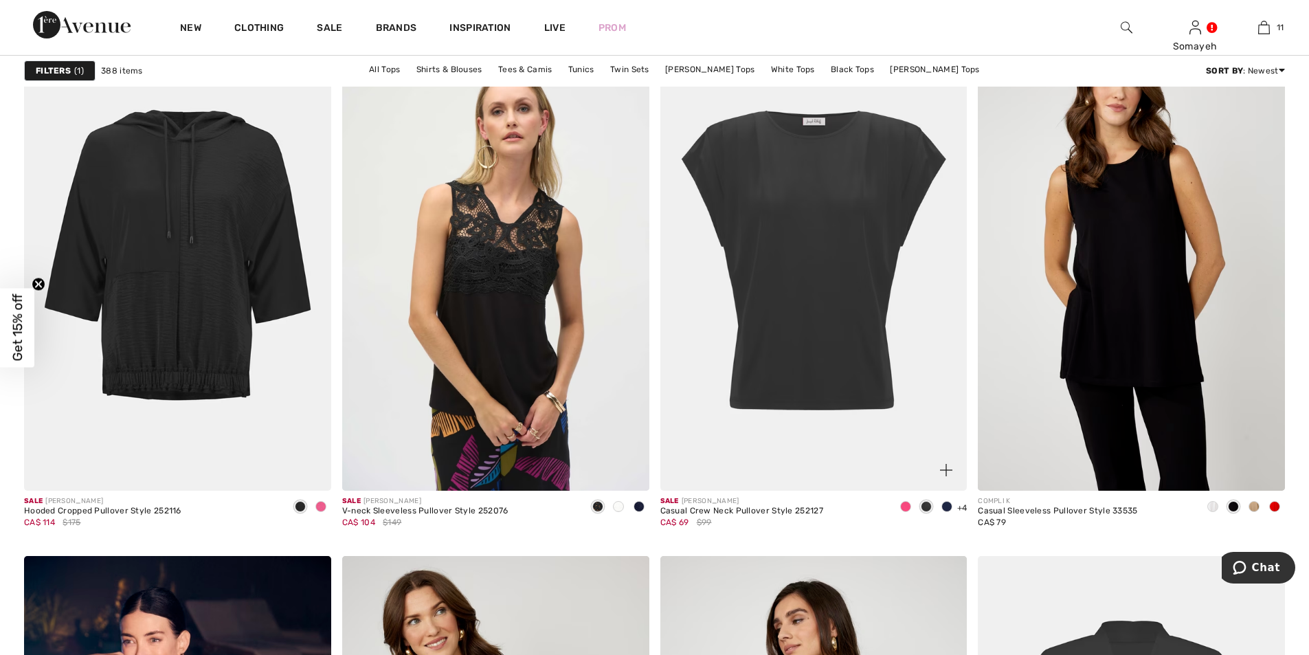
click at [898, 506] on div at bounding box center [905, 507] width 21 height 23
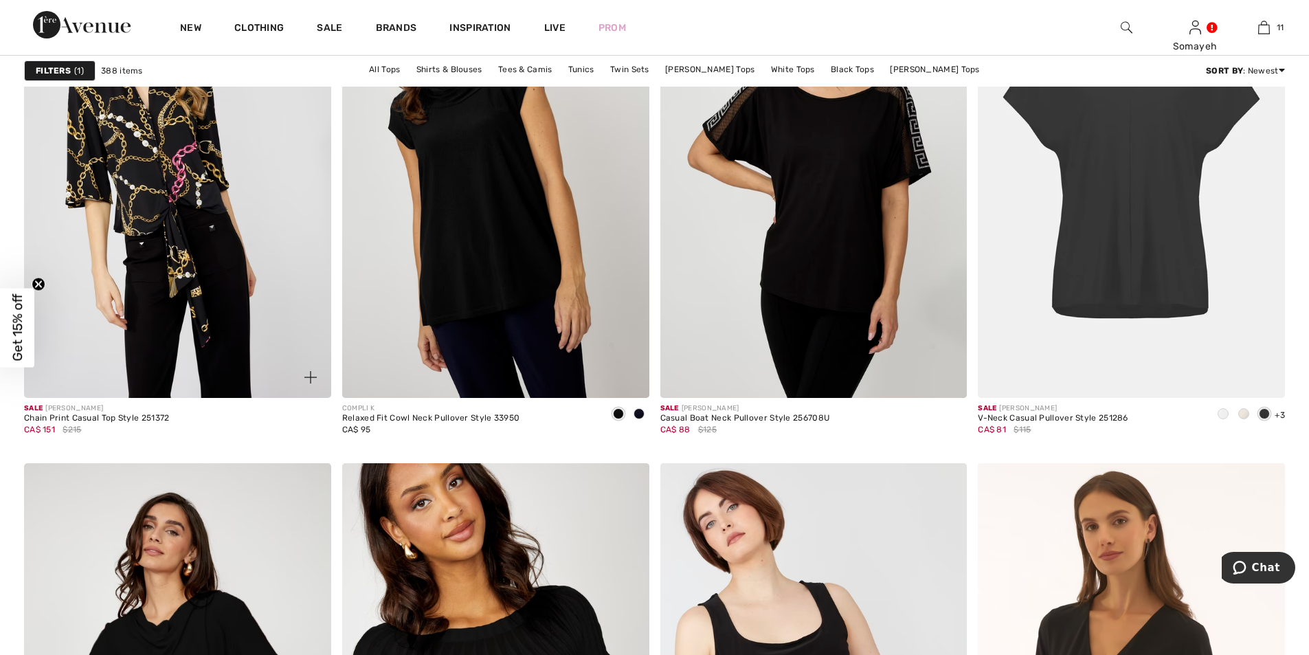
scroll to position [2954, 0]
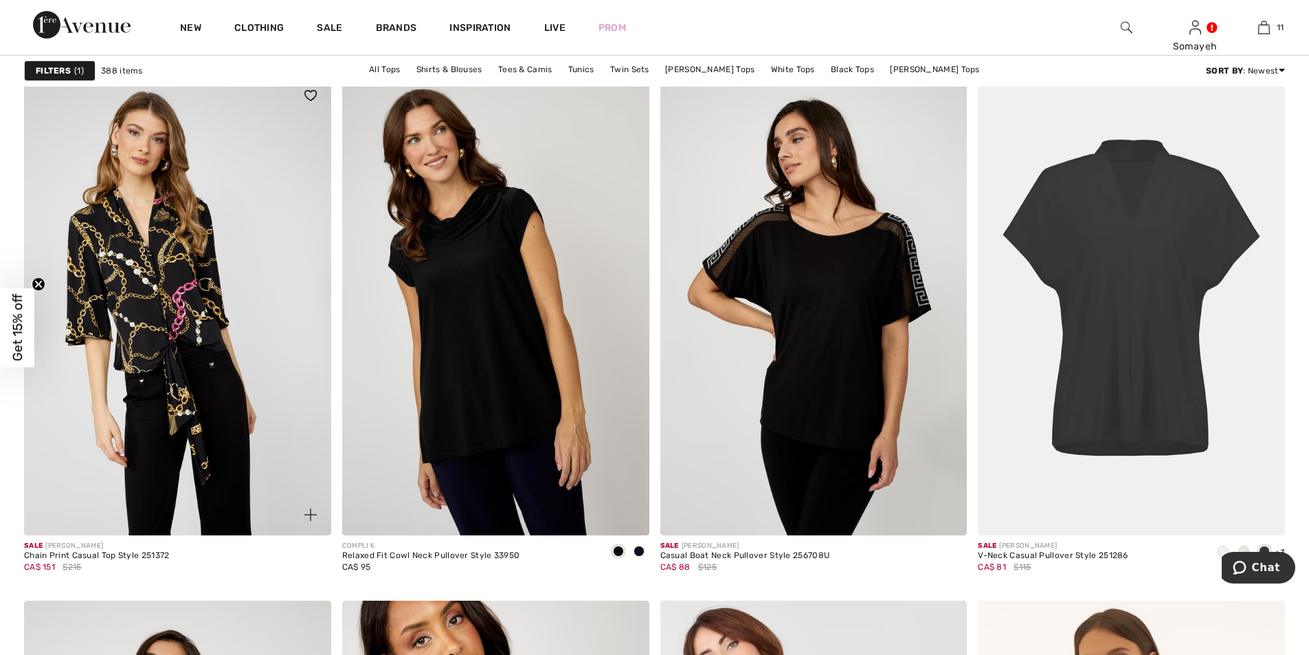
click at [163, 317] on img at bounding box center [177, 305] width 307 height 460
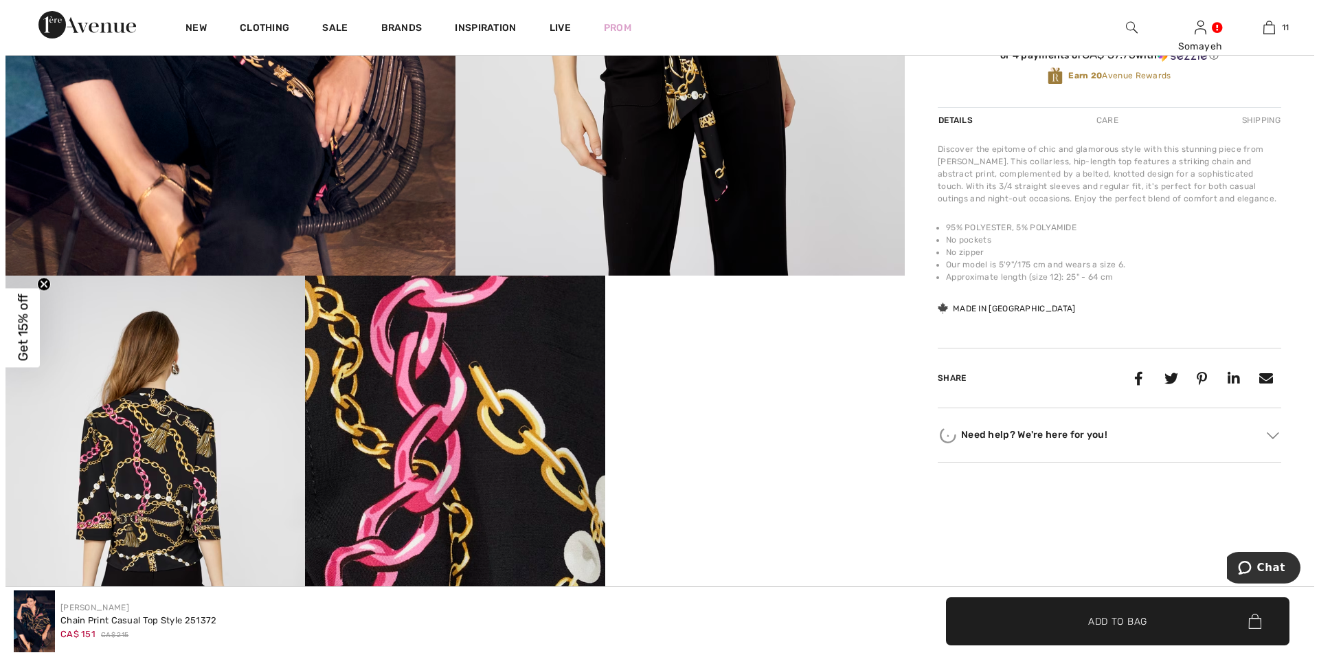
scroll to position [618, 0]
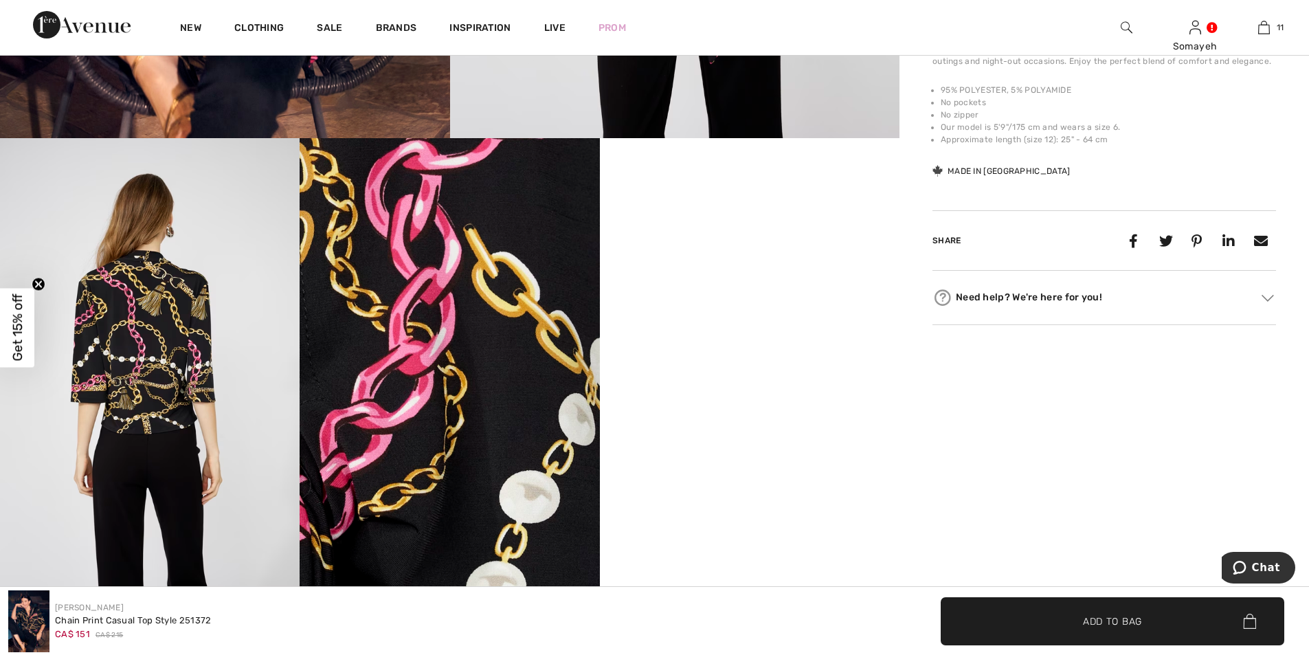
click at [161, 348] on img at bounding box center [149, 362] width 299 height 449
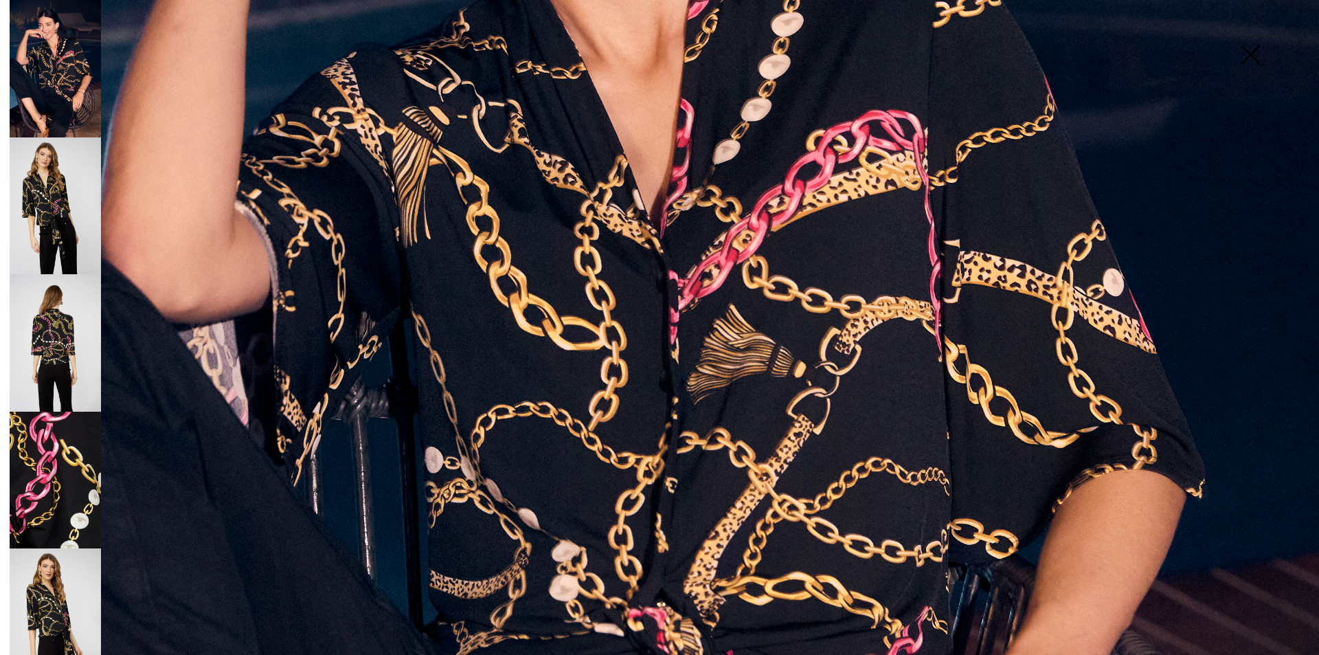
click at [87, 197] on img at bounding box center [55, 205] width 91 height 137
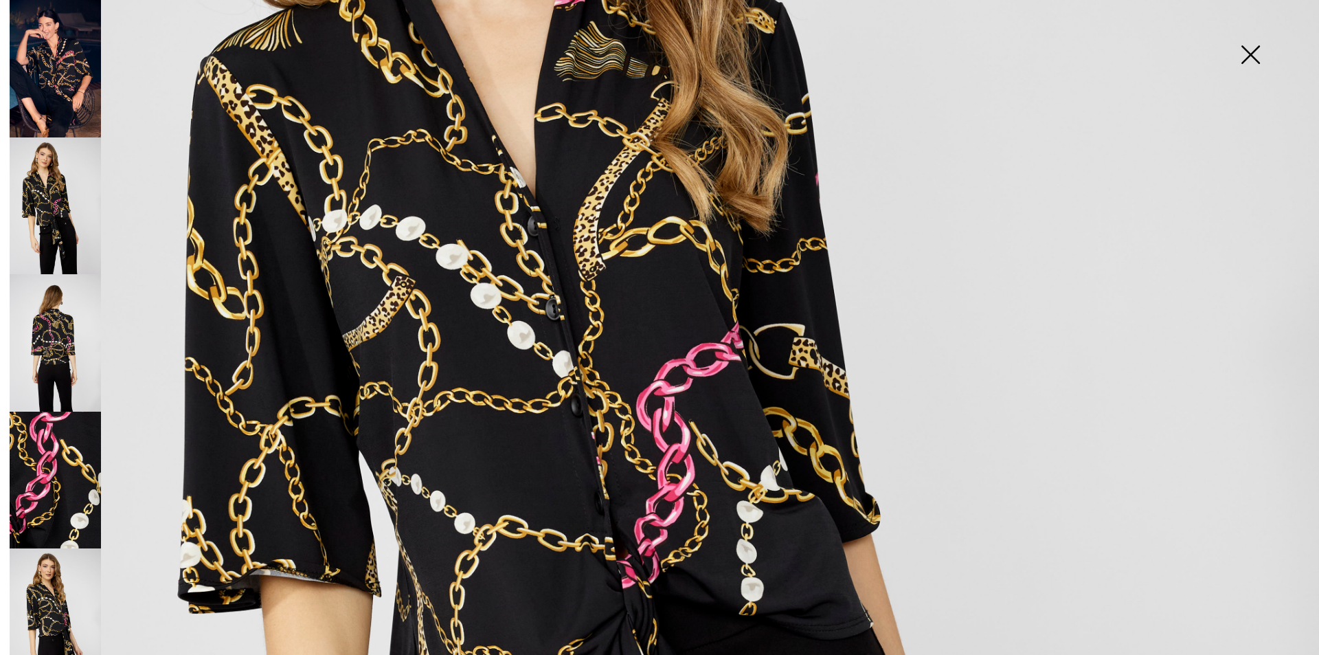
scroll to position [412, 0]
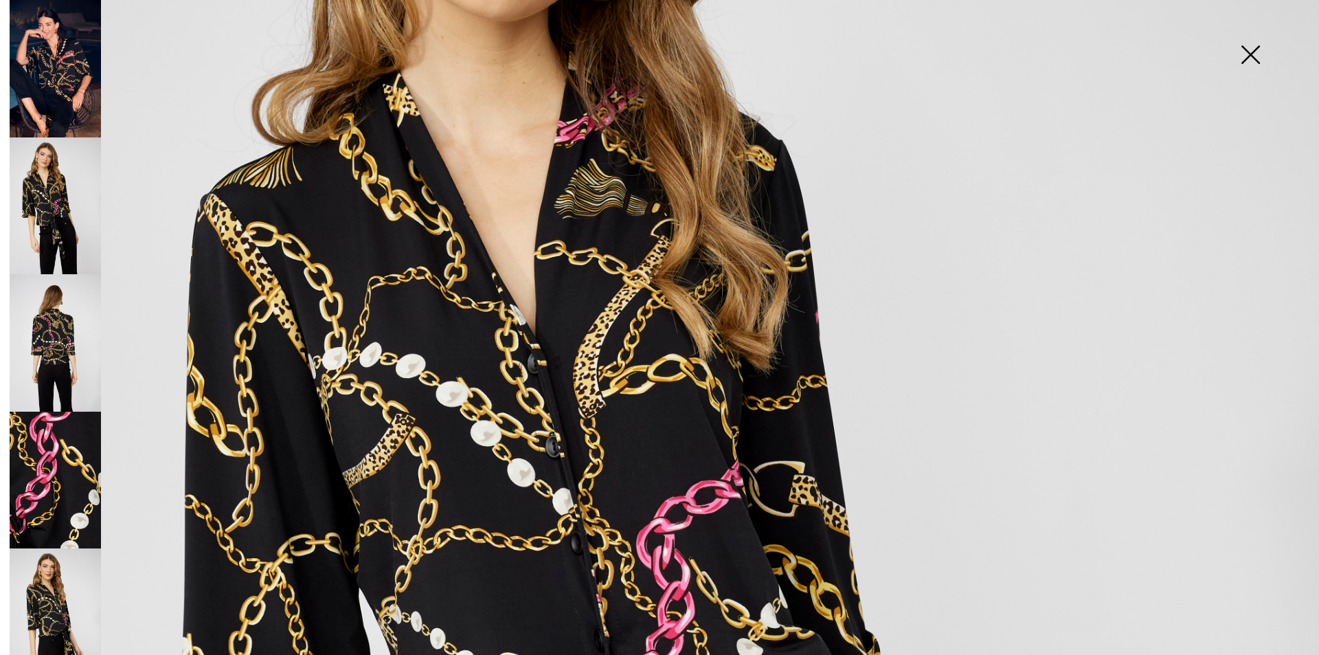
click at [59, 330] on img at bounding box center [55, 342] width 91 height 137
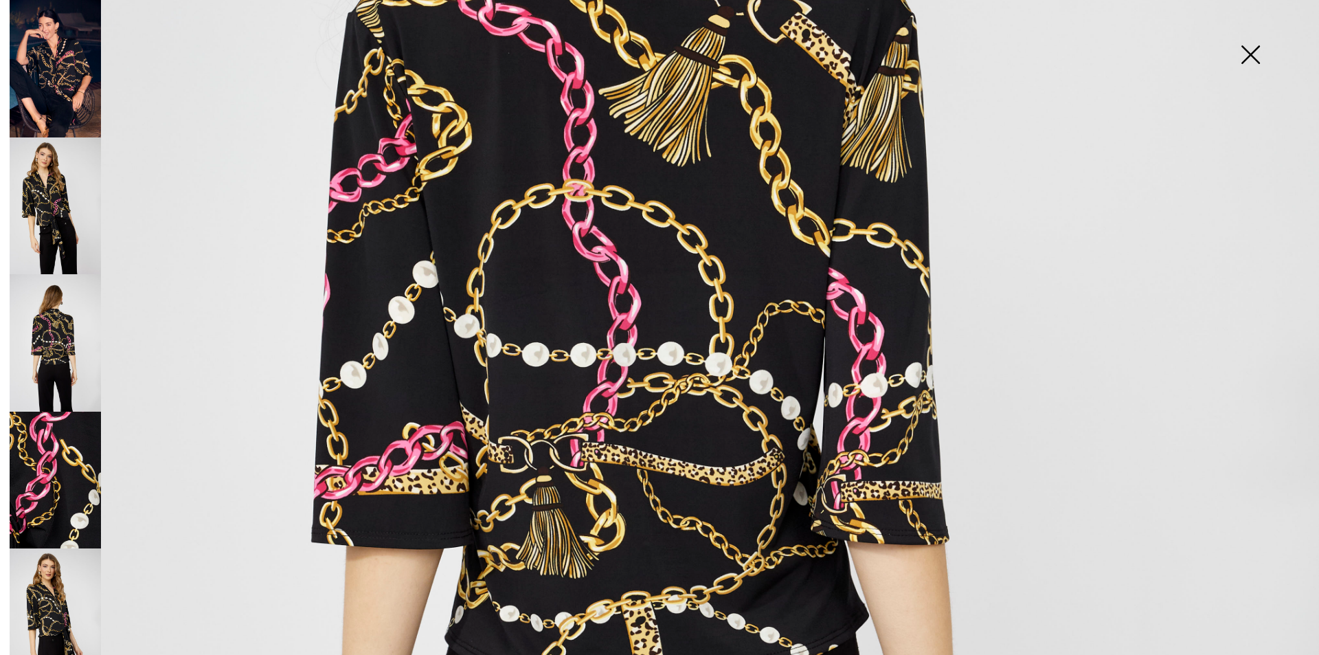
scroll to position [687, 0]
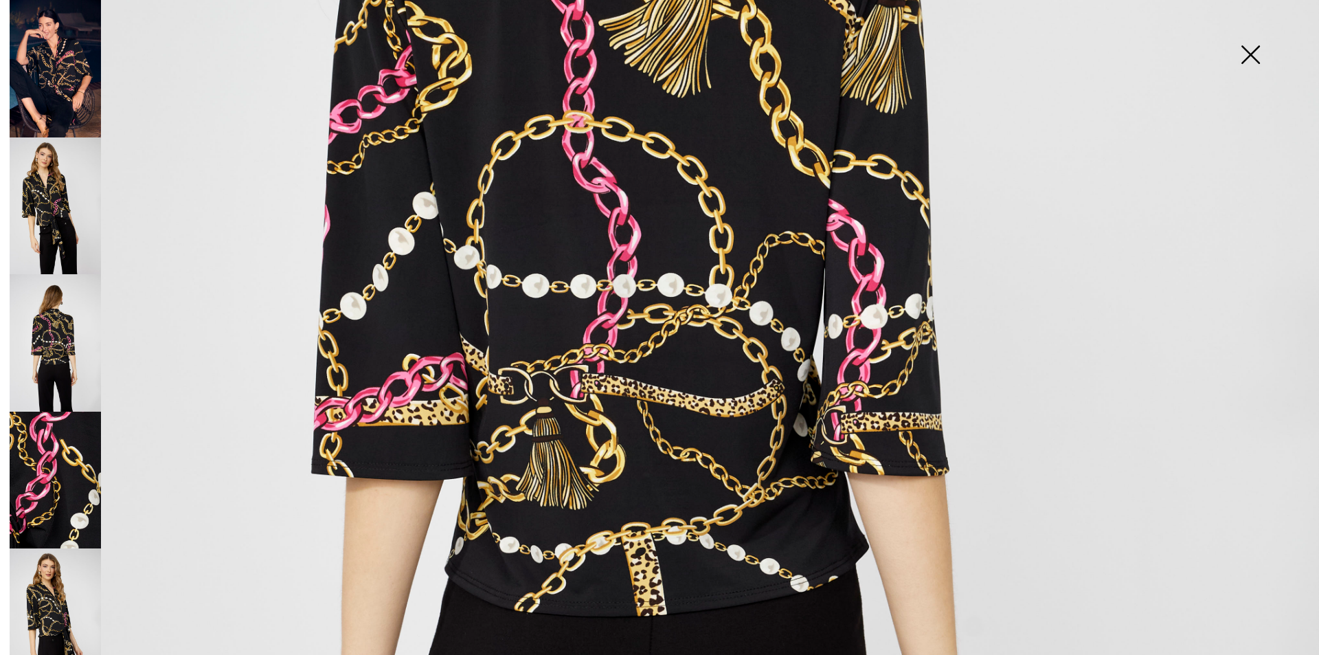
click at [88, 457] on img at bounding box center [55, 479] width 91 height 137
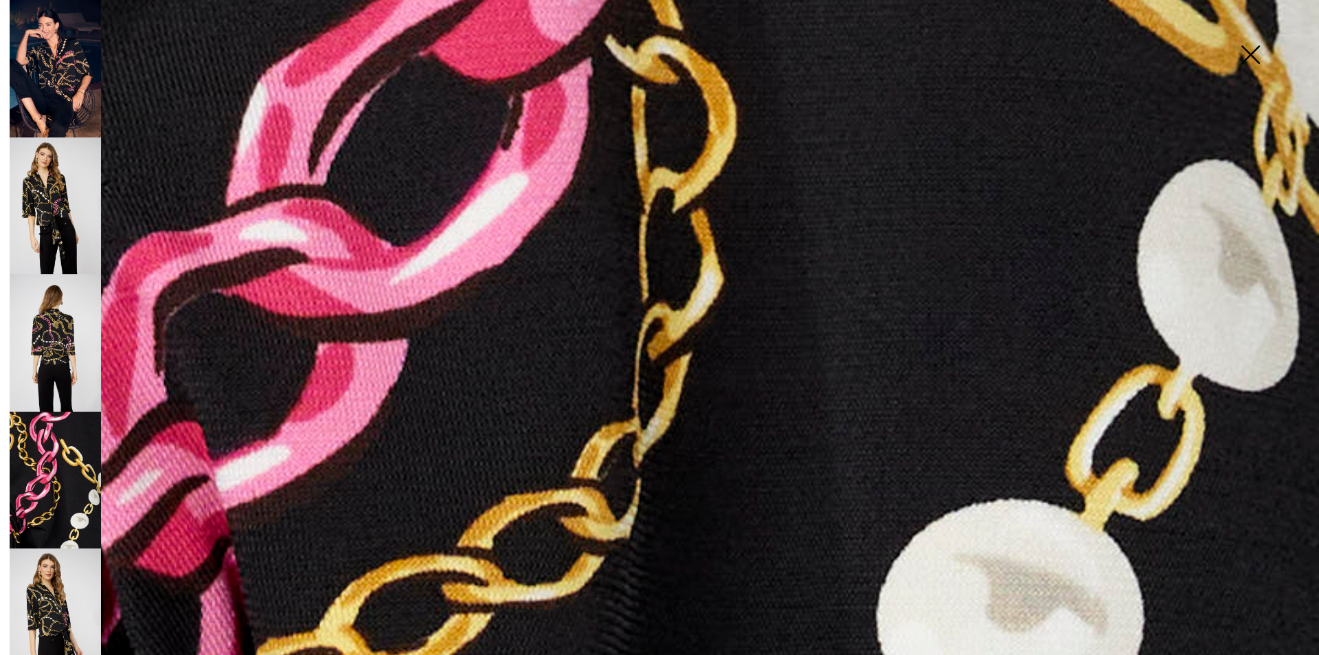
scroll to position [1236, 0]
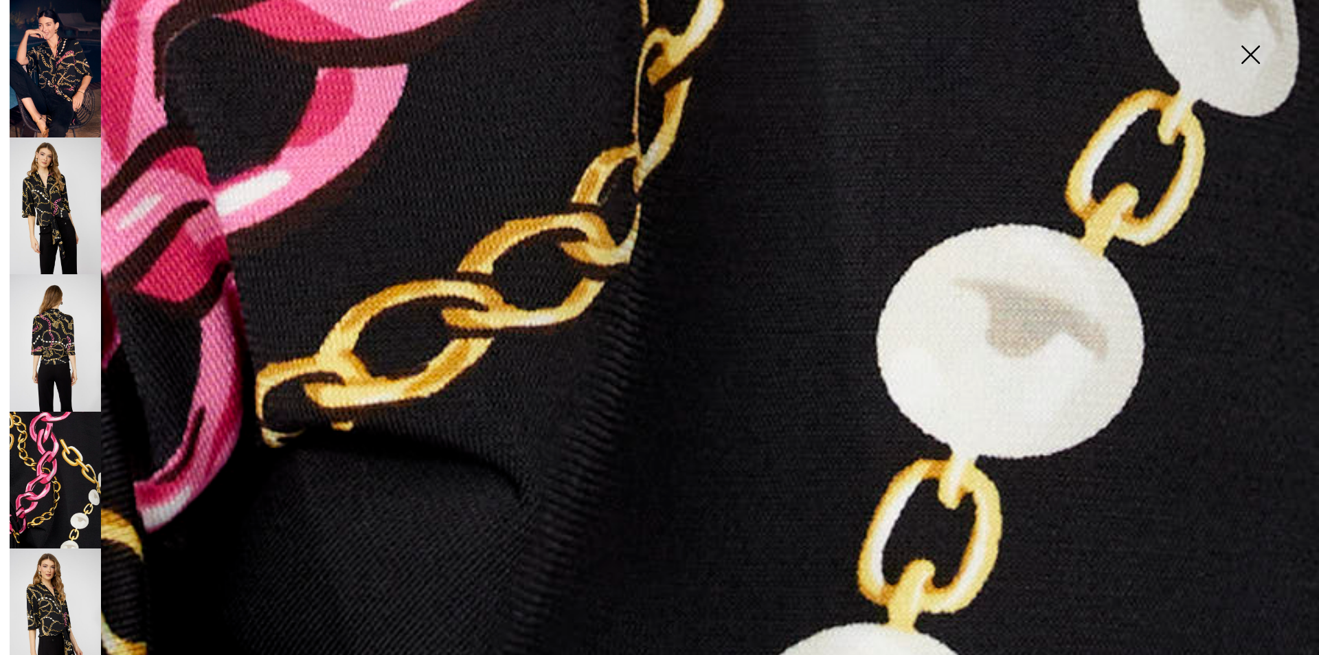
click at [98, 466] on img at bounding box center [55, 479] width 91 height 137
click at [38, 597] on img at bounding box center [55, 616] width 91 height 137
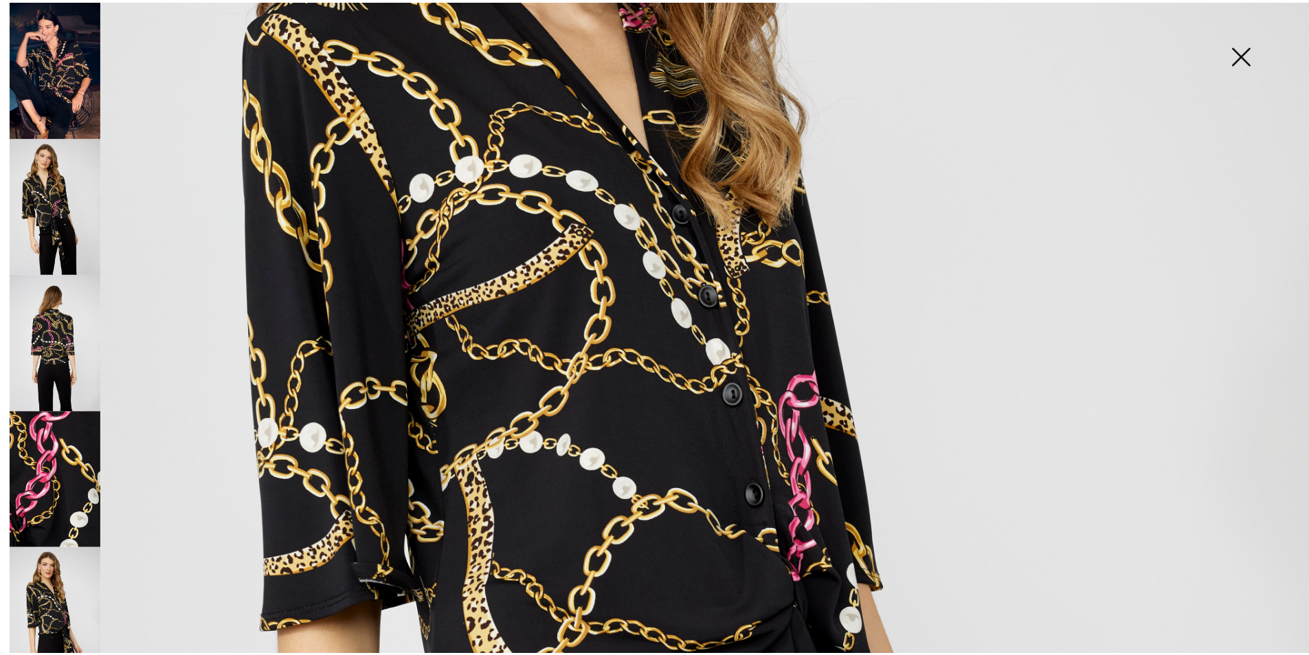
scroll to position [415, 0]
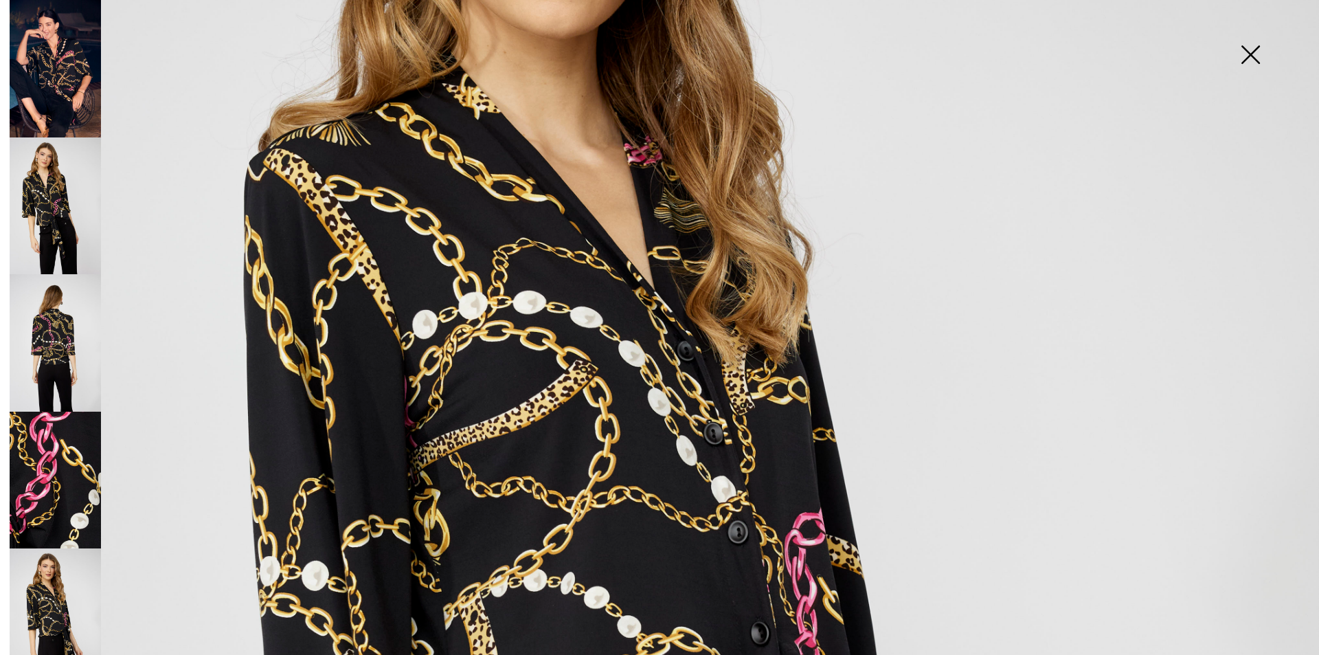
click at [1241, 55] on img at bounding box center [1250, 56] width 69 height 71
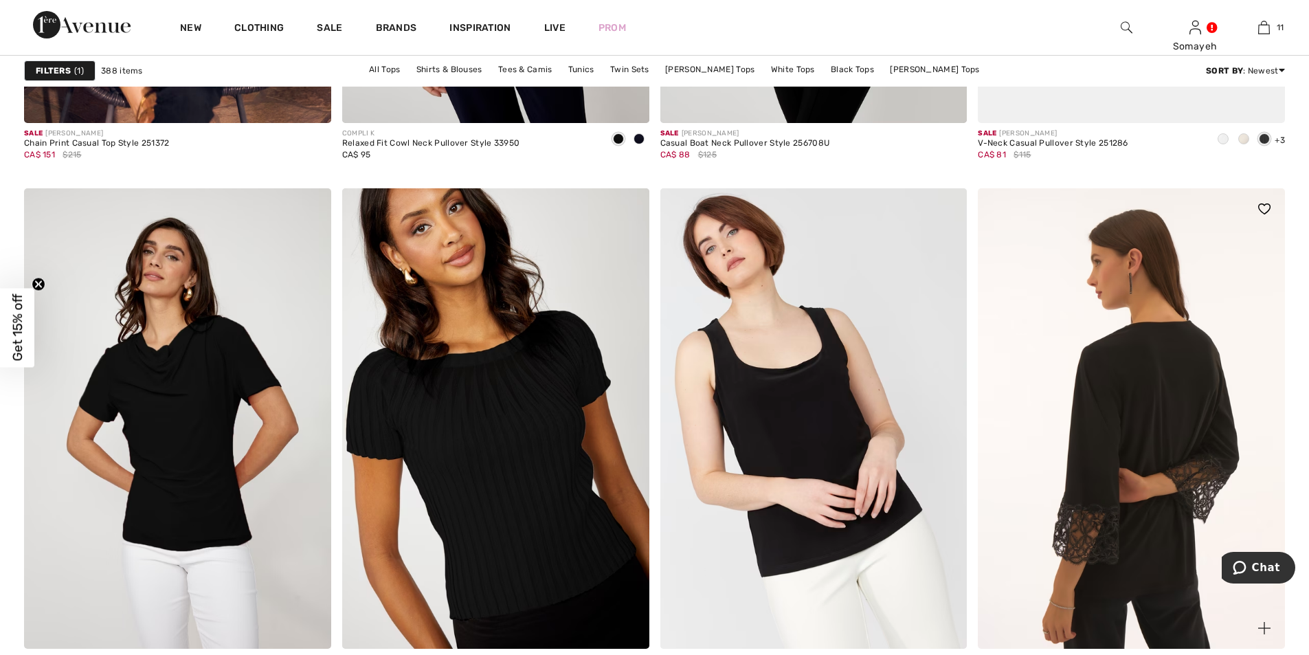
scroll to position [3572, 0]
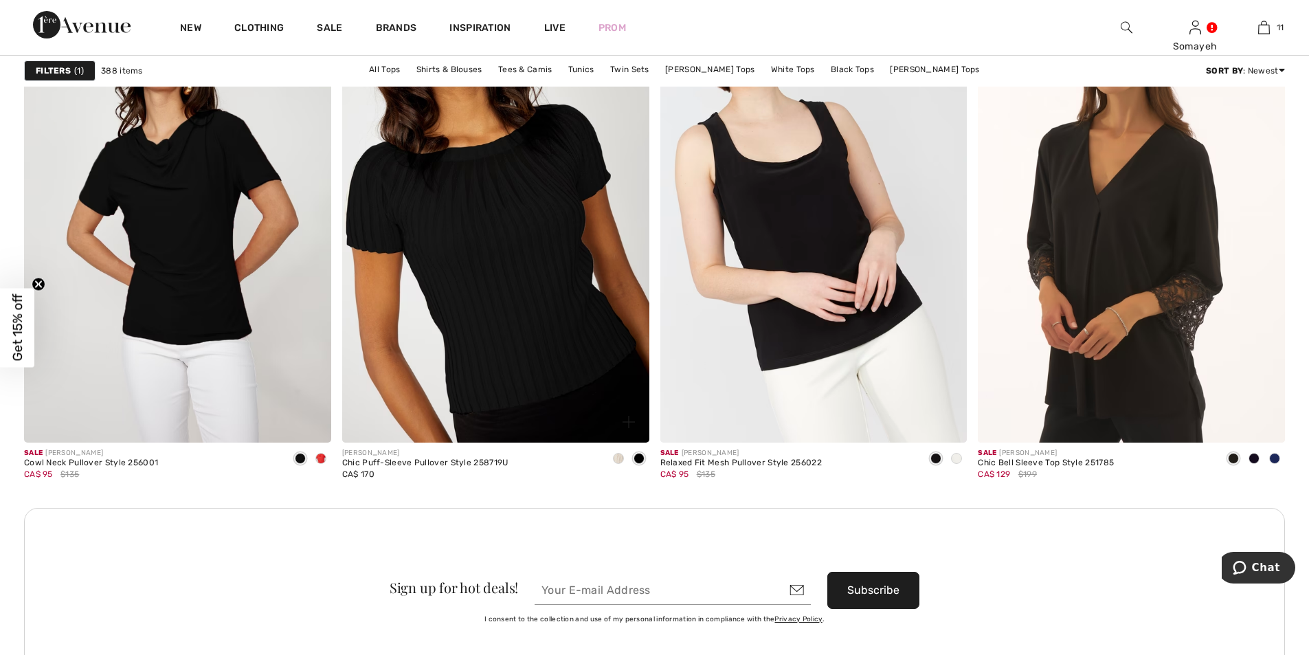
click at [614, 462] on span at bounding box center [618, 458] width 11 height 11
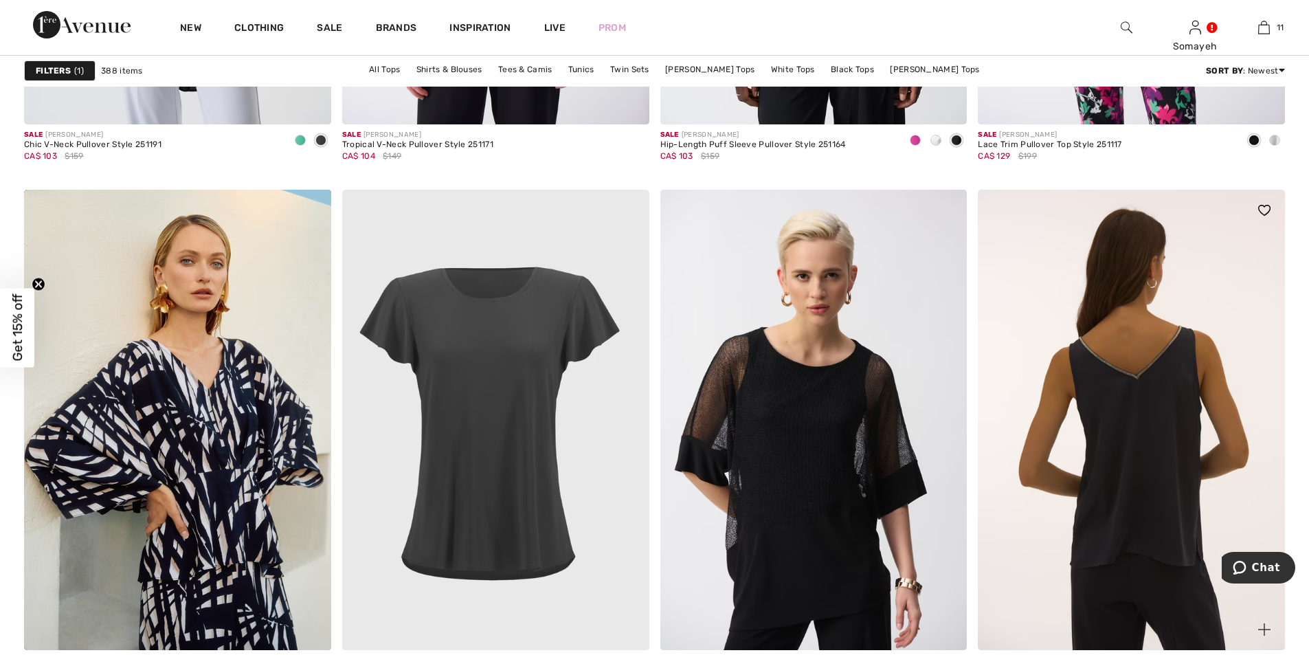
scroll to position [5907, 0]
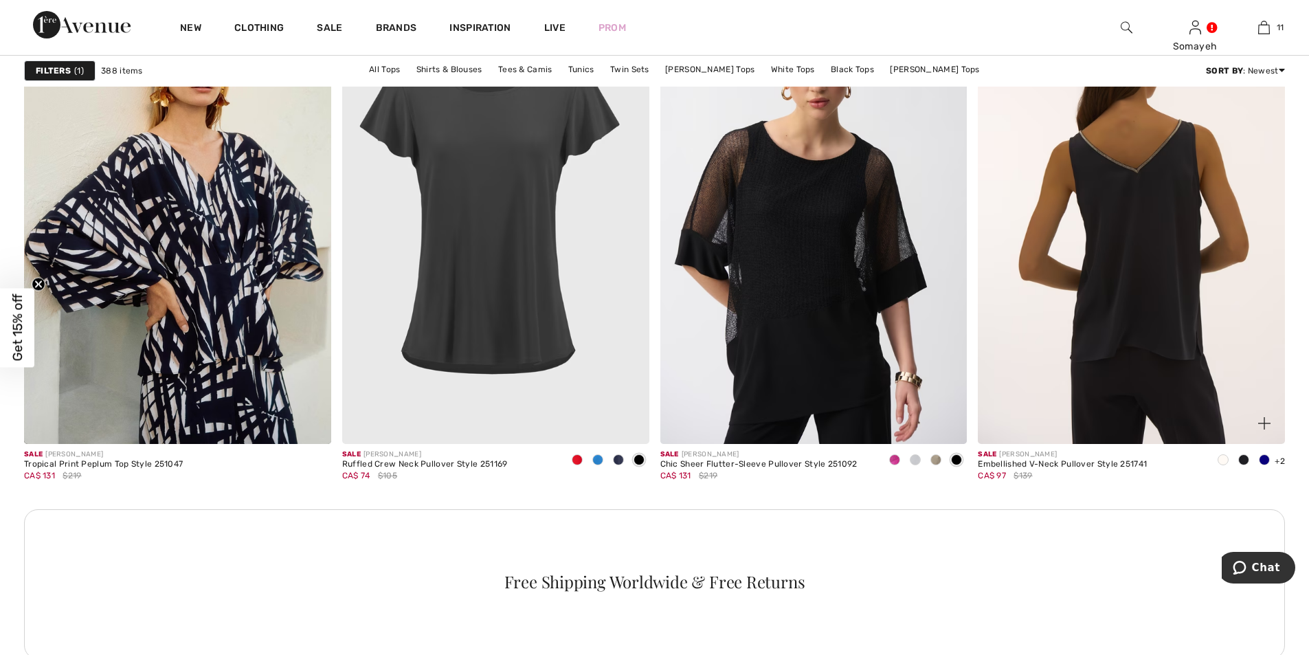
click at [1169, 303] on img at bounding box center [1130, 214] width 307 height 460
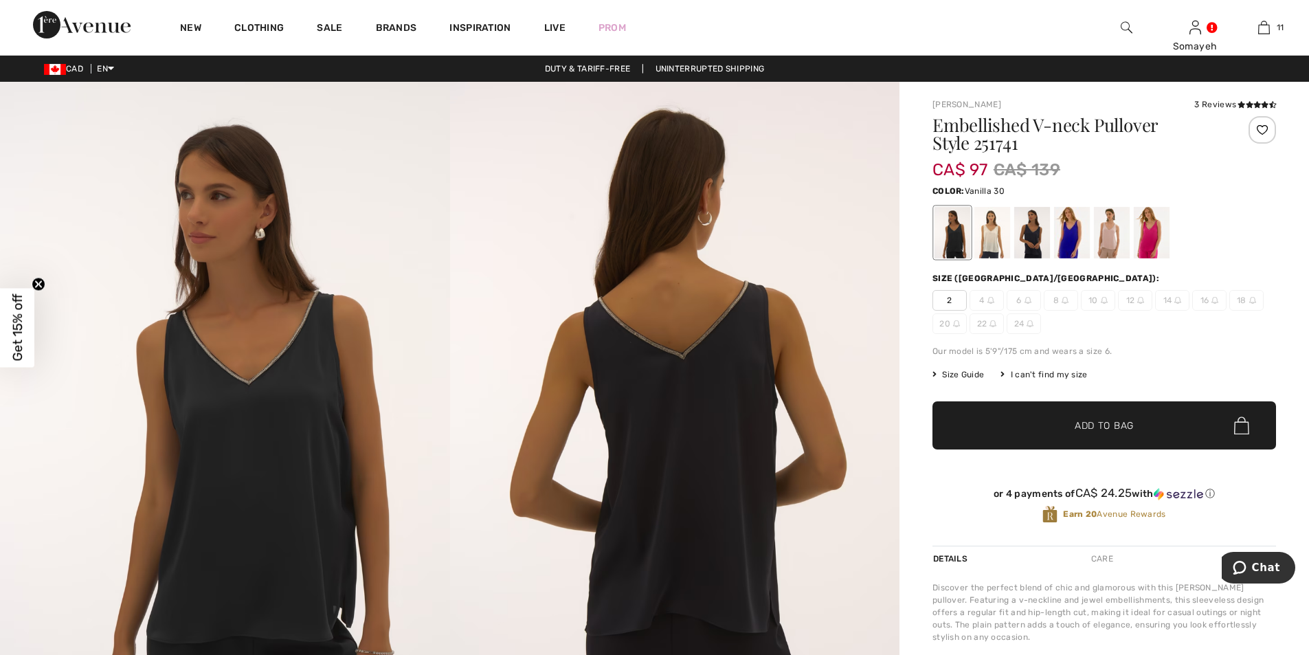
click at [987, 236] on div at bounding box center [992, 233] width 36 height 52
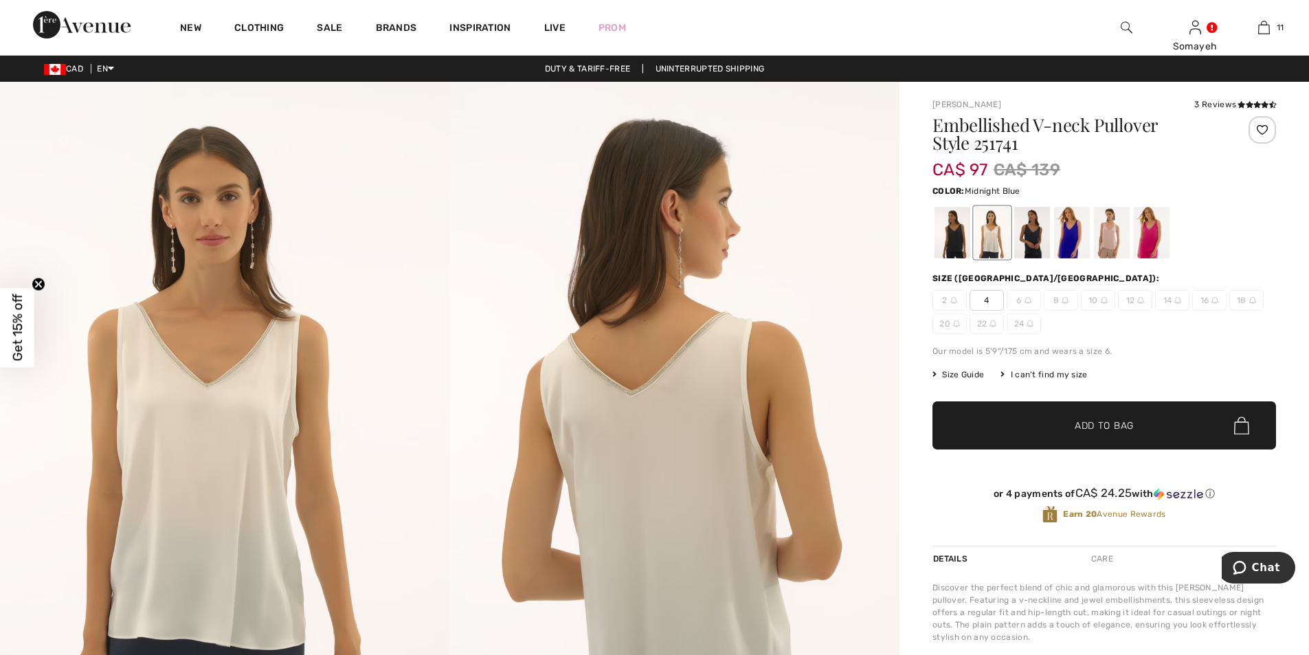
click at [1038, 232] on div at bounding box center [1032, 233] width 36 height 52
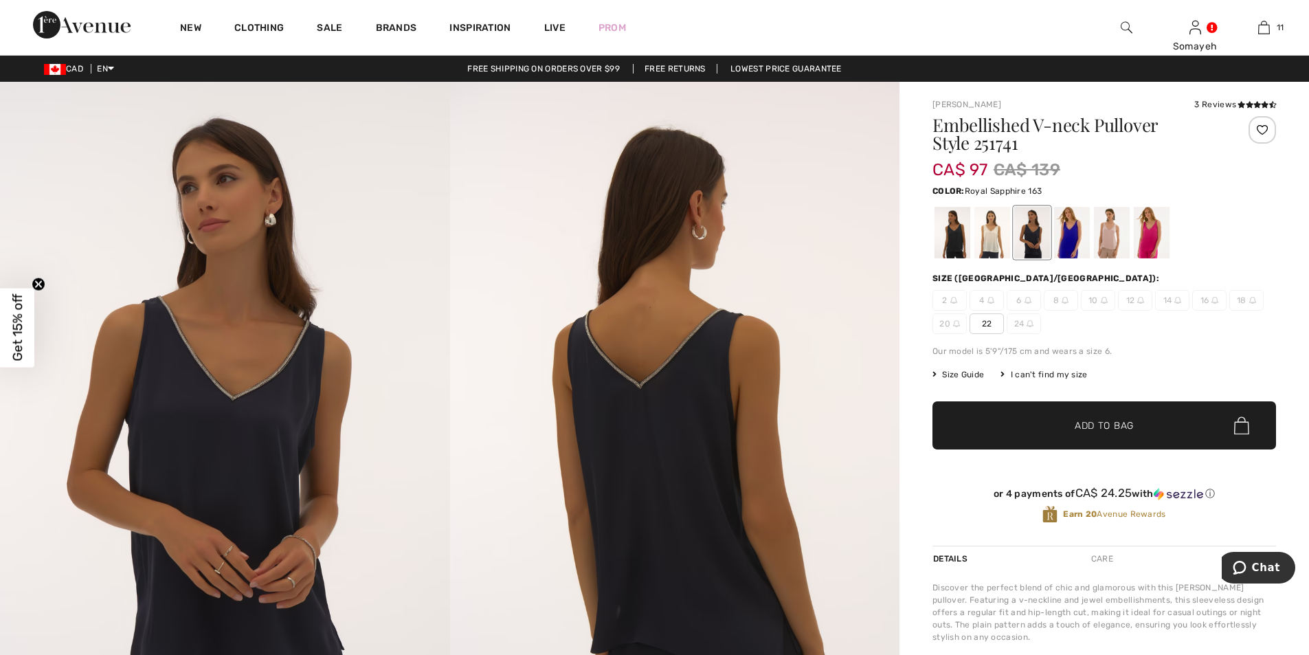
click at [1071, 234] on div at bounding box center [1072, 233] width 36 height 52
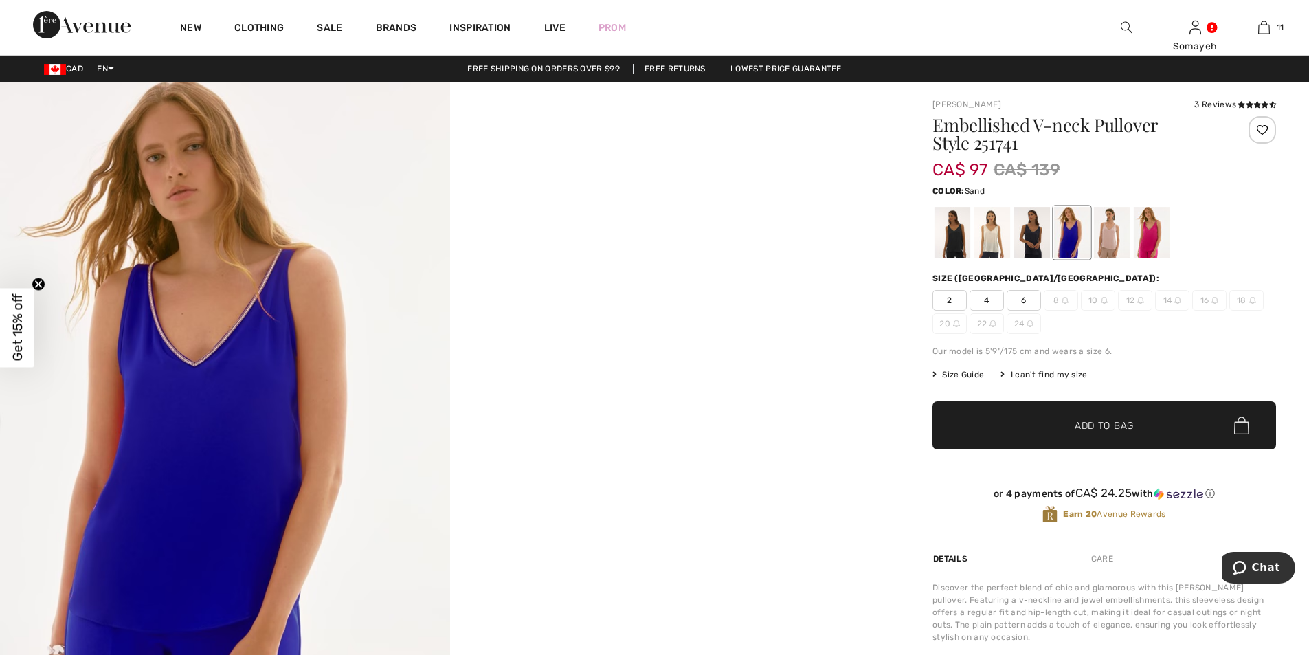
click at [1109, 233] on div at bounding box center [1112, 233] width 36 height 52
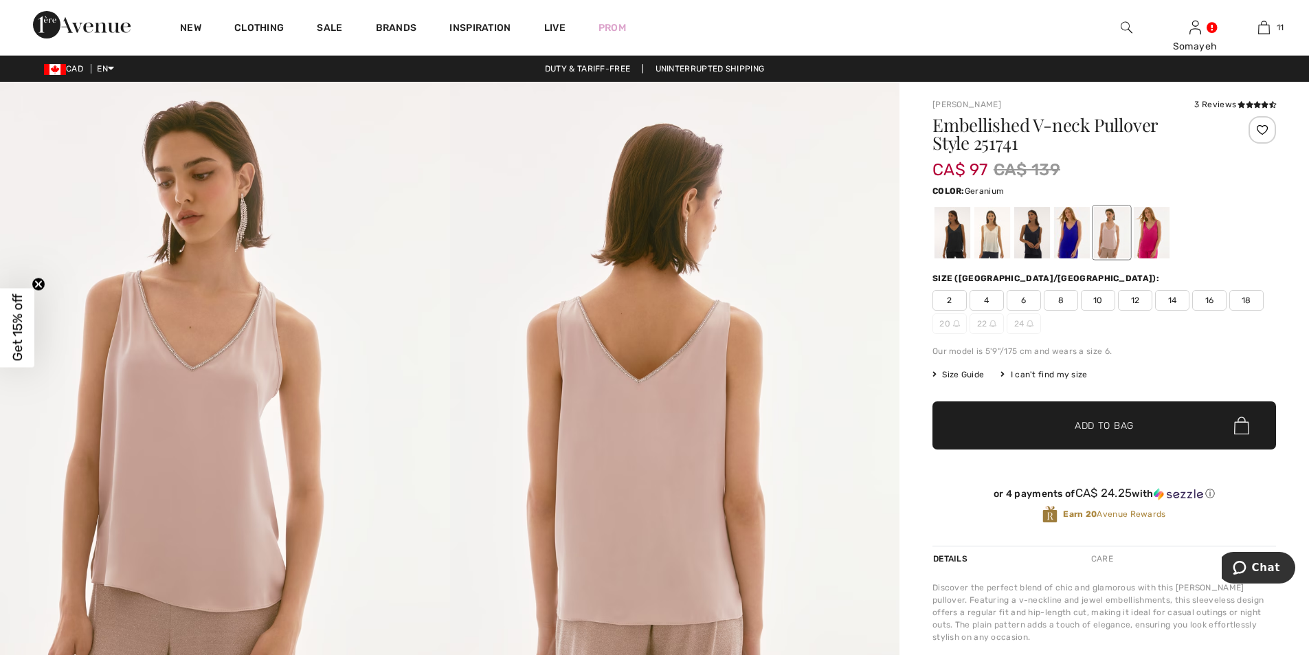
click at [1151, 238] on div at bounding box center [1151, 233] width 36 height 52
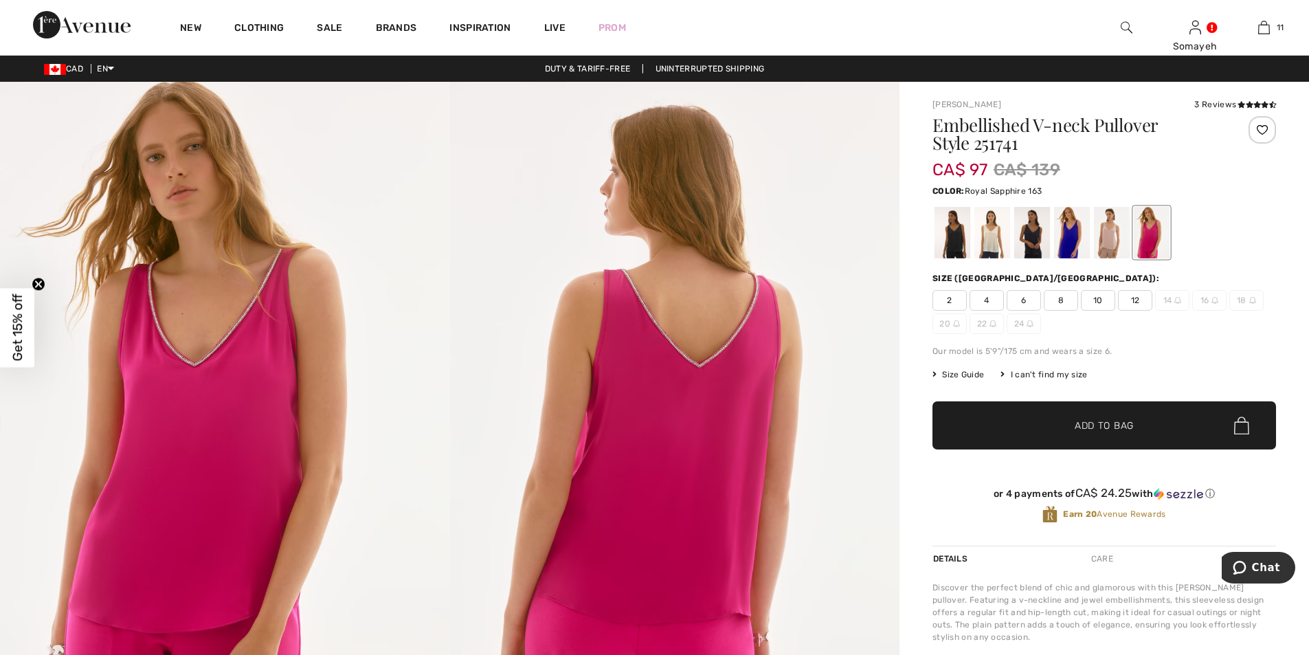
click at [1074, 237] on div at bounding box center [1072, 233] width 36 height 52
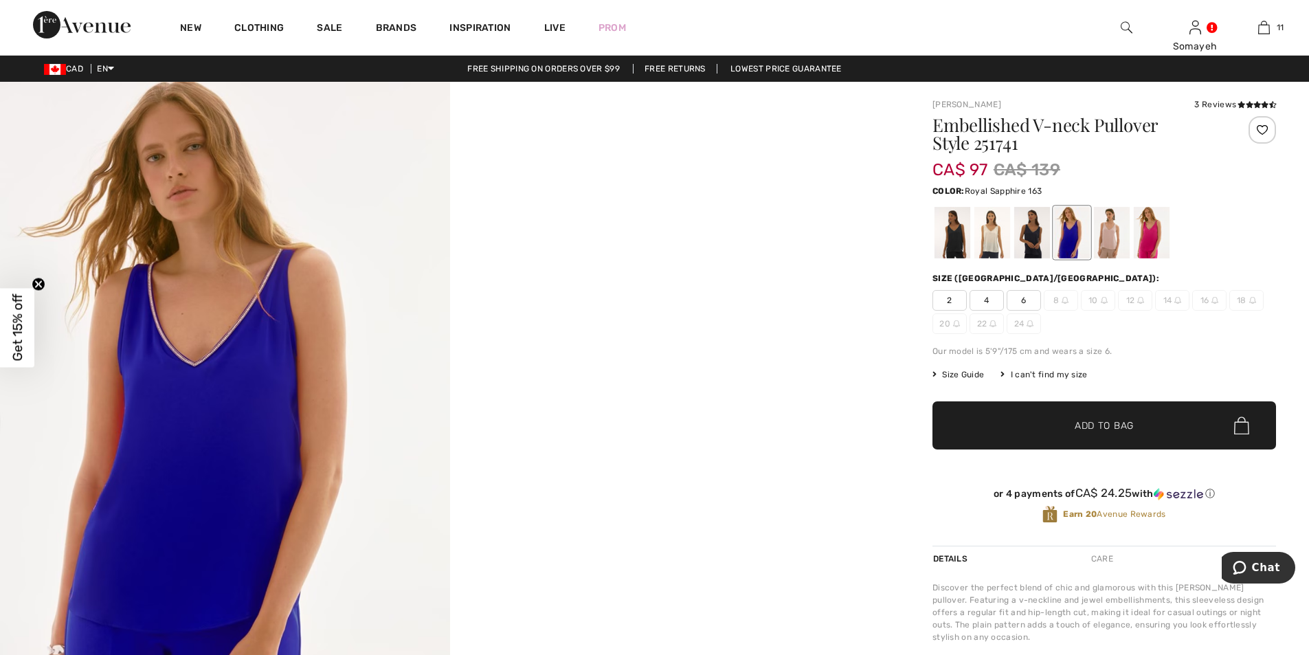
click at [255, 435] on img at bounding box center [225, 419] width 450 height 674
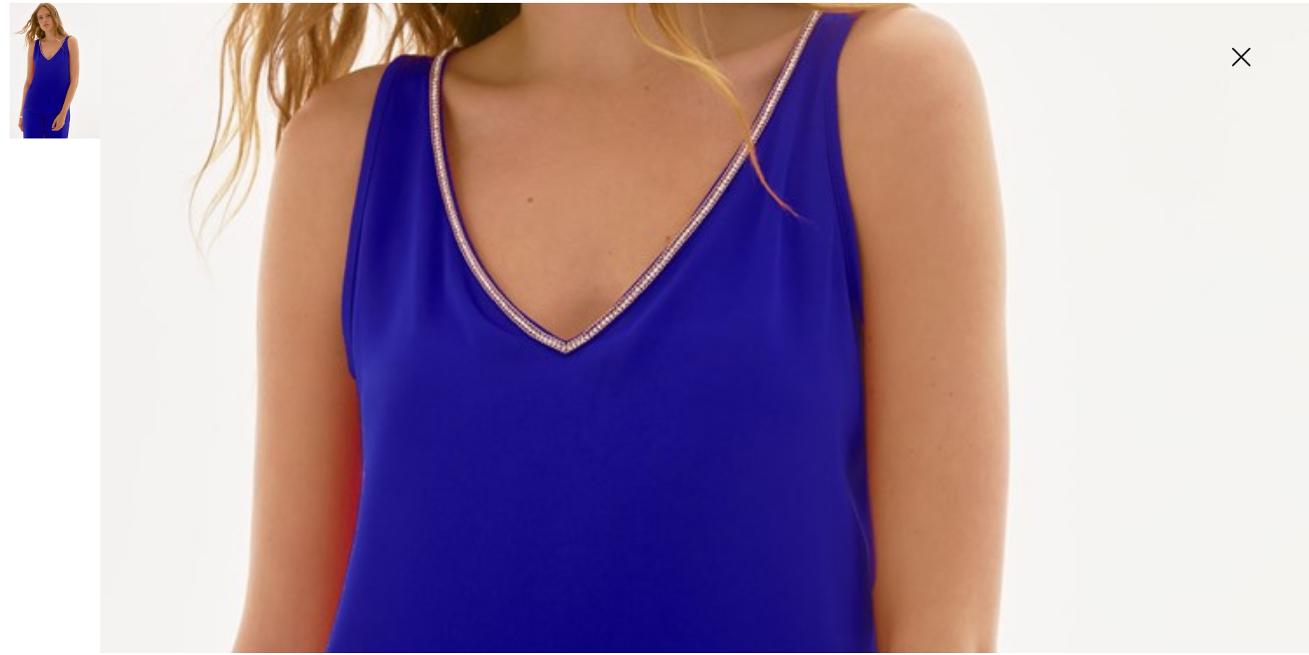
scroll to position [275, 0]
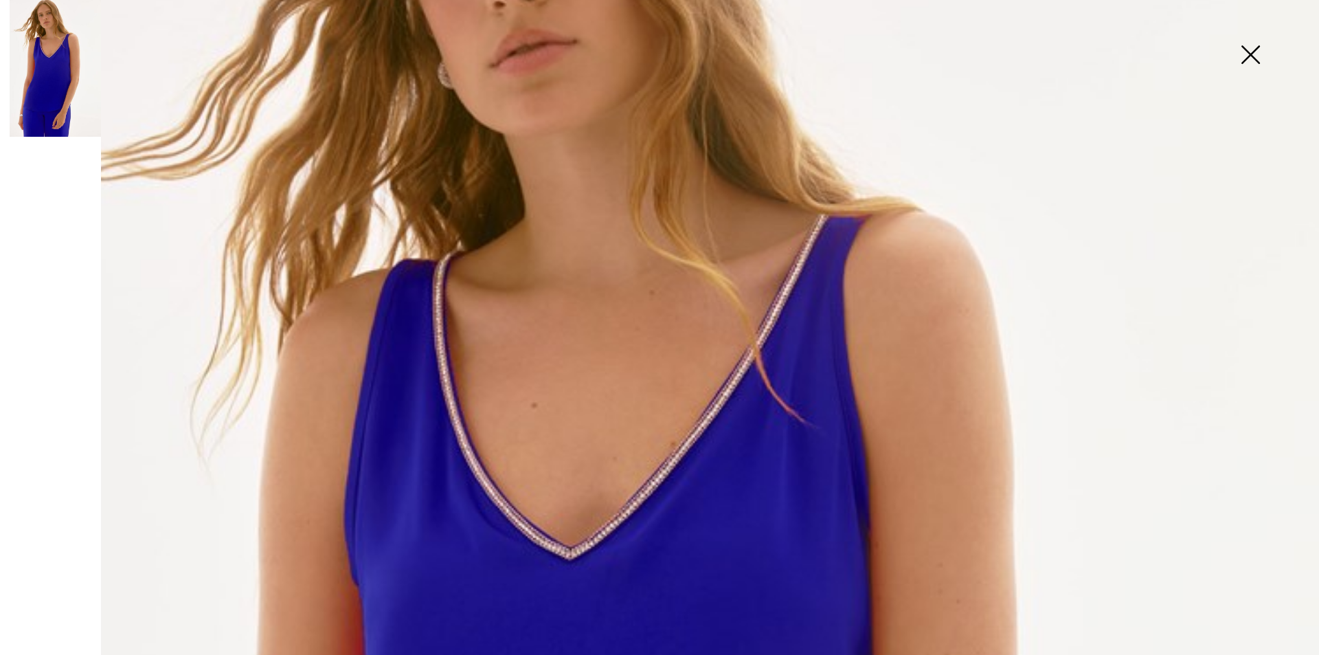
click at [1256, 47] on img at bounding box center [1250, 56] width 69 height 71
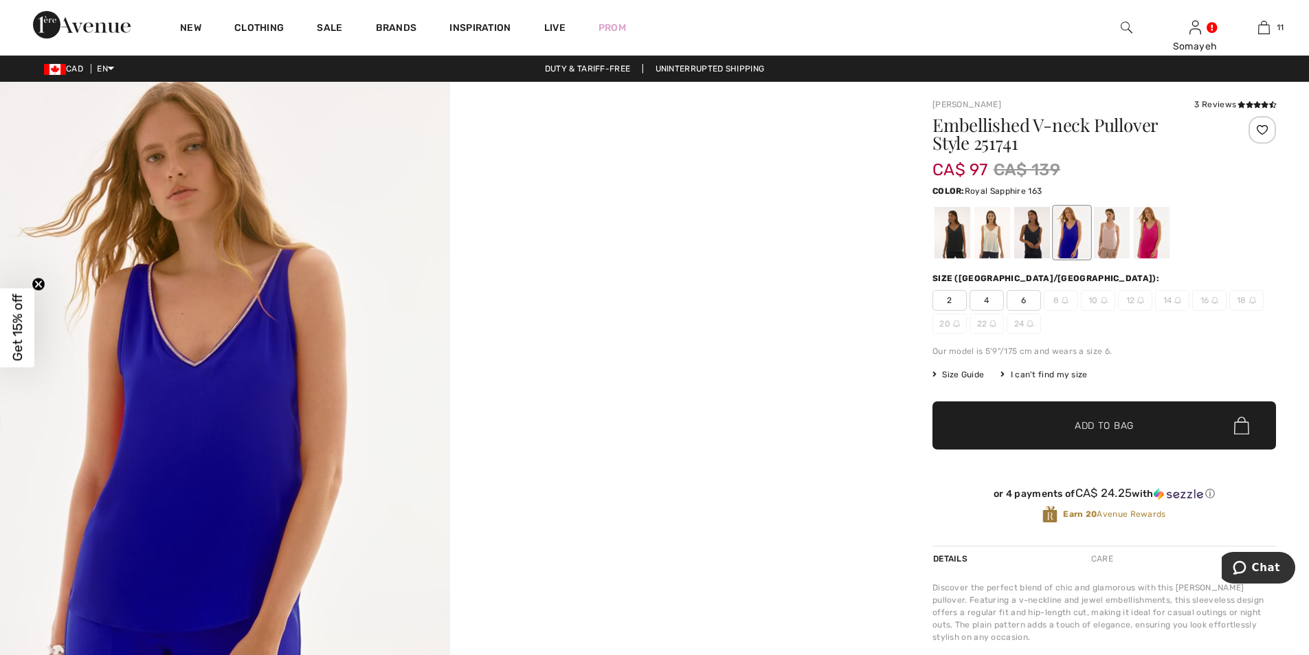
click at [1025, 292] on span "6" at bounding box center [1023, 300] width 34 height 21
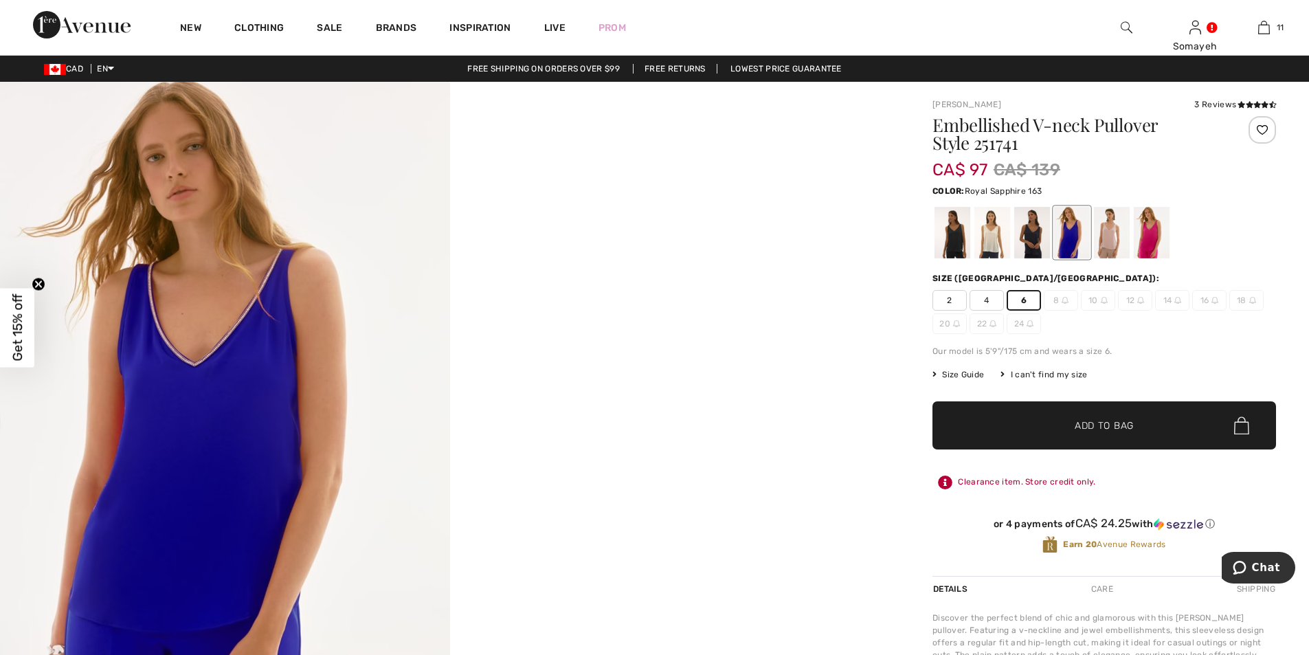
click at [1070, 429] on span "✔ Added to Bag" at bounding box center [1083, 425] width 84 height 14
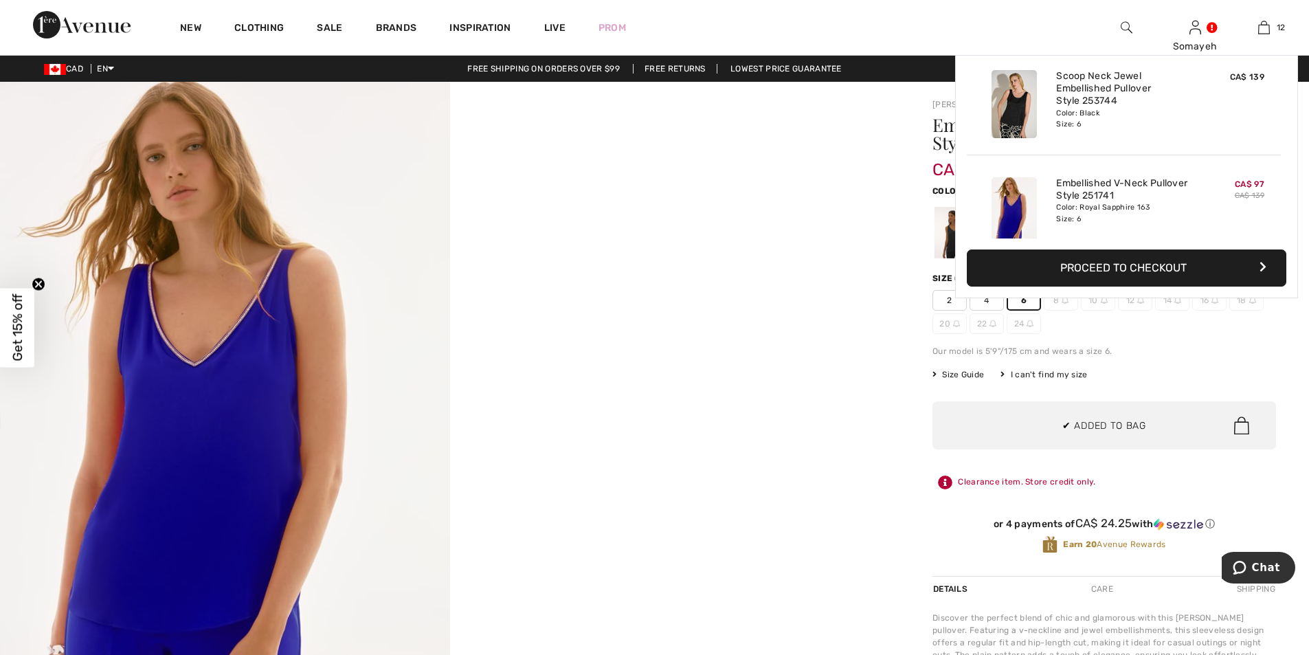
scroll to position [1114, 0]
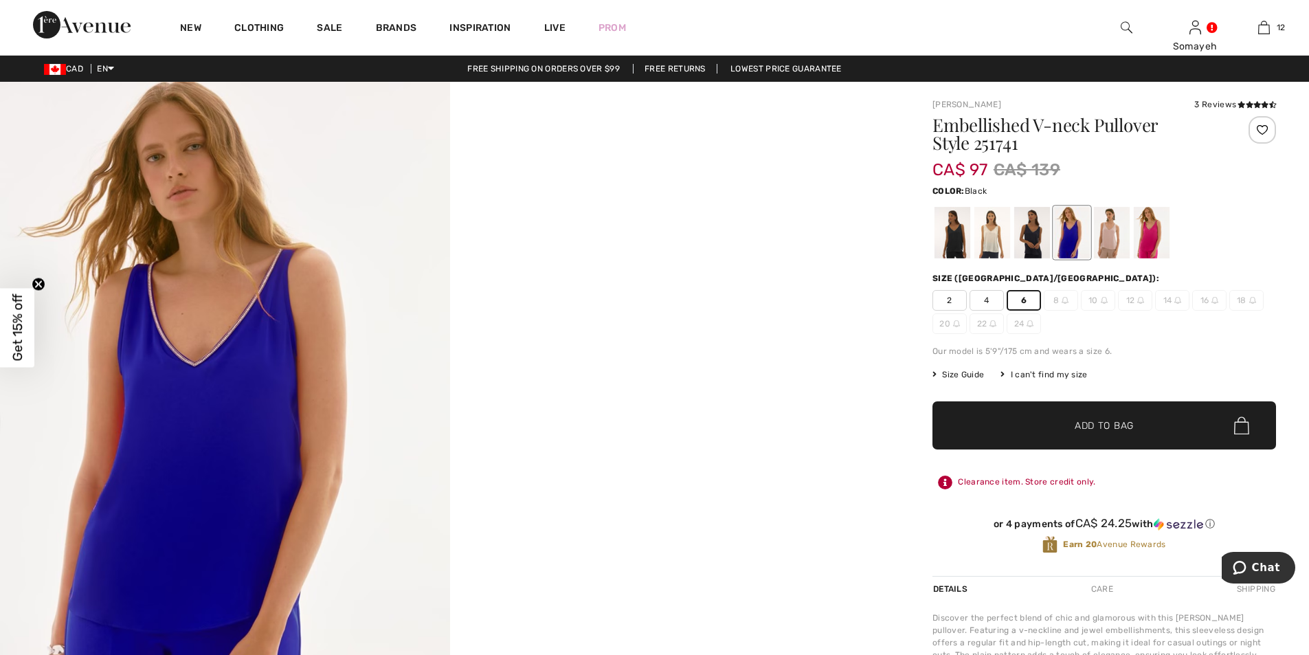
click at [951, 236] on div at bounding box center [952, 233] width 36 height 52
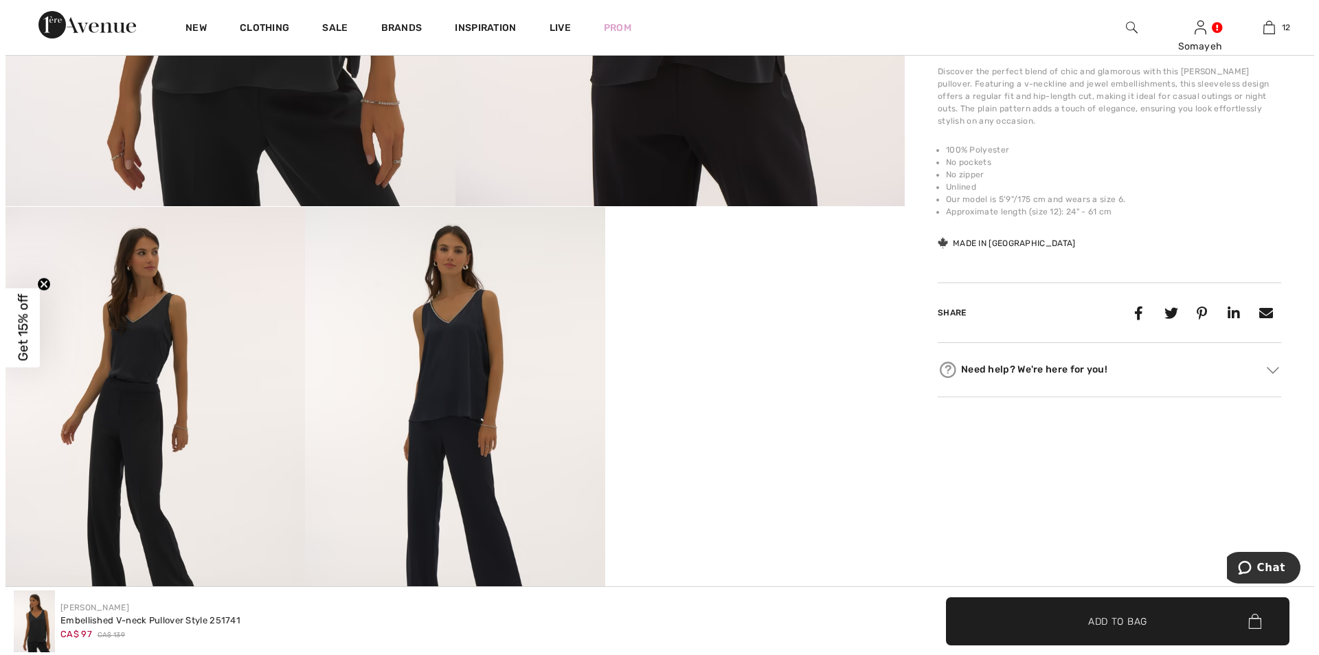
scroll to position [412, 0]
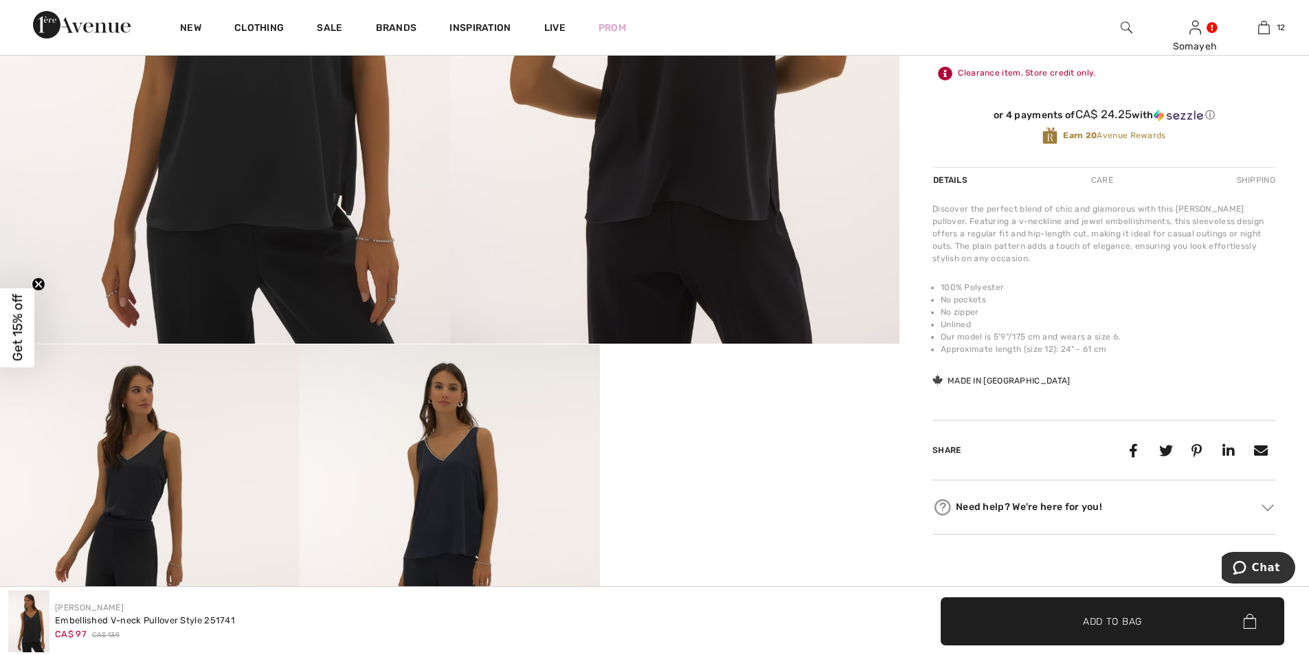
click at [444, 464] on img at bounding box center [448, 568] width 299 height 449
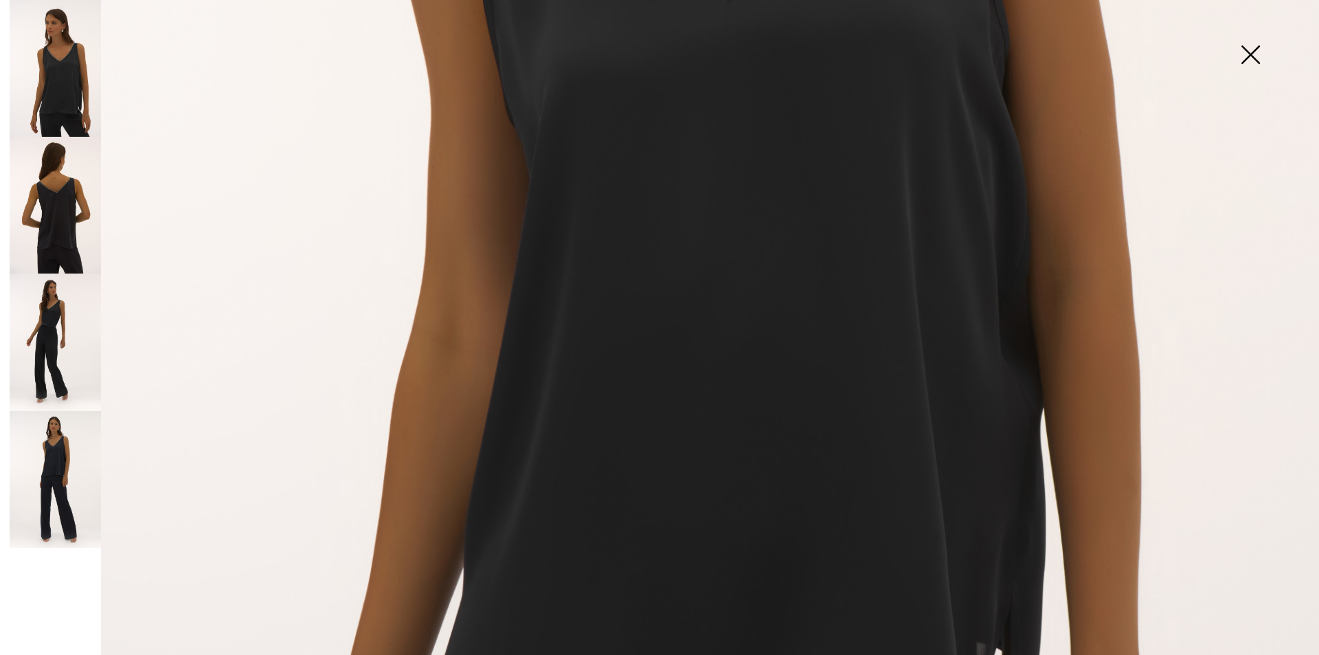
scroll to position [1099, 0]
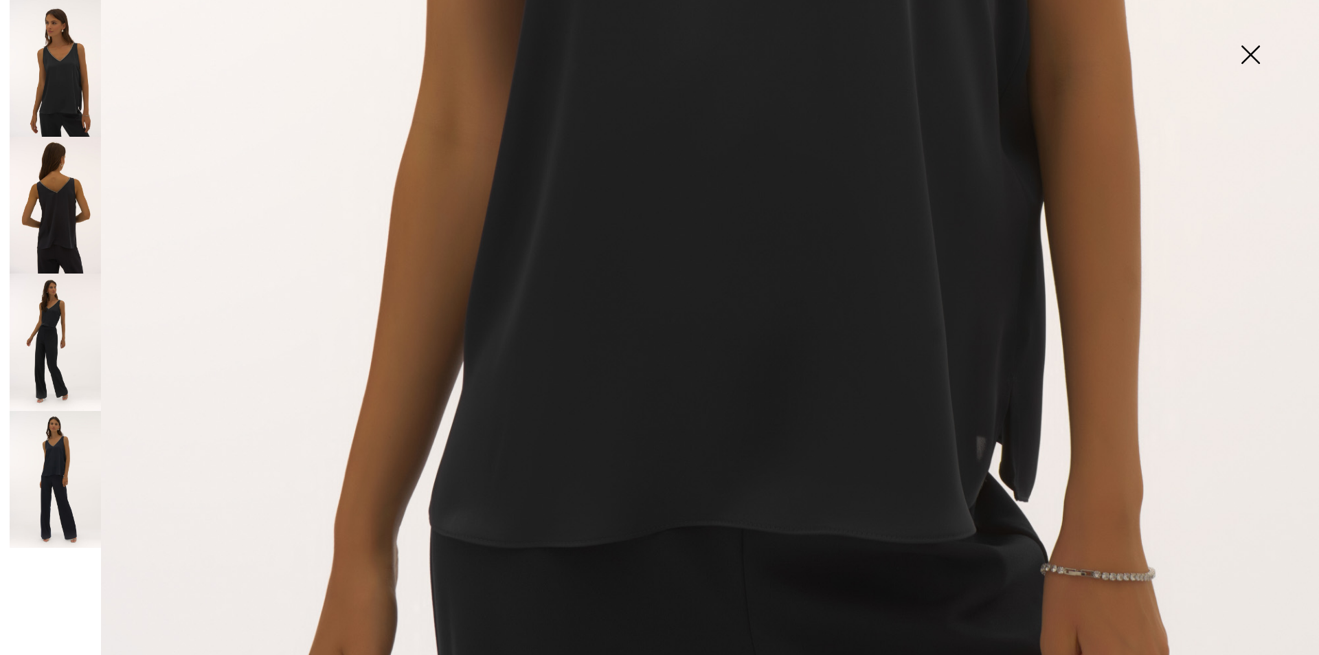
click at [63, 460] on img at bounding box center [55, 479] width 91 height 137
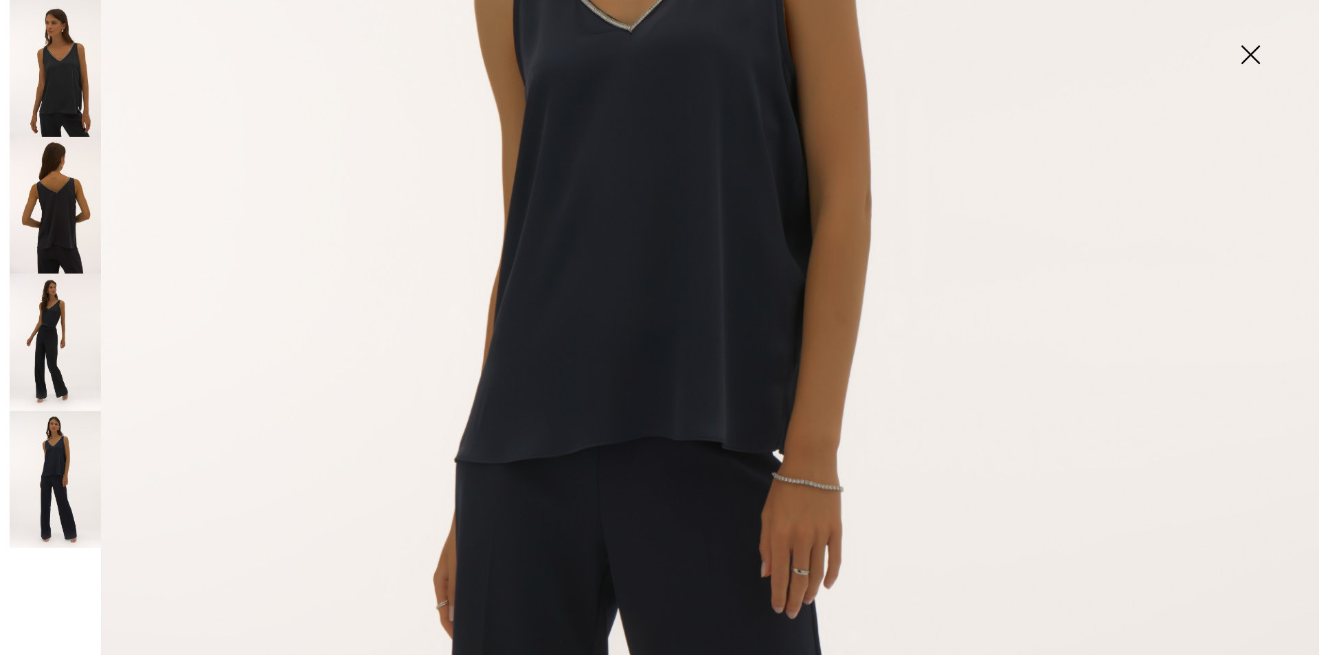
scroll to position [137, 0]
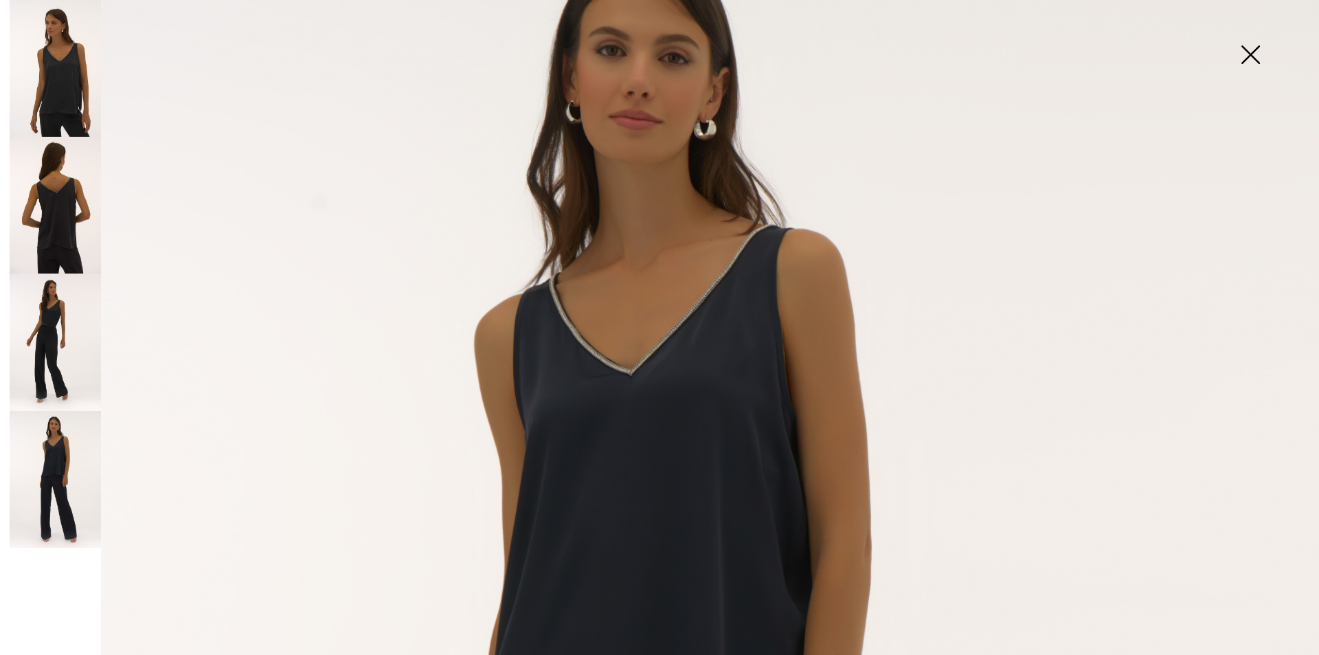
click at [62, 190] on img at bounding box center [55, 205] width 91 height 137
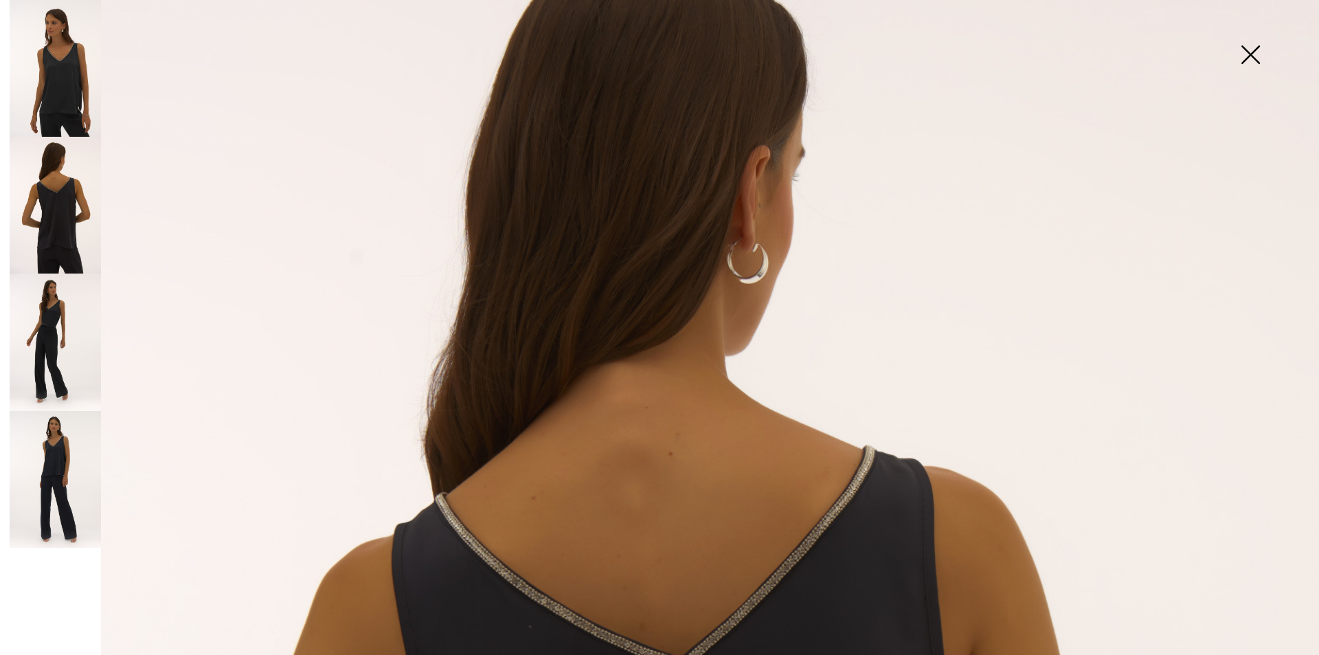
click at [55, 93] on img at bounding box center [55, 68] width 91 height 137
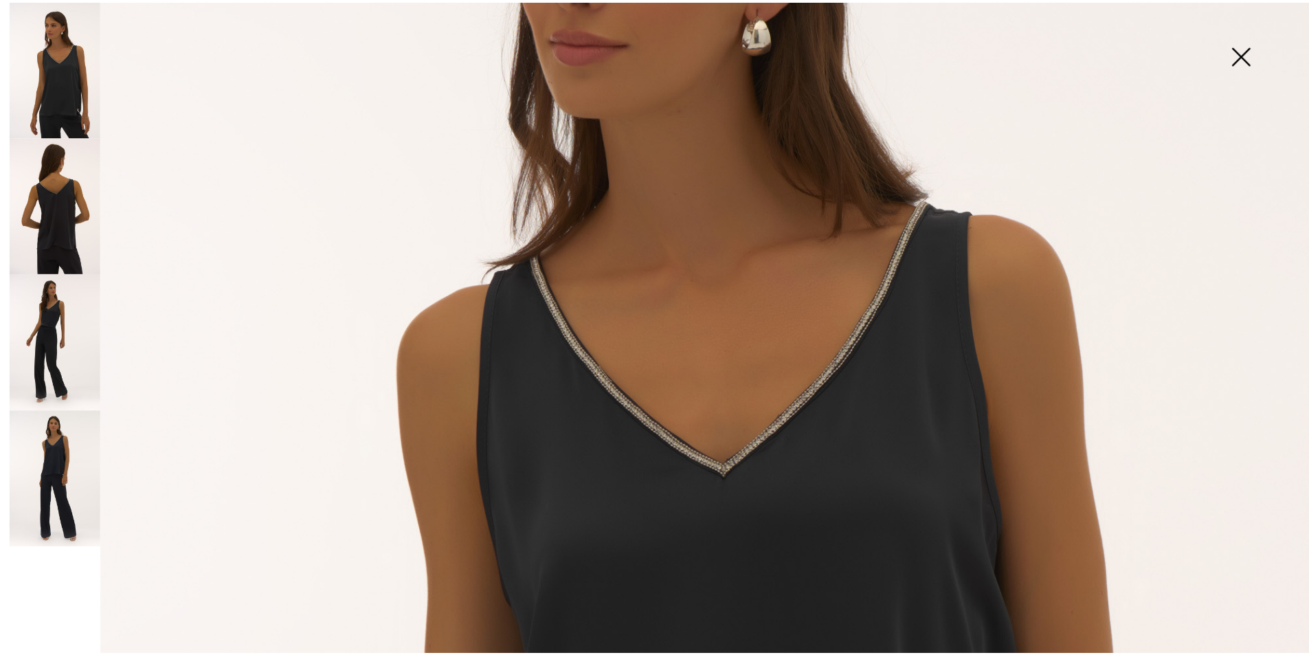
scroll to position [275, 0]
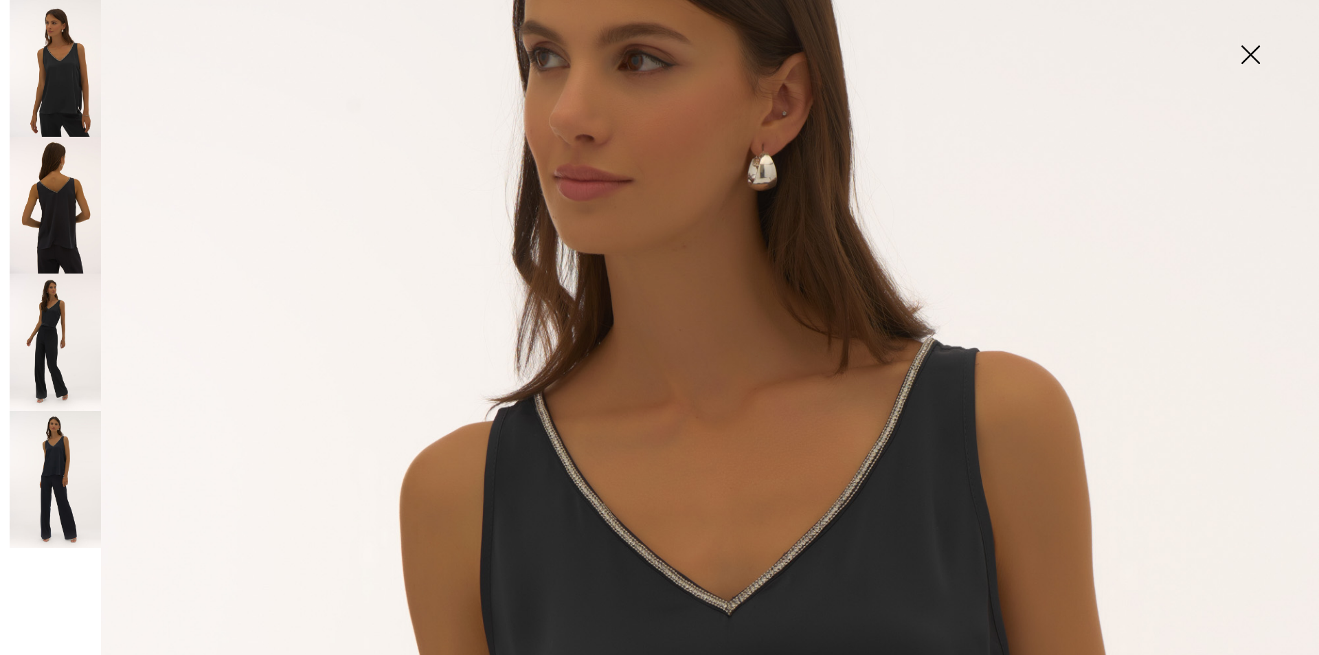
click at [1247, 54] on img at bounding box center [1250, 56] width 69 height 71
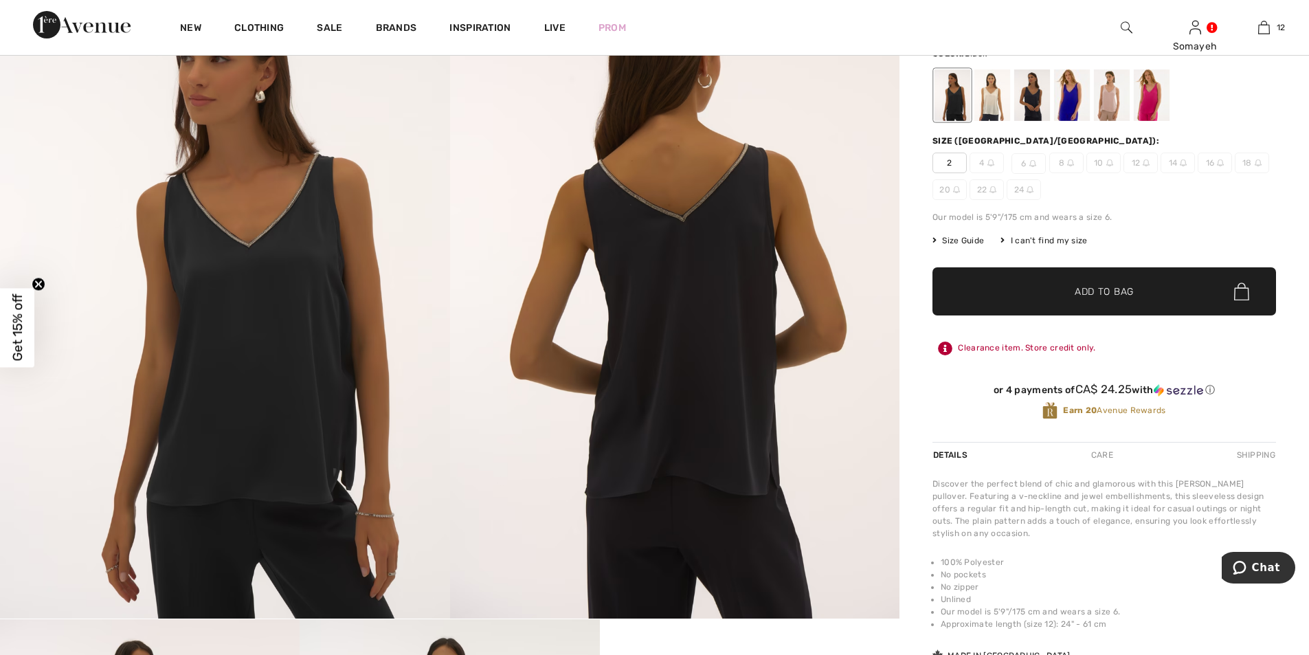
scroll to position [0, 0]
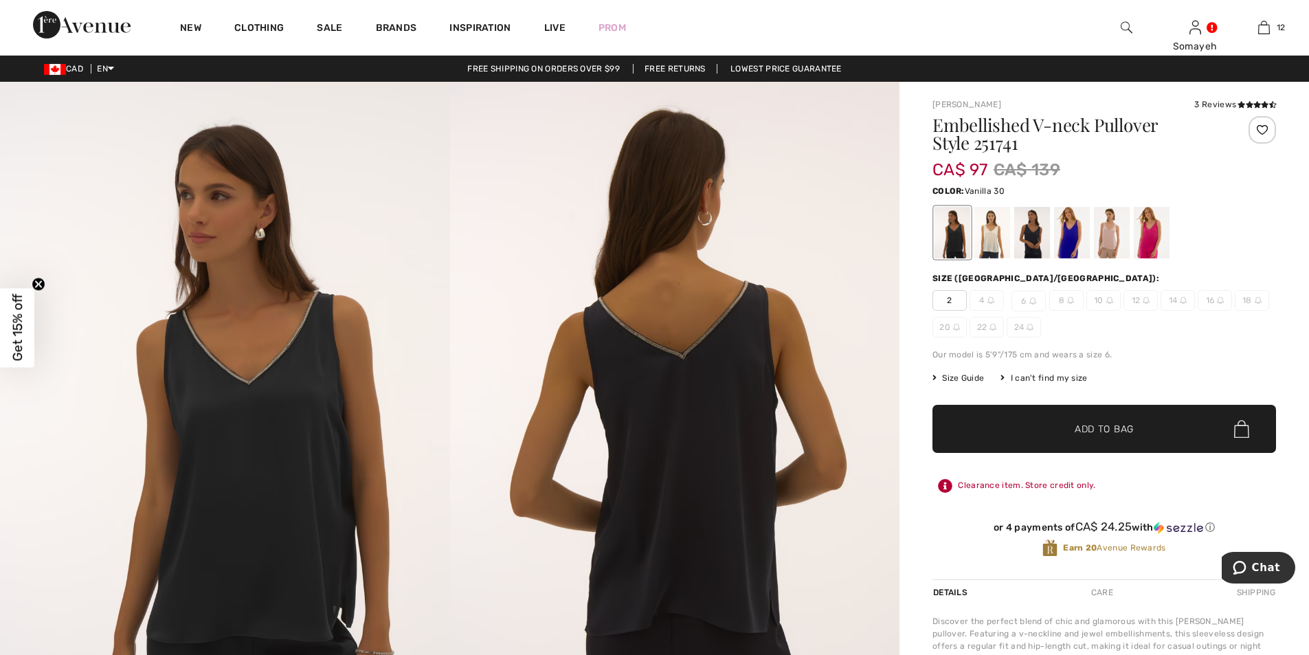
click at [994, 228] on div at bounding box center [992, 233] width 36 height 52
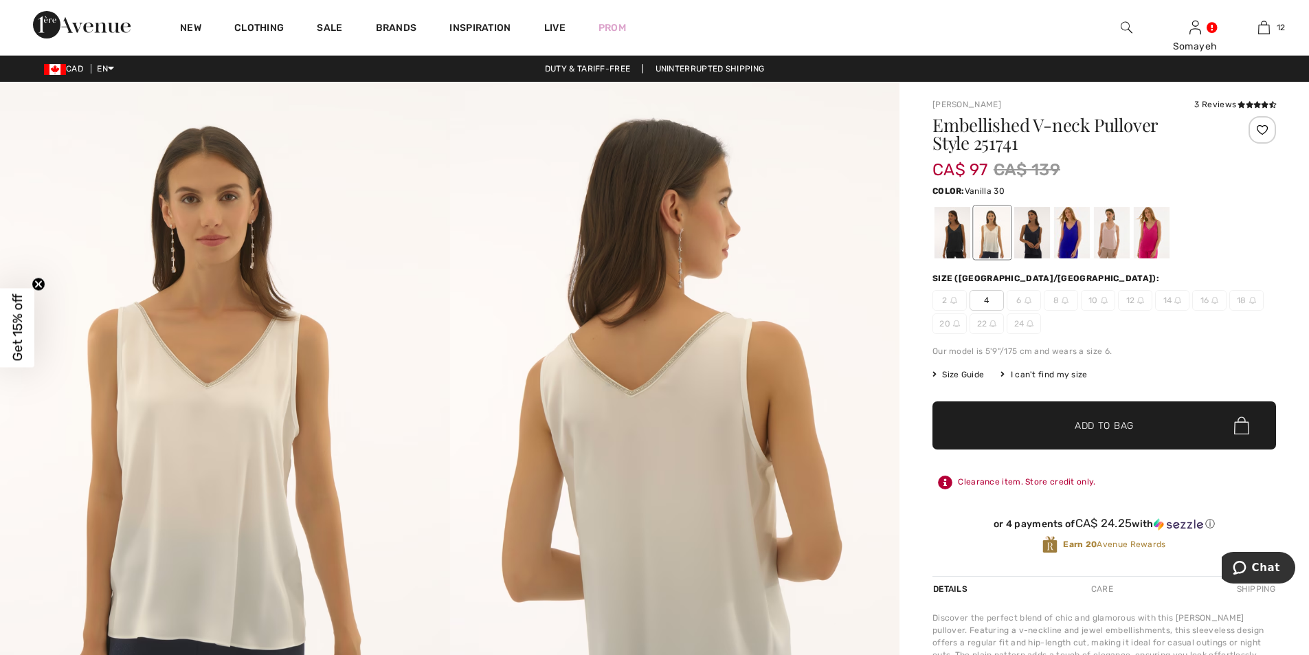
click at [171, 412] on img at bounding box center [225, 419] width 450 height 674
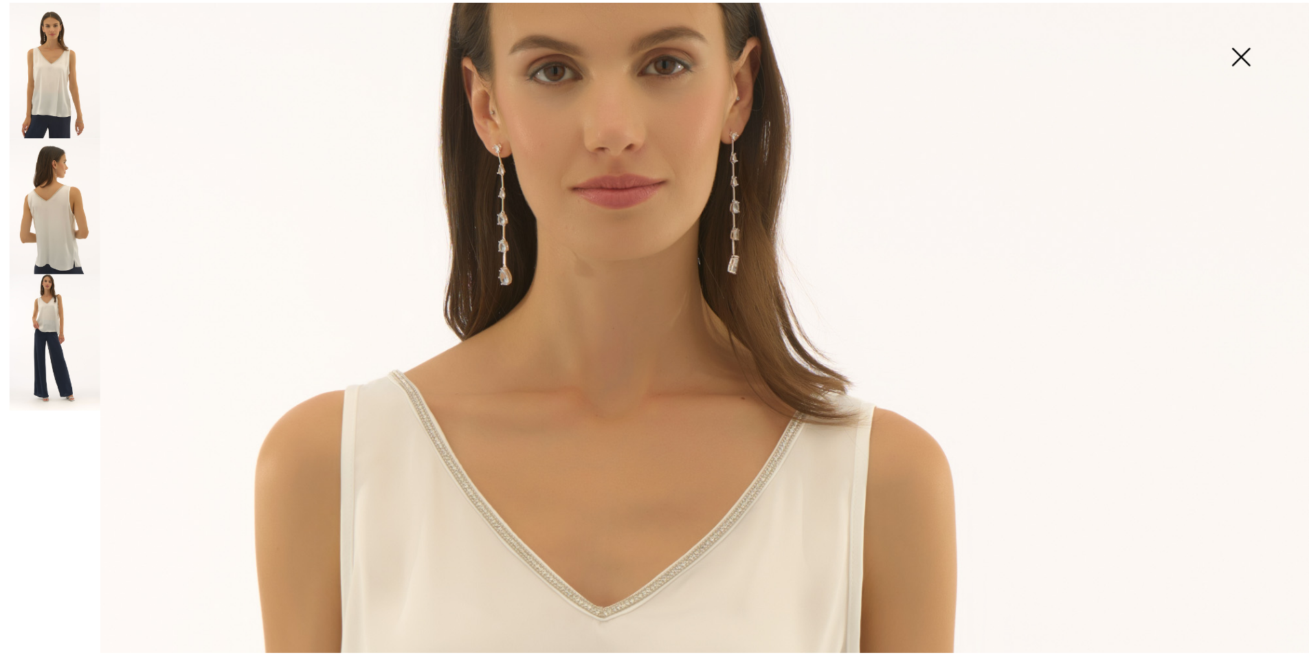
scroll to position [481, 0]
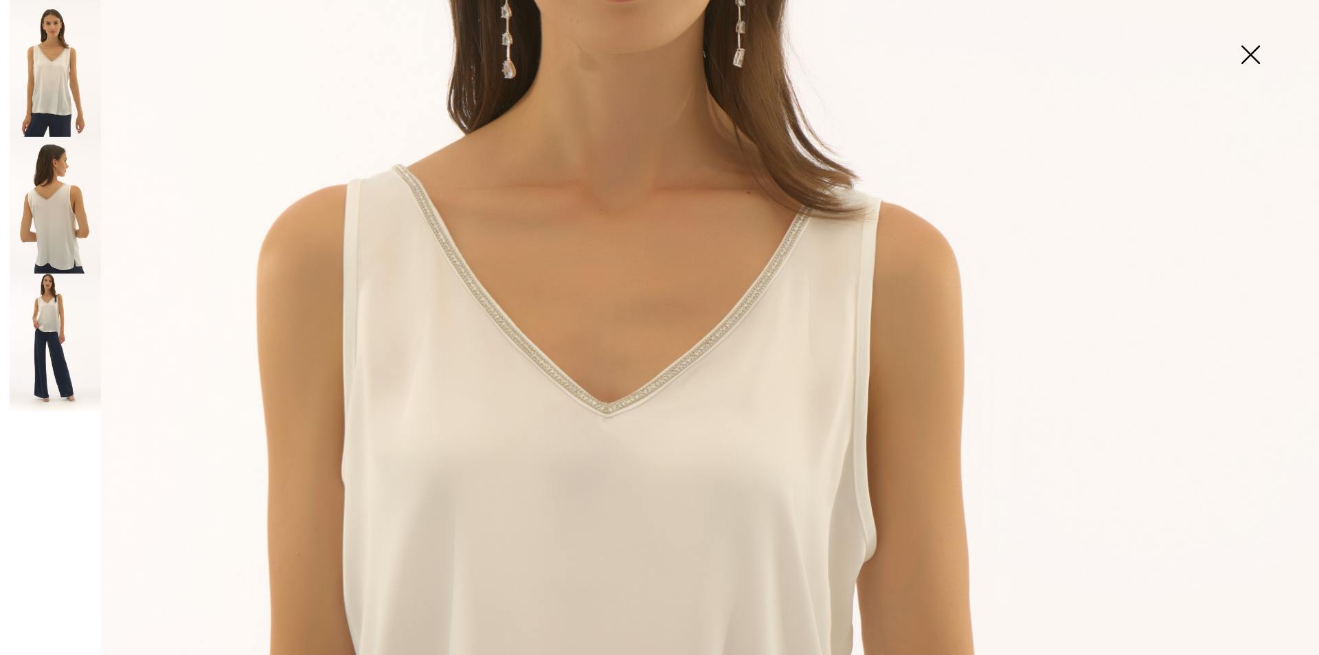
click at [608, 489] on img at bounding box center [659, 507] width 1319 height 1976
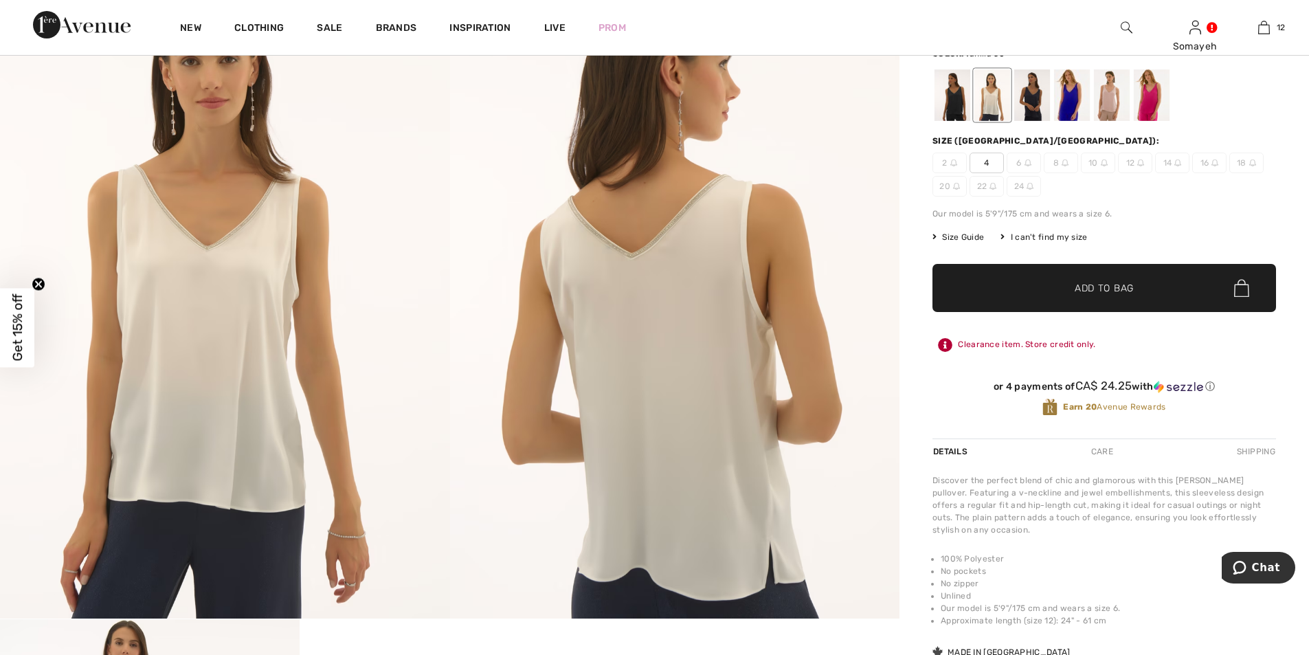
scroll to position [0, 0]
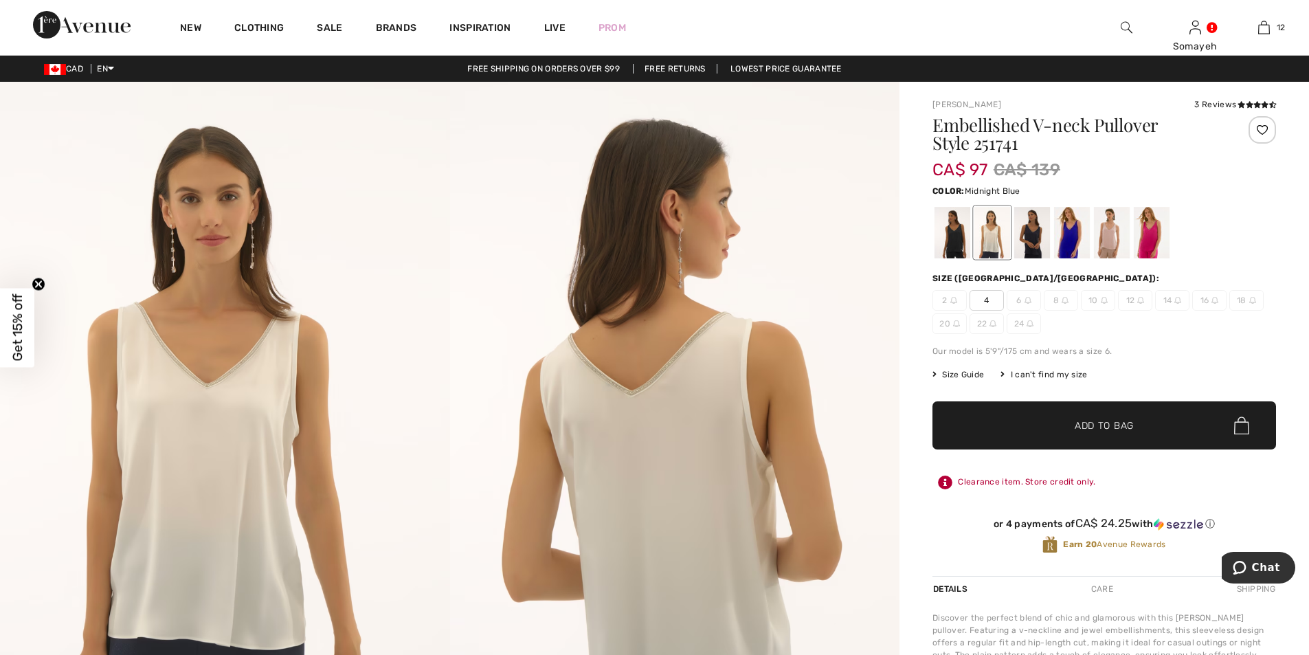
click at [1026, 235] on div at bounding box center [1032, 233] width 36 height 52
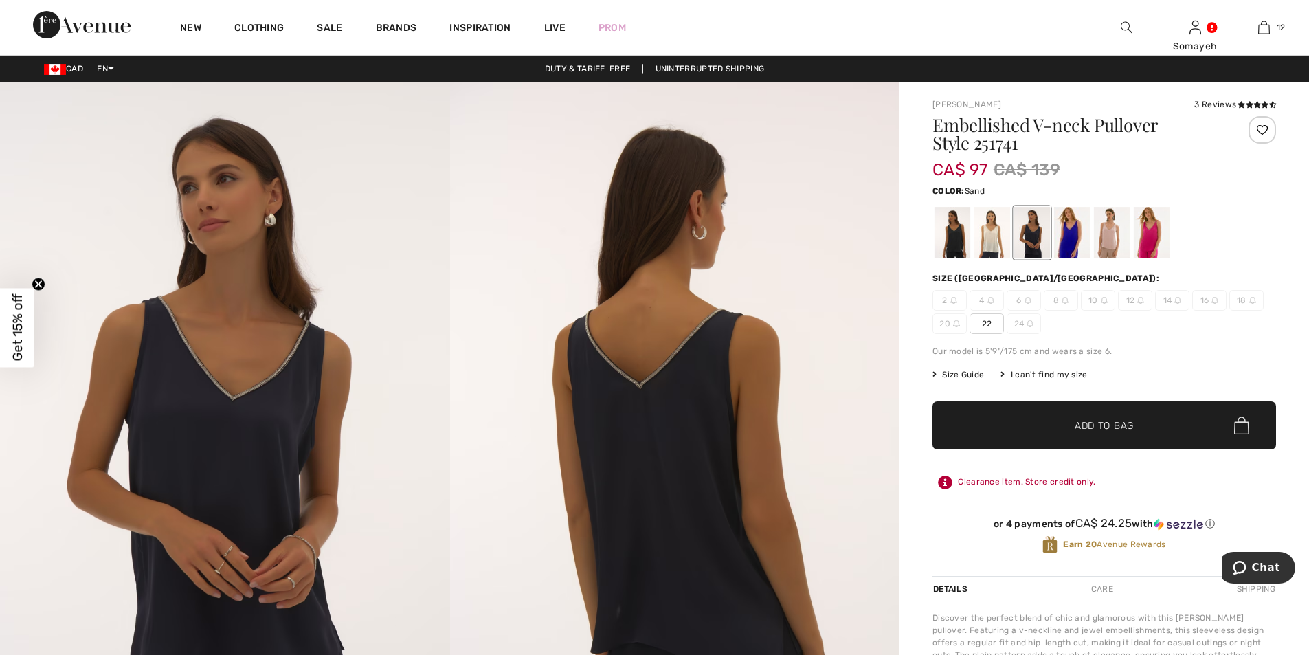
click at [1109, 230] on div at bounding box center [1112, 233] width 36 height 52
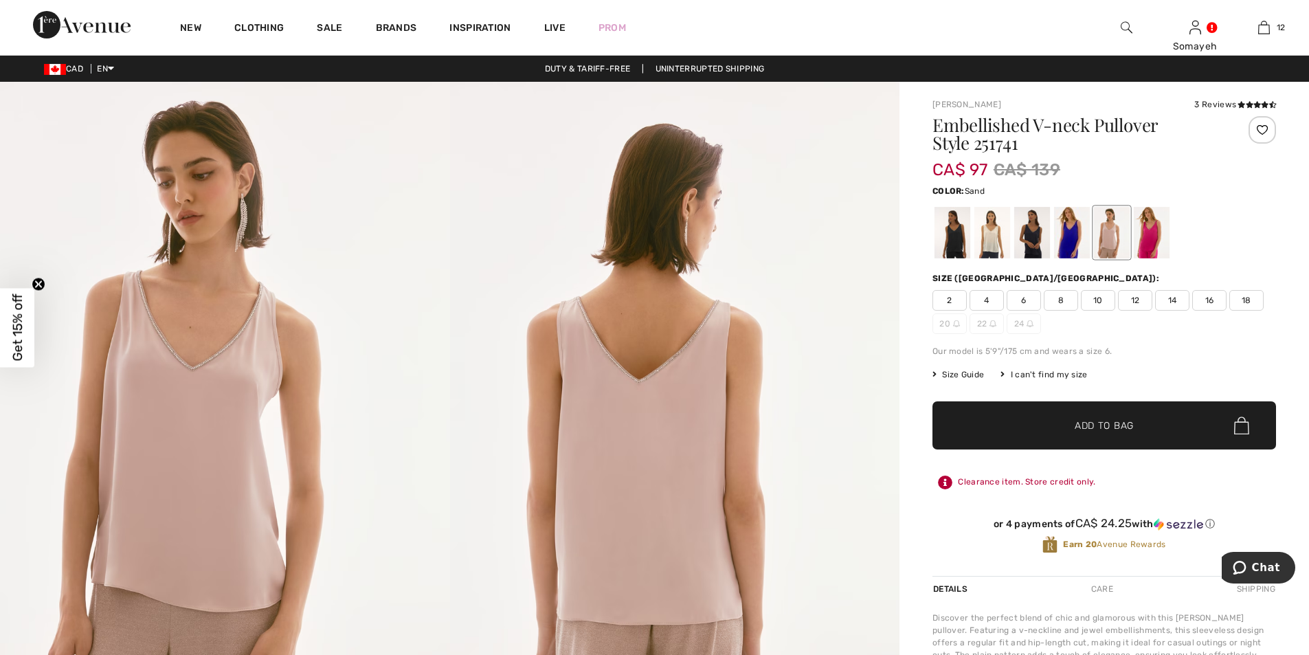
click at [1111, 227] on div at bounding box center [1112, 233] width 36 height 52
click at [1024, 304] on span "6" at bounding box center [1023, 300] width 34 height 21
click at [1116, 449] on div "Embellished V-neck Pullover Style 251741 CA$ 97 CA$ 139 Color: Sand Size (CA/US…" at bounding box center [1103, 346] width 343 height 460
click at [1087, 419] on span "Add to Bag" at bounding box center [1103, 425] width 59 height 14
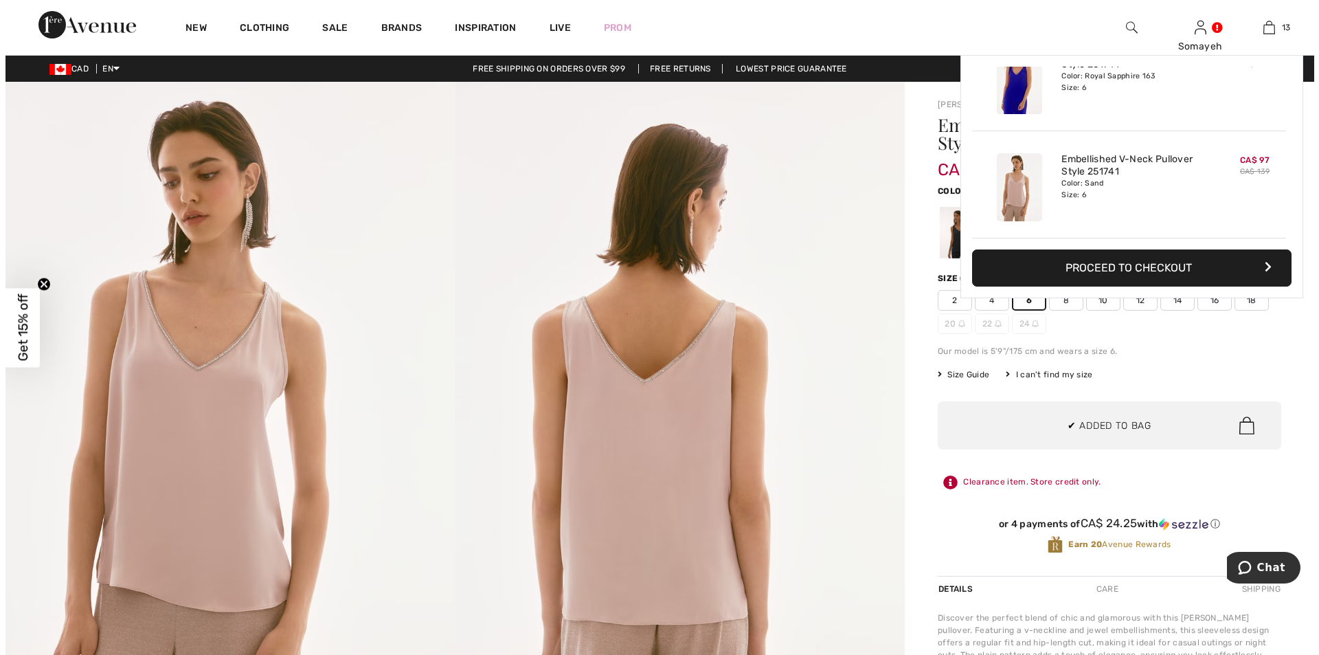
scroll to position [1221, 0]
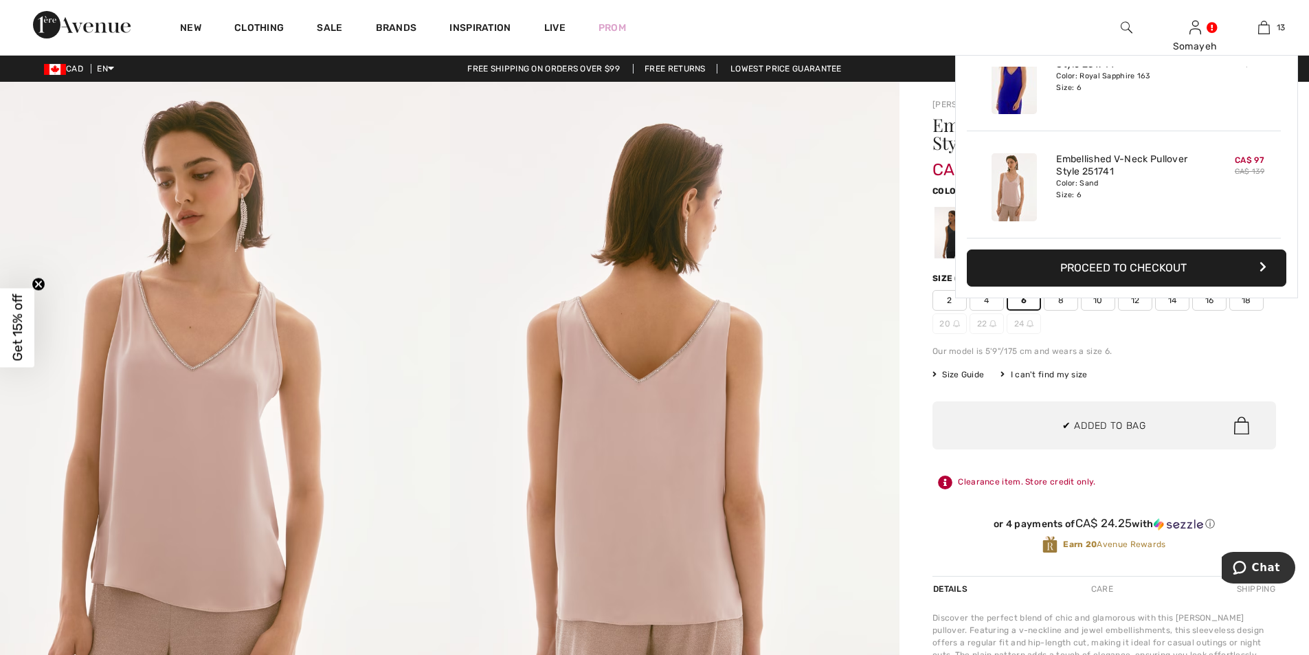
click at [216, 369] on img at bounding box center [225, 419] width 450 height 674
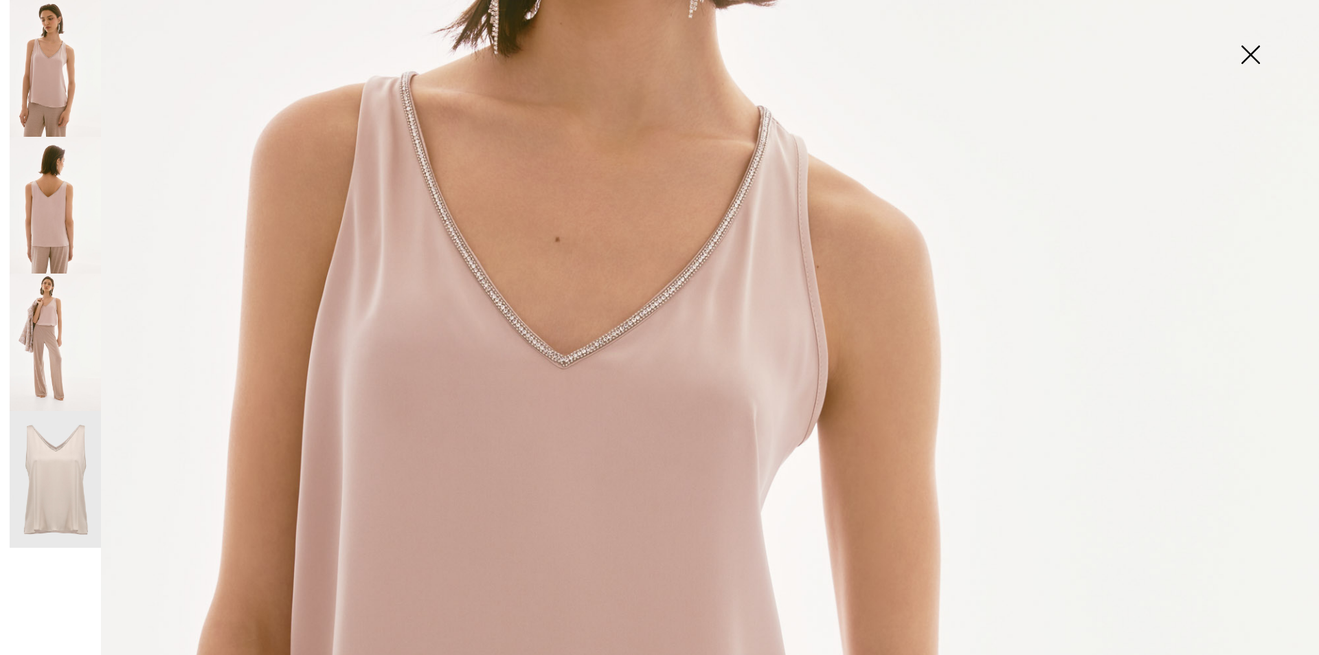
click at [62, 235] on img at bounding box center [55, 205] width 91 height 137
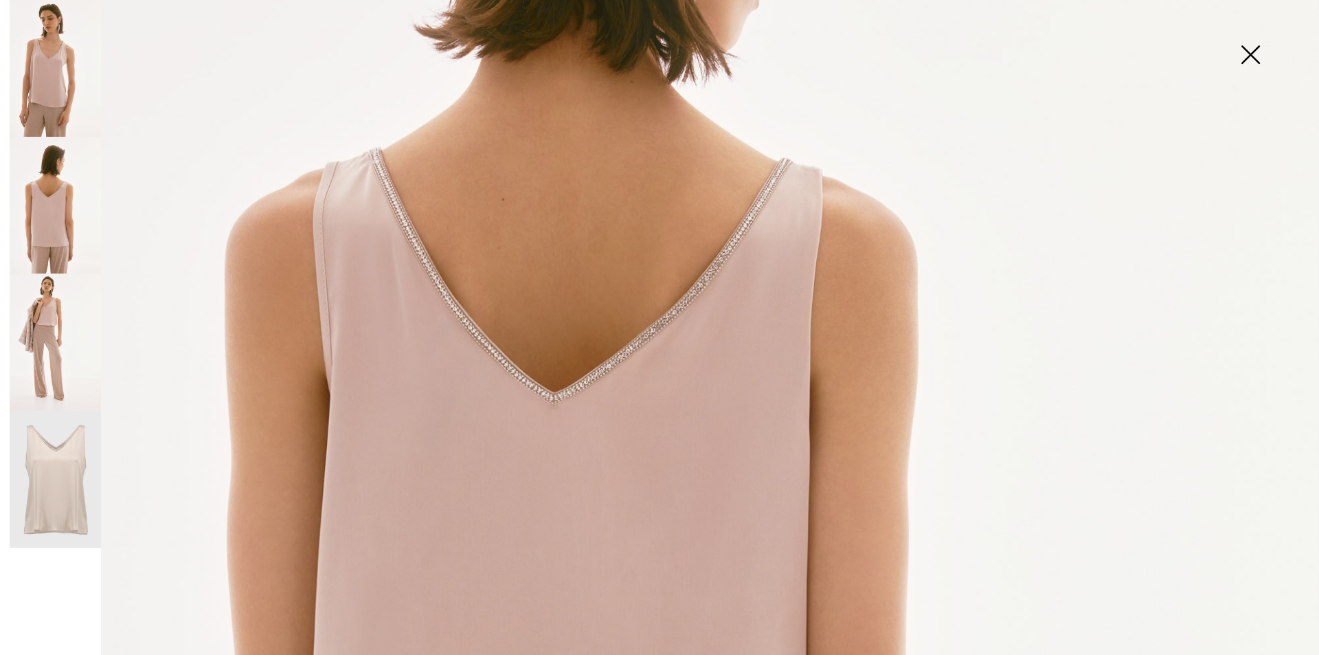
click at [47, 319] on img at bounding box center [55, 341] width 91 height 137
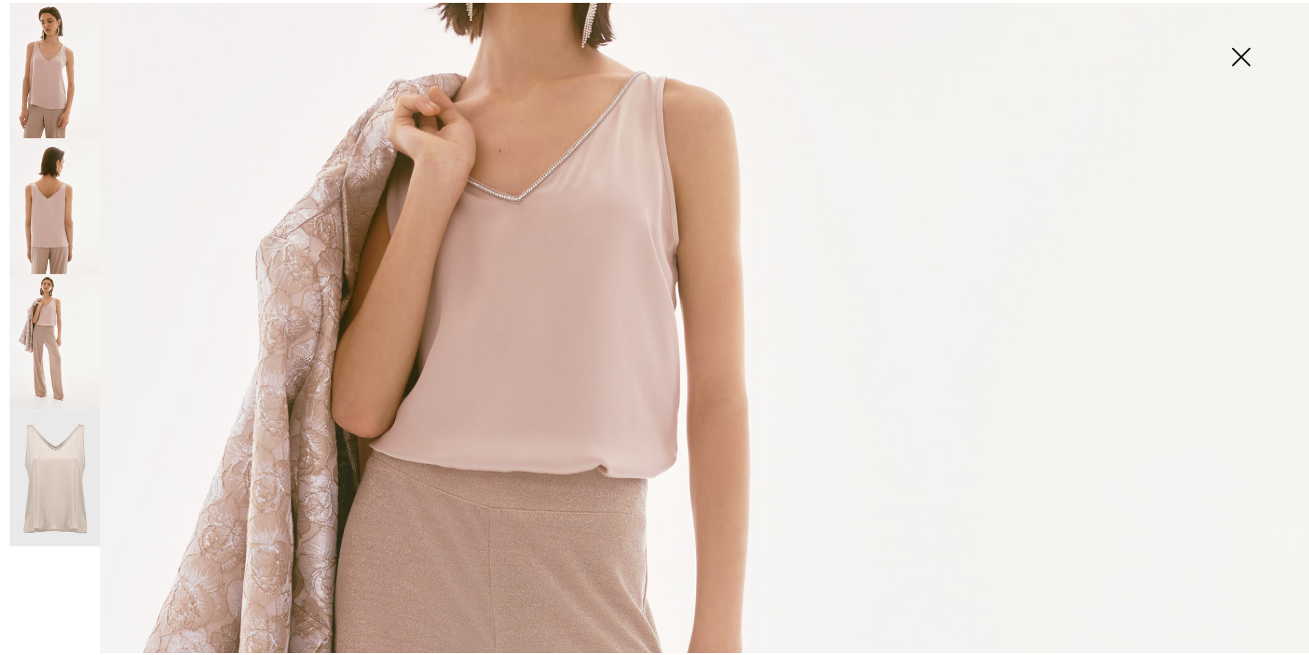
scroll to position [206, 0]
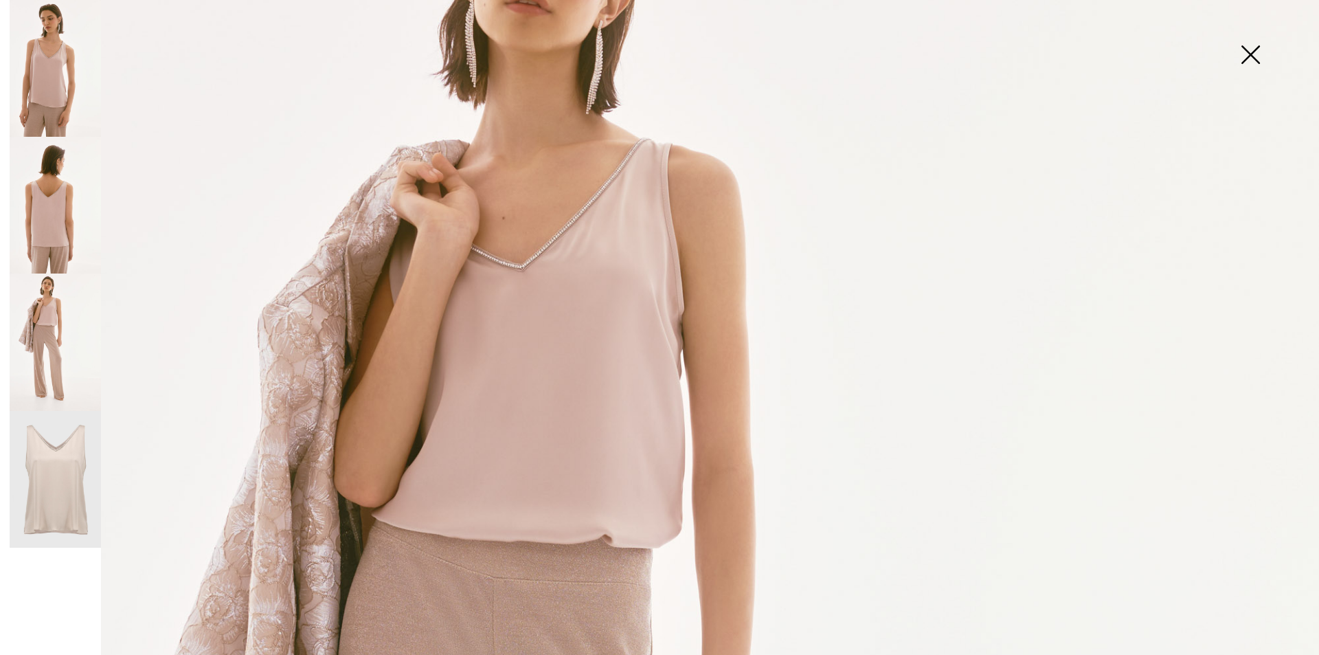
click at [1245, 52] on img at bounding box center [1250, 56] width 69 height 71
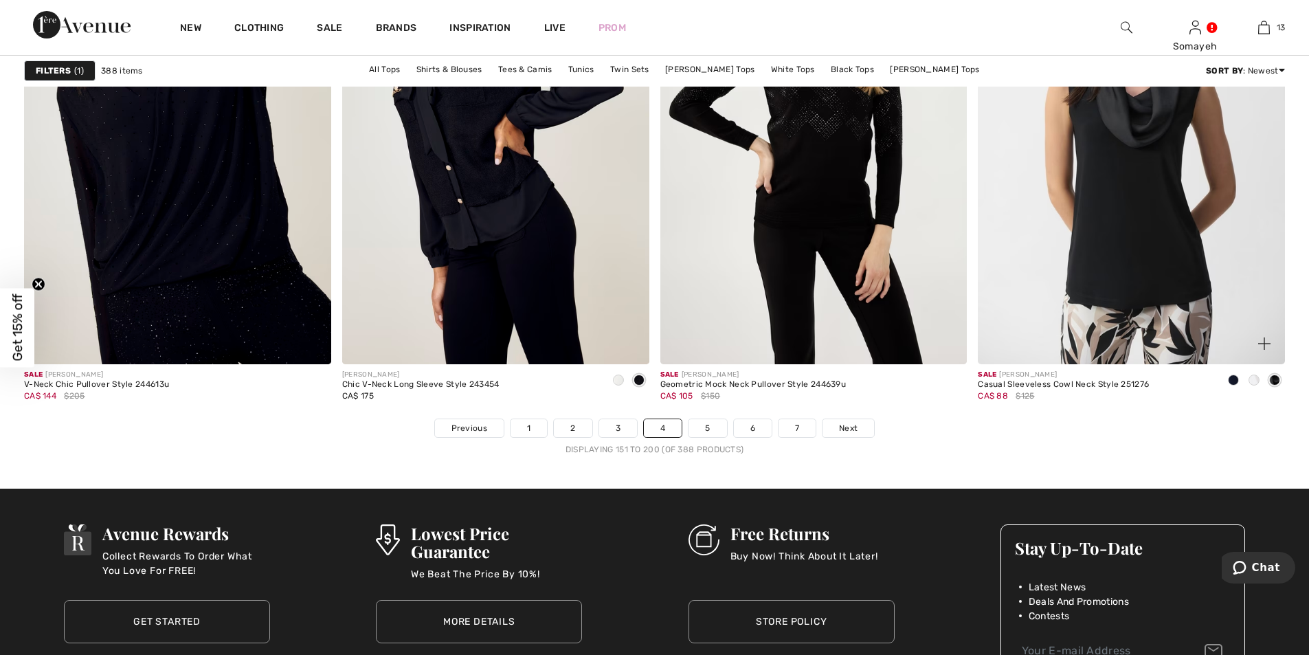
scroll to position [7900, 0]
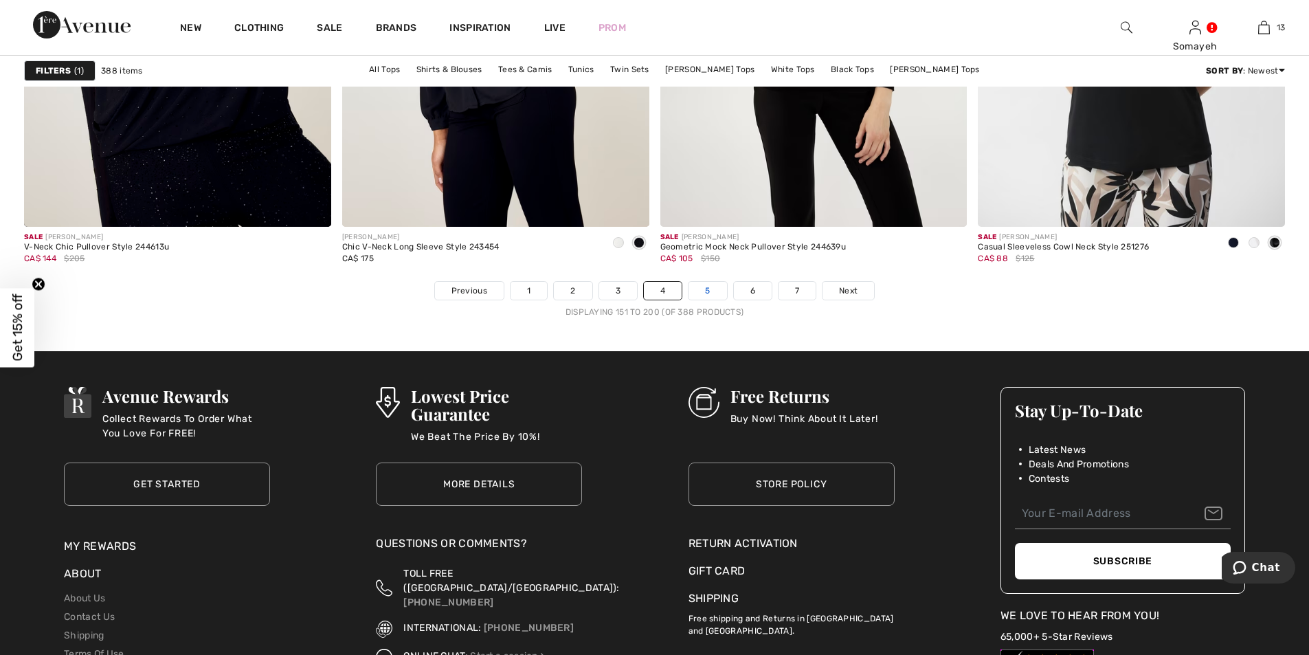
click at [702, 288] on link "5" at bounding box center [707, 291] width 38 height 18
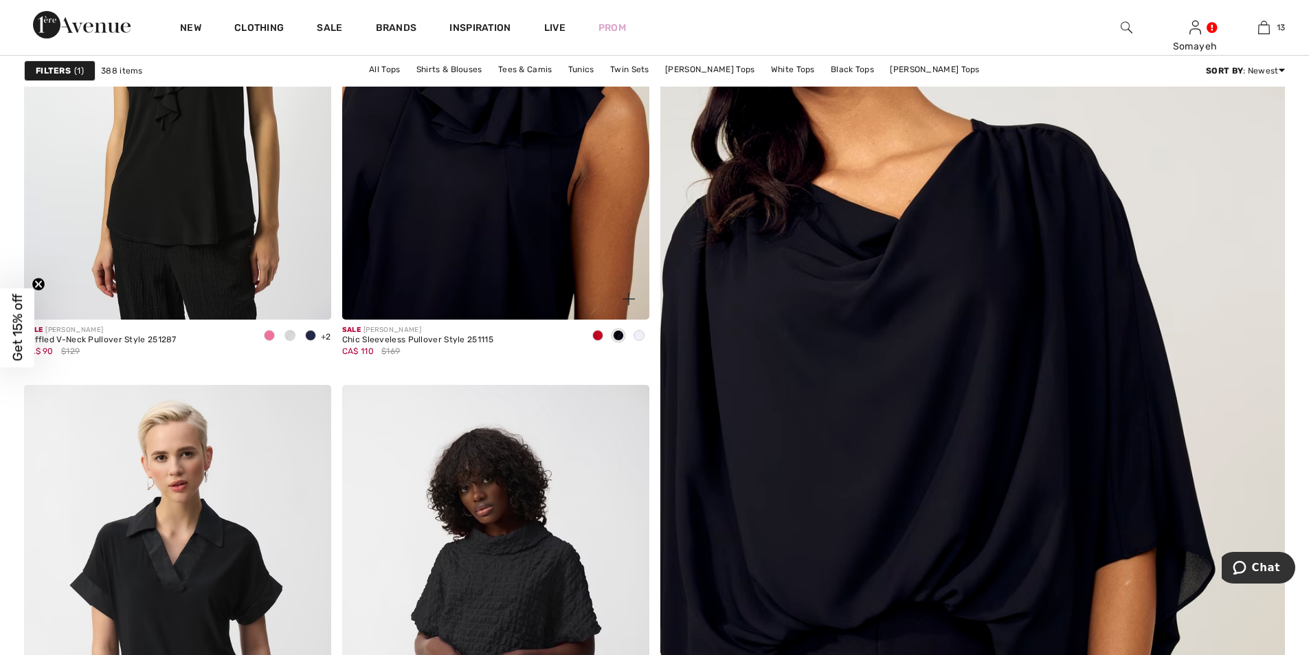
scroll to position [137, 0]
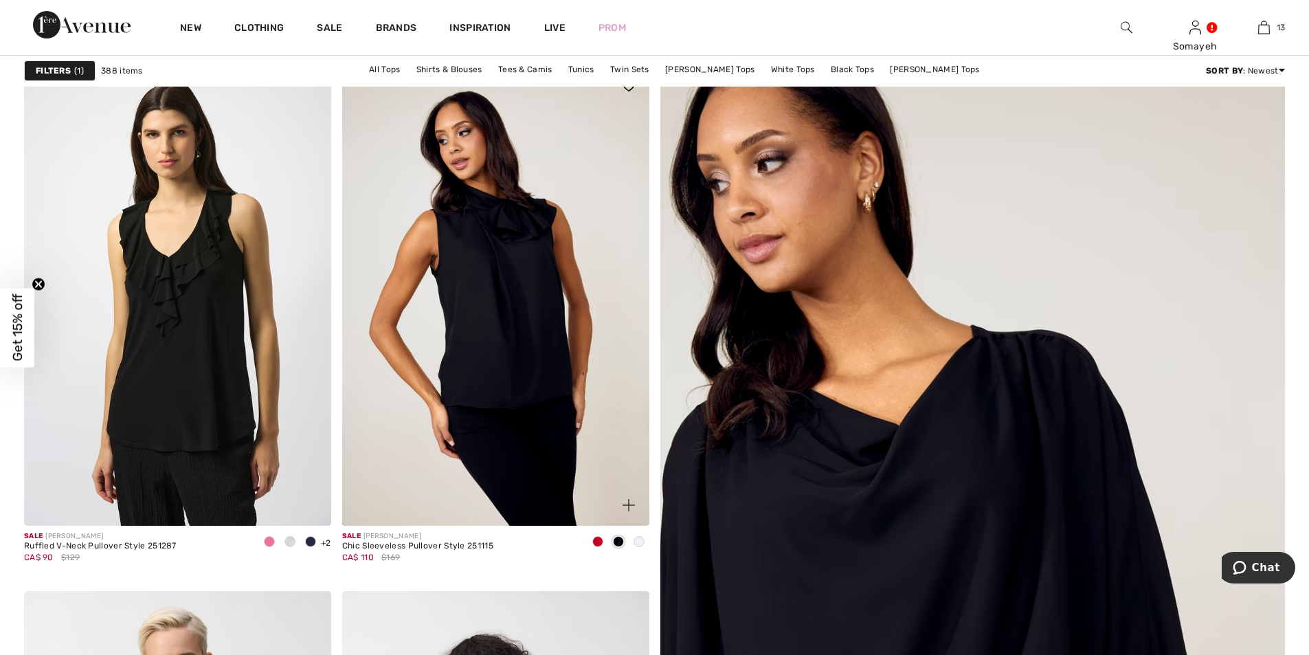
click at [598, 543] on span at bounding box center [597, 541] width 11 height 11
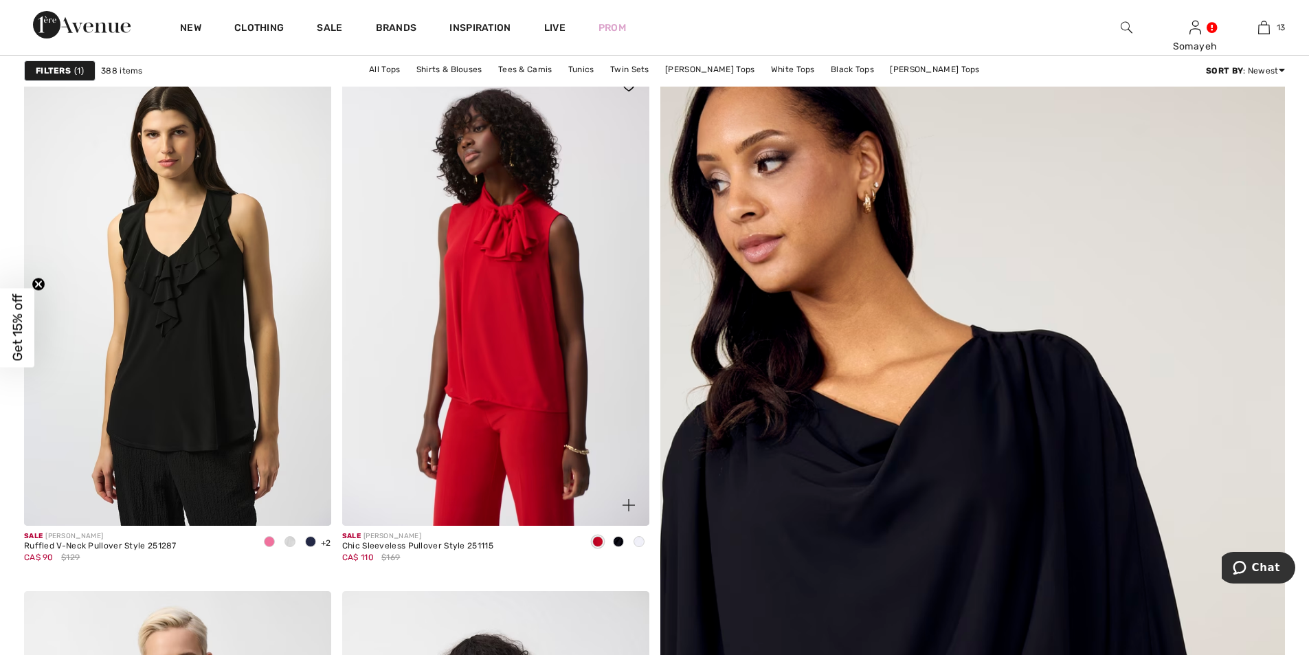
click at [642, 542] on span at bounding box center [638, 541] width 11 height 11
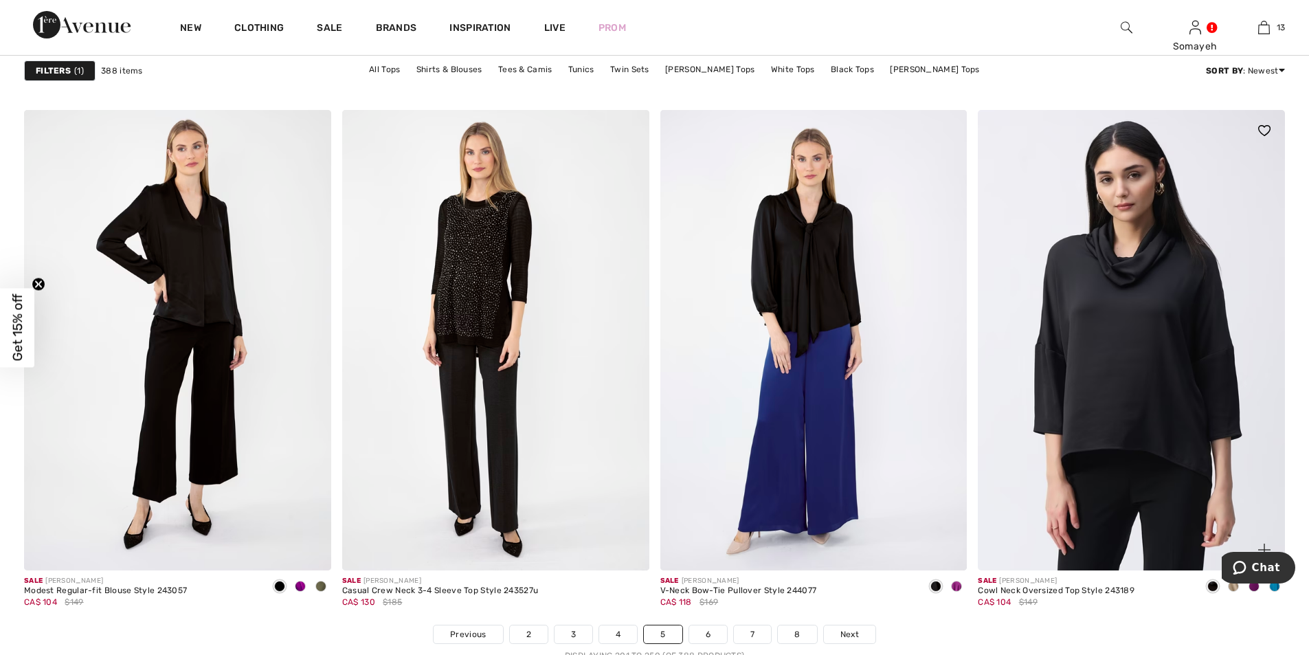
scroll to position [7762, 0]
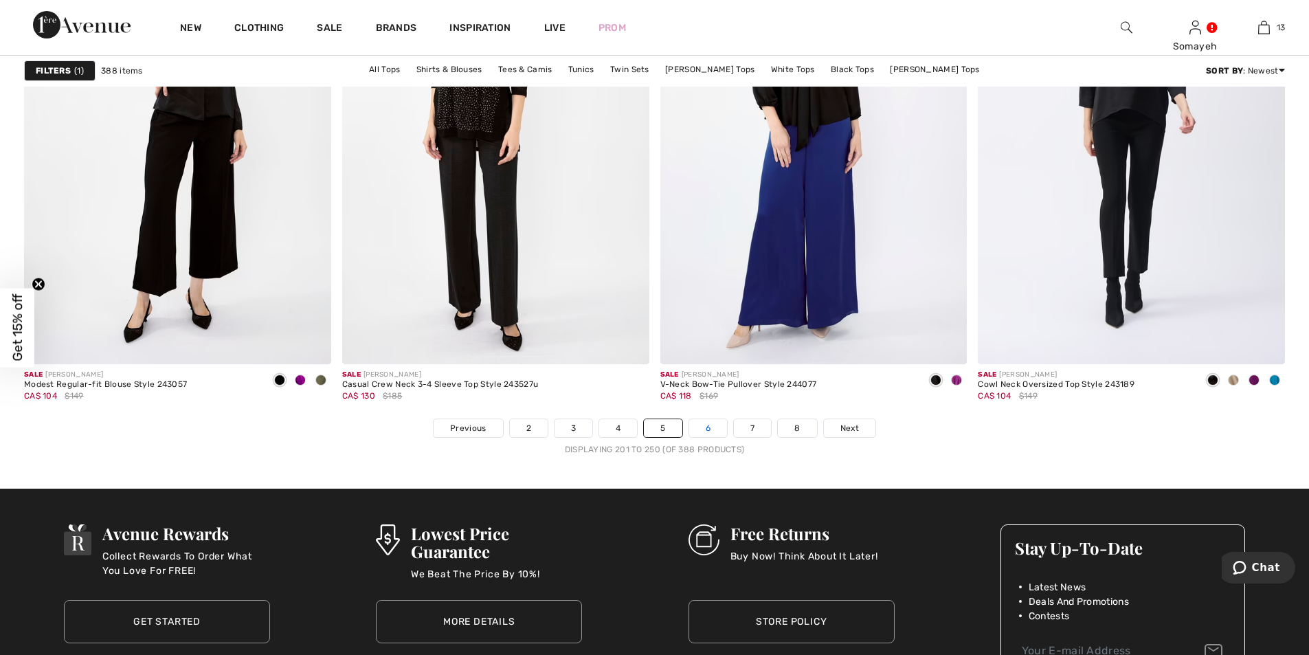
click at [707, 427] on link "6" at bounding box center [708, 428] width 38 height 18
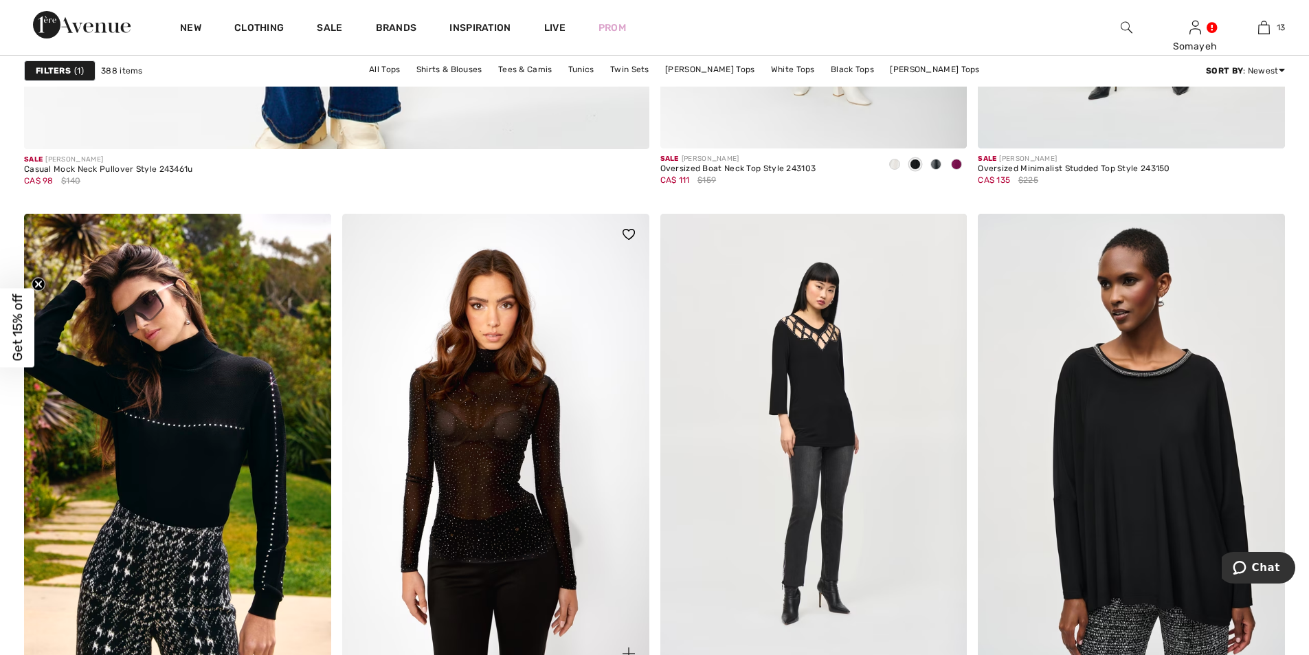
scroll to position [5221, 0]
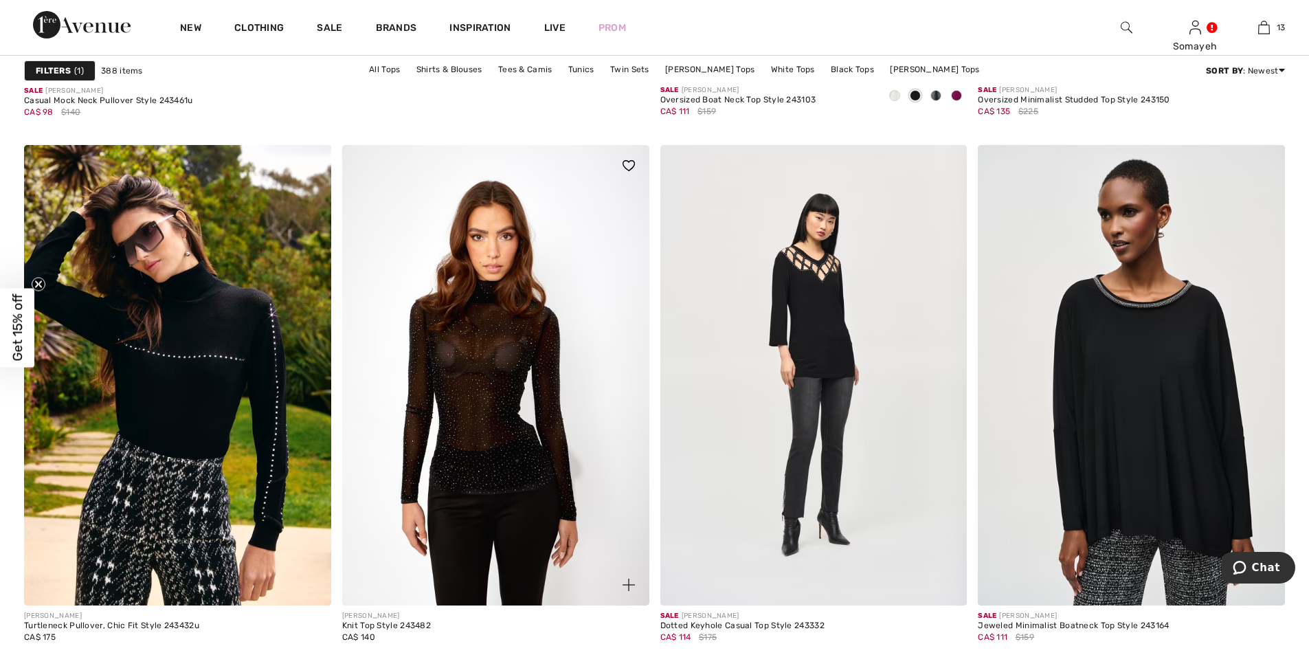
click at [498, 368] on img at bounding box center [495, 375] width 307 height 460
click at [495, 372] on img at bounding box center [495, 375] width 307 height 460
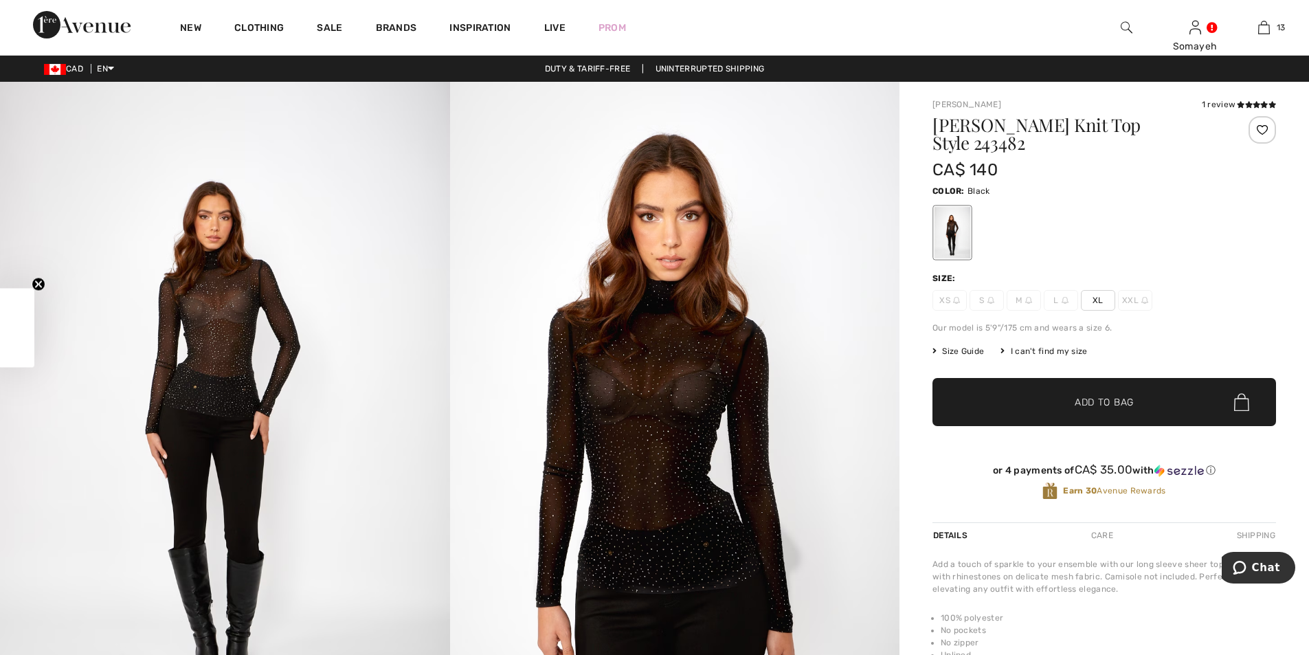
click at [198, 318] on img at bounding box center [225, 419] width 450 height 675
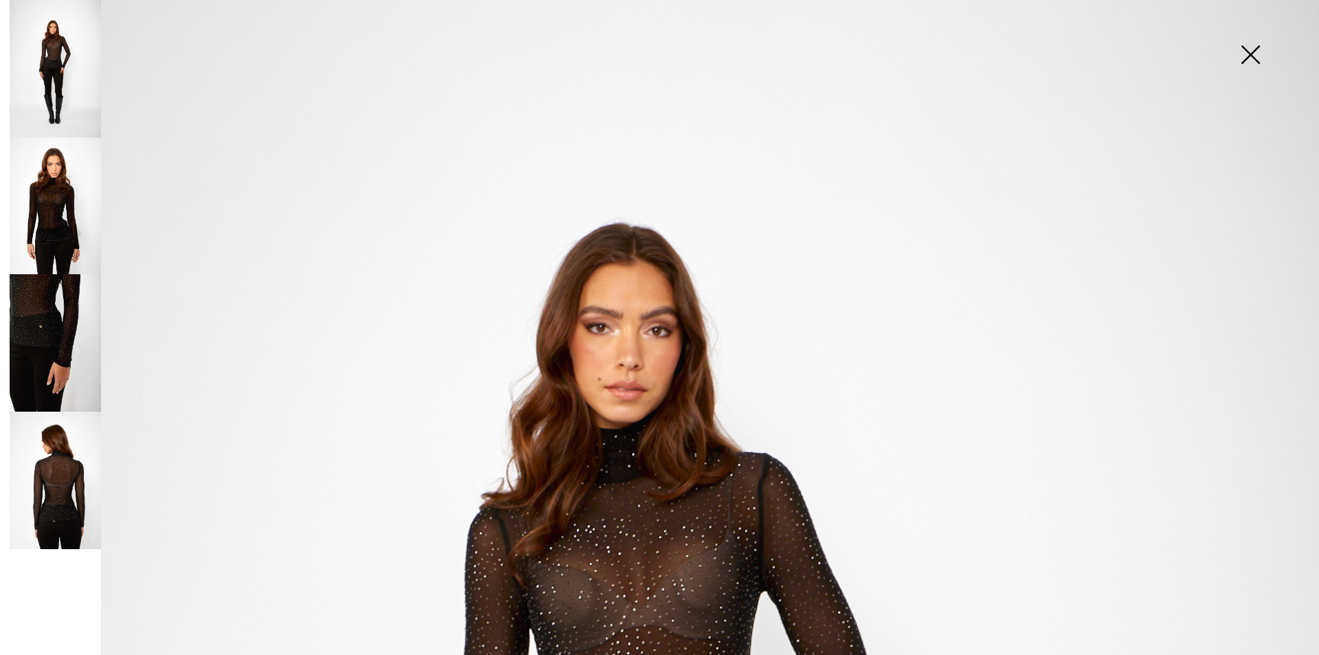
scroll to position [481, 0]
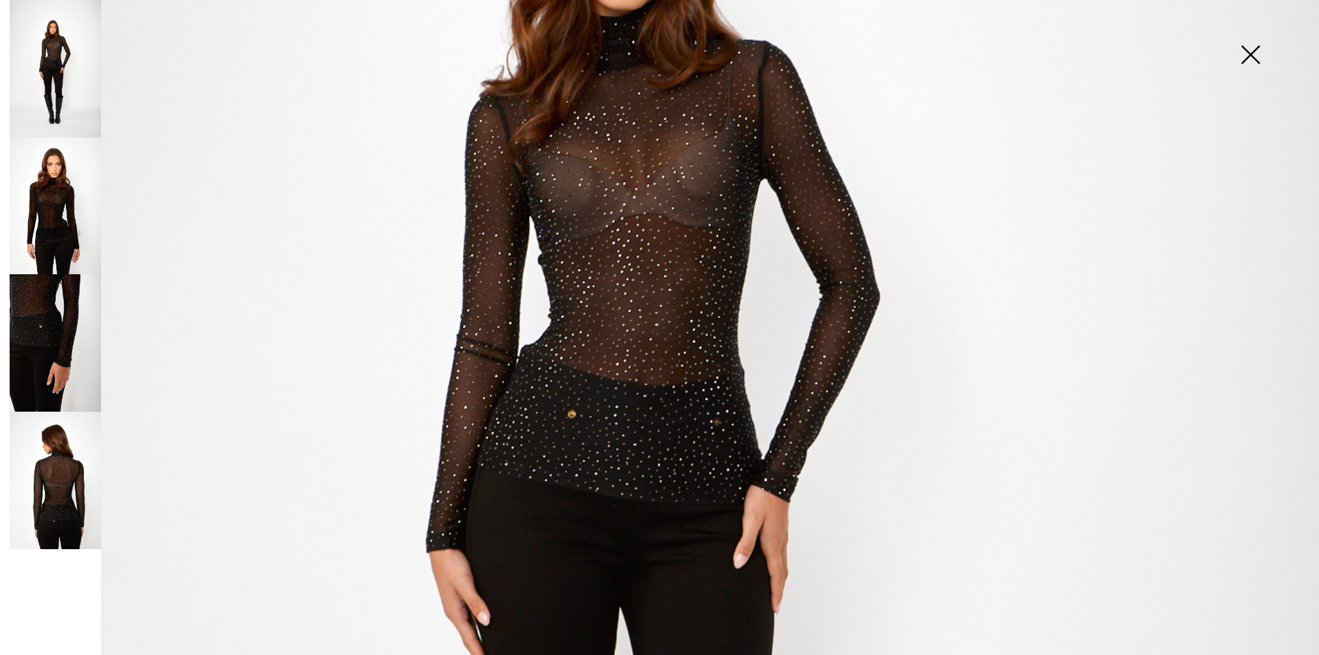
click at [70, 219] on img at bounding box center [55, 205] width 91 height 137
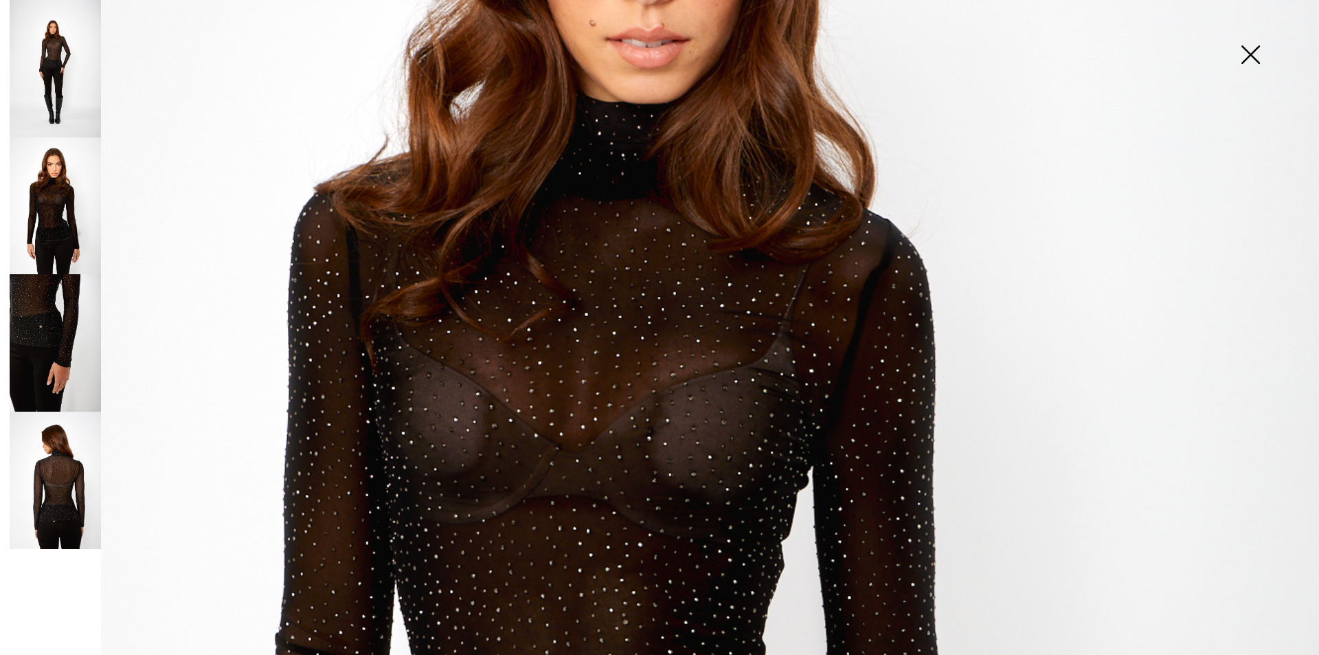
click at [39, 378] on img at bounding box center [55, 342] width 91 height 137
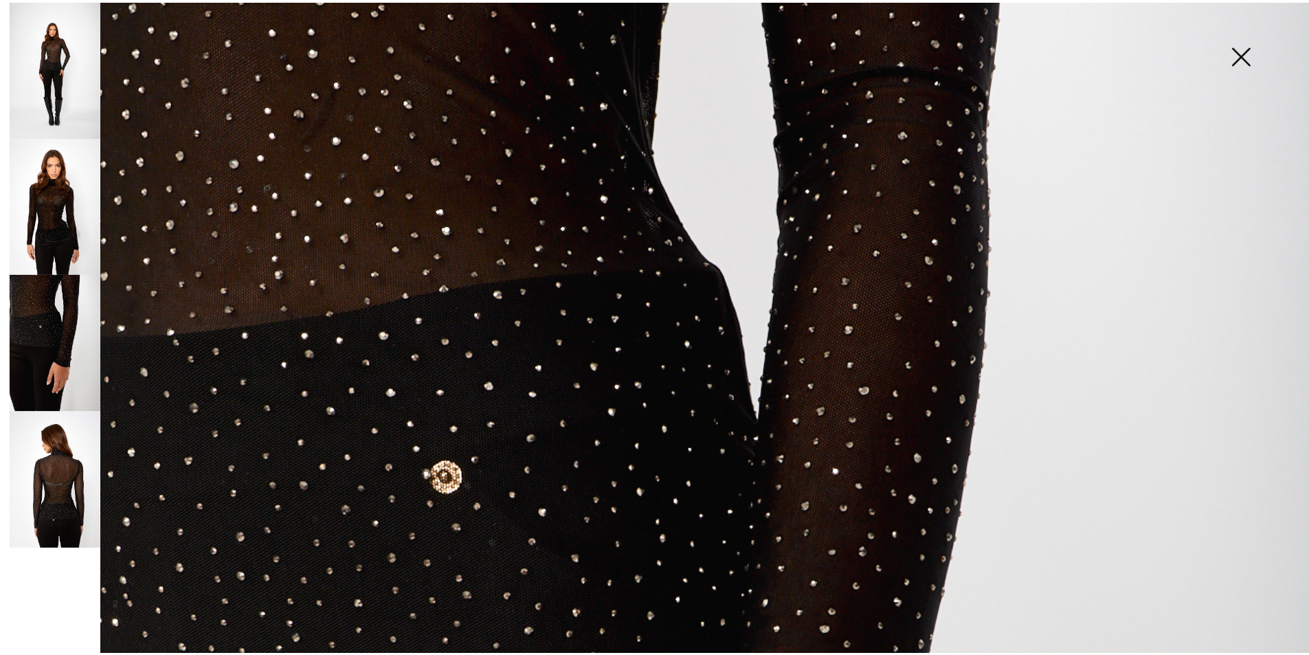
scroll to position [0, 0]
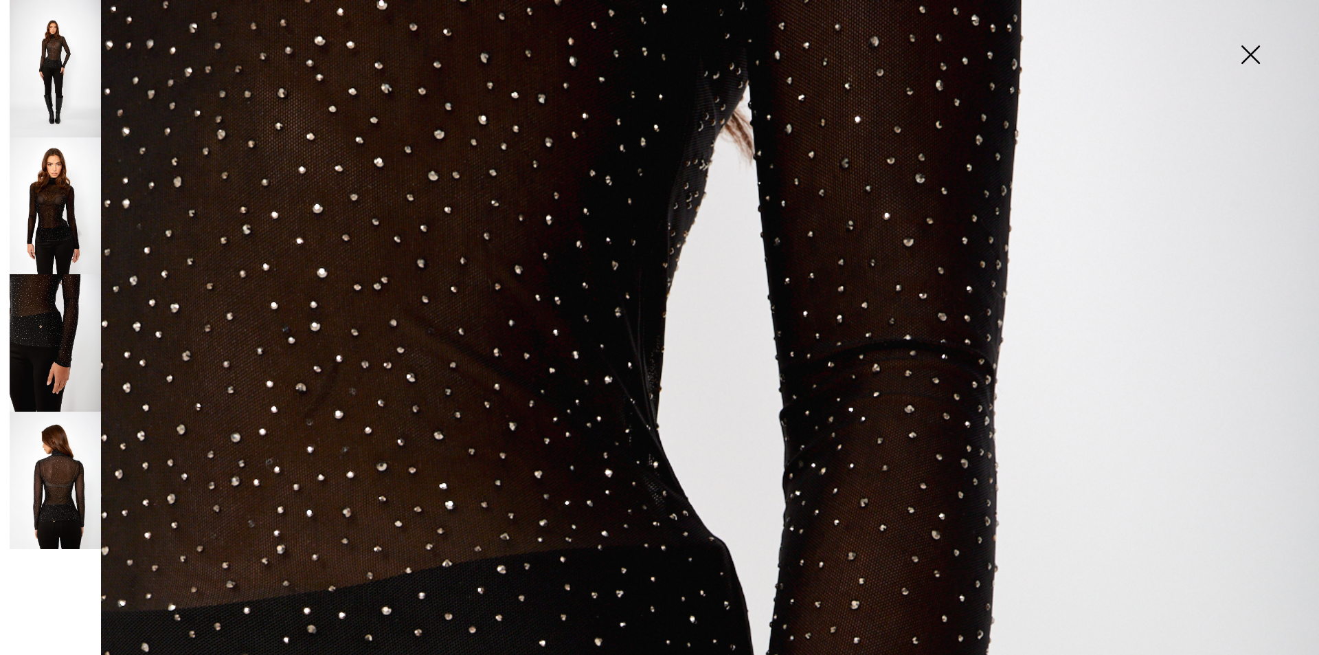
click at [1251, 49] on img at bounding box center [1250, 56] width 69 height 71
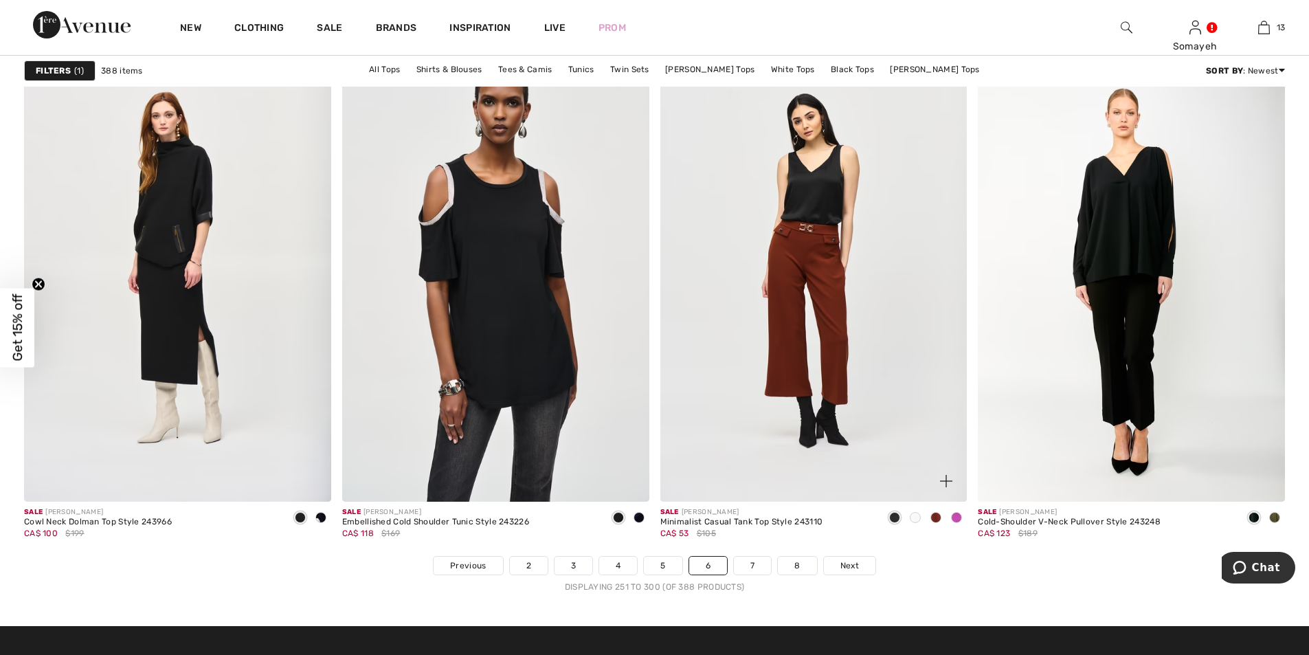
scroll to position [7693, 0]
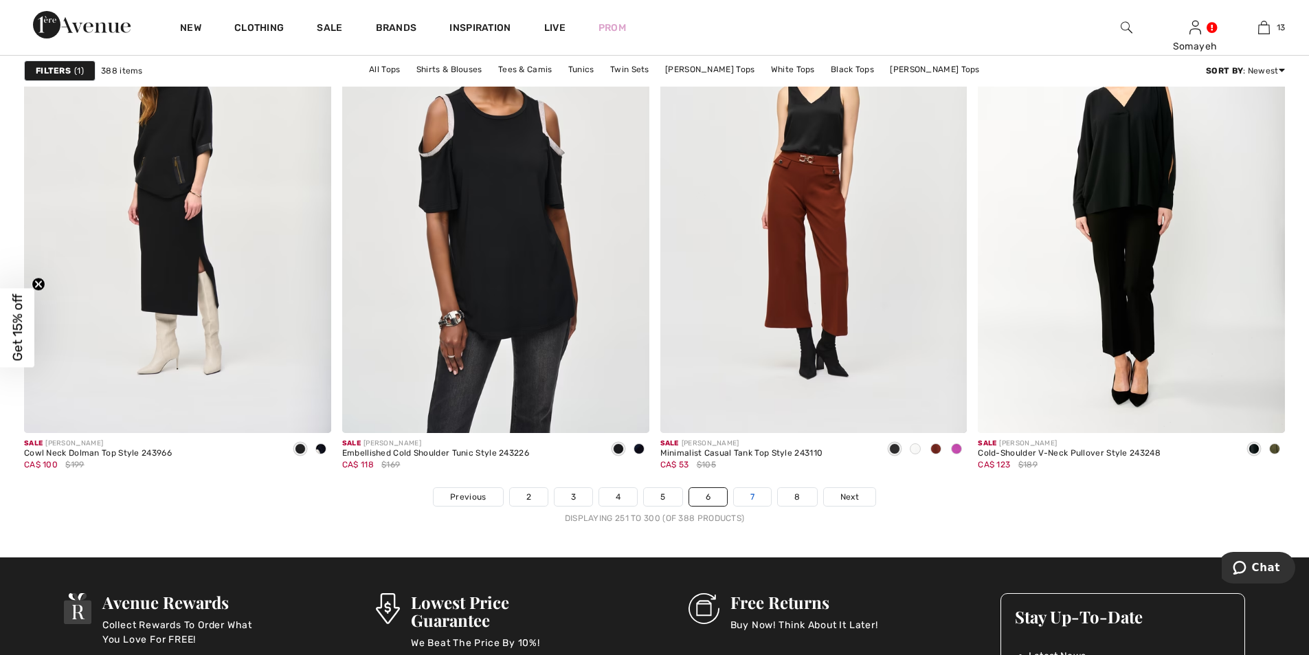
click at [746, 495] on link "7" at bounding box center [752, 497] width 37 height 18
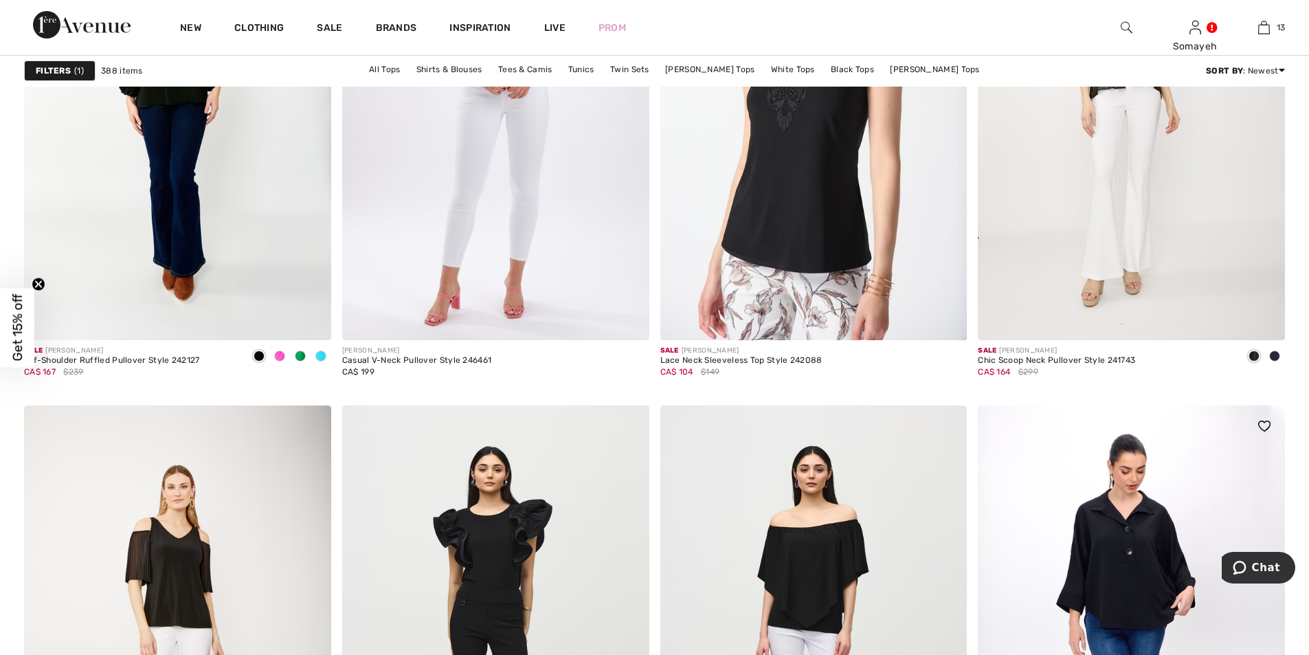
scroll to position [1649, 0]
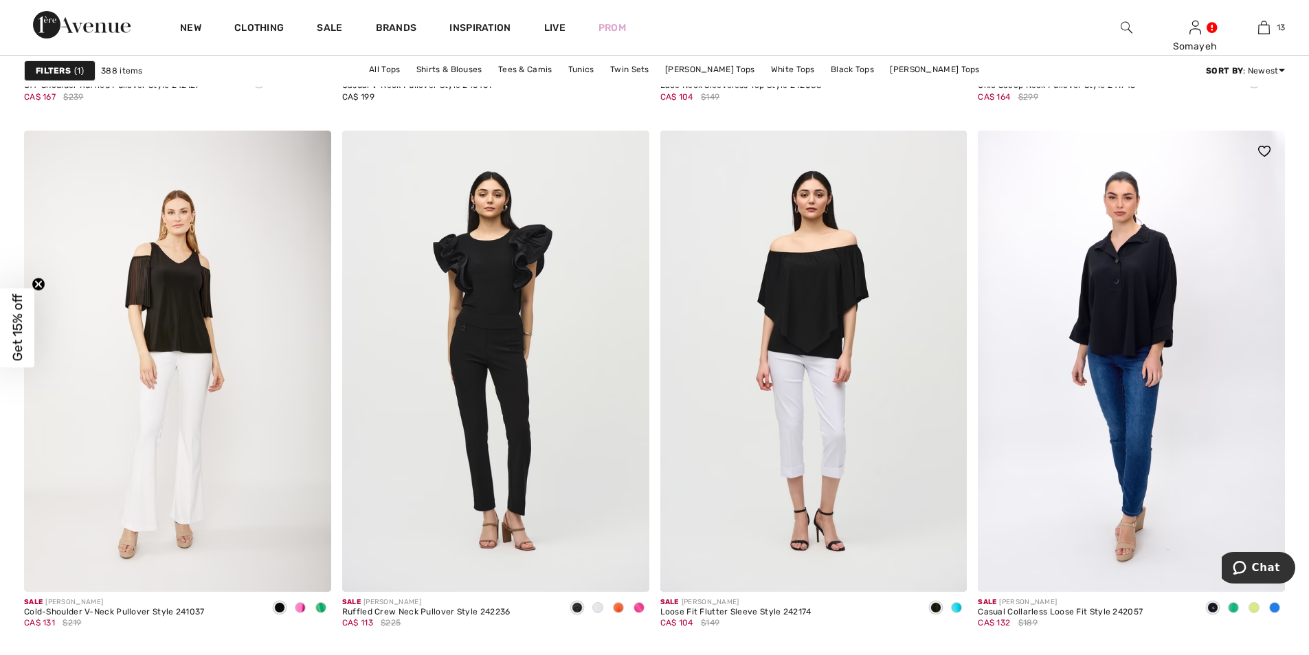
click at [1256, 606] on span at bounding box center [1253, 607] width 11 height 11
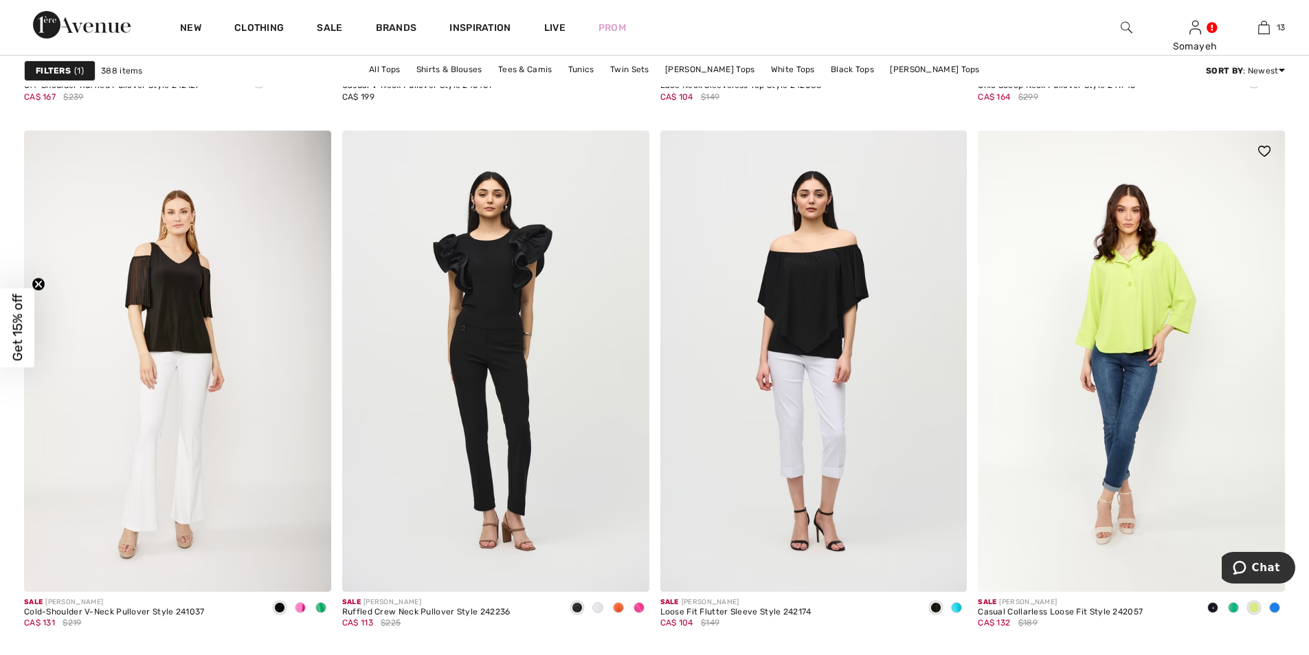
click at [1231, 609] on span at bounding box center [1233, 607] width 11 height 11
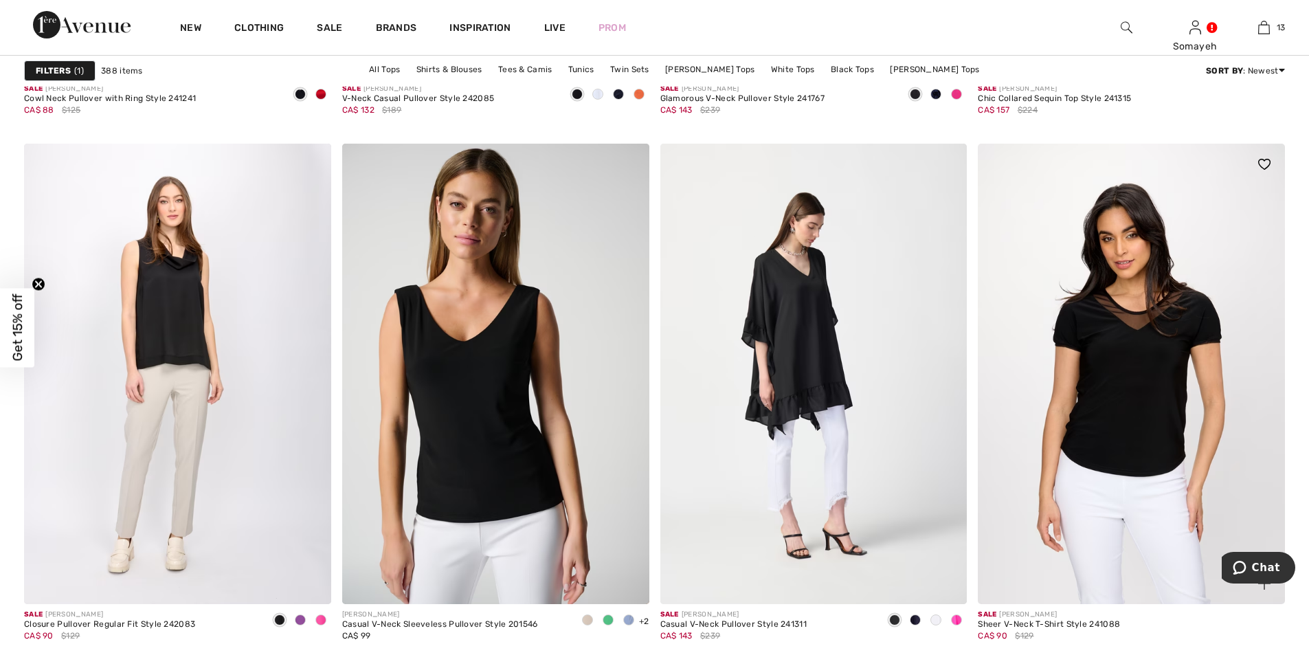
scroll to position [3091, 0]
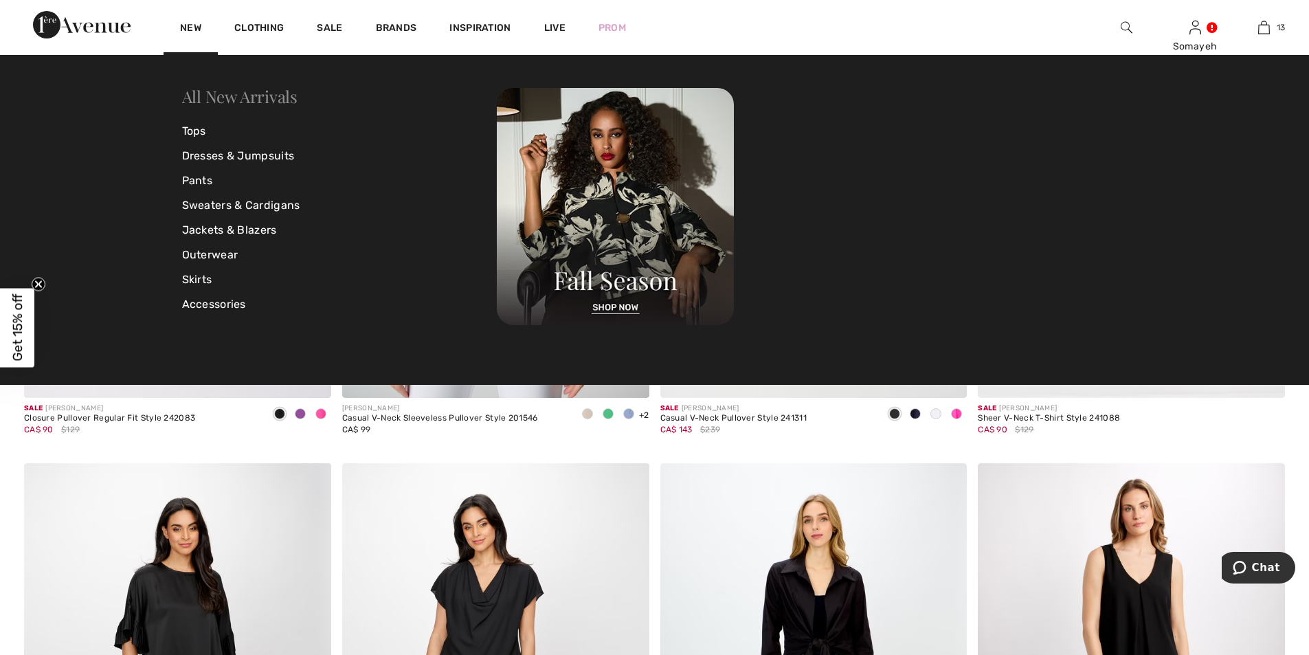
click at [205, 96] on link "All New Arrivals" at bounding box center [239, 96] width 115 height 22
